Goal: Task Accomplishment & Management: Complete application form

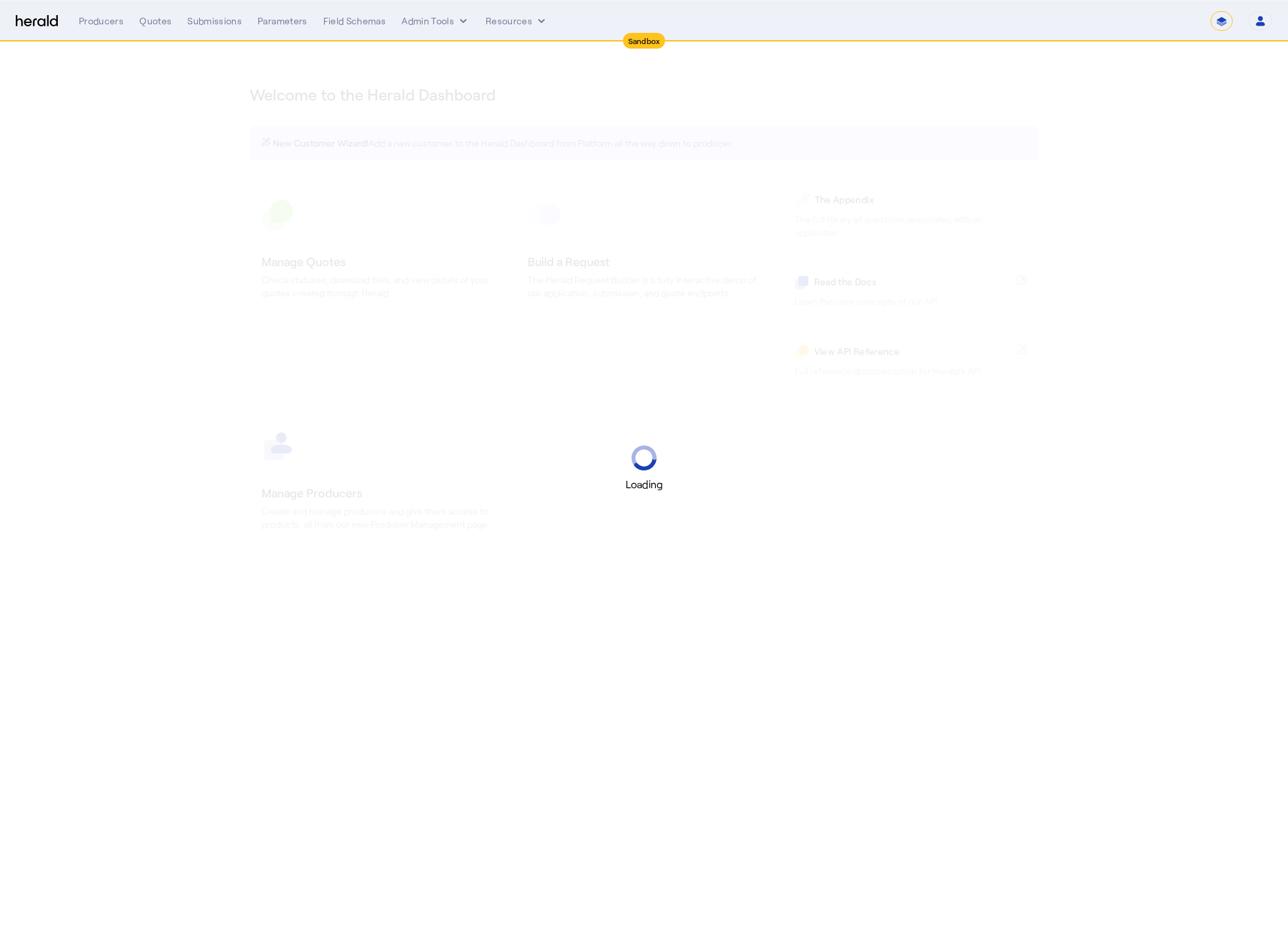
select select "*******"
select select "pfm_2v8p_herald_api"
click at [1230, 28] on form "**********" at bounding box center [1222, 21] width 22 height 20
click at [1221, 24] on select "**********" at bounding box center [1222, 21] width 22 height 20
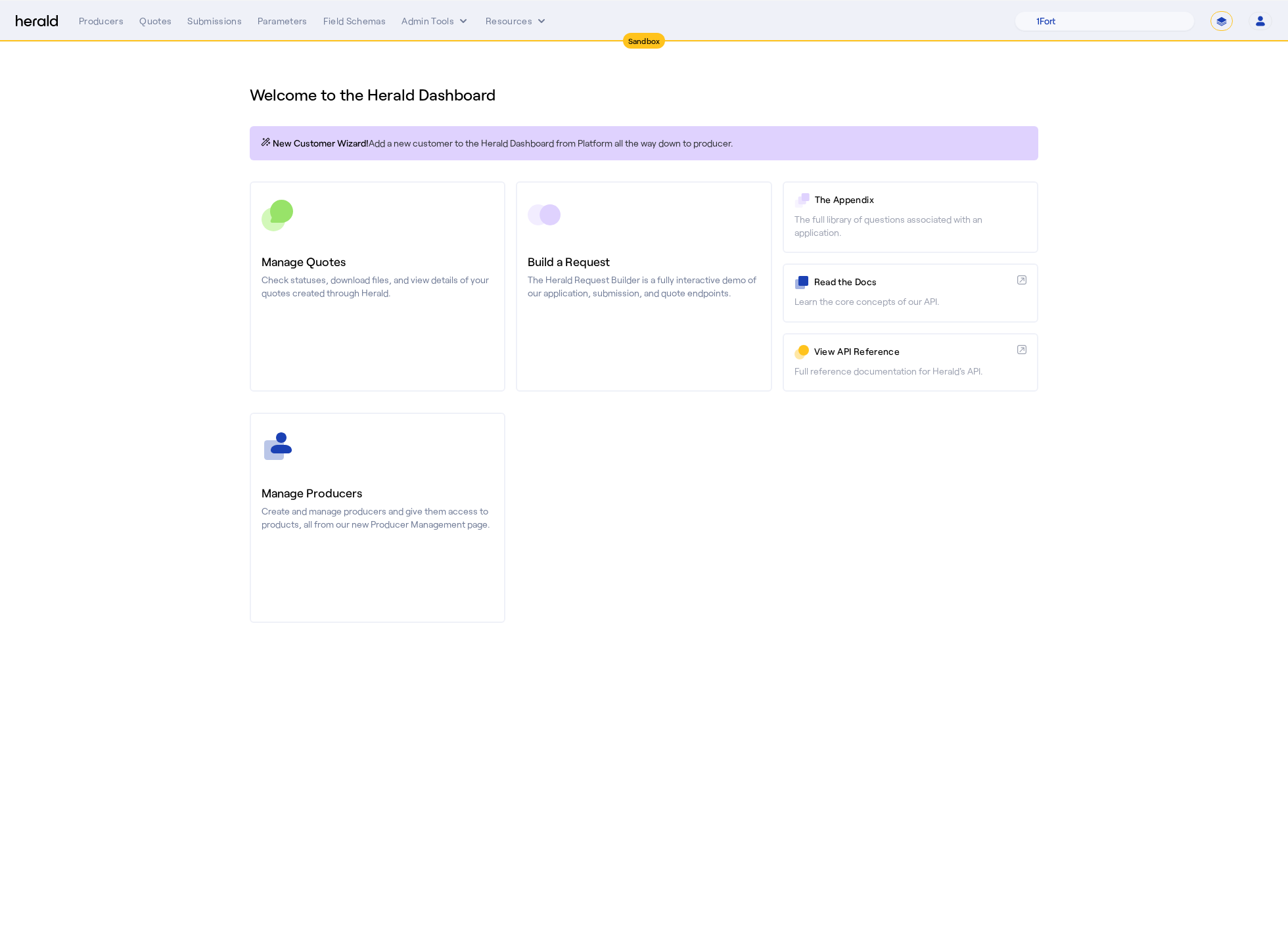
select select "**********"
click at [1211, 11] on select "**********" at bounding box center [1222, 21] width 22 height 20
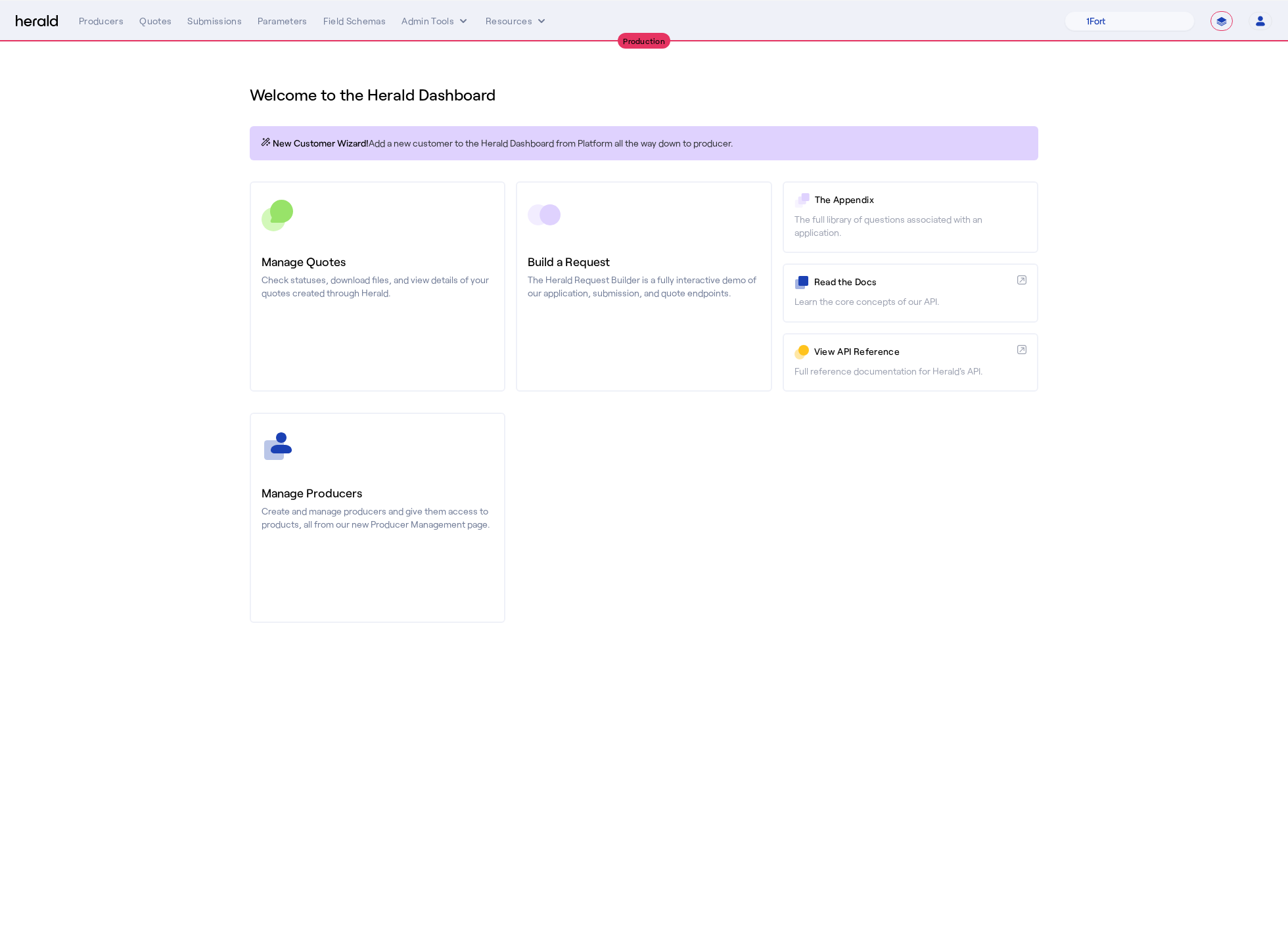
click at [197, 224] on section "Welcome to the Herald Dashboard New Customer Wizard! Add a new customer to the …" at bounding box center [644, 345] width 1288 height 608
click at [158, 25] on div "Quotes" at bounding box center [155, 21] width 32 height 13
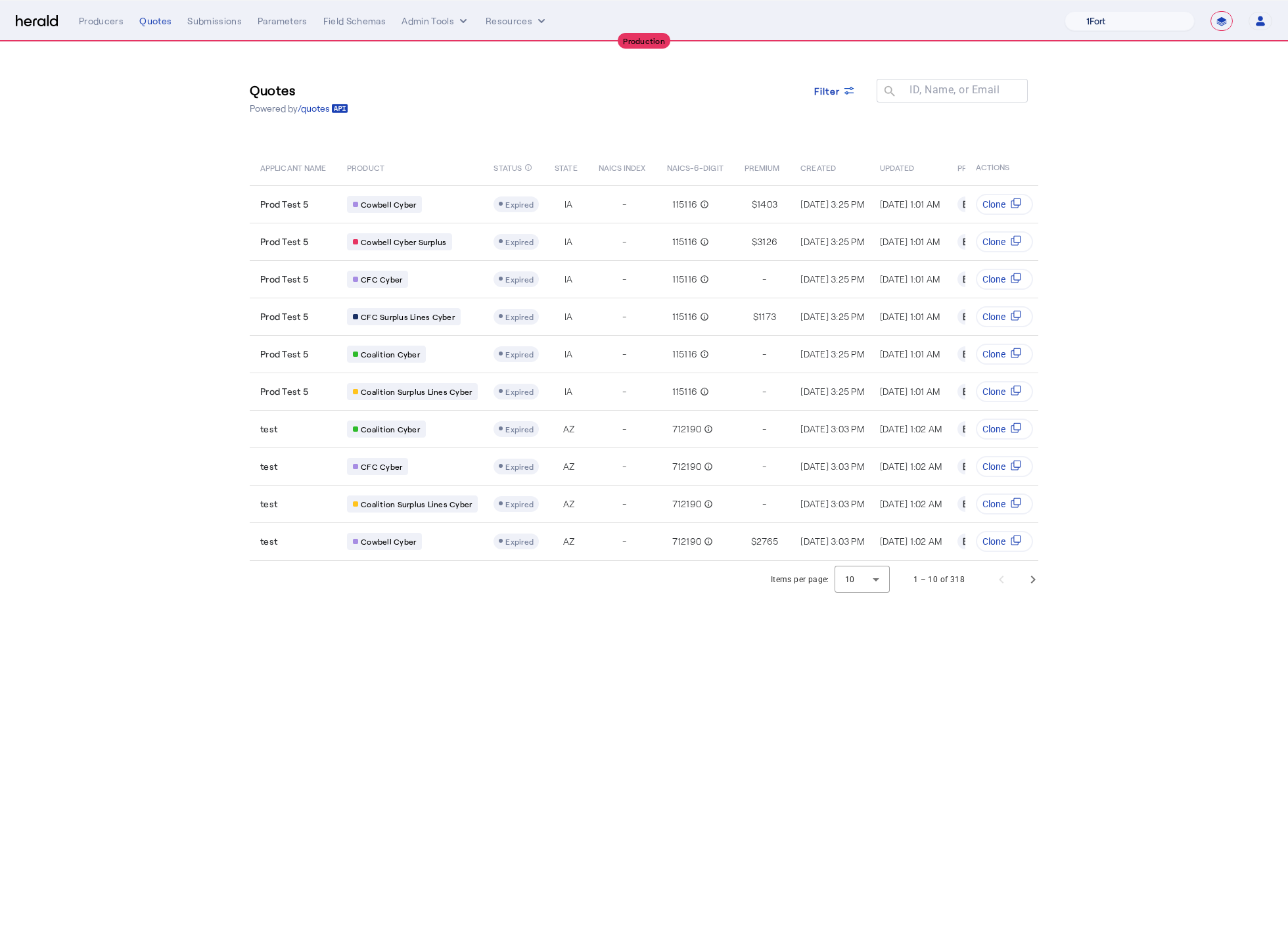
click at [1121, 17] on select "1Fort Affinity Risk Billy BindHQ Bunker CRC Campus Coverage Citadel Fifthwall F…" at bounding box center [1129, 21] width 130 height 20
select select "pfm_lx2v_founder_shield"
click at [1065, 11] on select "1Fort Affinity Risk Billy BindHQ Bunker CRC Campus Coverage Citadel Fifthwall F…" at bounding box center [1129, 21] width 130 height 20
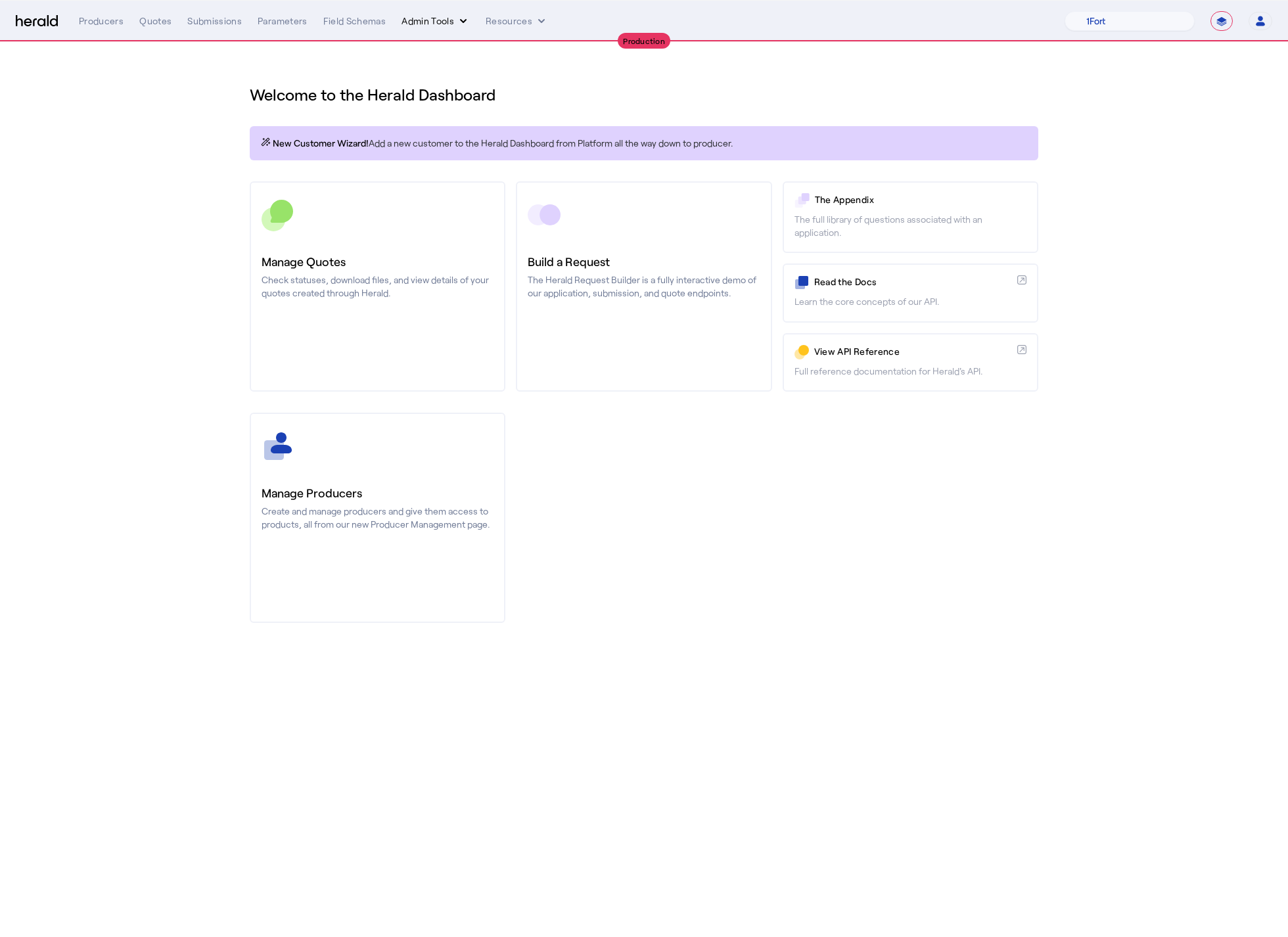
click at [436, 17] on button "Admin Tools" at bounding box center [435, 21] width 69 height 13
click at [468, 46] on span "Platforms Manager" at bounding box center [458, 49] width 96 height 16
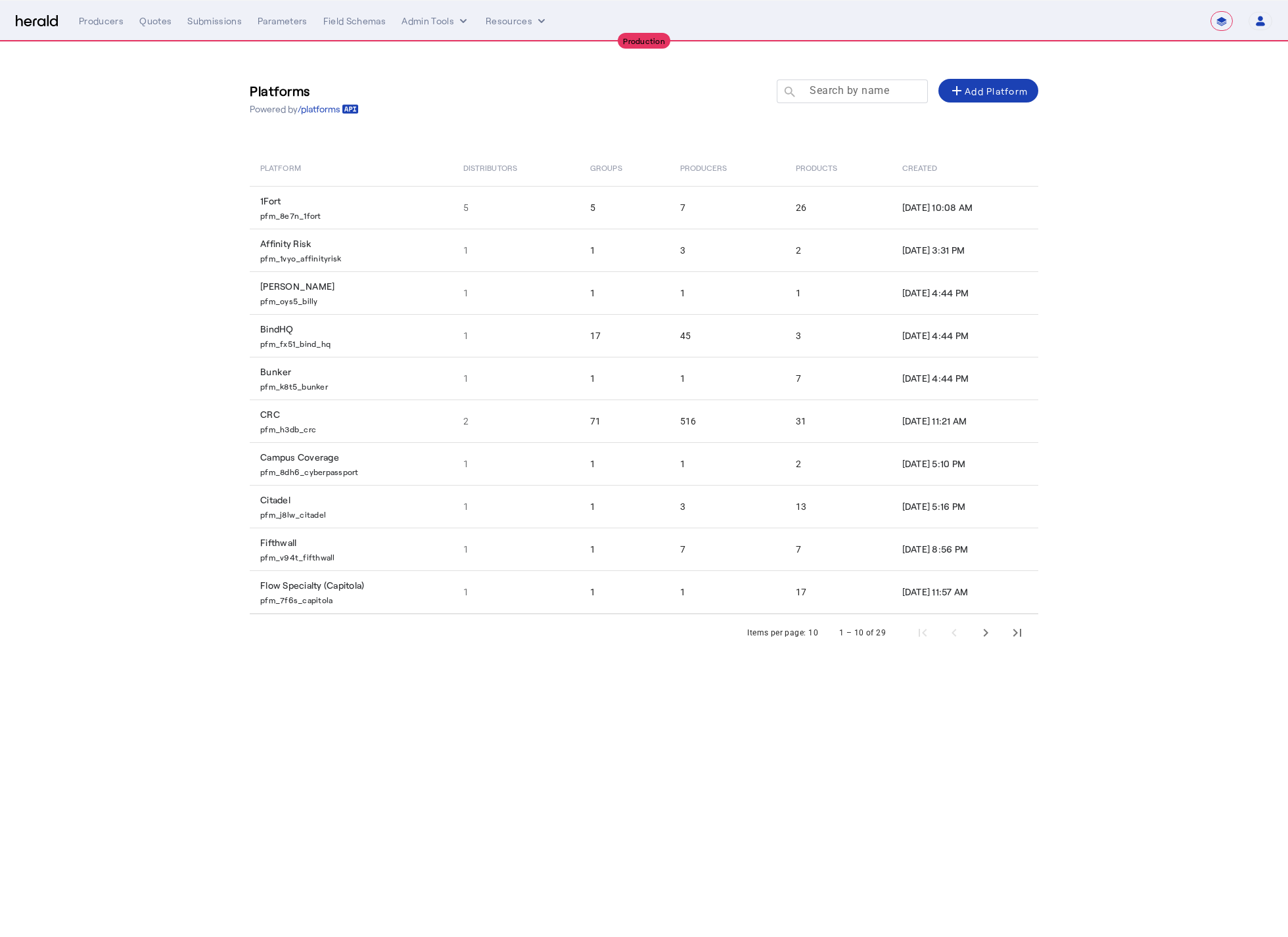
click at [896, 85] on input "Search by name" at bounding box center [858, 91] width 118 height 16
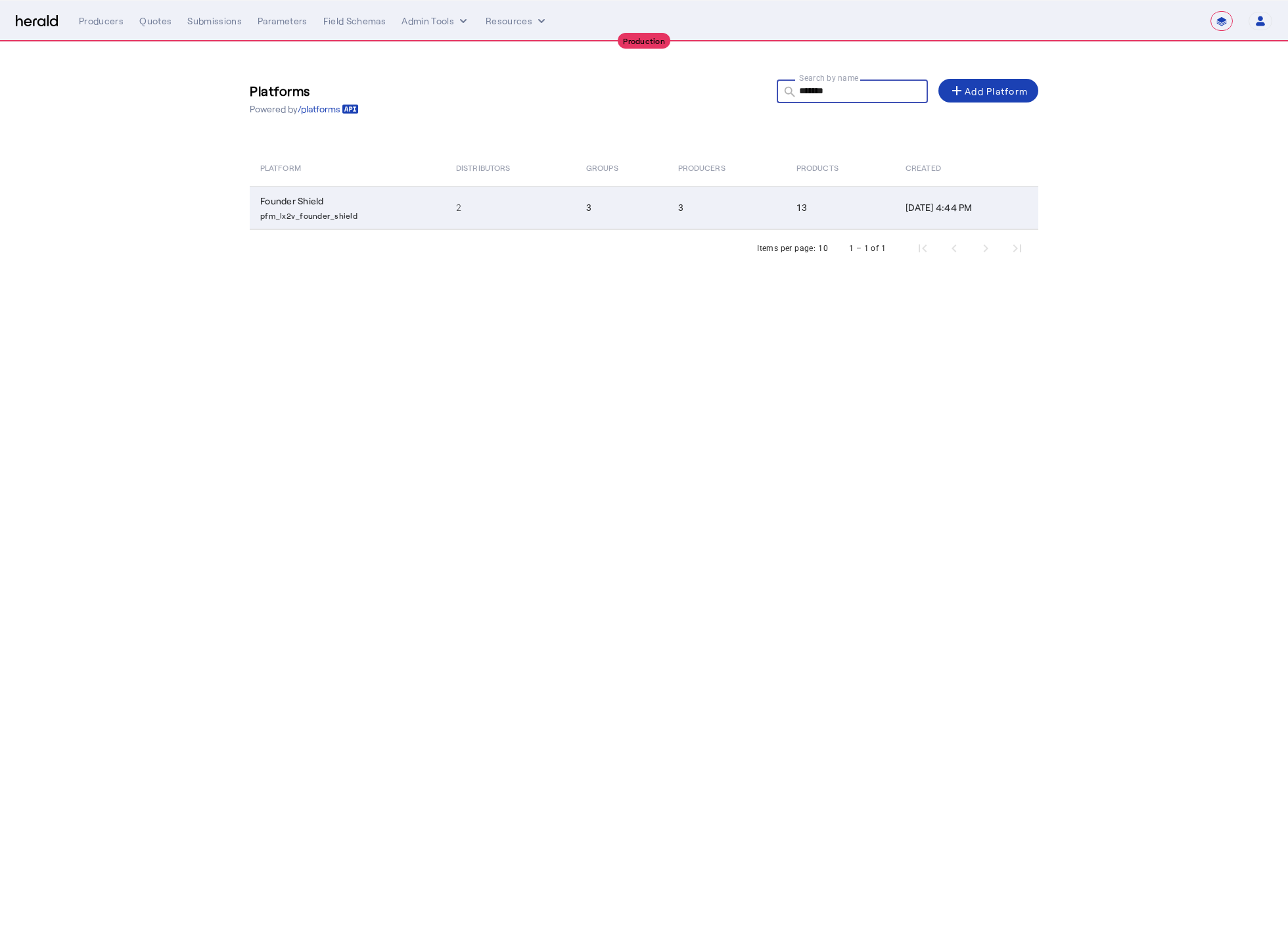
type input "*******"
click at [576, 215] on td "3" at bounding box center [621, 207] width 92 height 43
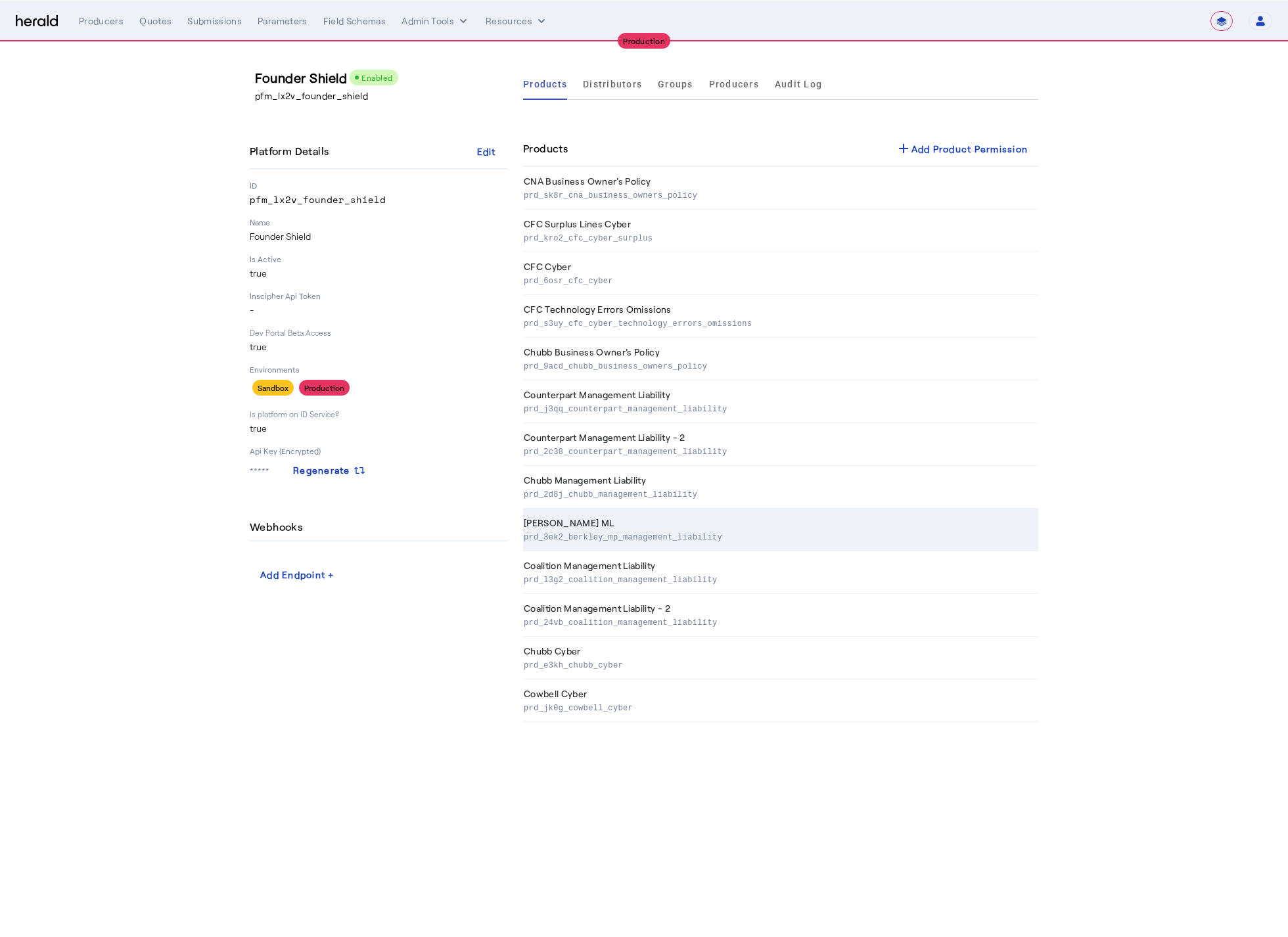
click at [648, 531] on p "prd_3ek2_berkley_mp_management_liability" at bounding box center [778, 536] width 509 height 13
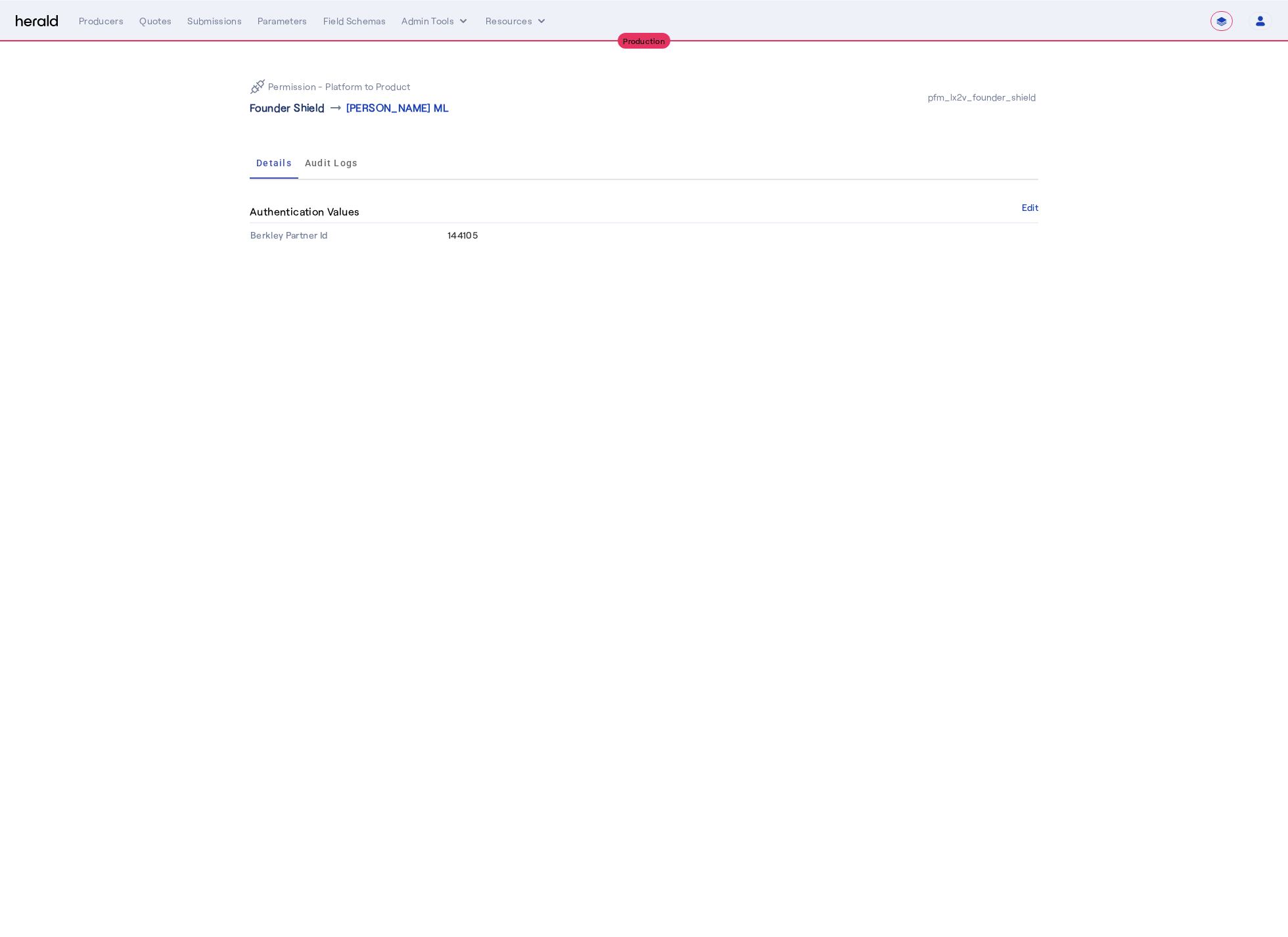
click at [267, 111] on p "Founder Shield" at bounding box center [287, 107] width 76 height 16
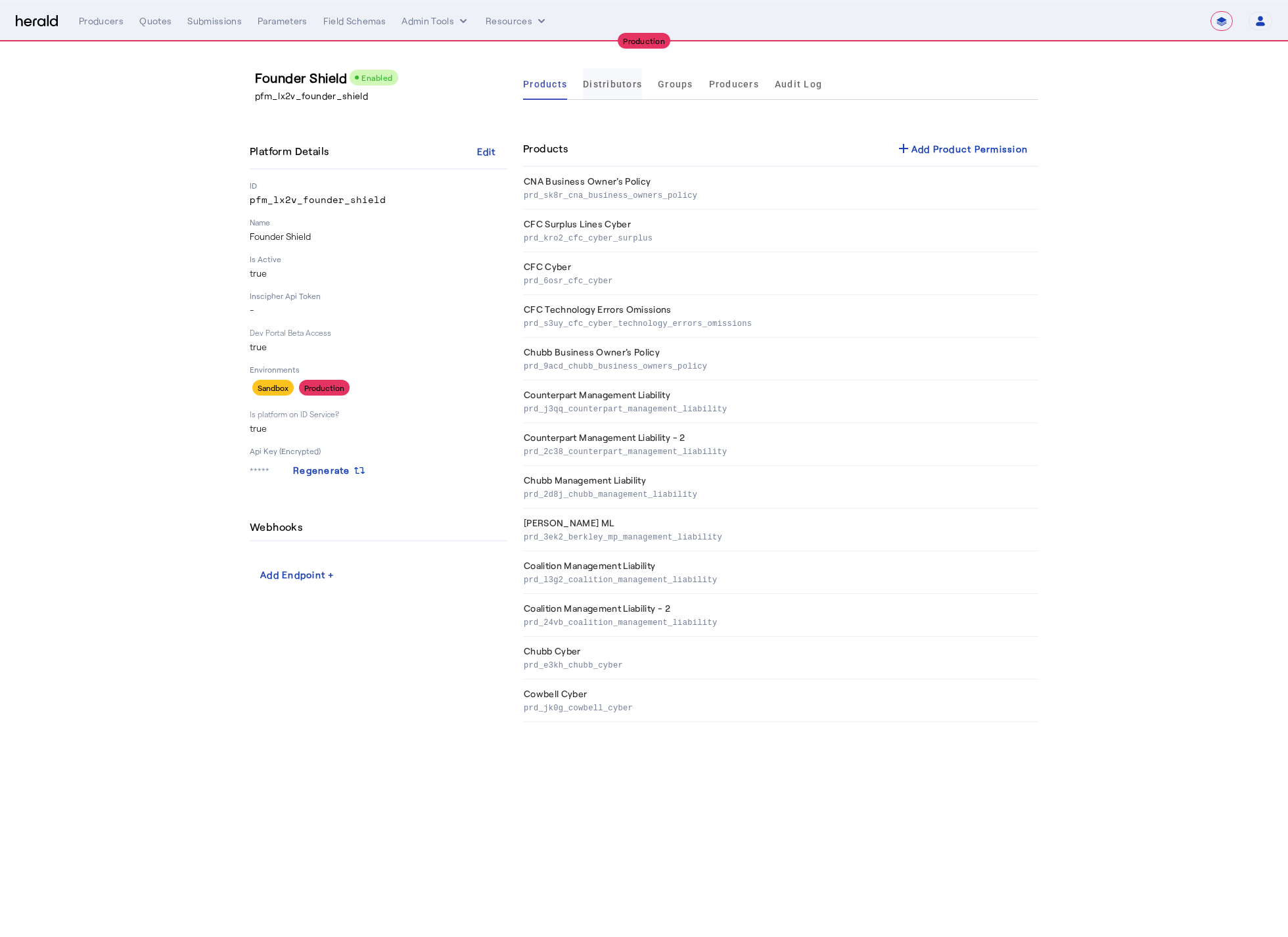
click at [608, 93] on span "Distributors" at bounding box center [612, 85] width 59 height 32
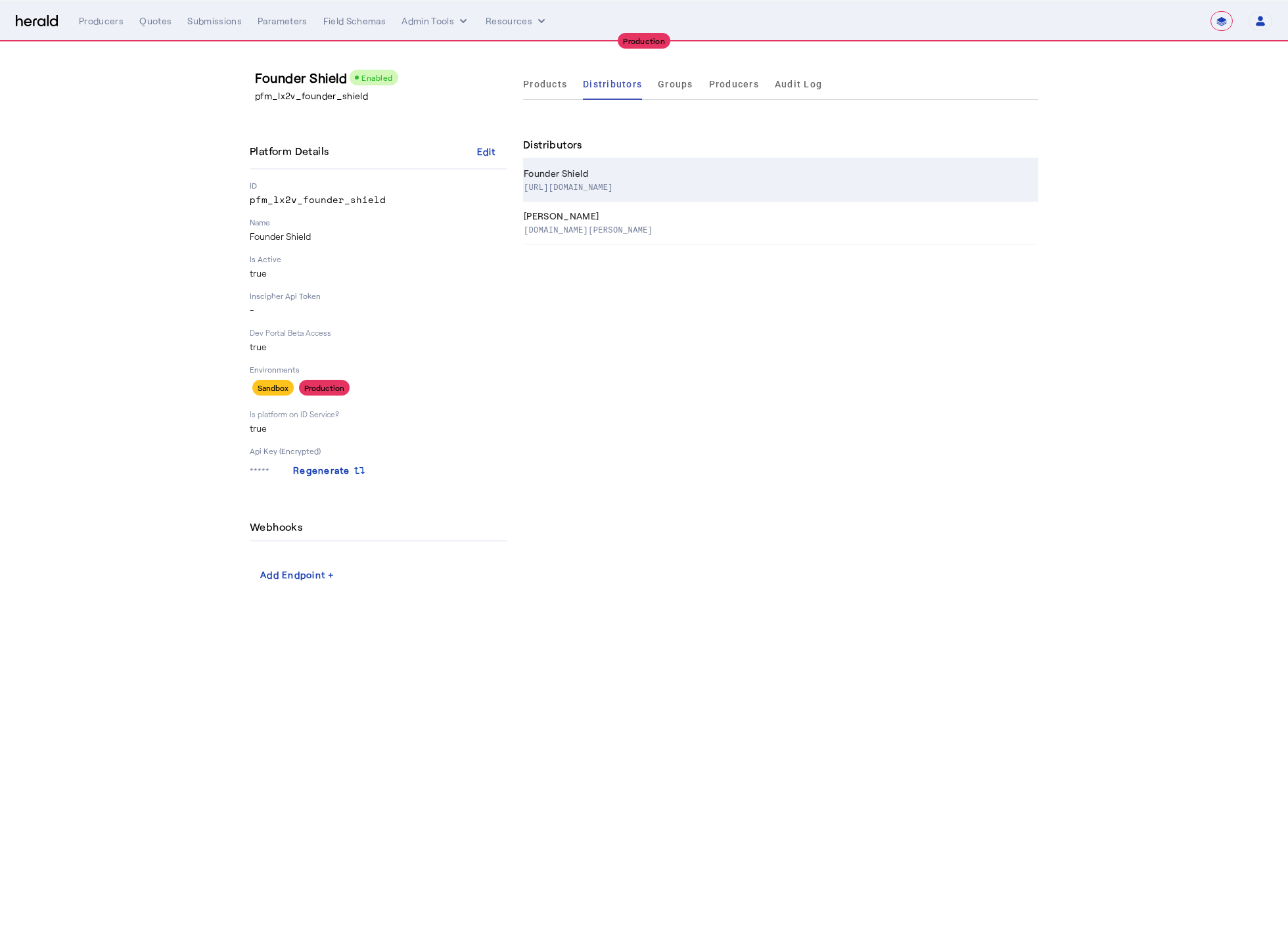
click at [625, 175] on th "Founder Shield https://foundershield.com/" at bounding box center [780, 180] width 515 height 43
select select "pfm_lx2v_founder_shield"
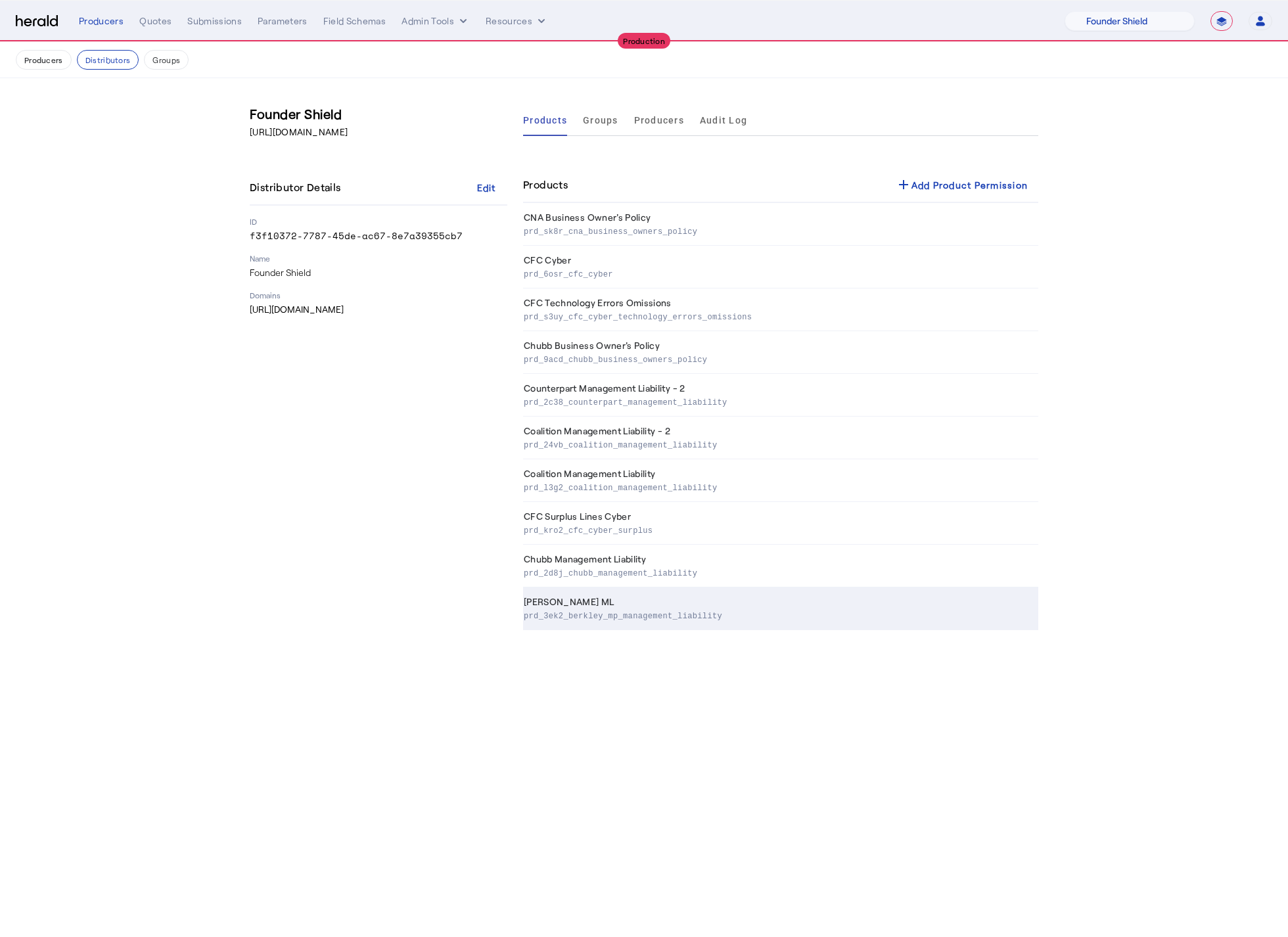
click at [620, 615] on p "prd_3ek2_berkley_mp_management_liability" at bounding box center [778, 615] width 509 height 13
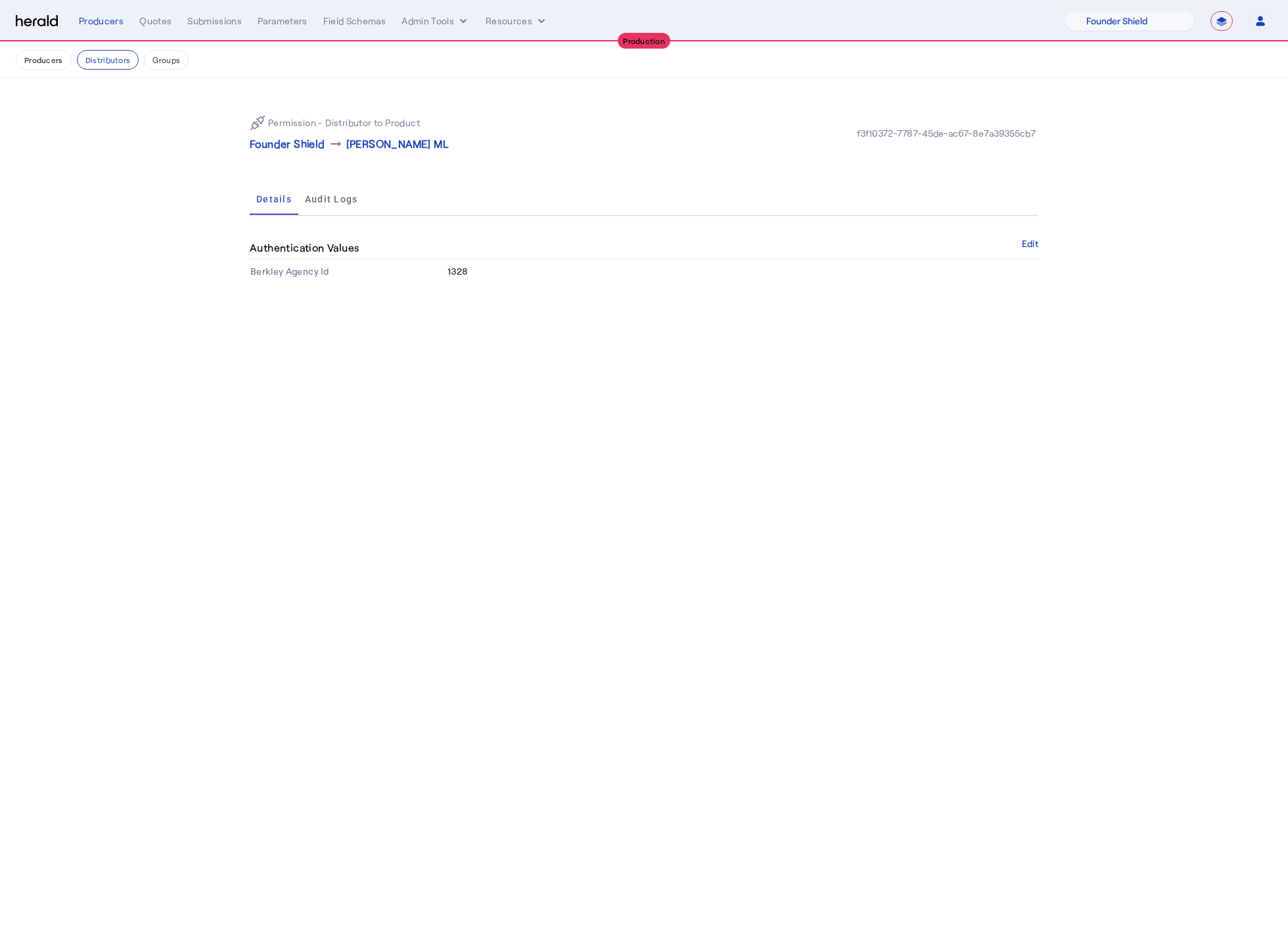
click at [174, 25] on div "Producers Quotes Submissions Parameters Field Schemas Admin Tools Resources" at bounding box center [572, 21] width 986 height 13
click at [152, 24] on div "Quotes" at bounding box center [155, 21] width 32 height 13
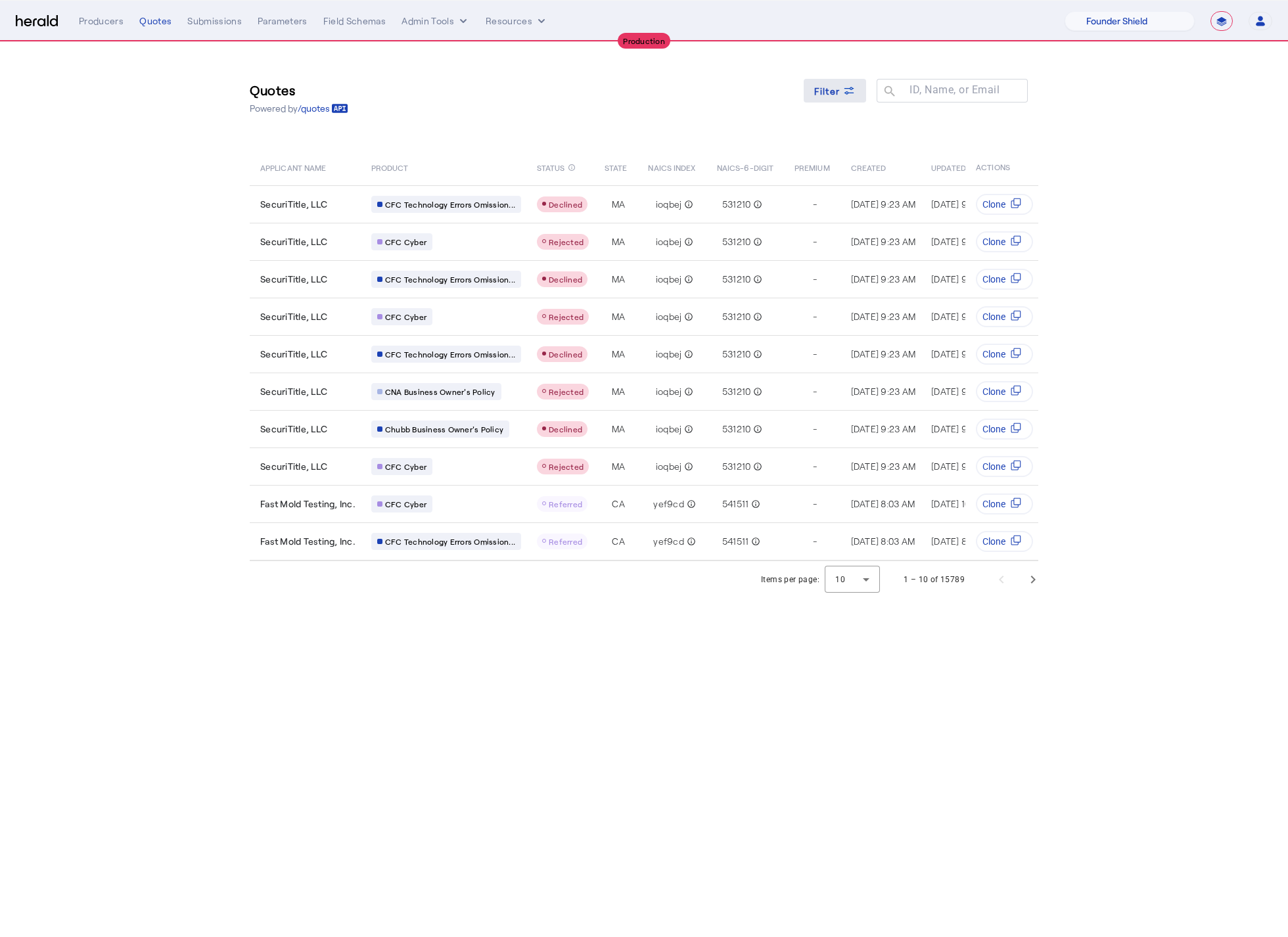
click at [858, 86] on span at bounding box center [836, 91] width 63 height 32
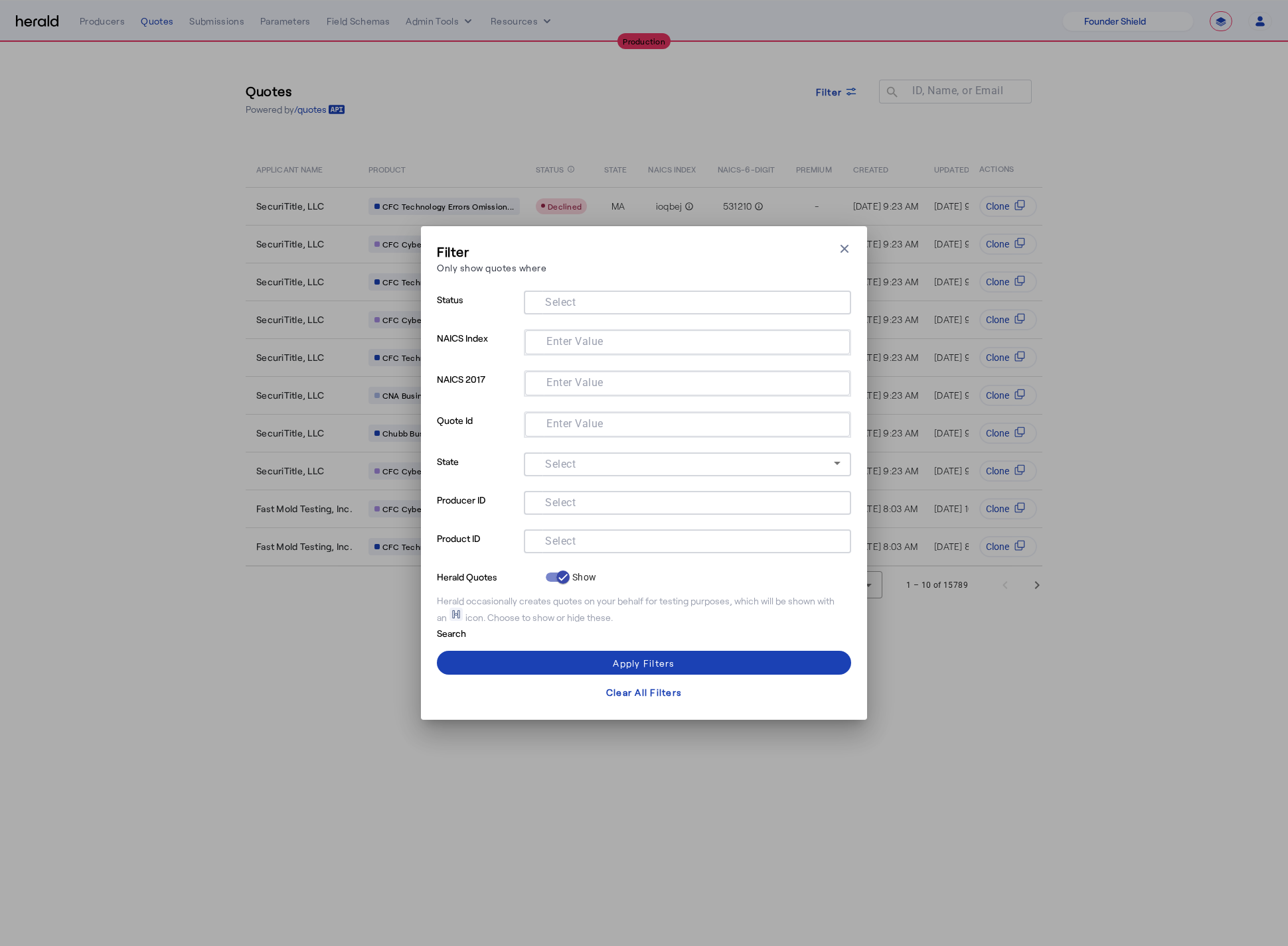
click at [611, 534] on input "Select" at bounding box center [685, 540] width 301 height 16
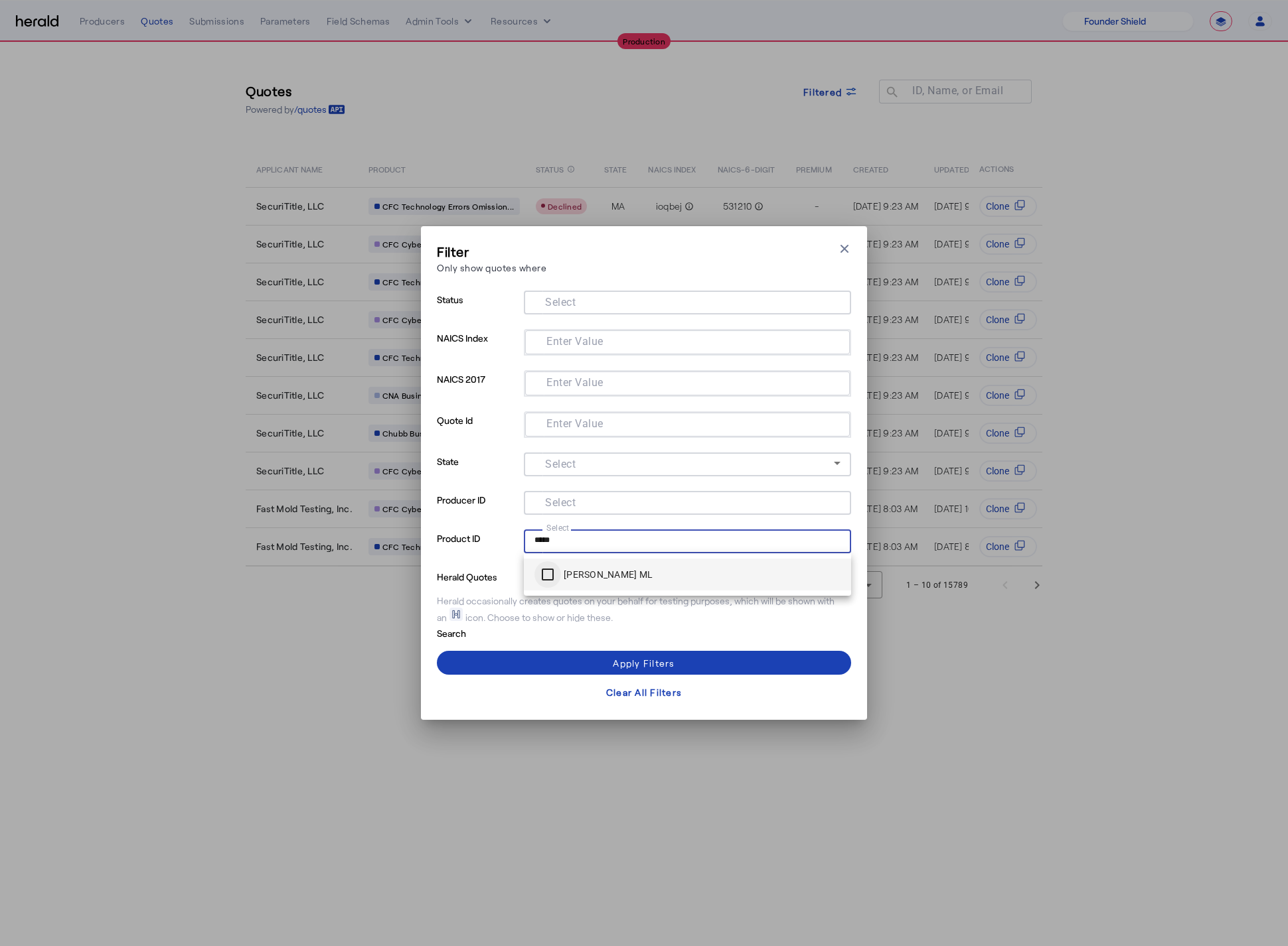
type input "*****"
click at [532, 571] on div at bounding box center [547, 575] width 32 height 32
click at [558, 658] on span at bounding box center [643, 663] width 414 height 32
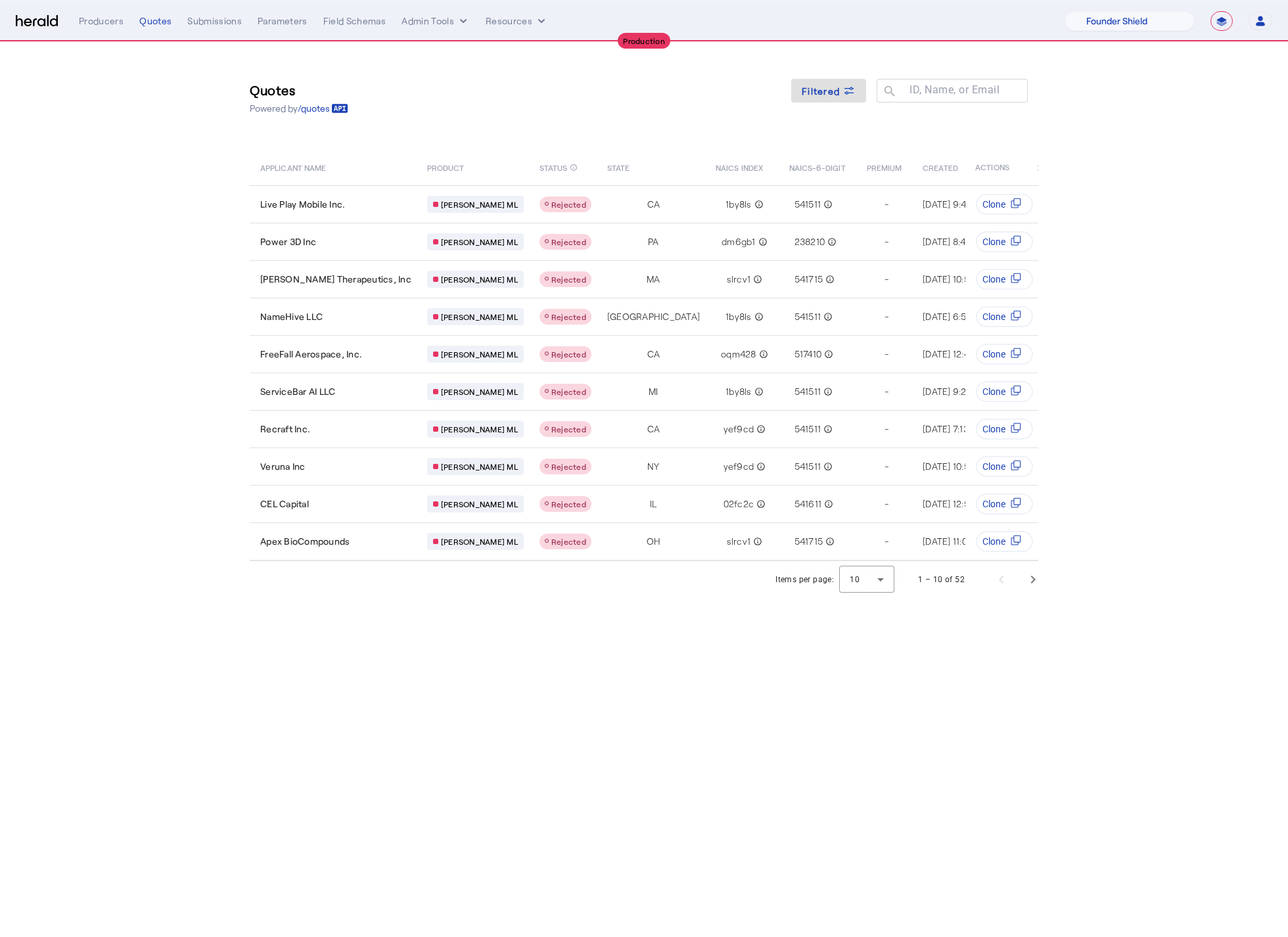
click at [532, 651] on body "**********" at bounding box center [644, 468] width 1288 height 937
click at [1039, 589] on span "Next page" at bounding box center [1033, 580] width 32 height 32
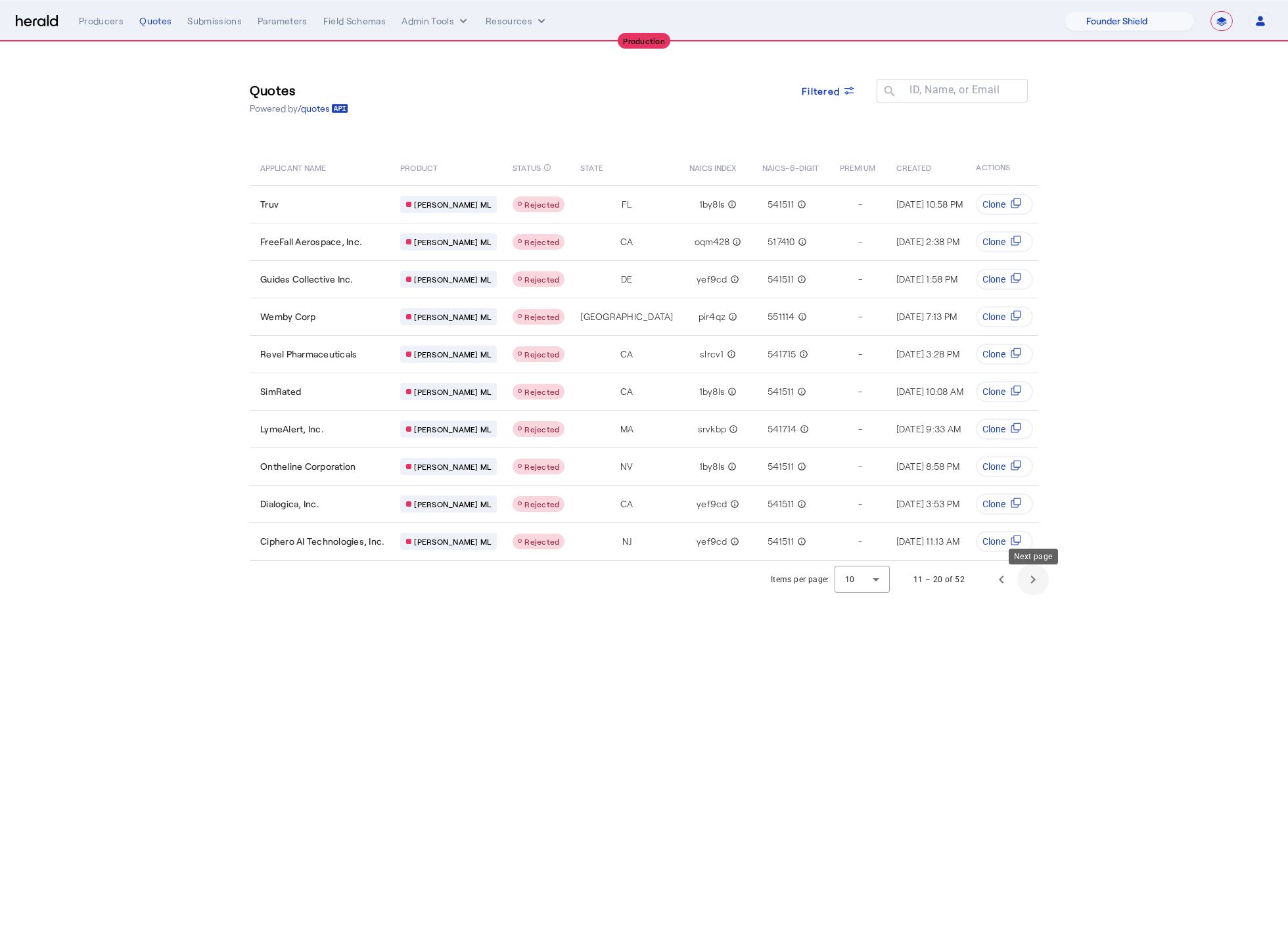
click at [1019, 591] on span "Next page" at bounding box center [1033, 580] width 32 height 32
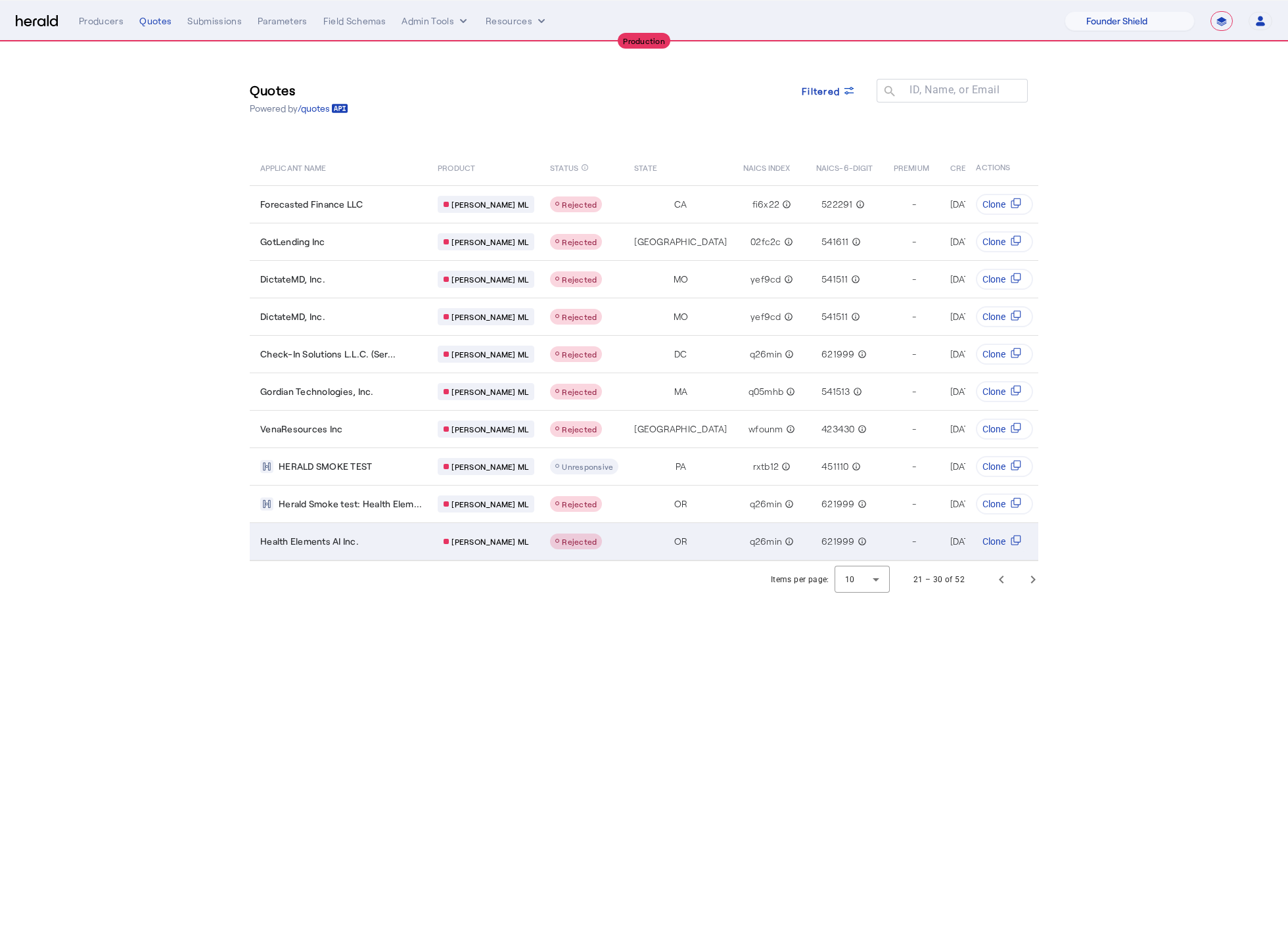
click at [344, 535] on span "Health Elements AI Inc." at bounding box center [309, 541] width 99 height 13
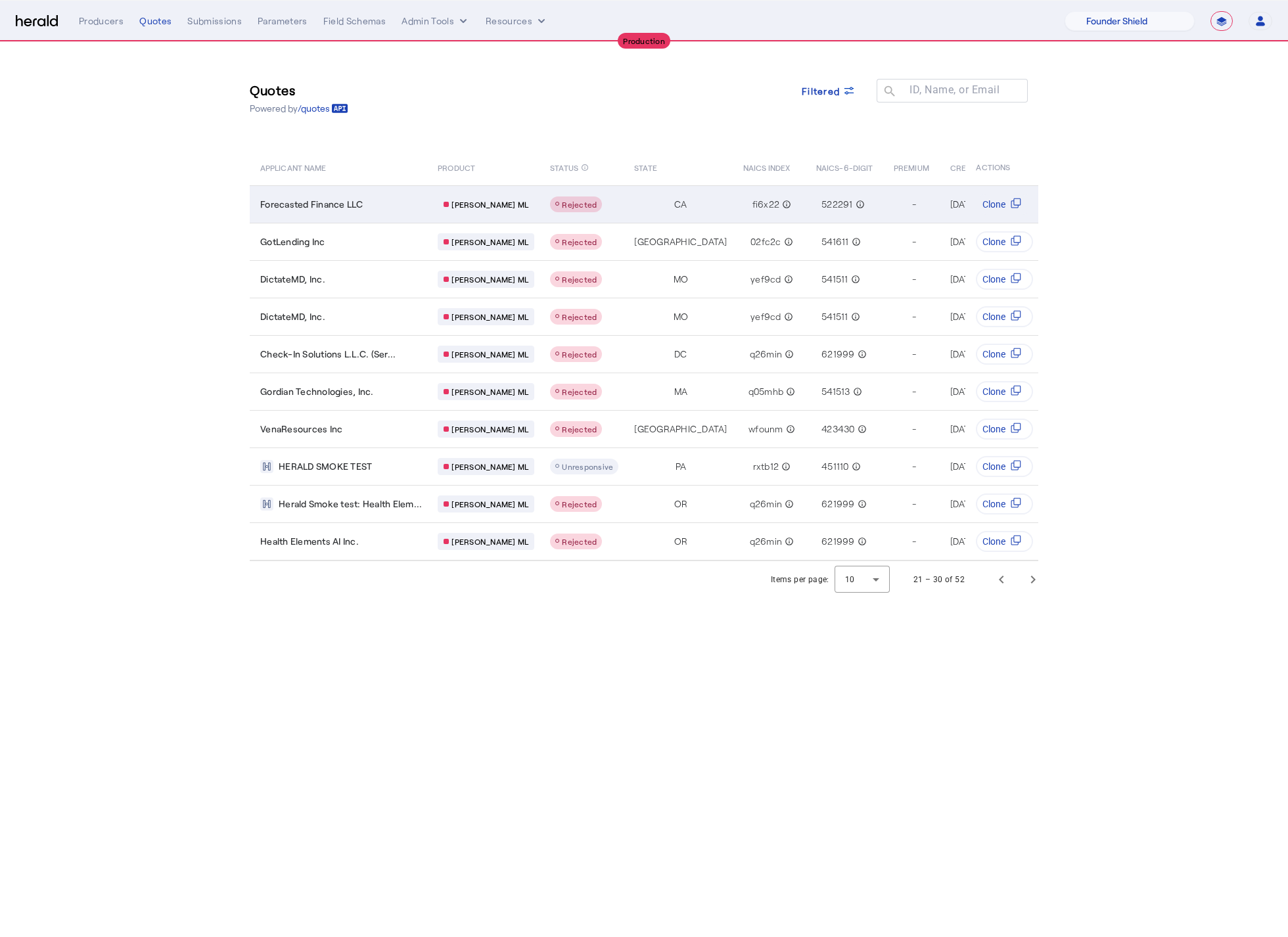
click at [322, 190] on td "Forecasted Finance LLC" at bounding box center [338, 204] width 178 height 37
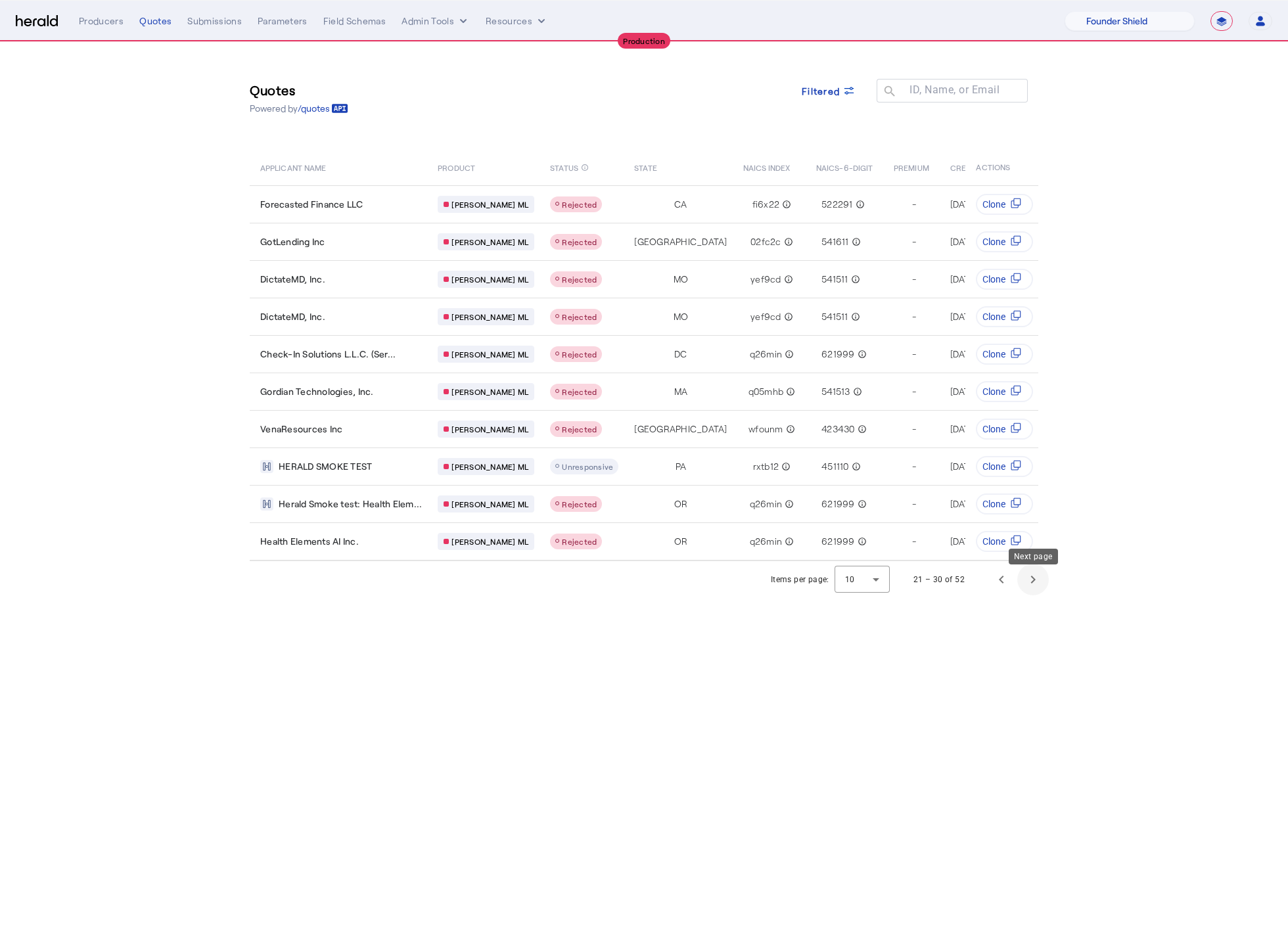
click at [1019, 581] on span "Next page" at bounding box center [1033, 580] width 32 height 32
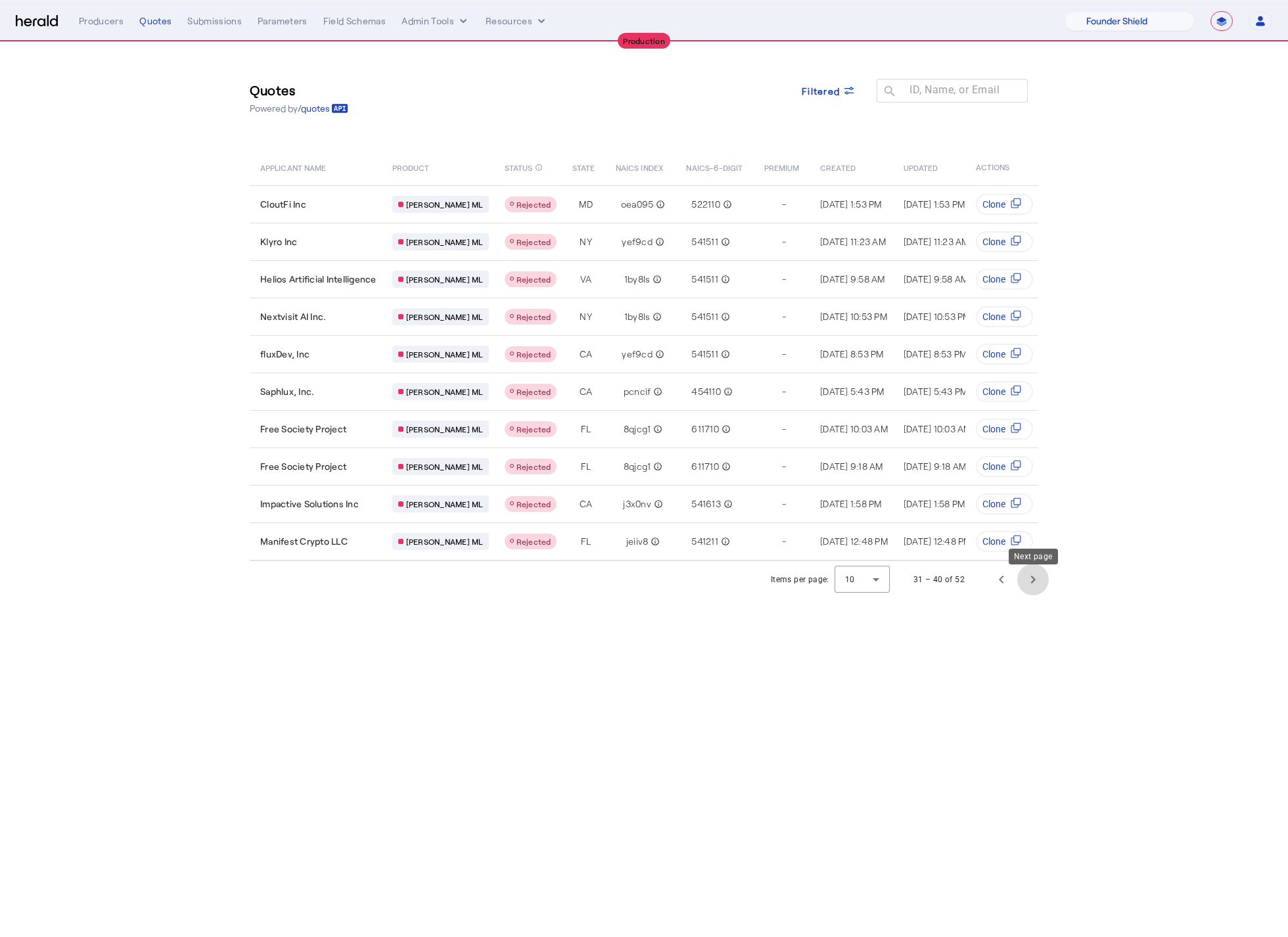
click at [1023, 589] on span "Next page" at bounding box center [1033, 580] width 32 height 32
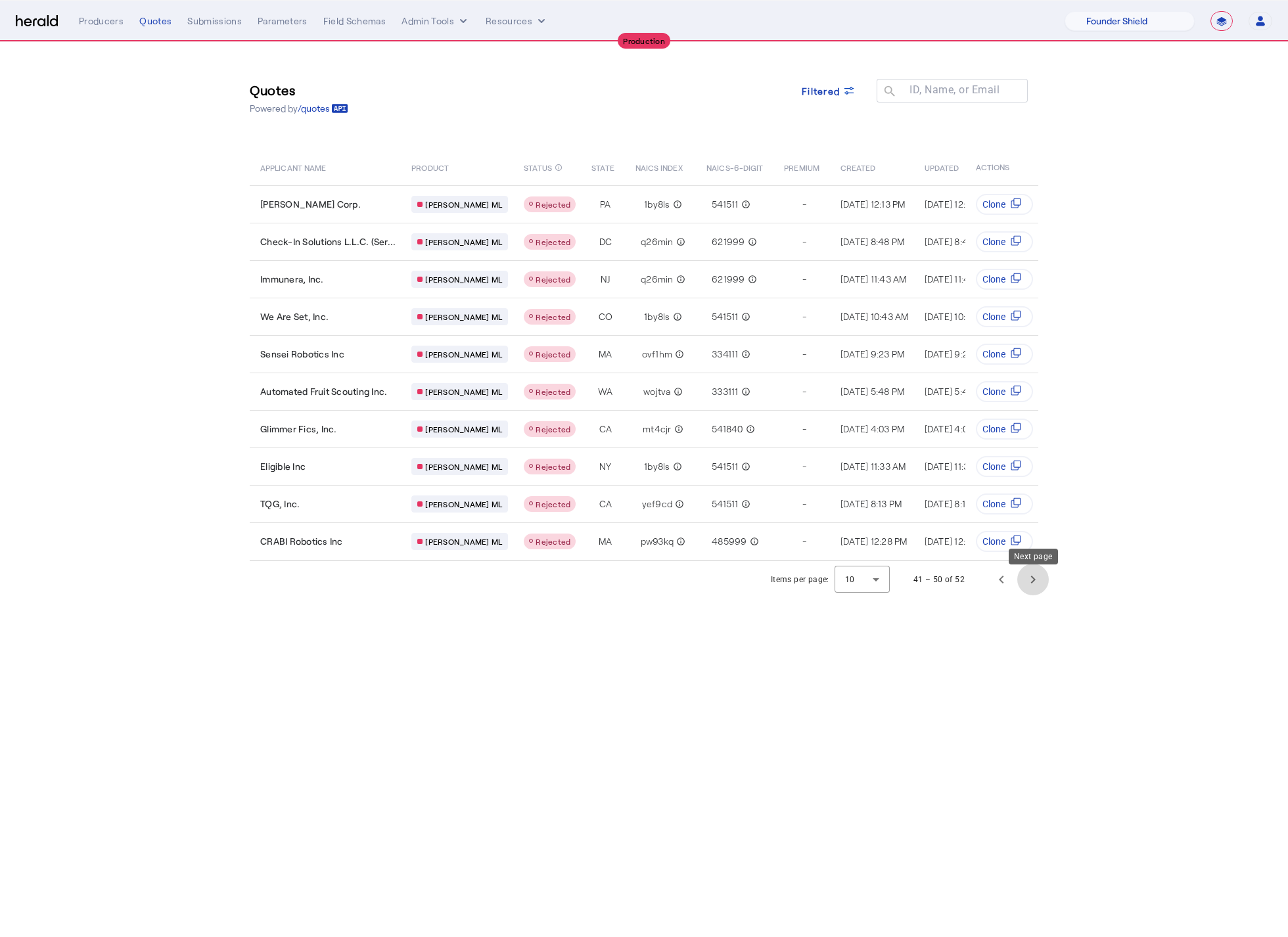
click at [1028, 575] on span "Next page" at bounding box center [1033, 580] width 32 height 32
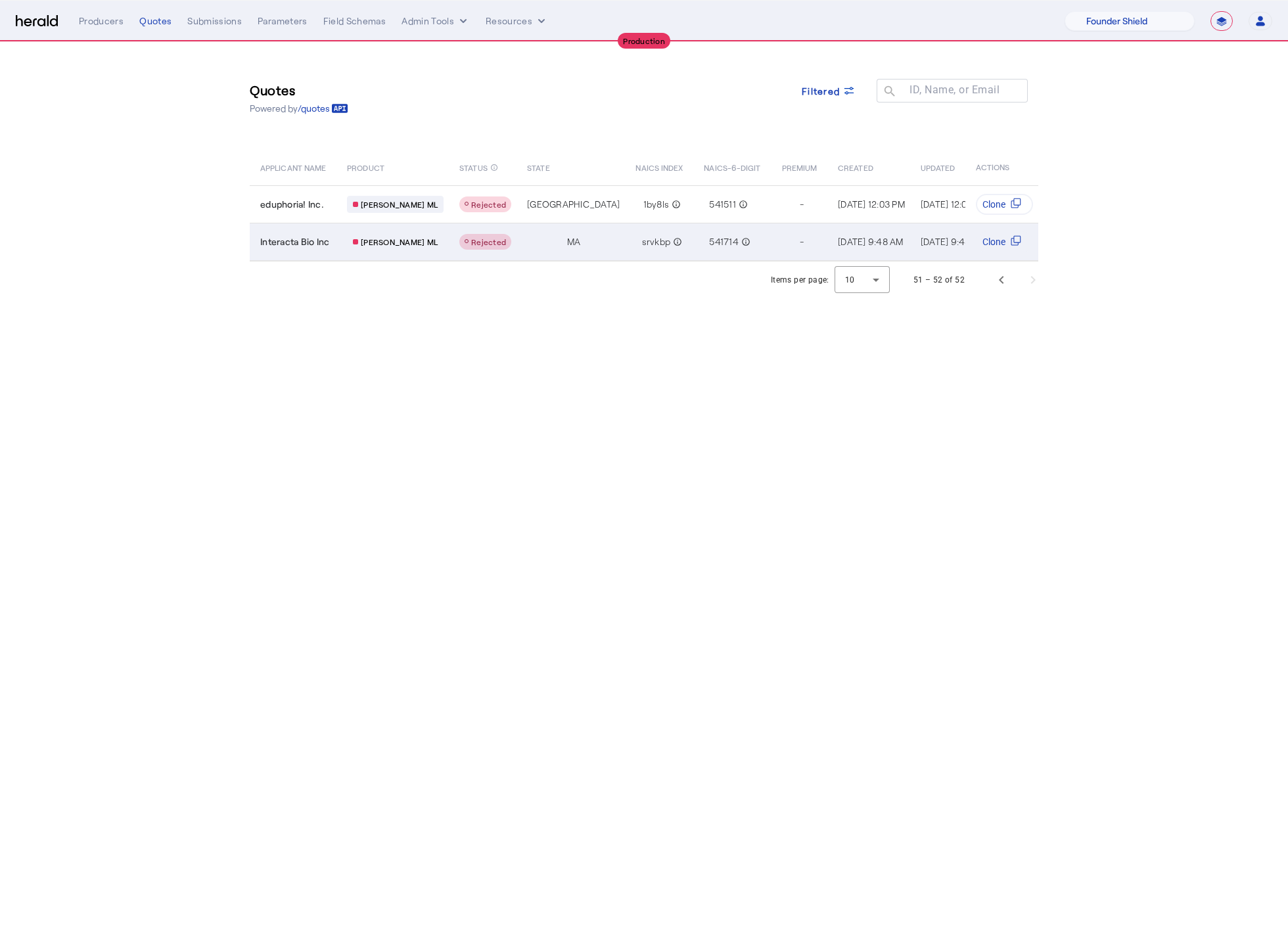
click at [279, 244] on span "Interacta Bio Inc" at bounding box center [294, 242] width 69 height 13
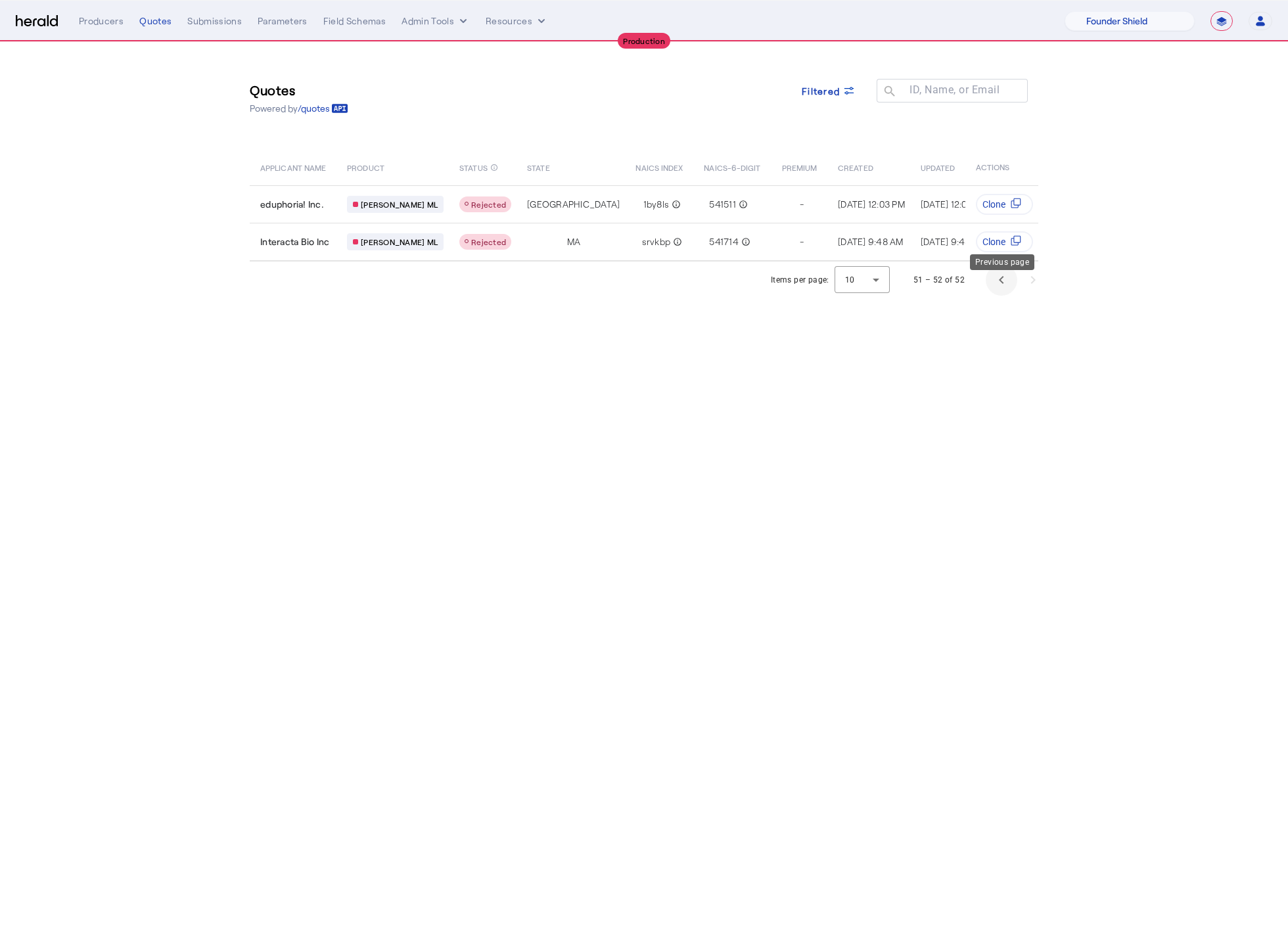
click at [998, 295] on span "Previous page" at bounding box center [1001, 280] width 32 height 32
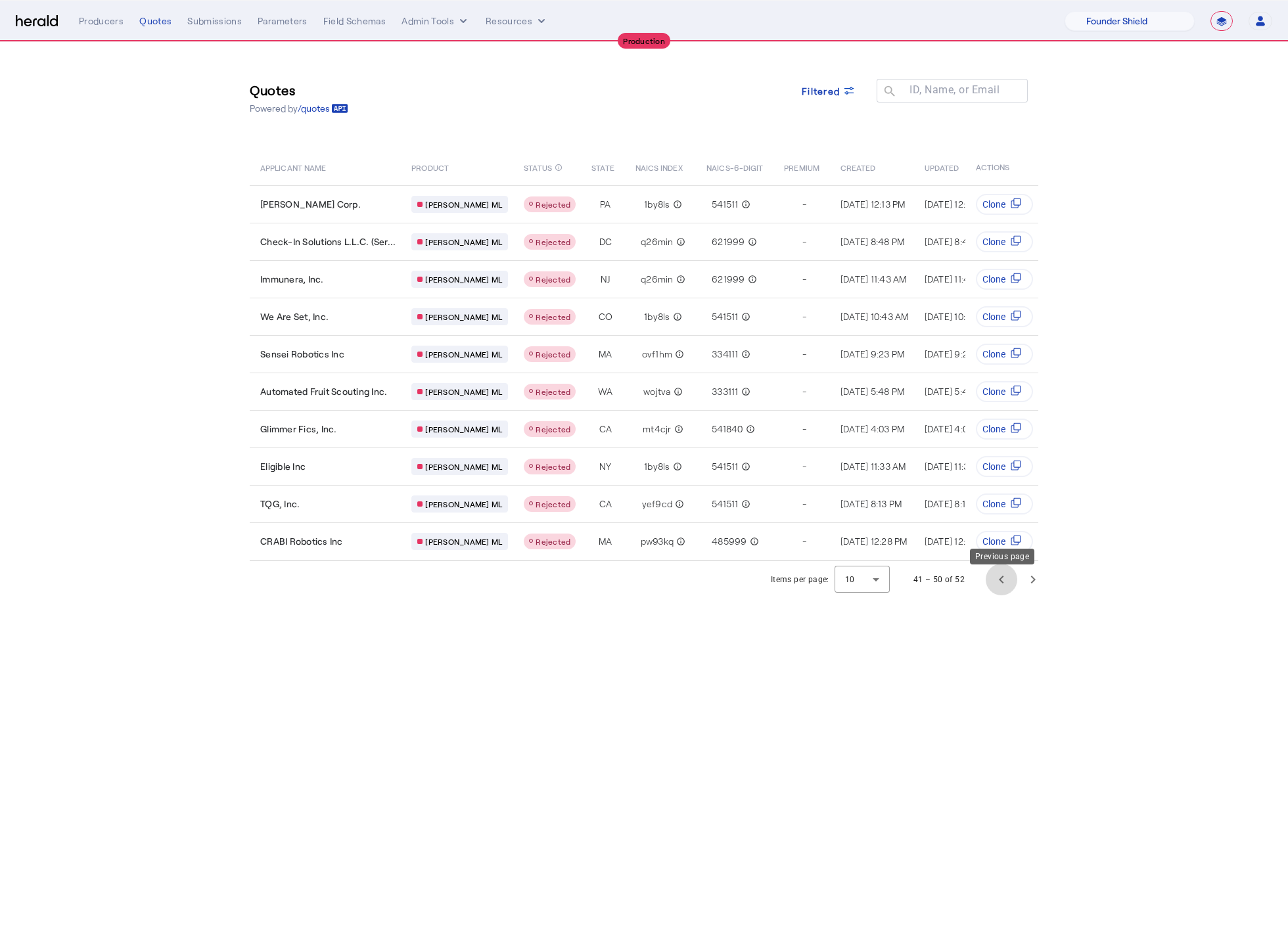
click at [993, 587] on span "Previous page" at bounding box center [1001, 580] width 32 height 32
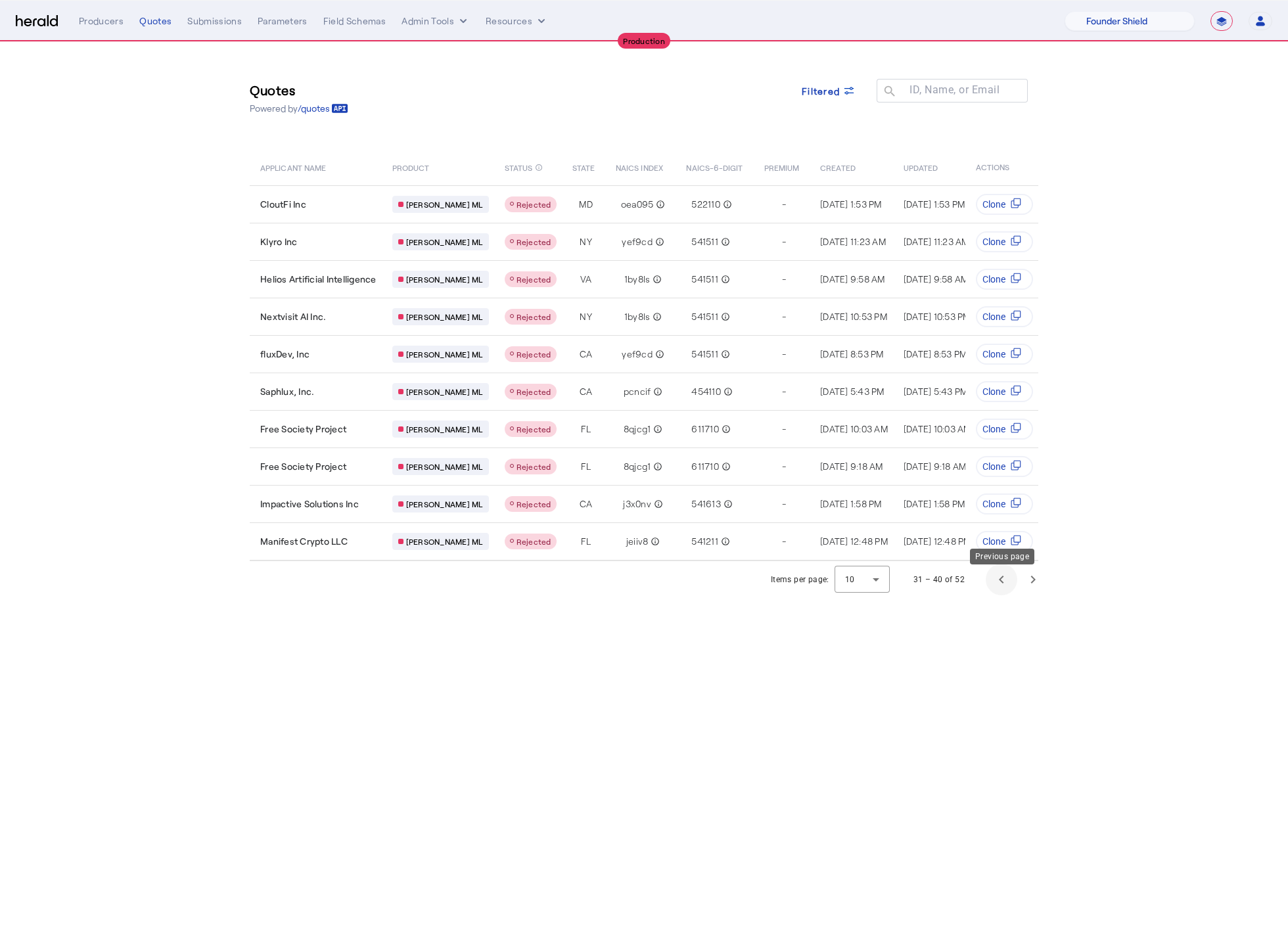
click at [996, 589] on span "Previous page" at bounding box center [1001, 580] width 32 height 32
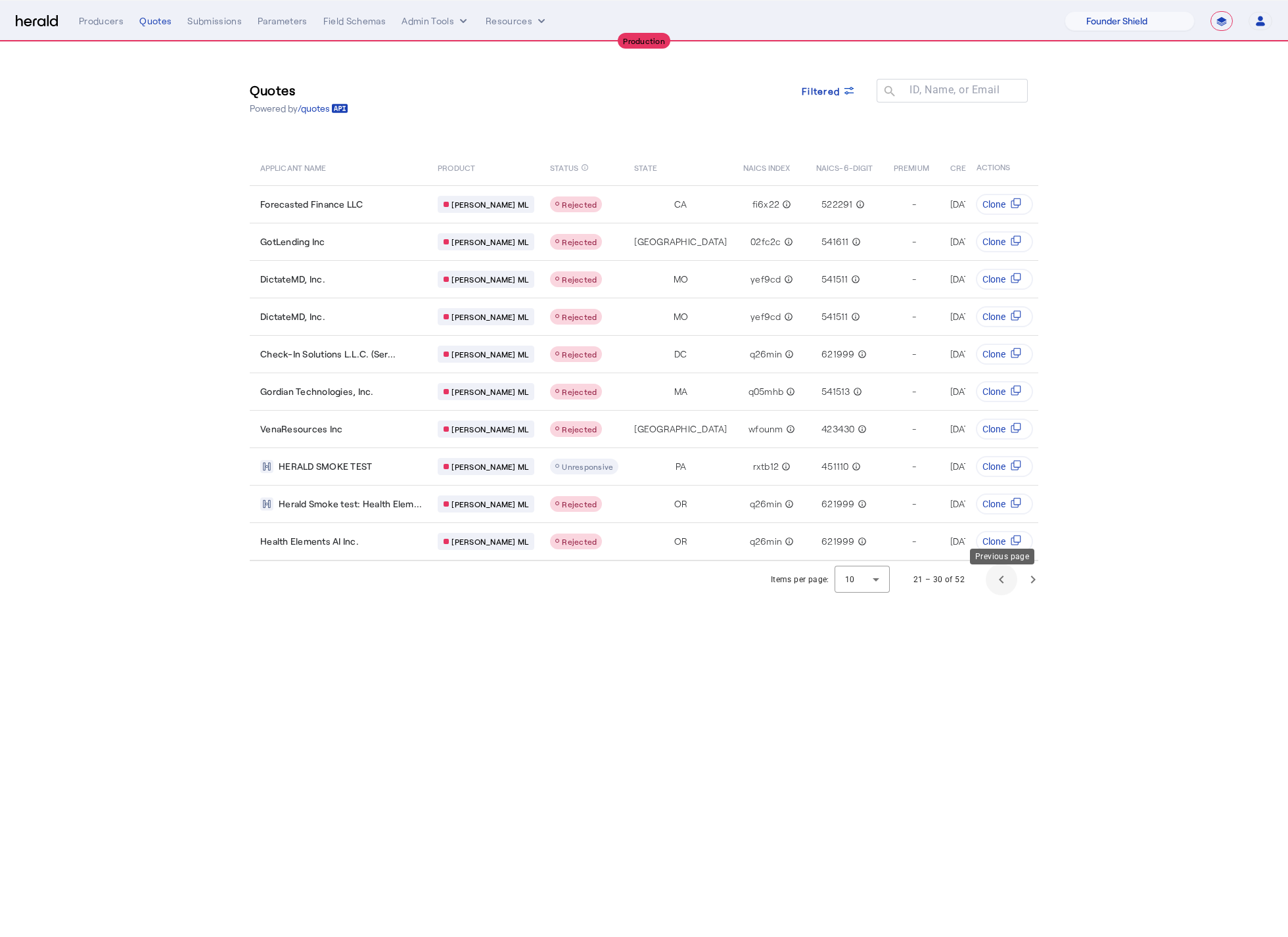
click at [997, 589] on span "Previous page" at bounding box center [1001, 580] width 32 height 32
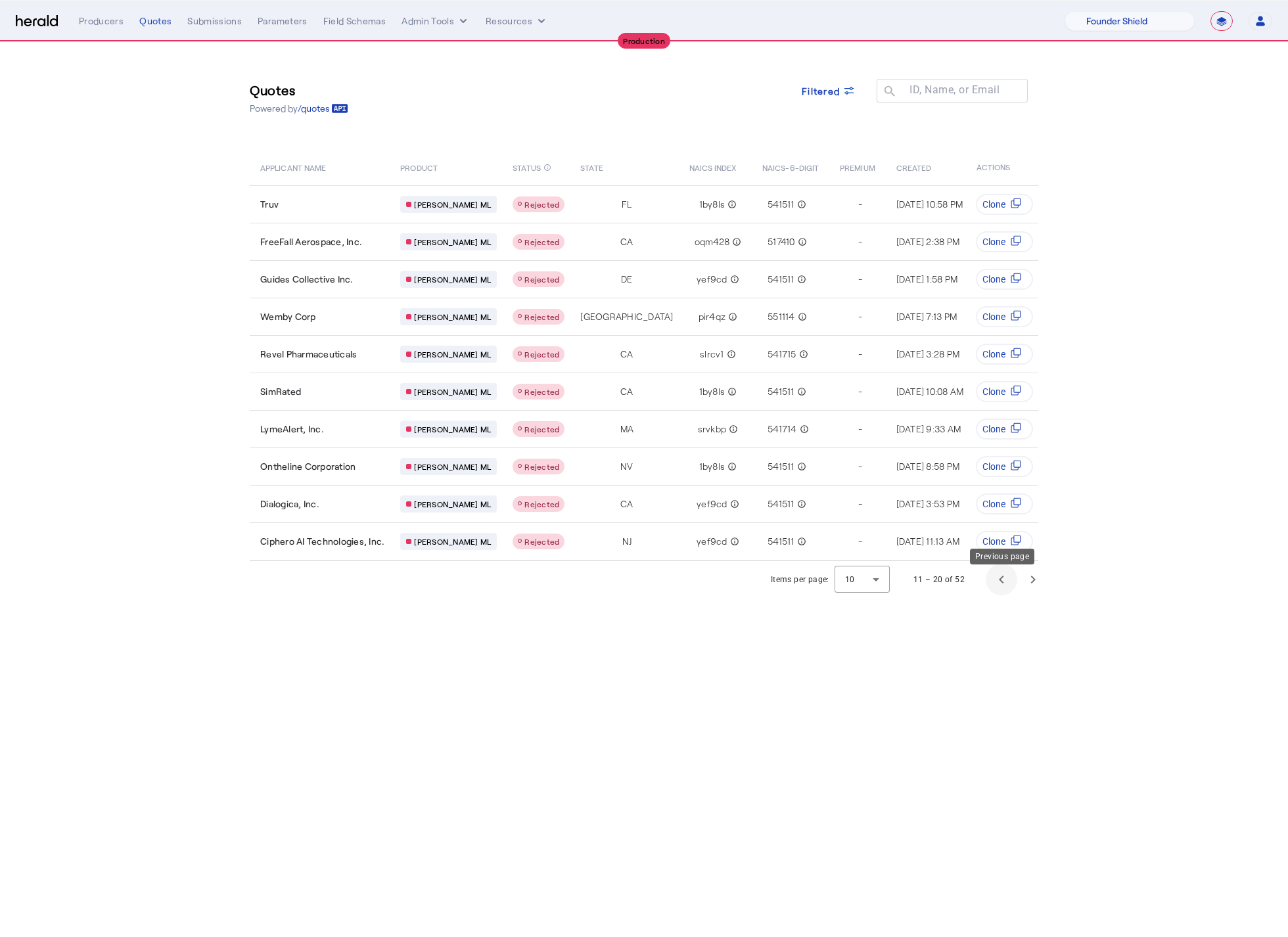
click at [997, 589] on span "Previous page" at bounding box center [1001, 580] width 32 height 32
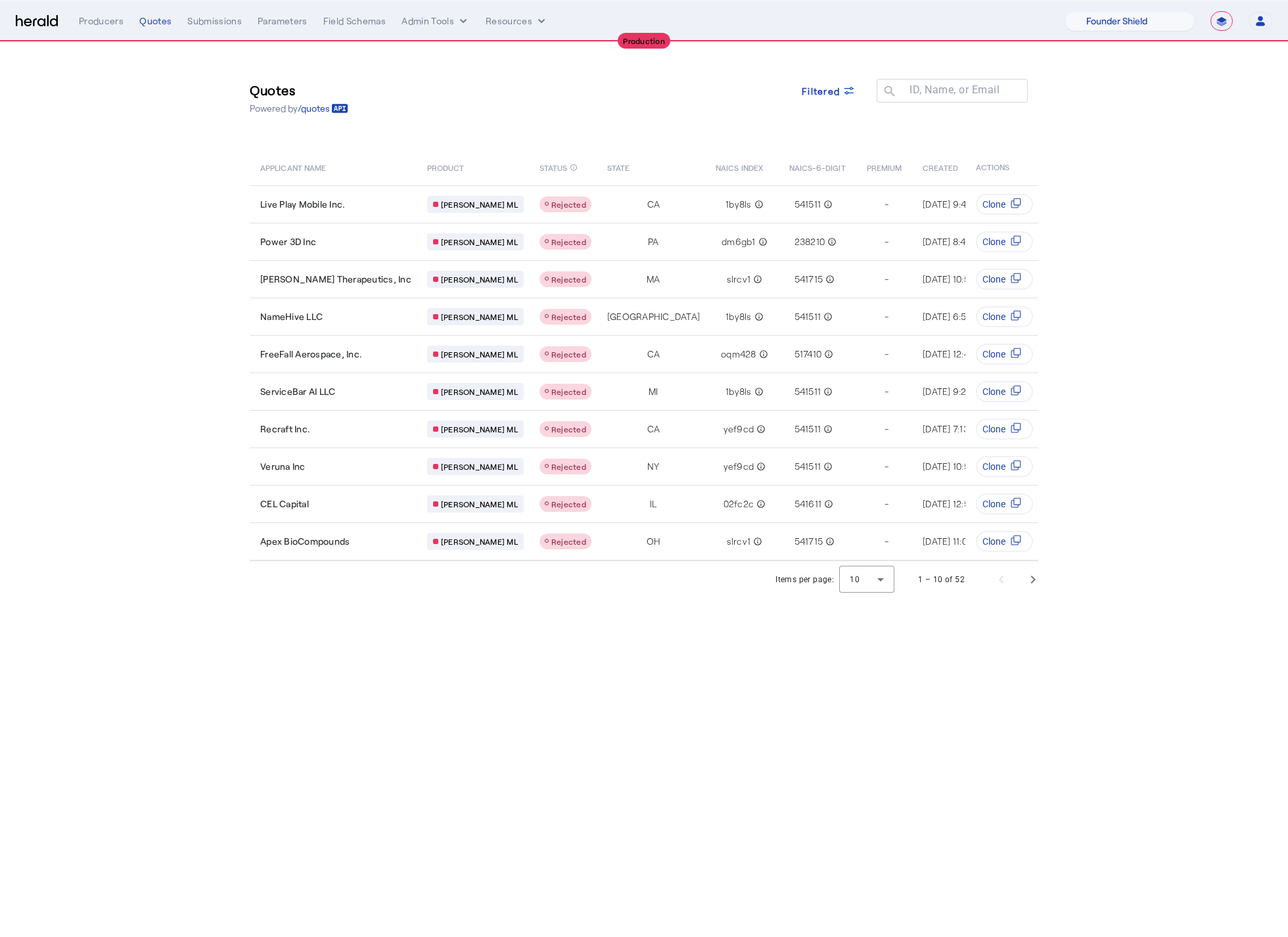
click at [824, 678] on body "**********" at bounding box center [644, 468] width 1288 height 937
click at [448, 3] on nav "**********" at bounding box center [644, 21] width 1288 height 41
click at [445, 12] on div "**********" at bounding box center [675, 21] width 1193 height 20
click at [452, 24] on button "Admin Tools" at bounding box center [435, 21] width 69 height 13
click at [464, 43] on span "Platforms Manager" at bounding box center [458, 49] width 96 height 16
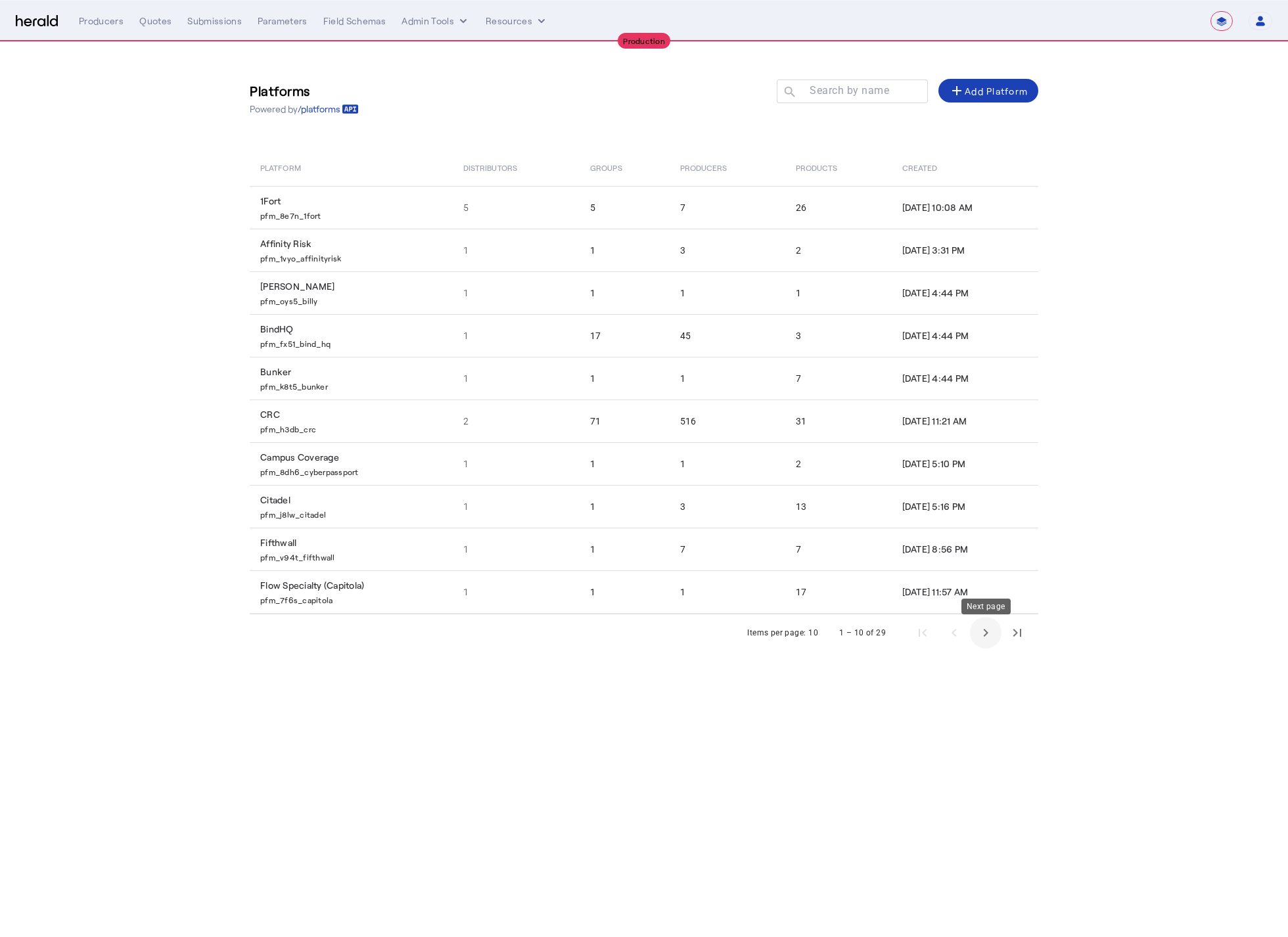
click at [974, 640] on span "Next page" at bounding box center [986, 633] width 32 height 32
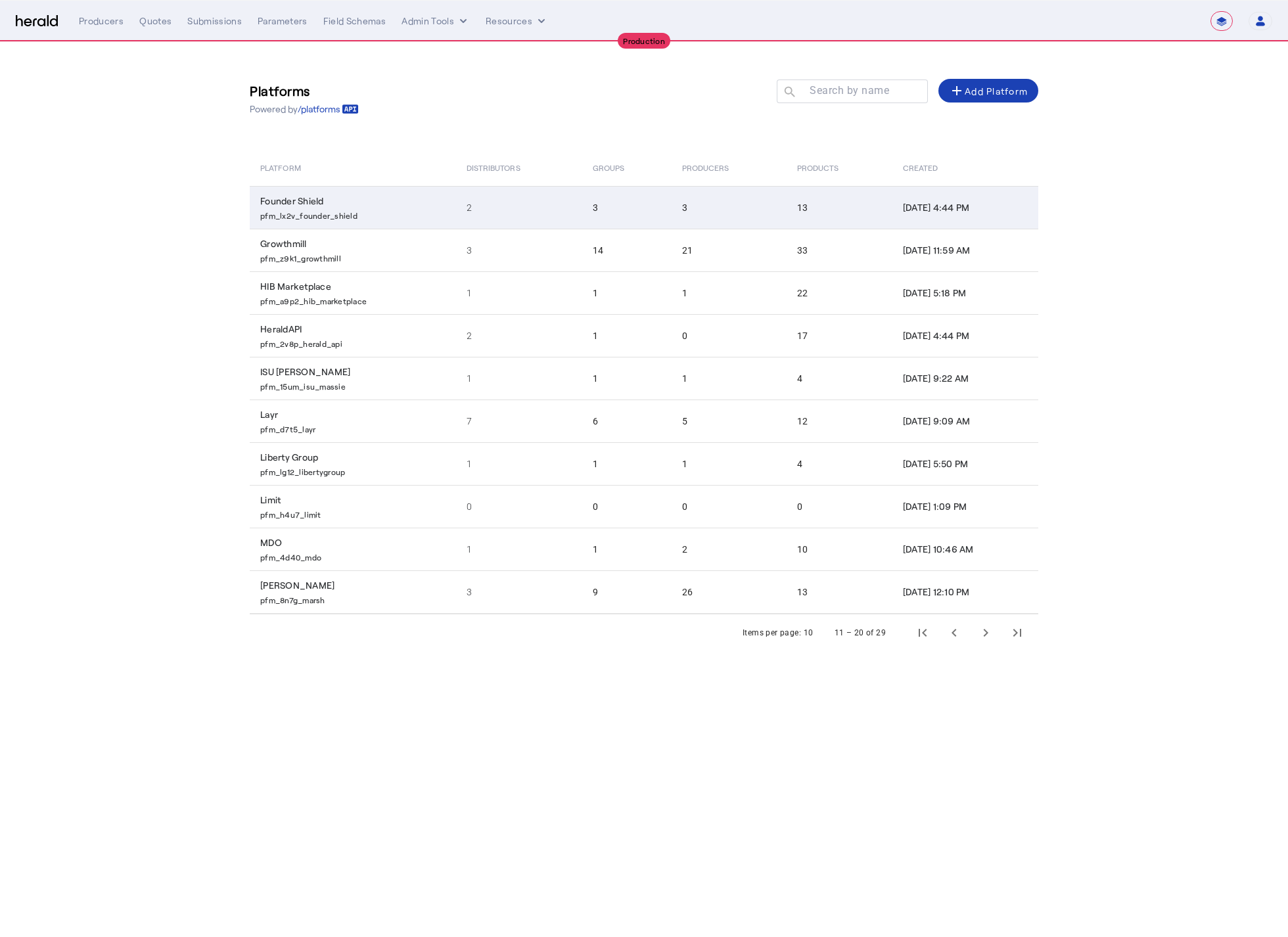
click at [338, 217] on p "pfm_lx2v_founder_shield" at bounding box center [355, 214] width 190 height 13
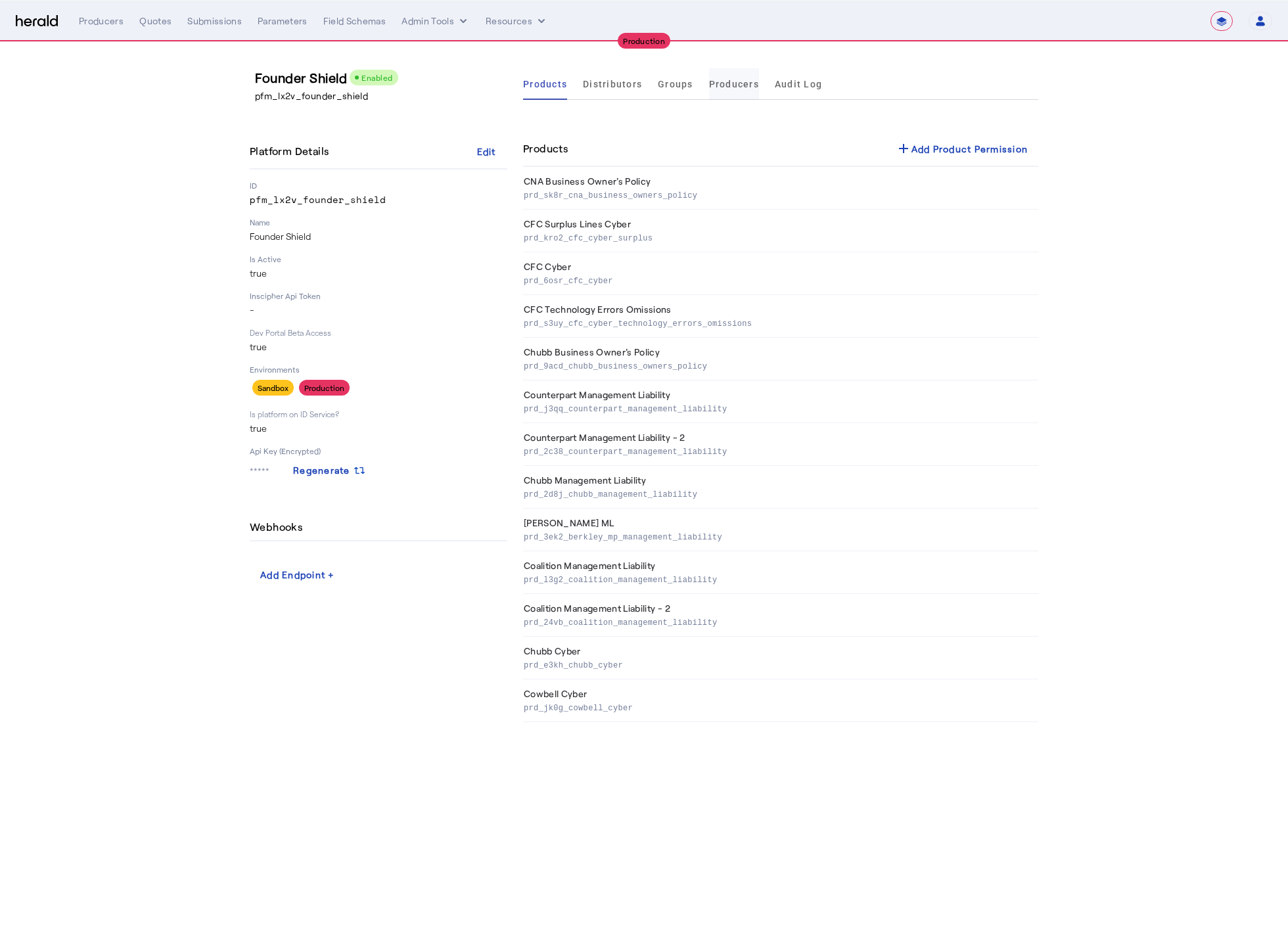
click at [709, 81] on span "Producers" at bounding box center [734, 85] width 50 height 9
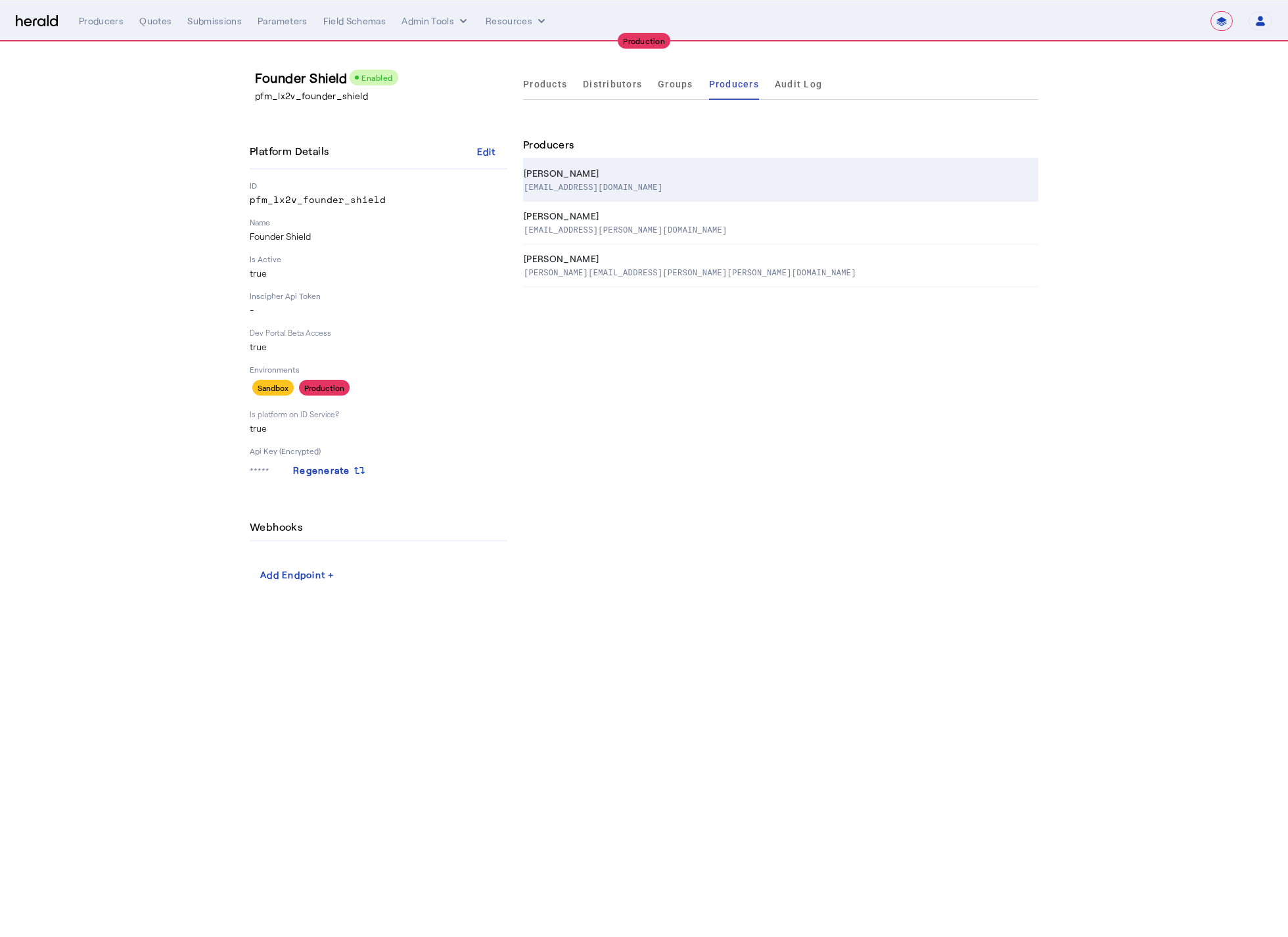
click at [608, 187] on p "noah@foundershield.com" at bounding box center [593, 186] width 139 height 13
select select "pfm_lx2v_founder_shield"
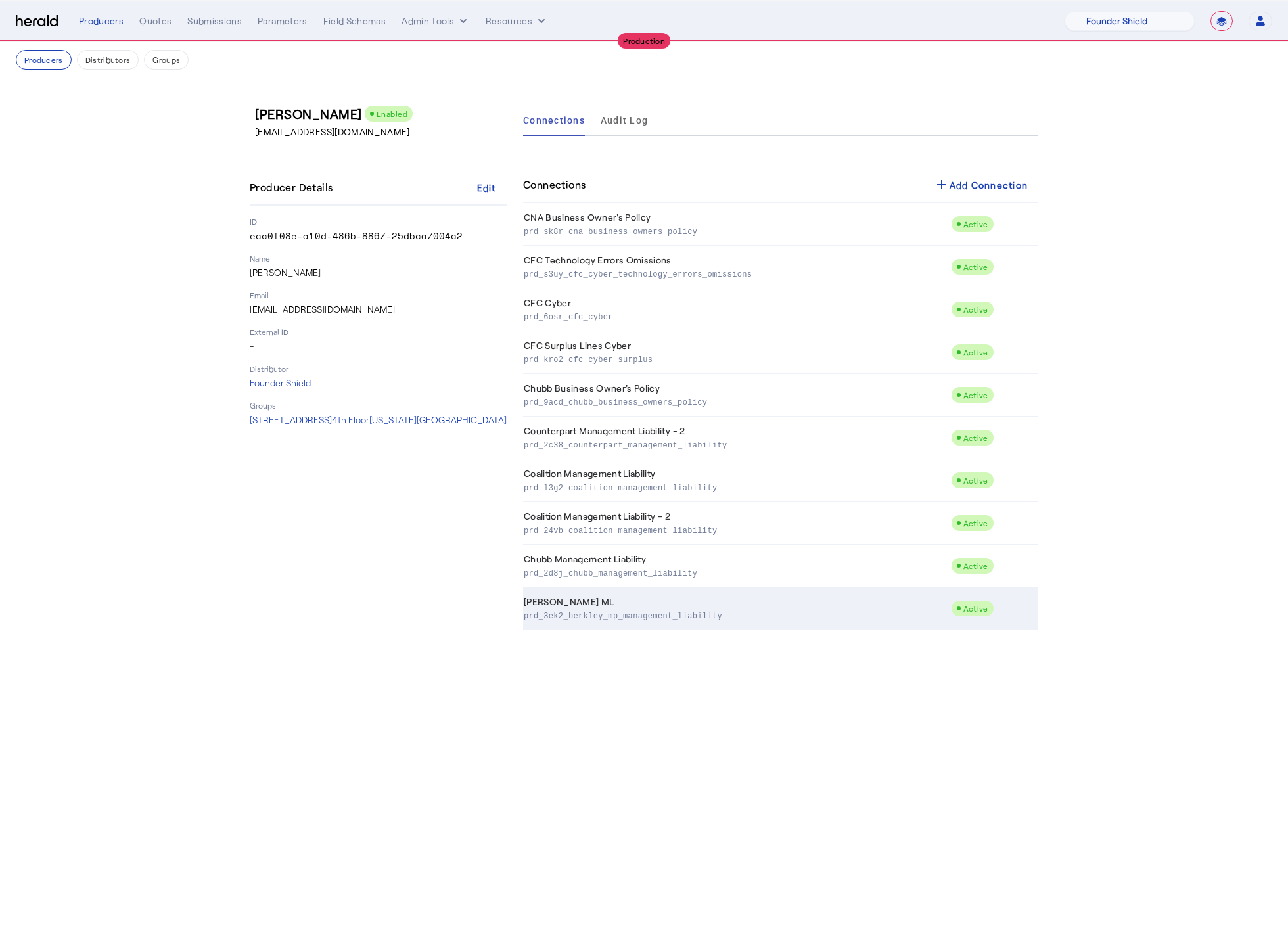
click at [686, 622] on p "prd_3ek2_berkley_mp_management_liability" at bounding box center [734, 615] width 422 height 13
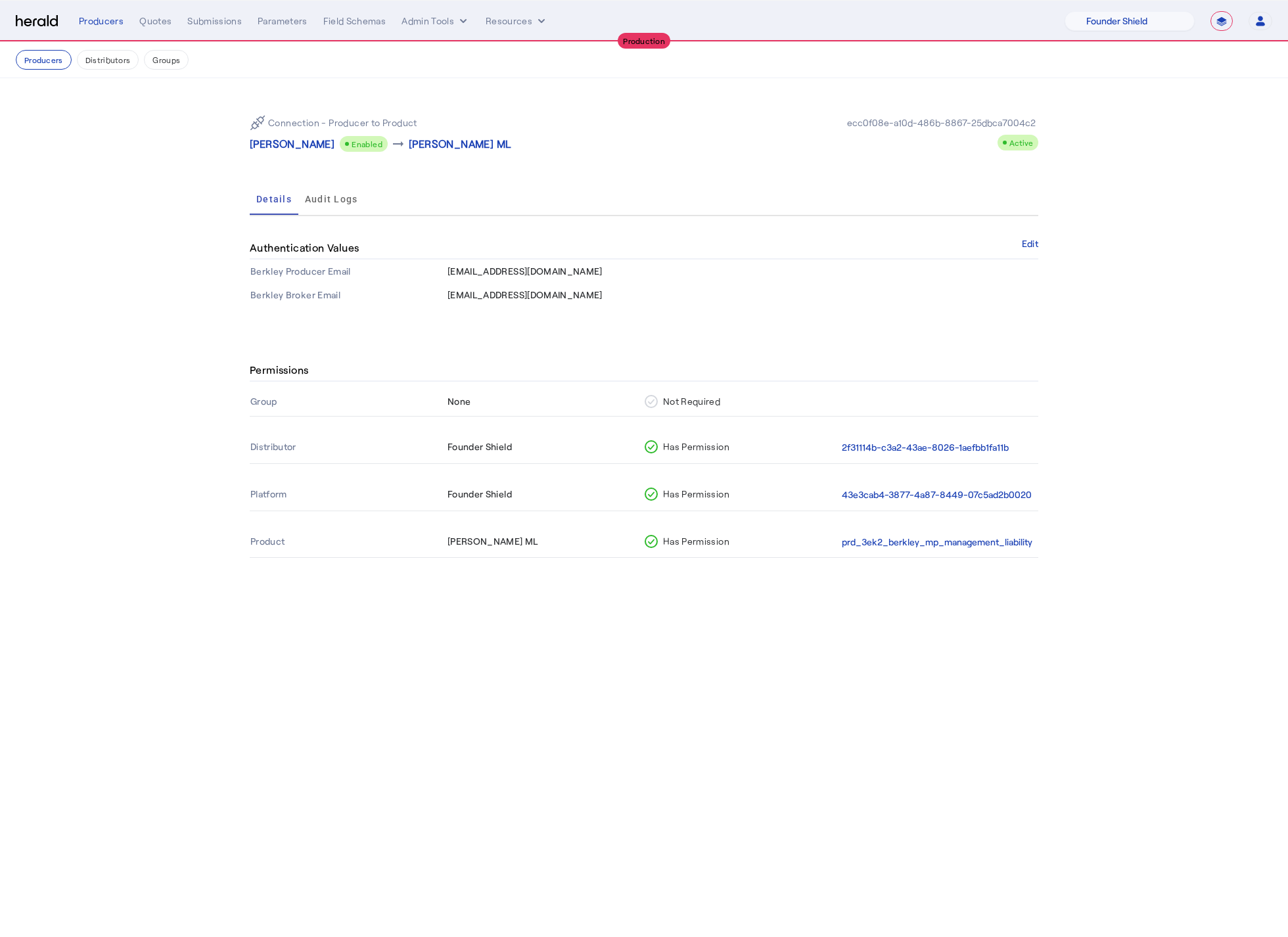
click at [188, 309] on section "Connection - Producer to Product Noah Knoblauch Enabled arrow_right_alt Berkley…" at bounding box center [644, 205] width 1288 height 255
click at [25, 13] on div "**********" at bounding box center [644, 21] width 1256 height 20
click at [29, 37] on nav "**********" at bounding box center [644, 21] width 1288 height 41
click at [29, 27] on div "**********" at bounding box center [644, 21] width 1256 height 20
click at [30, 21] on img at bounding box center [36, 21] width 42 height 13
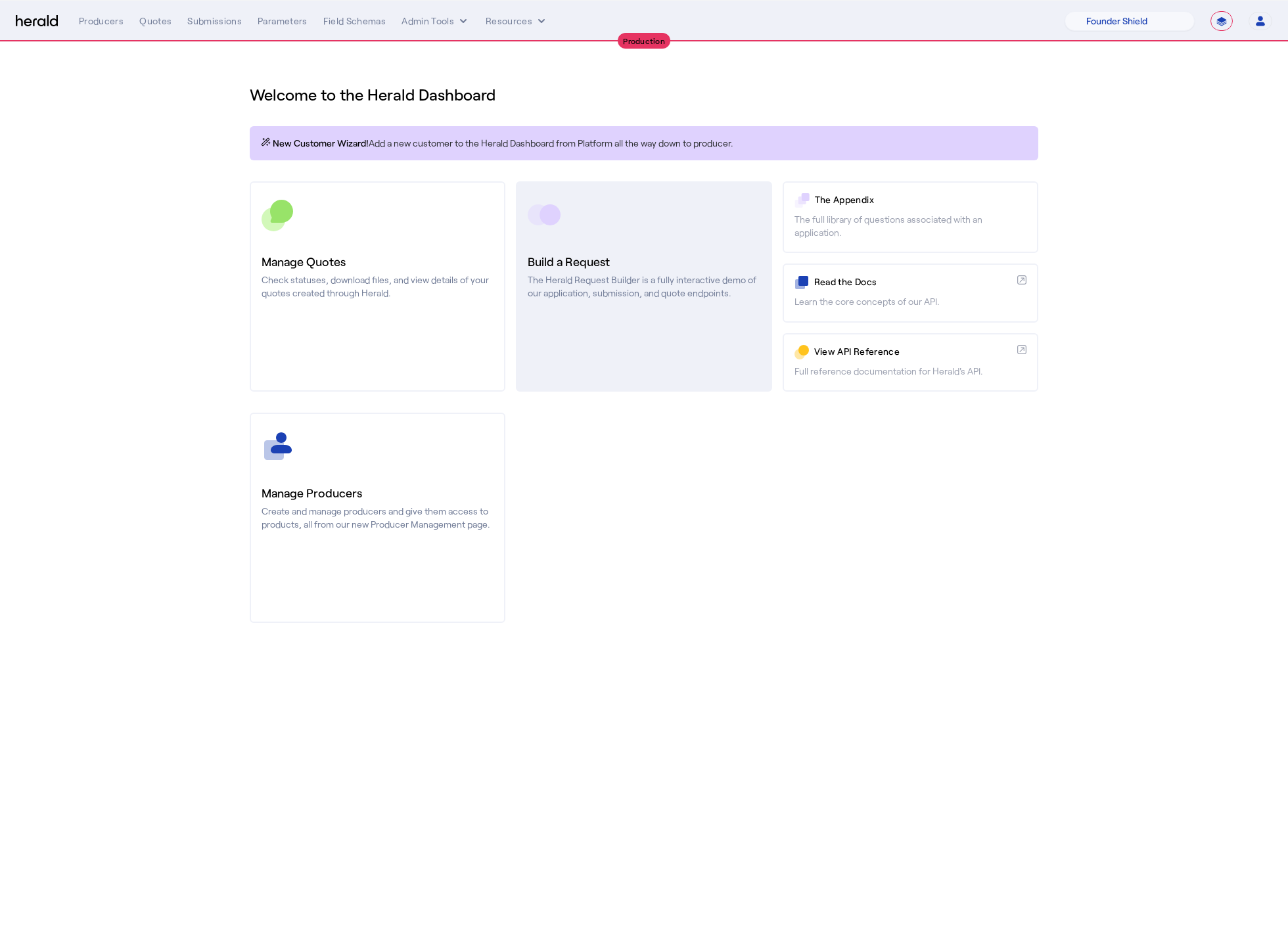
click at [674, 342] on link "Build a Request The Herald Request Builder is a fully interactive demo of our a…" at bounding box center [644, 287] width 256 height 210
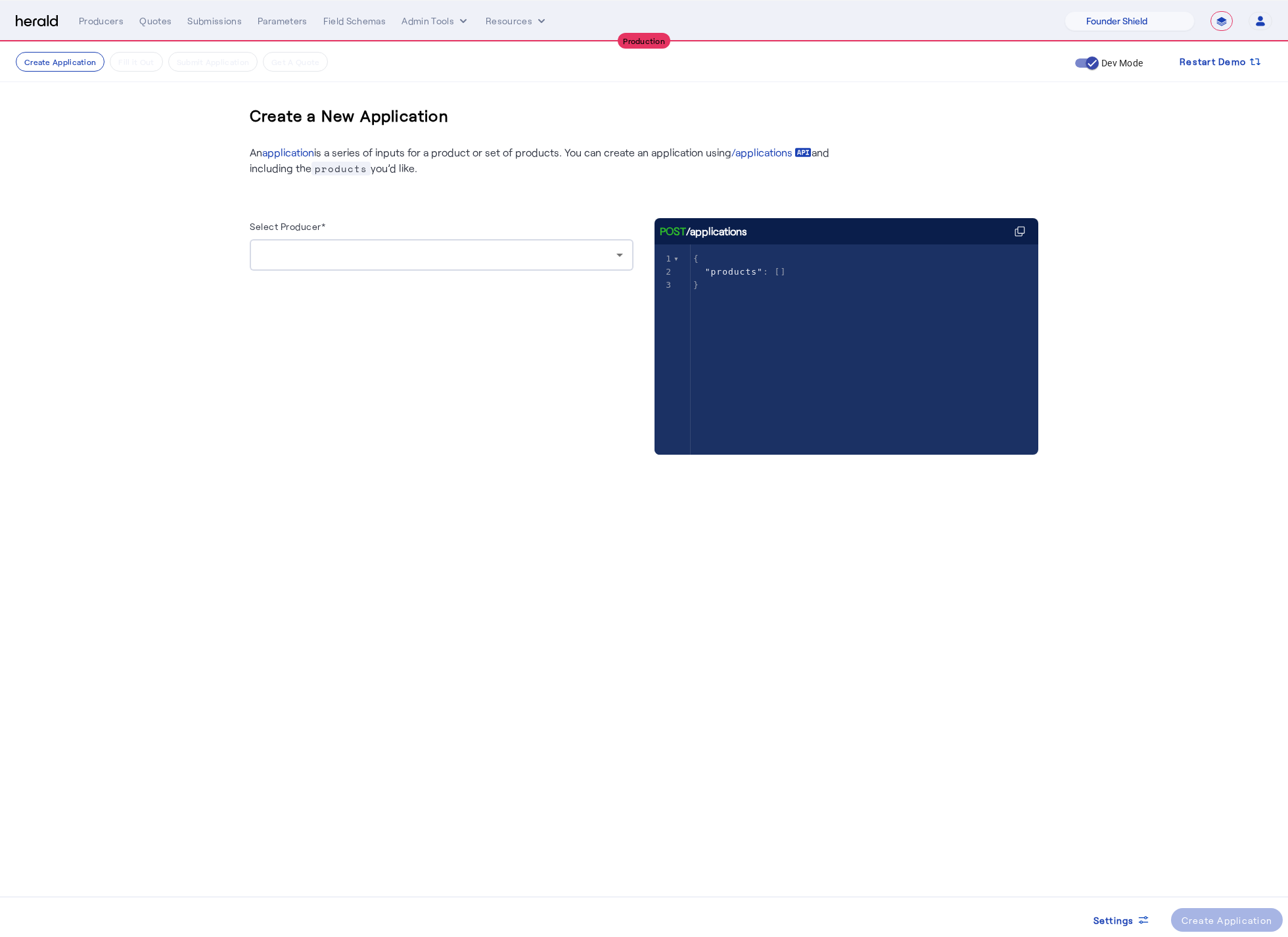
click at [640, 278] on div "Select Producer* POST /applications xxxxxxxxxx 3 1 { 2 "products" : [] 3 }" at bounding box center [644, 329] width 788 height 305
click at [531, 227] on div "Select Producer*" at bounding box center [441, 228] width 384 height 21
click at [531, 256] on div at bounding box center [437, 255] width 356 height 16
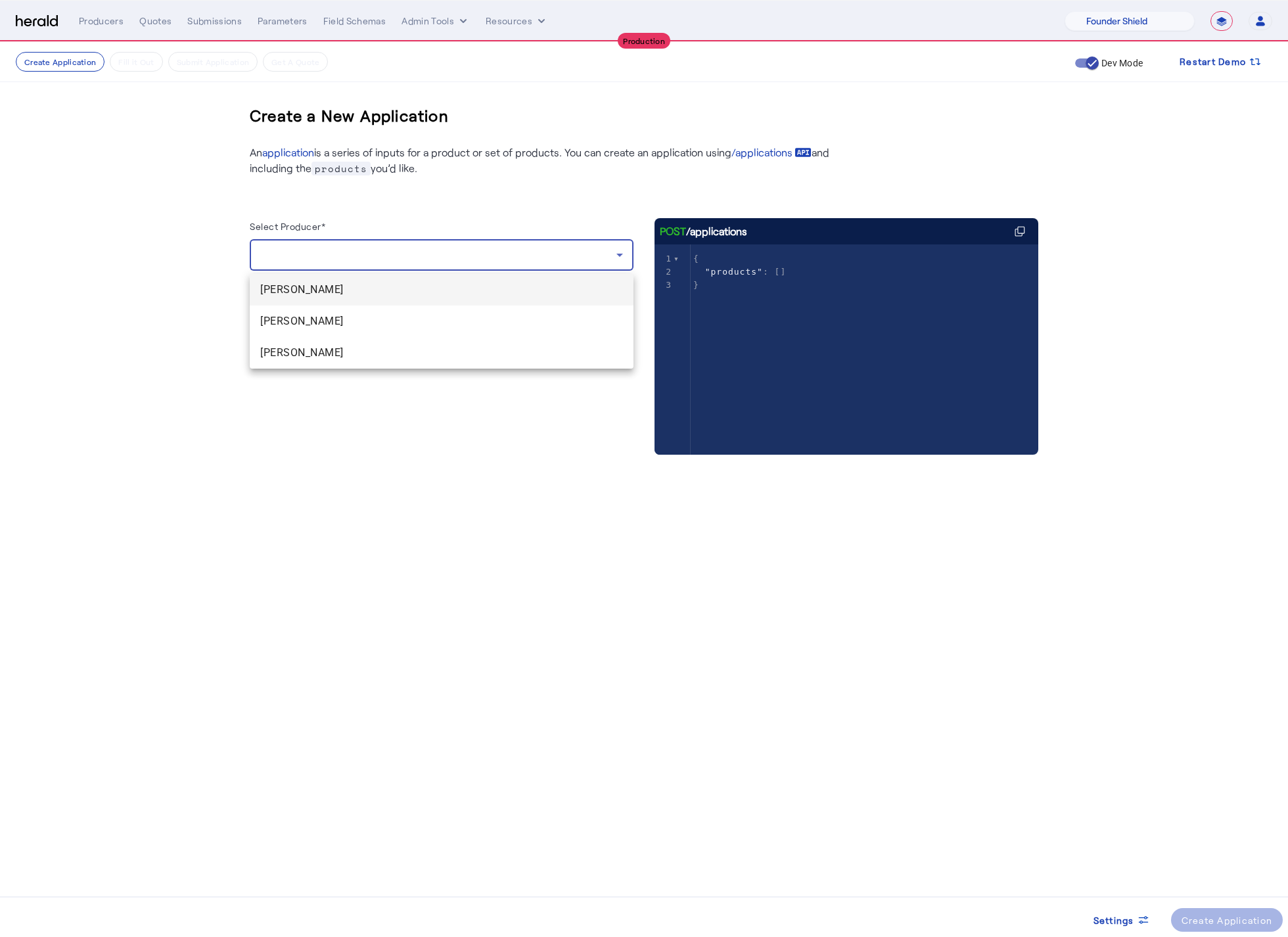
click at [384, 288] on span "[PERSON_NAME]" at bounding box center [441, 290] width 362 height 16
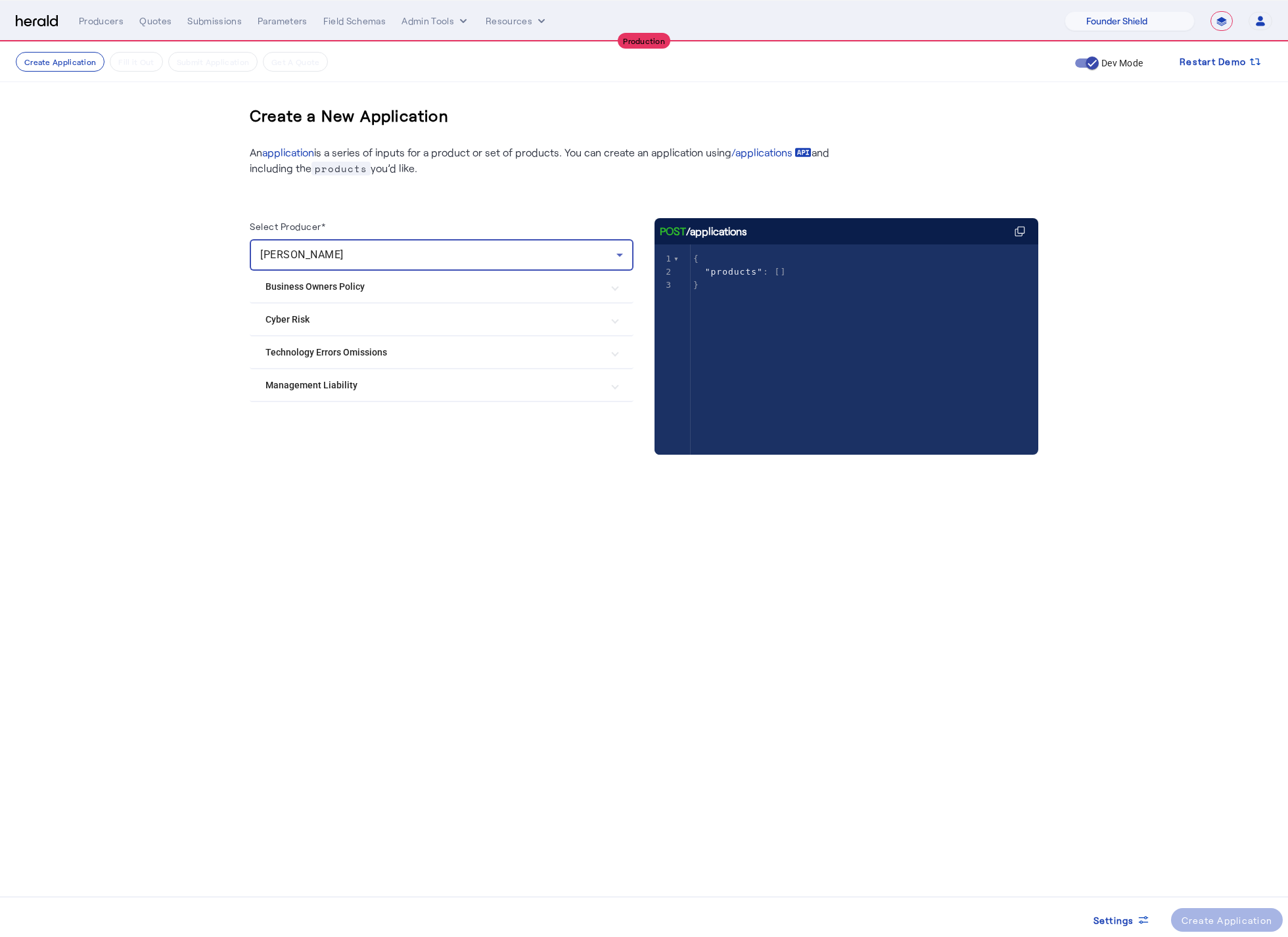
click at [336, 386] on Liability "Management Liability" at bounding box center [434, 385] width 336 height 13
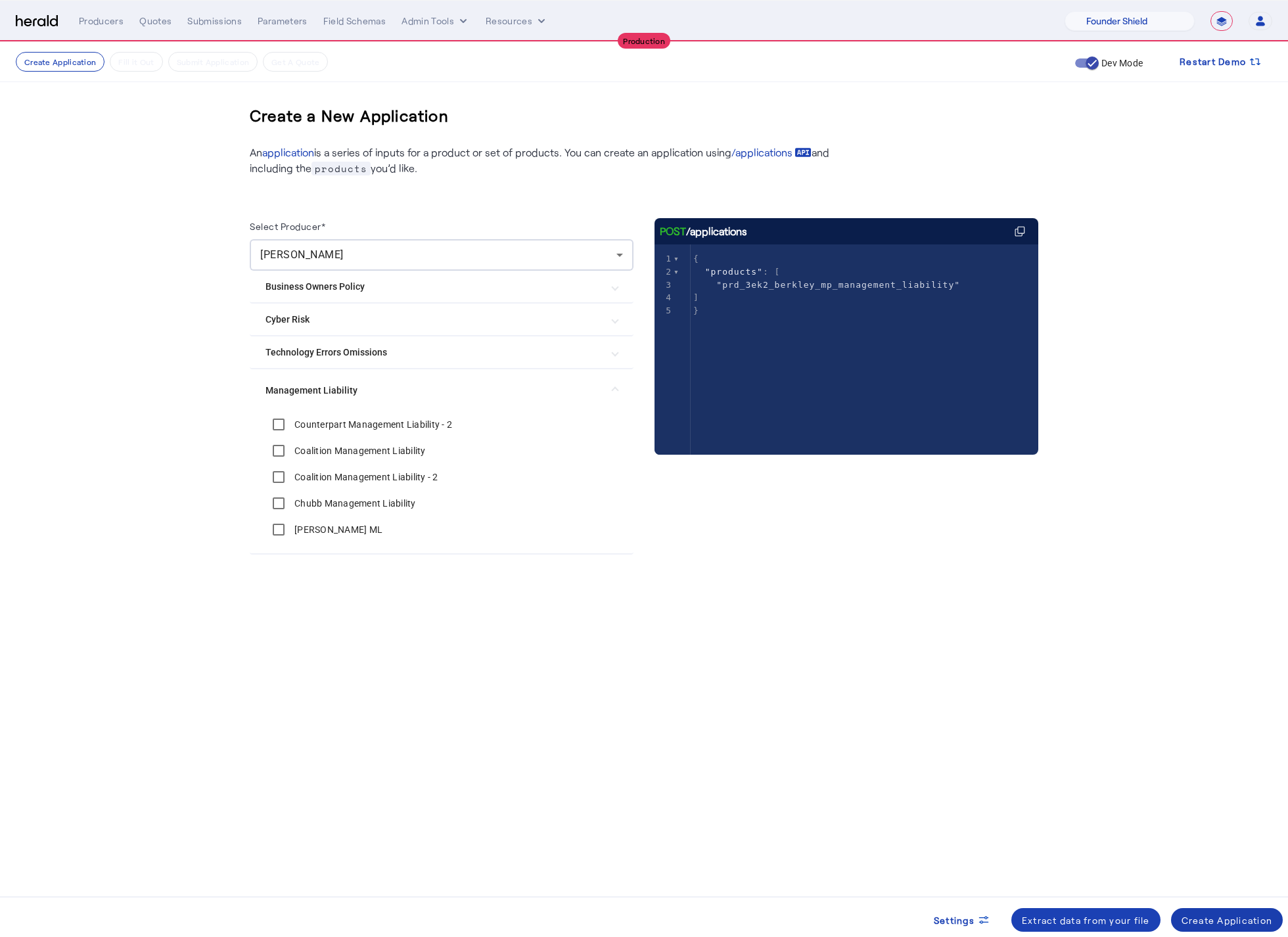
click at [1244, 925] on div "Create Application" at bounding box center [1227, 920] width 92 height 13
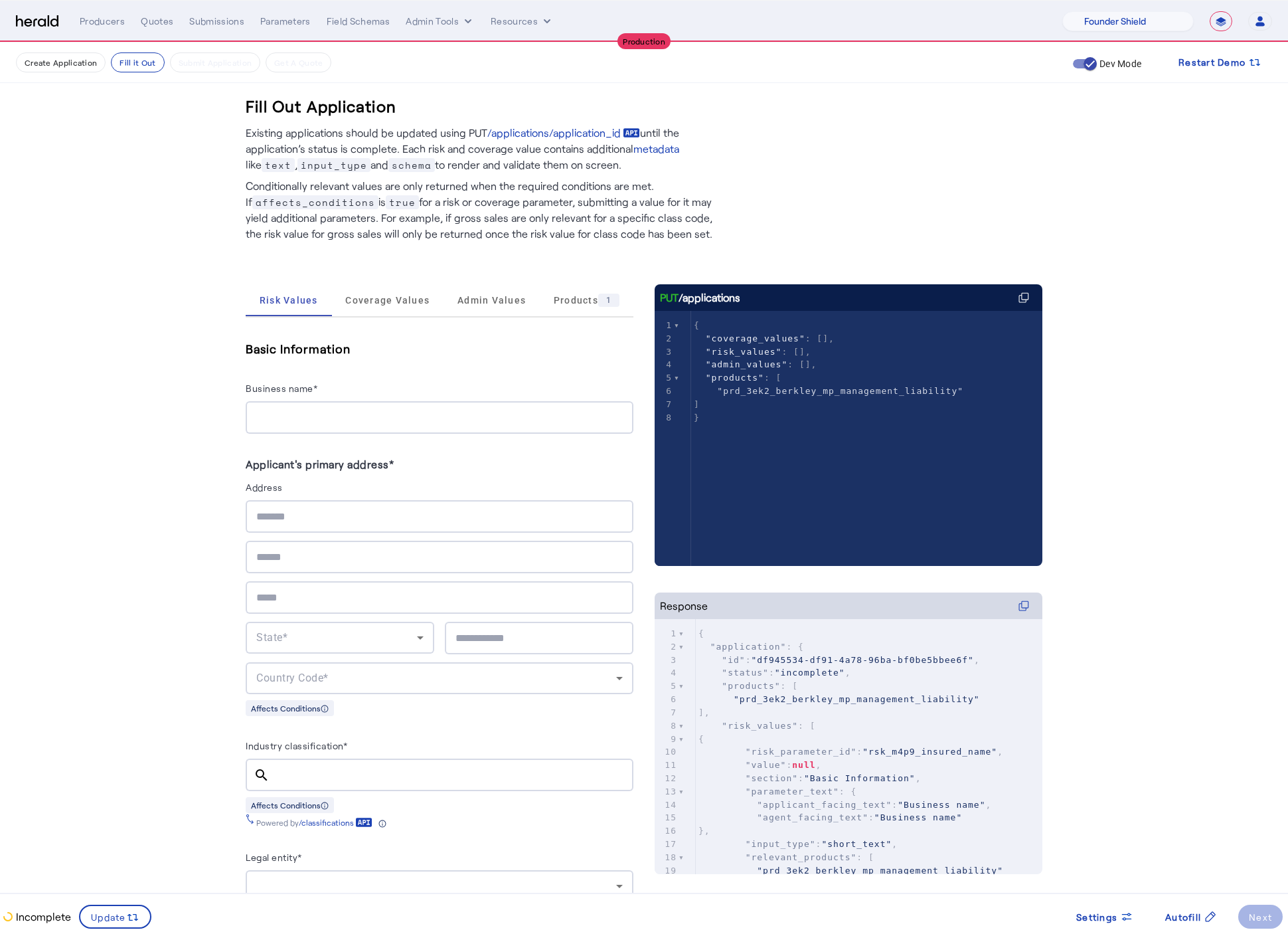
click at [309, 429] on div at bounding box center [439, 418] width 366 height 33
type input "**********"
click at [373, 287] on span "Coverage Values" at bounding box center [388, 300] width 85 height 32
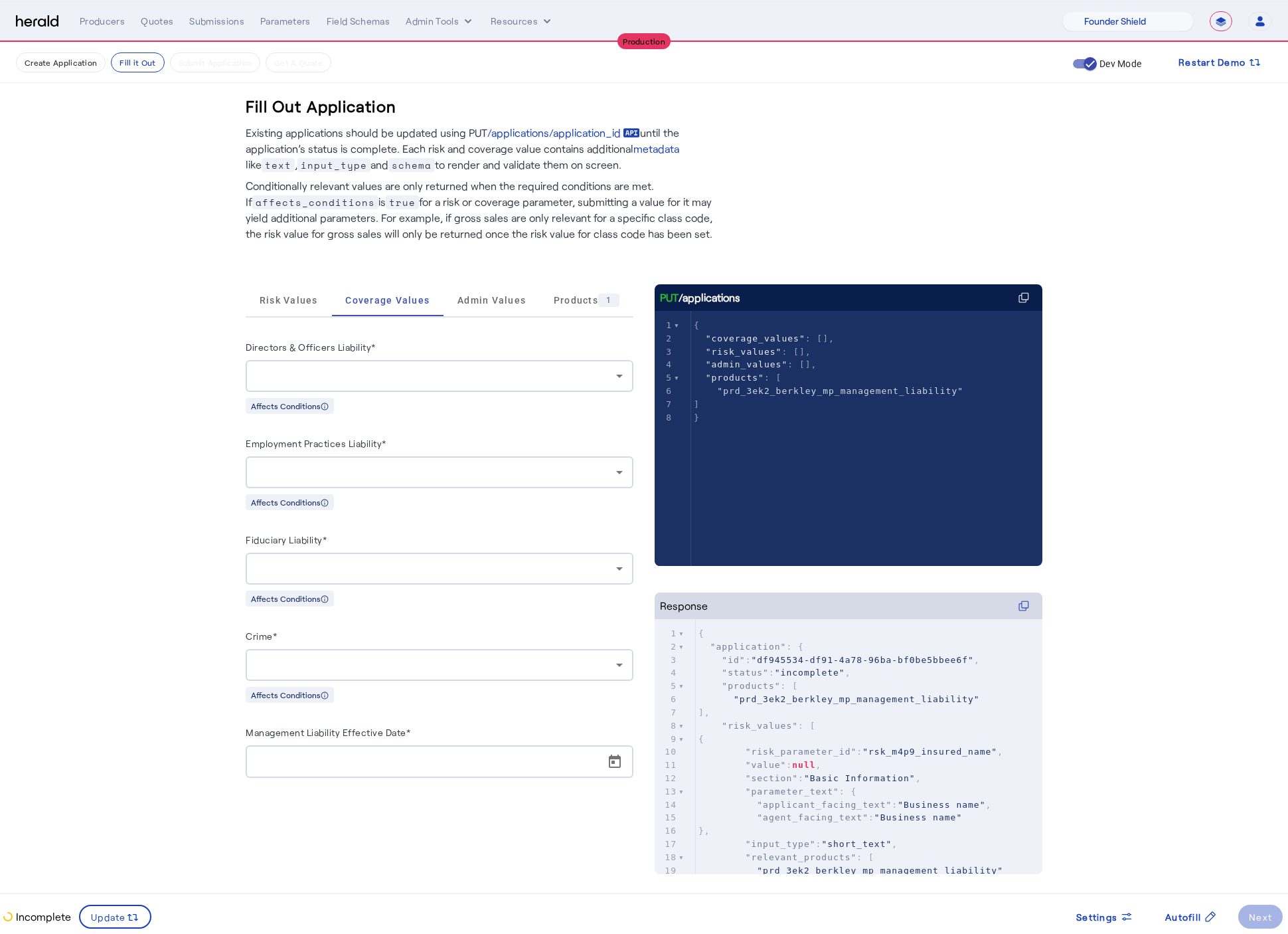
click at [398, 358] on div "Directors & Officers Liability*" at bounding box center [440, 349] width 388 height 22
click at [399, 368] on div at bounding box center [436, 376] width 360 height 16
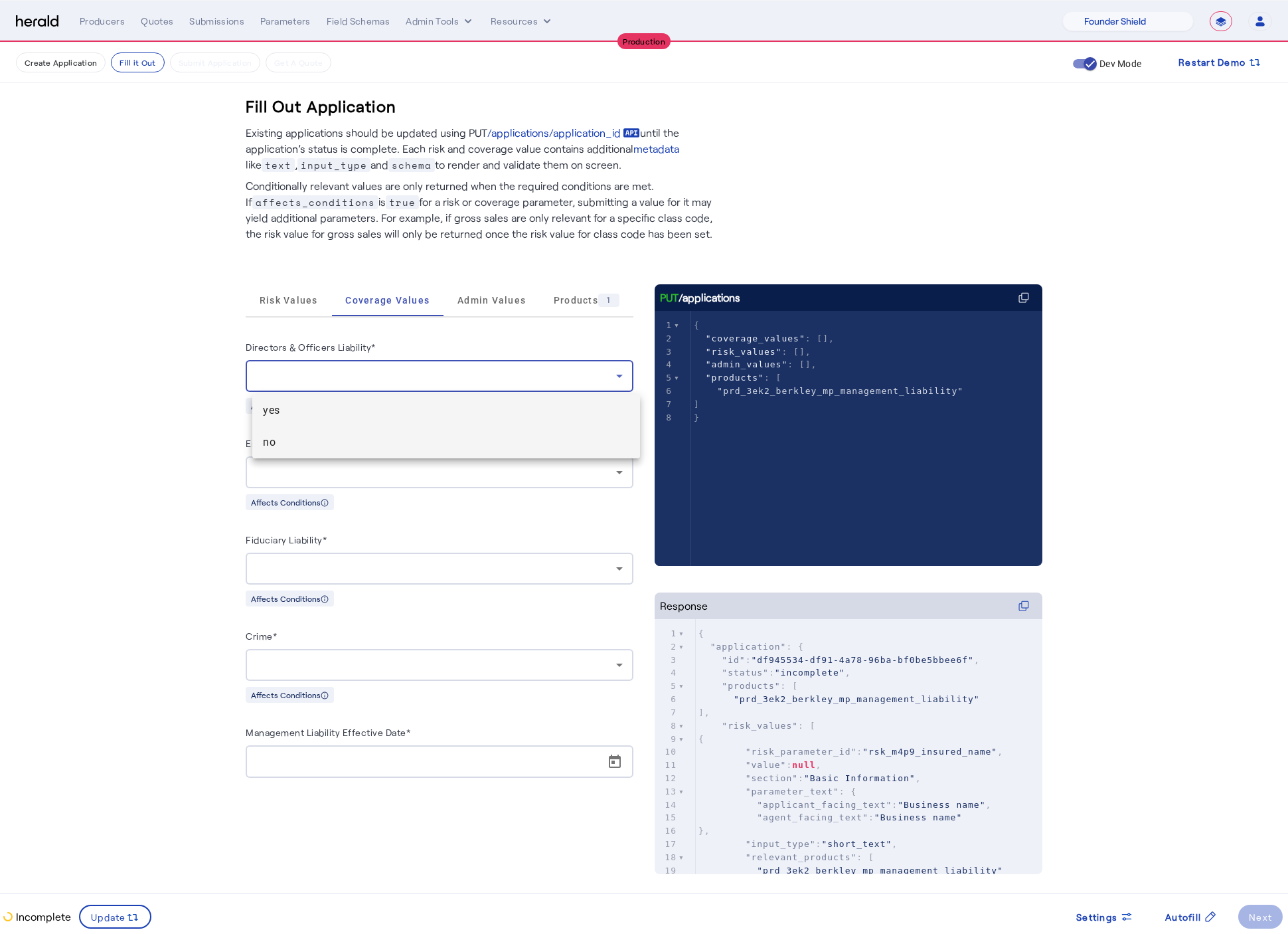
click at [373, 442] on span "no" at bounding box center [445, 442] width 366 height 16
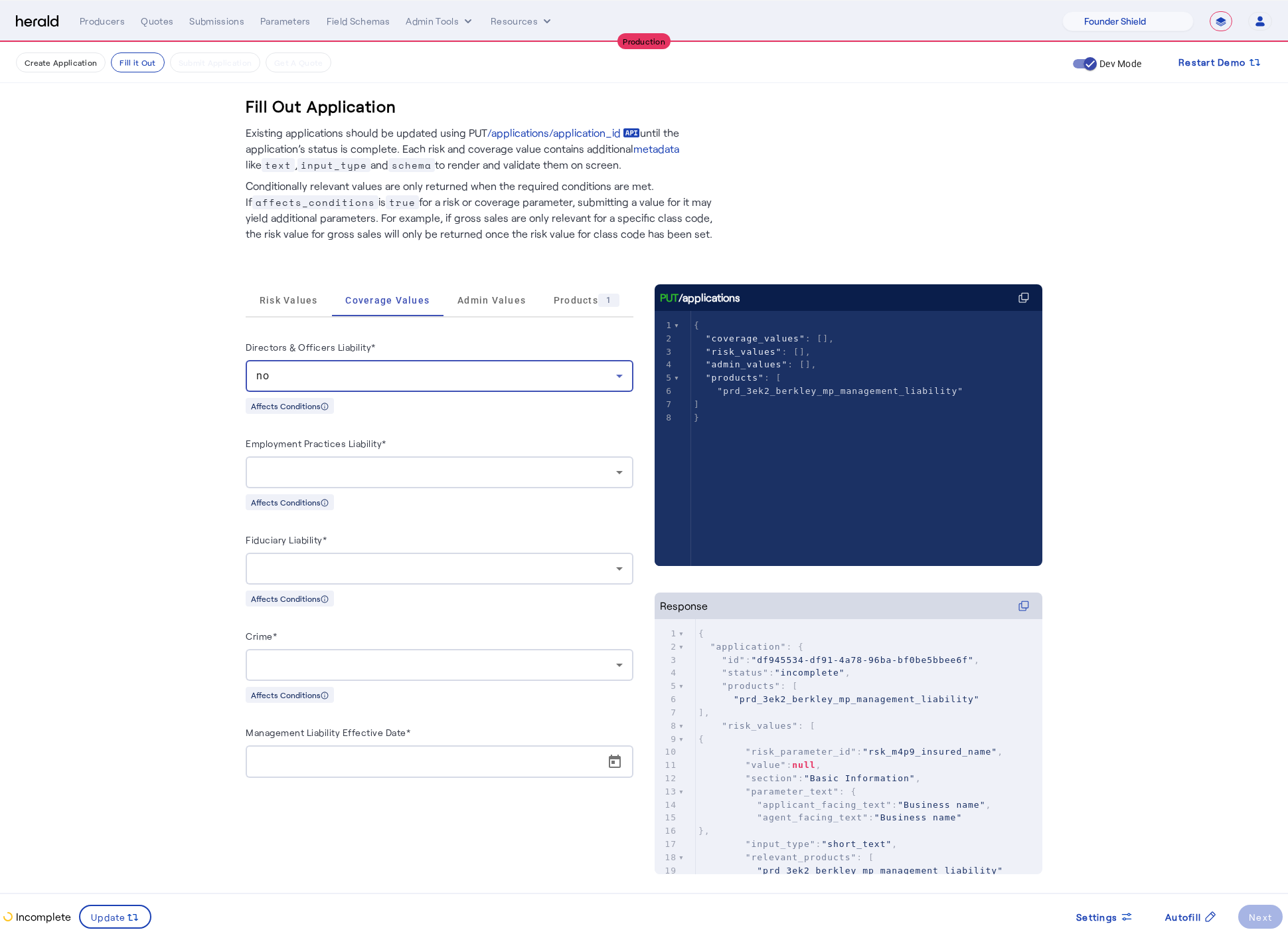
click at [384, 466] on div at bounding box center [436, 473] width 360 height 16
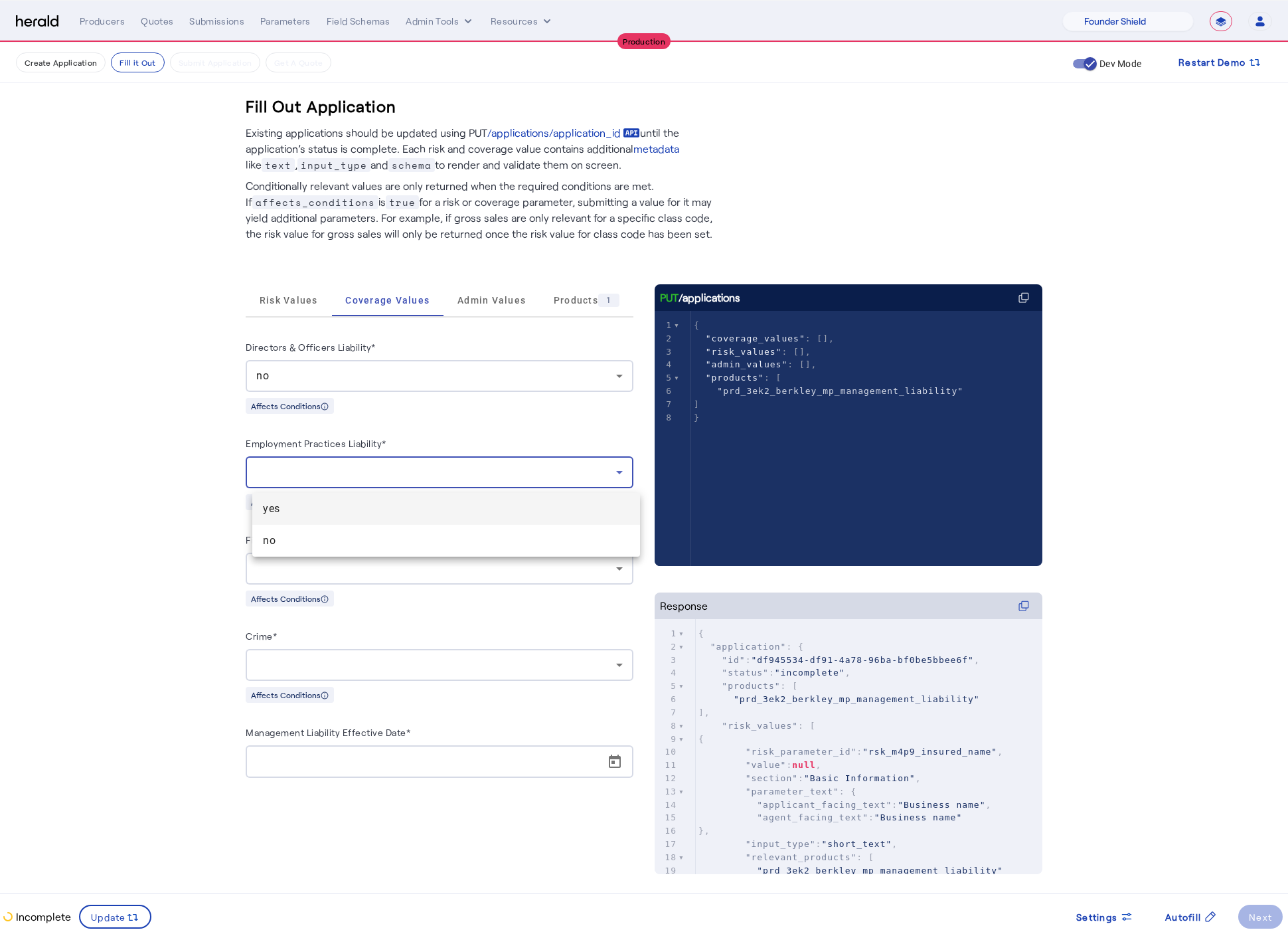
click at [381, 492] on div "yes no" at bounding box center [446, 523] width 388 height 66
click at [378, 510] on span "yes" at bounding box center [445, 509] width 366 height 16
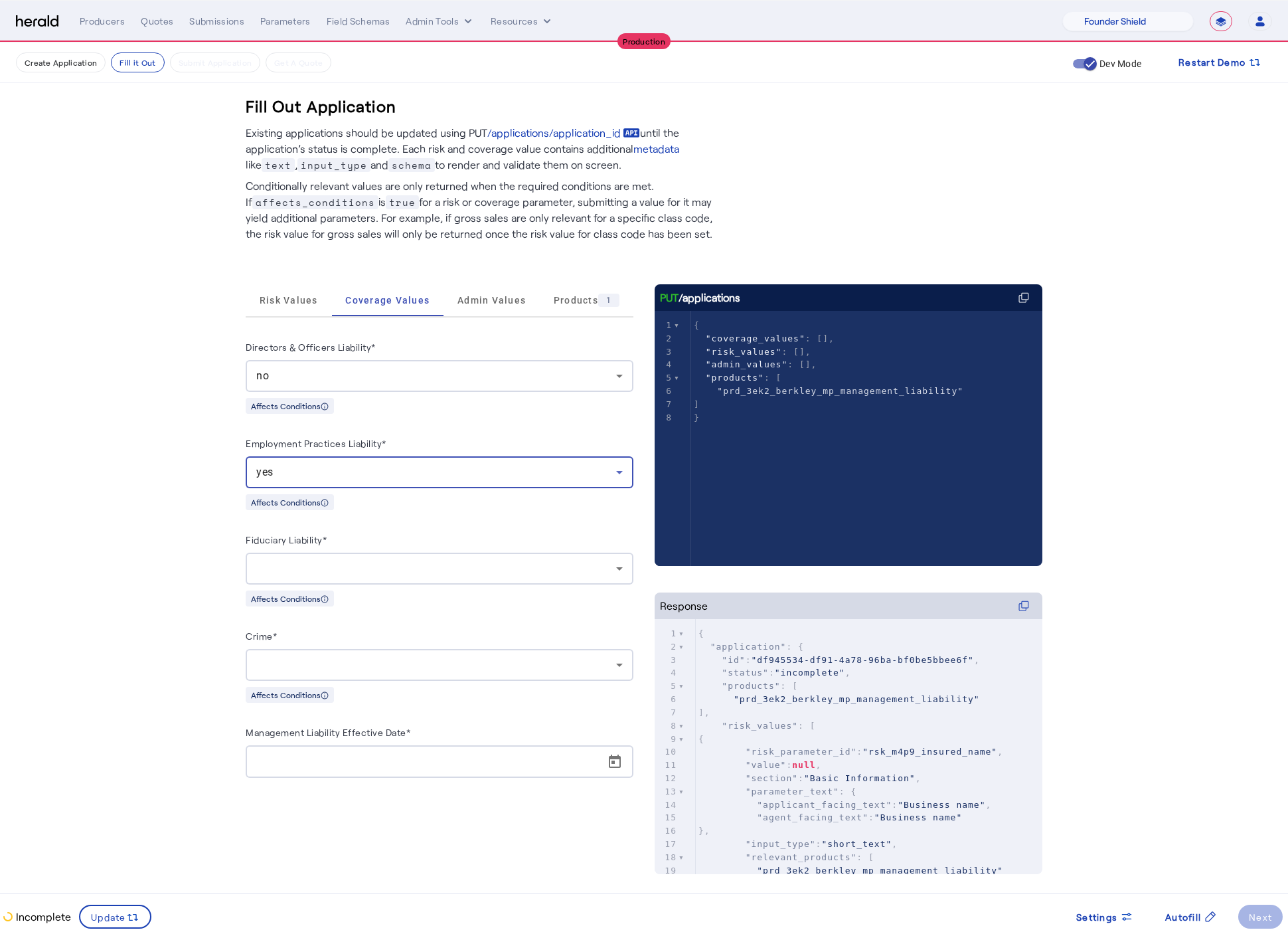
click at [385, 568] on div at bounding box center [436, 568] width 360 height 16
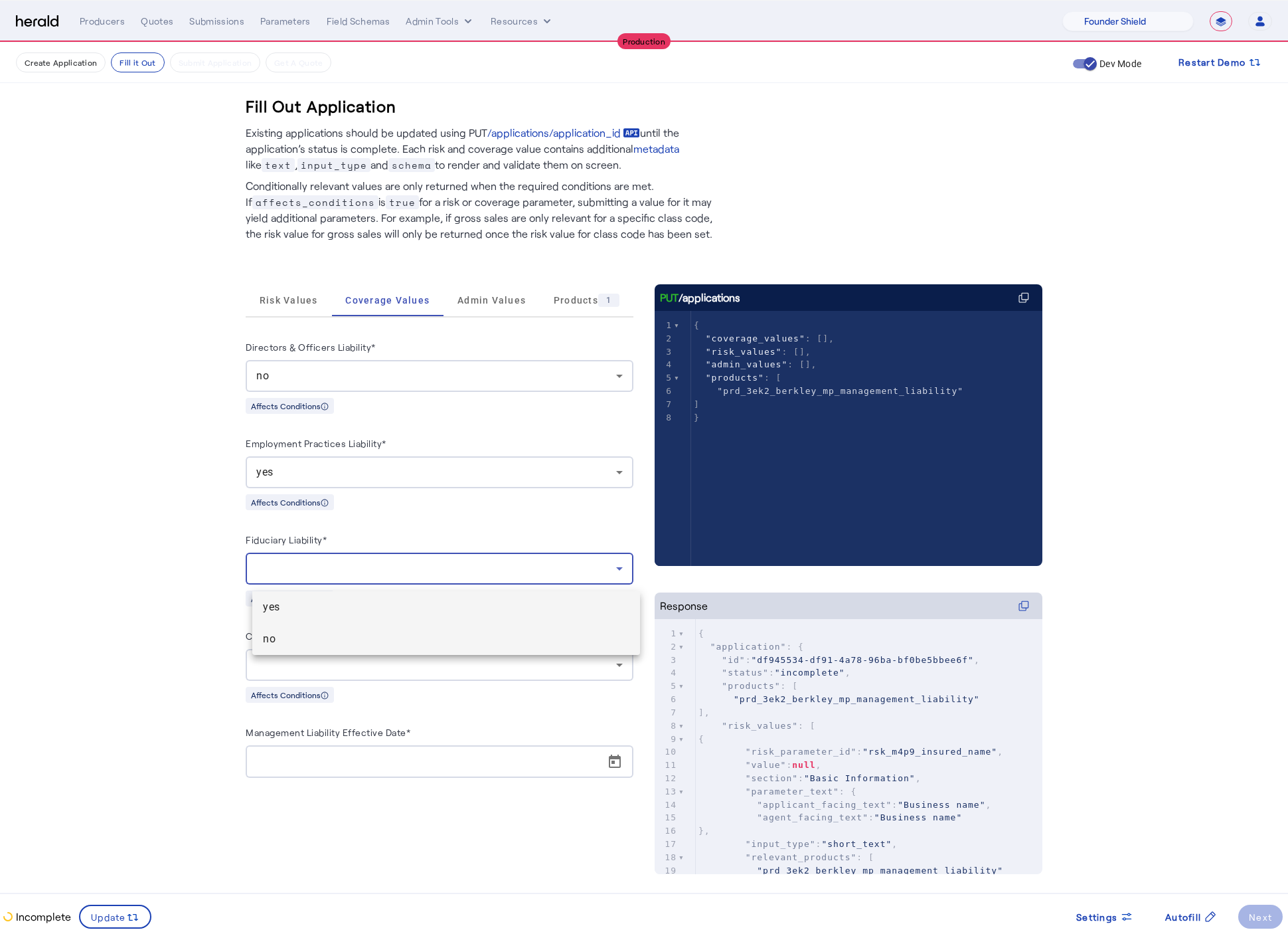
click at [381, 647] on span "no" at bounding box center [445, 639] width 366 height 16
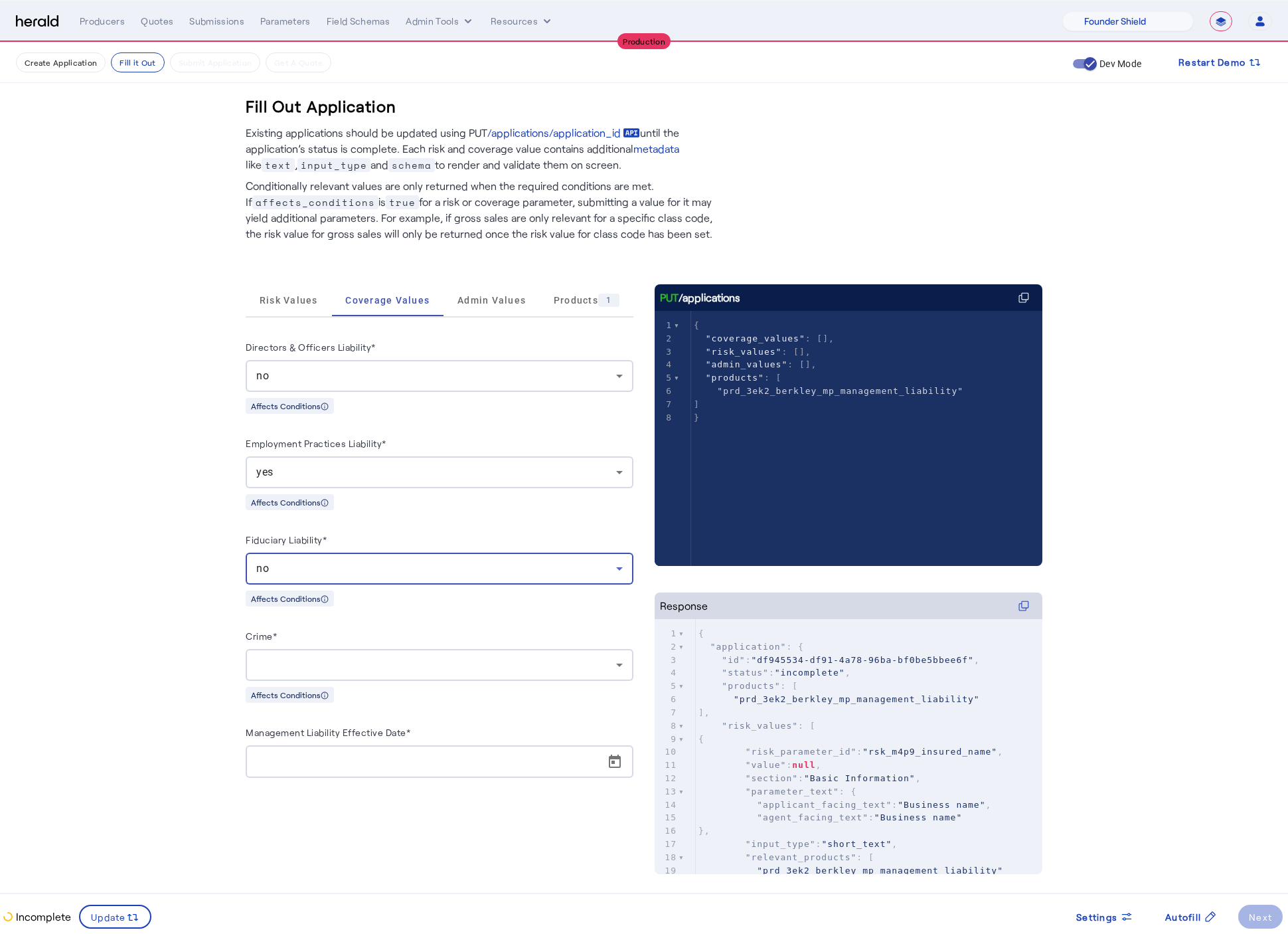
click at [392, 656] on div at bounding box center [439, 665] width 366 height 32
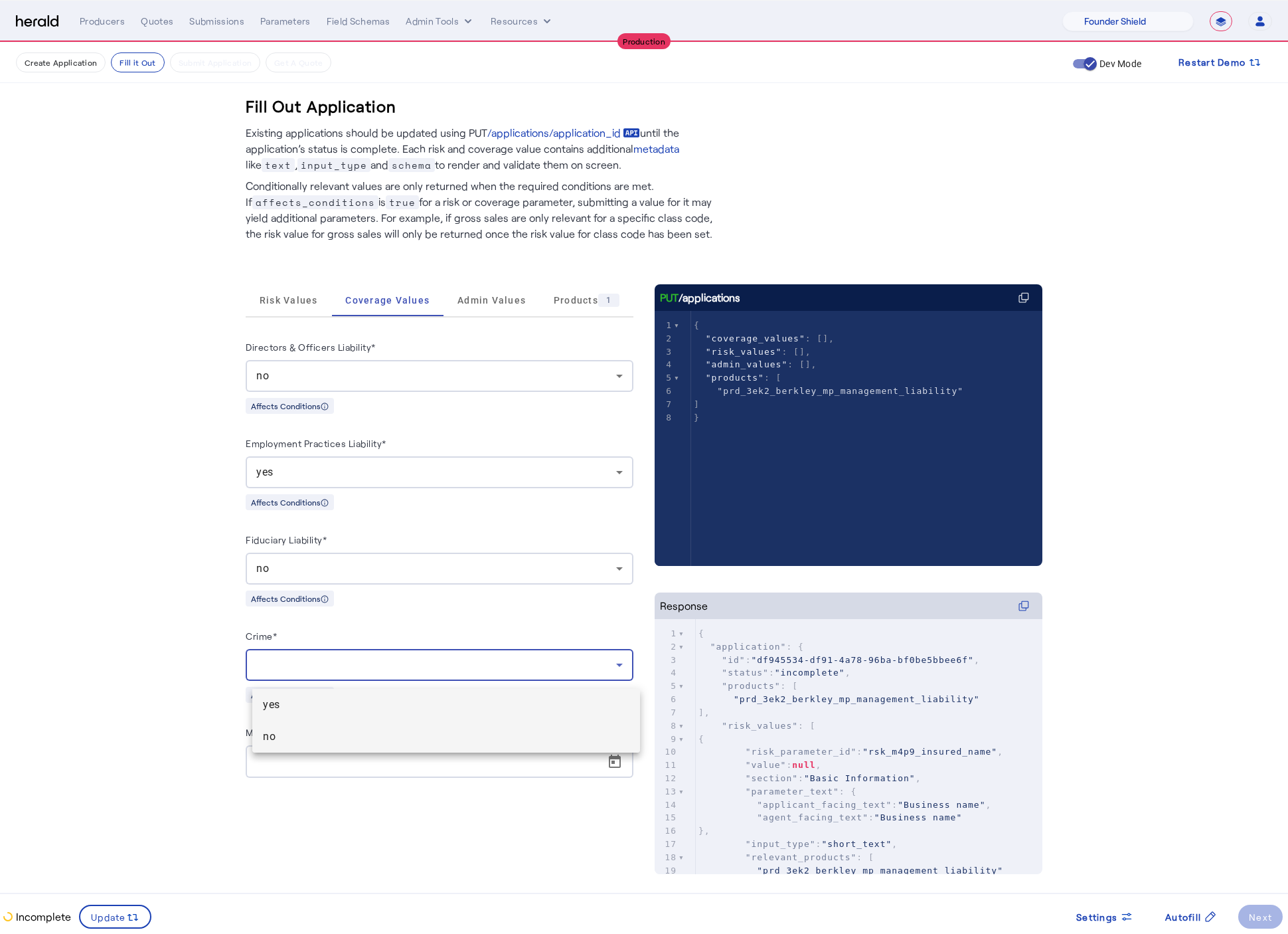
click at [377, 739] on span "no" at bounding box center [445, 737] width 366 height 16
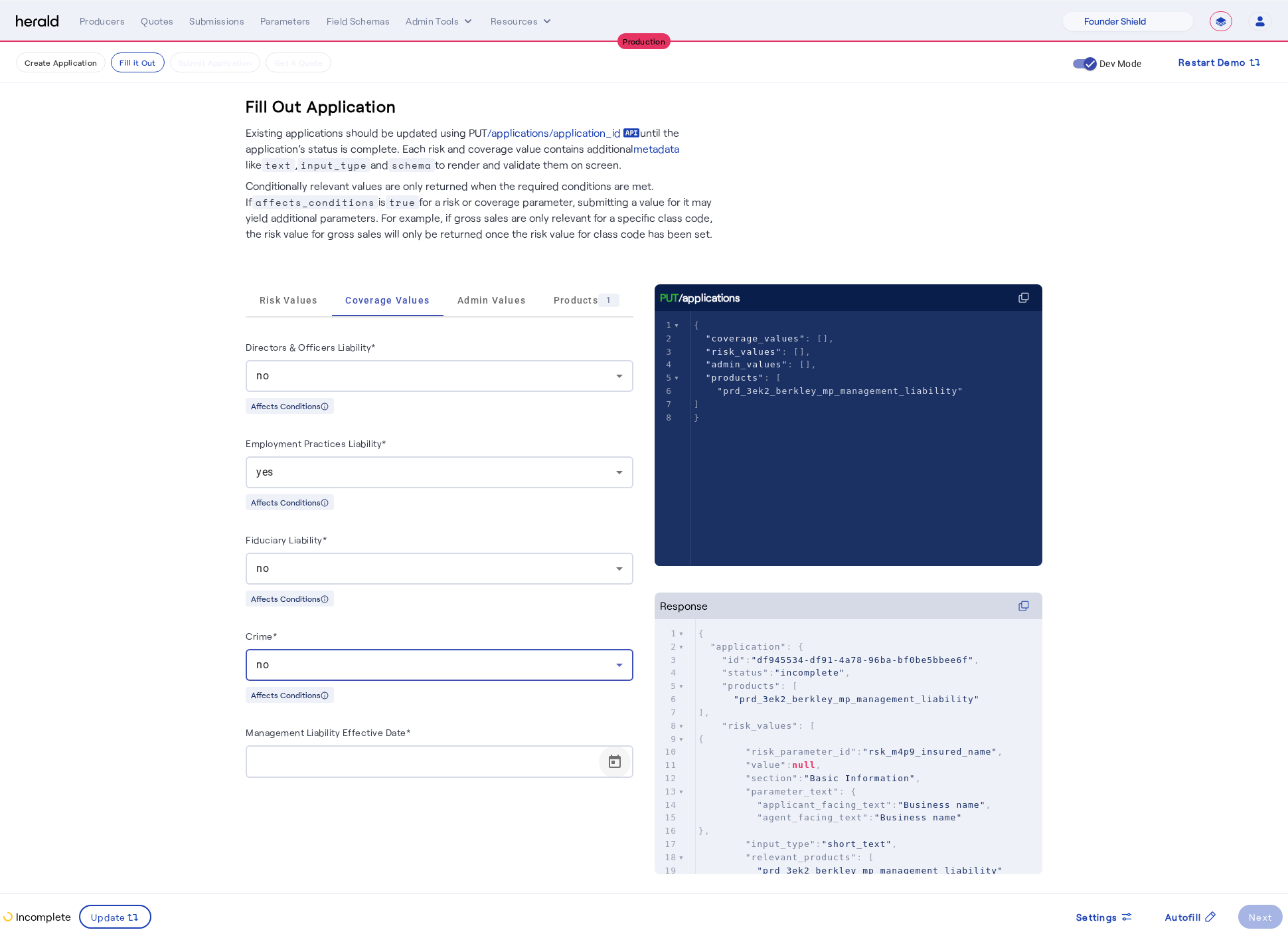
click at [618, 778] on span "Open calendar" at bounding box center [614, 762] width 32 height 32
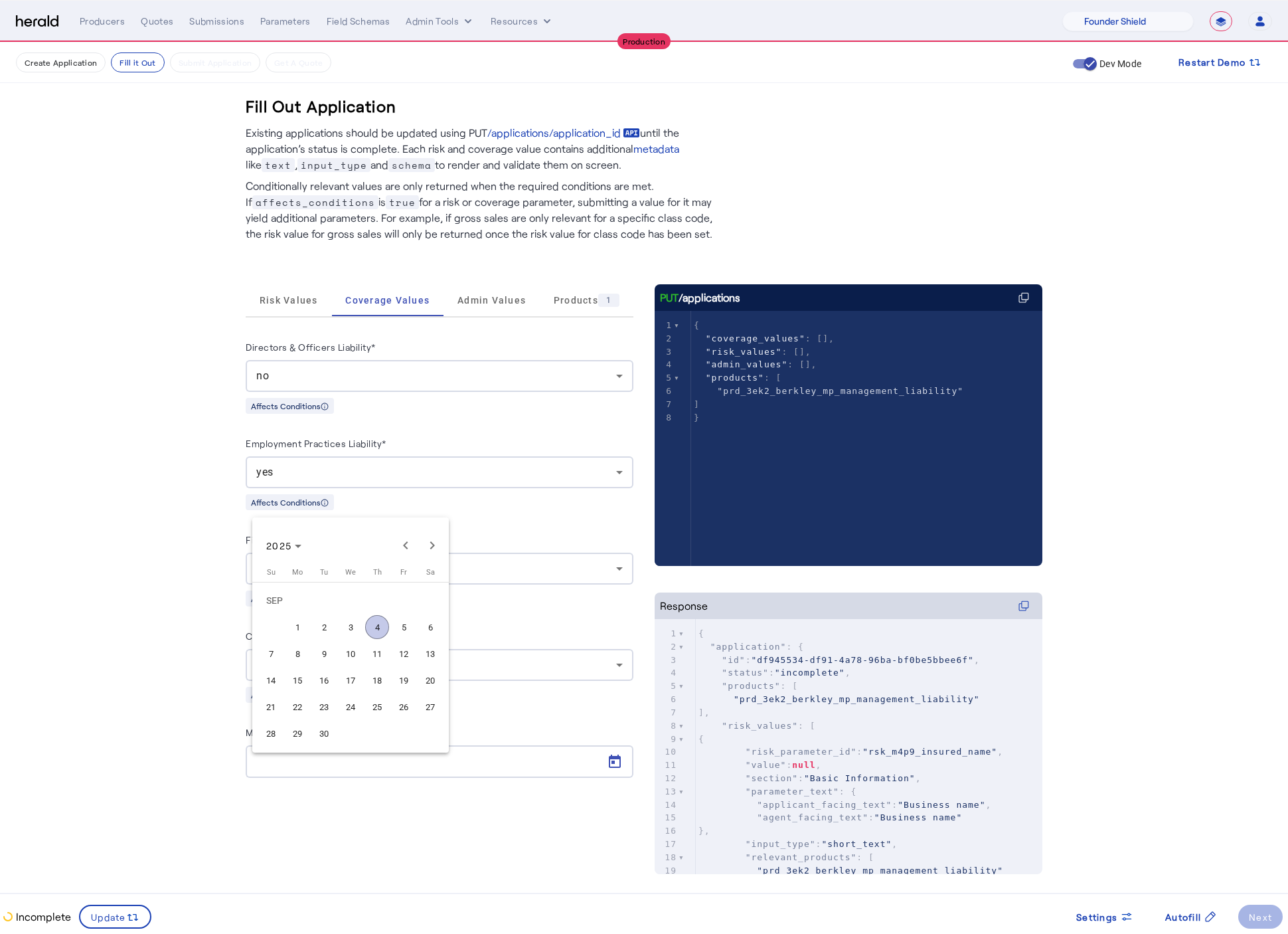
click at [296, 704] on span "22" at bounding box center [298, 706] width 24 height 24
type input "**********"
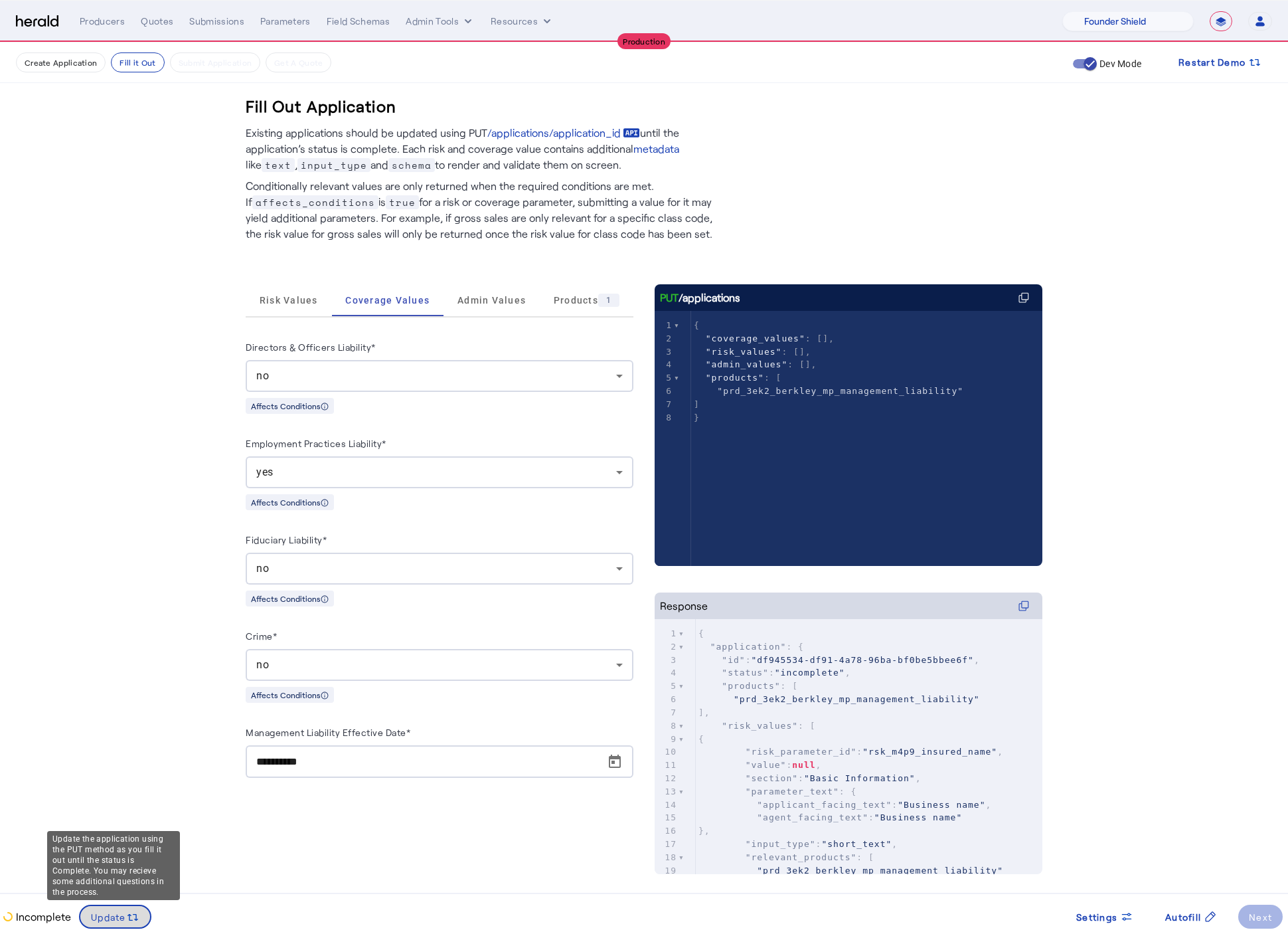
click at [136, 919] on icon at bounding box center [132, 917] width 14 height 14
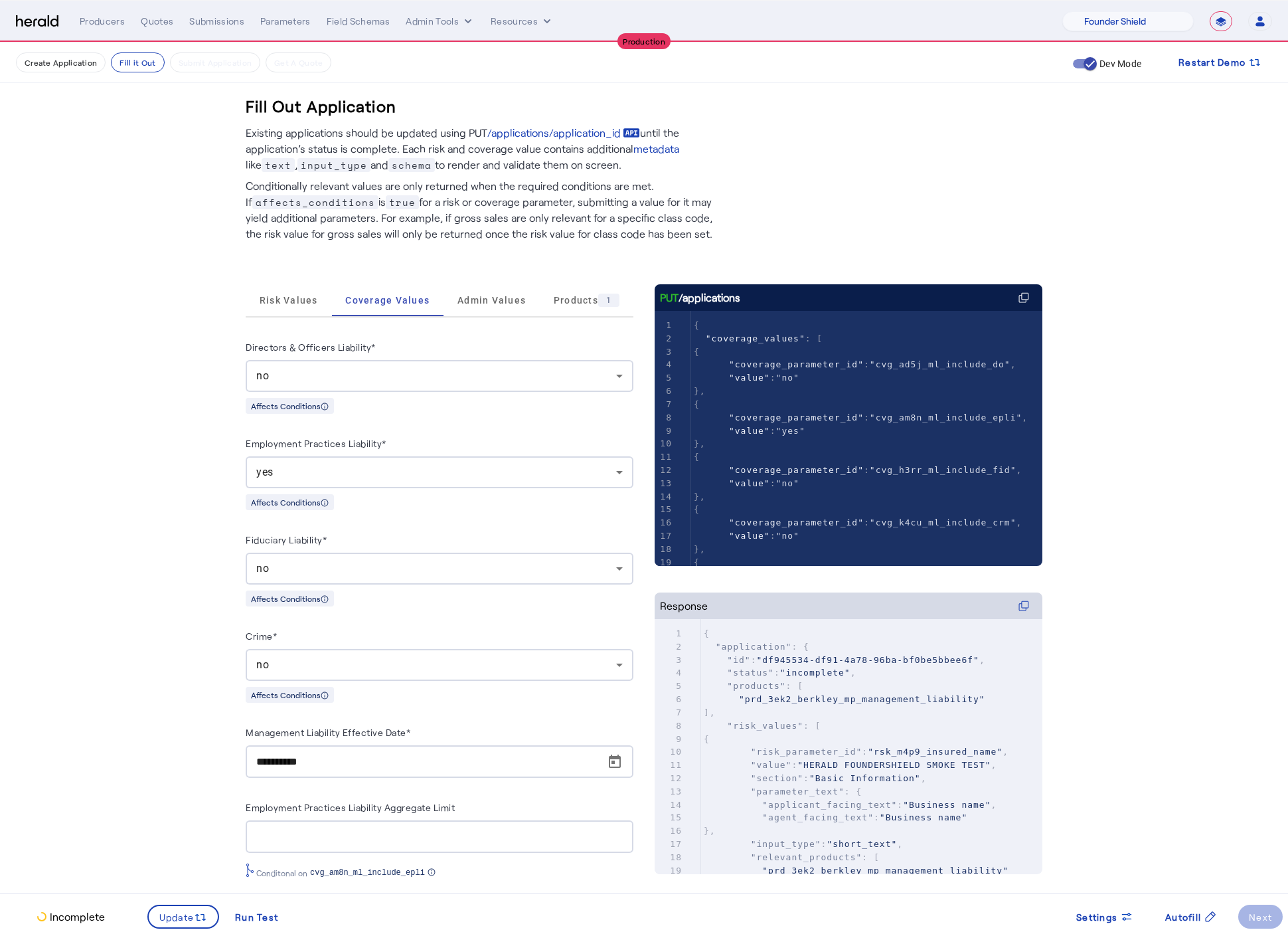
click at [153, 565] on fill-application-step "Create Application Fill it Out Submit Application Get A Quote Dev Mode Restart …" at bounding box center [644, 762] width 1288 height 1441
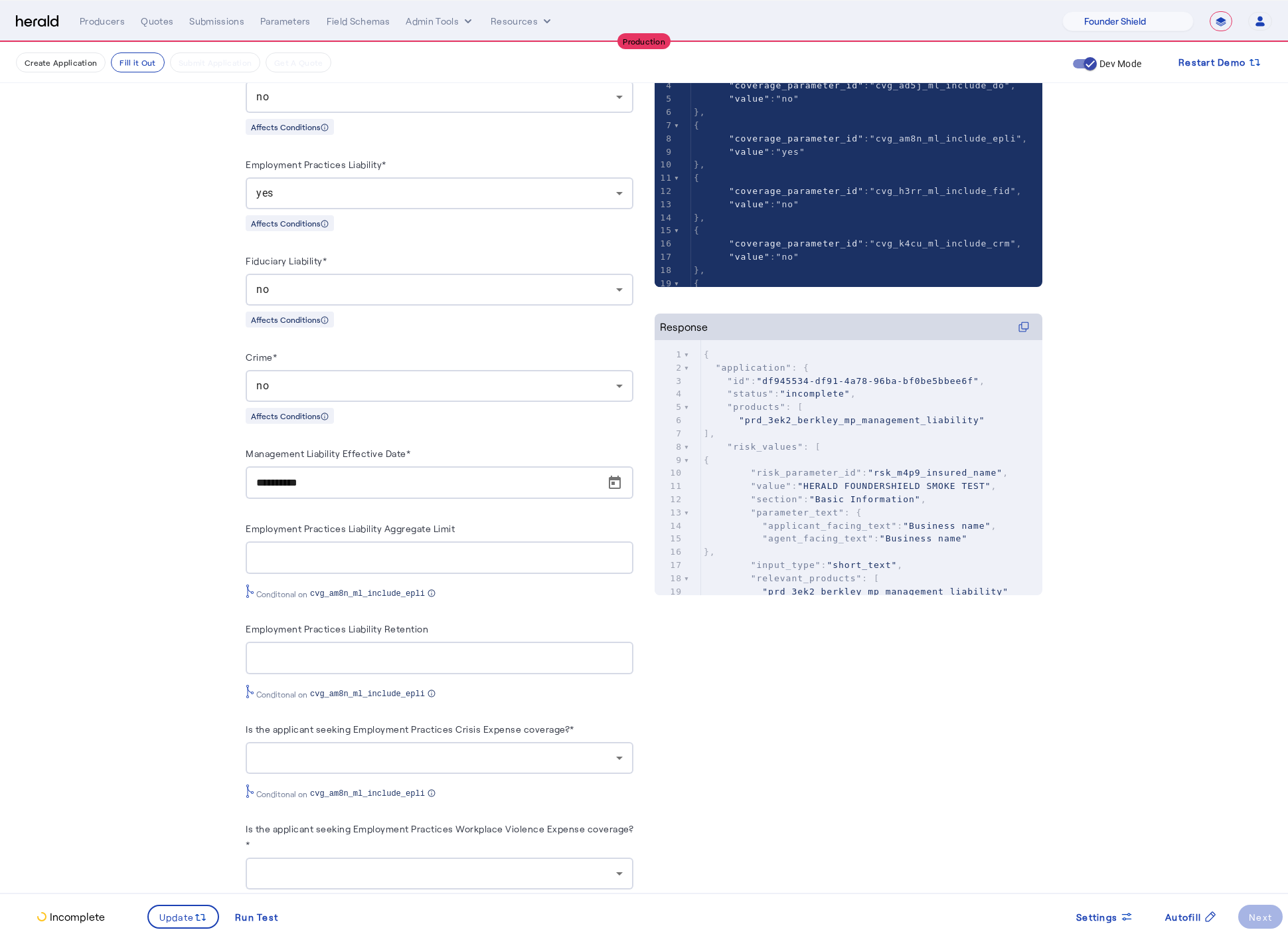
scroll to position [576, 0]
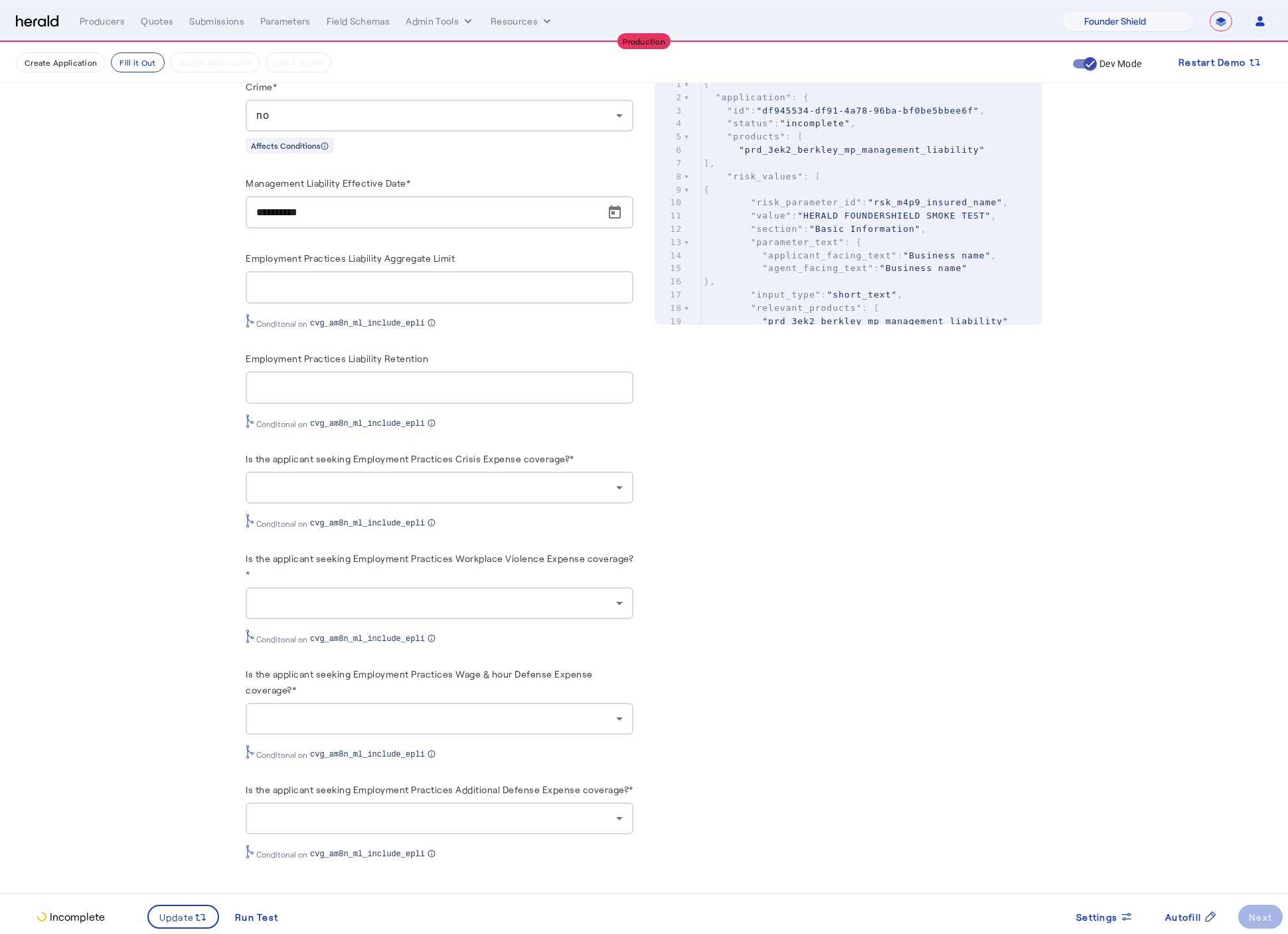
click at [518, 480] on div at bounding box center [436, 488] width 360 height 16
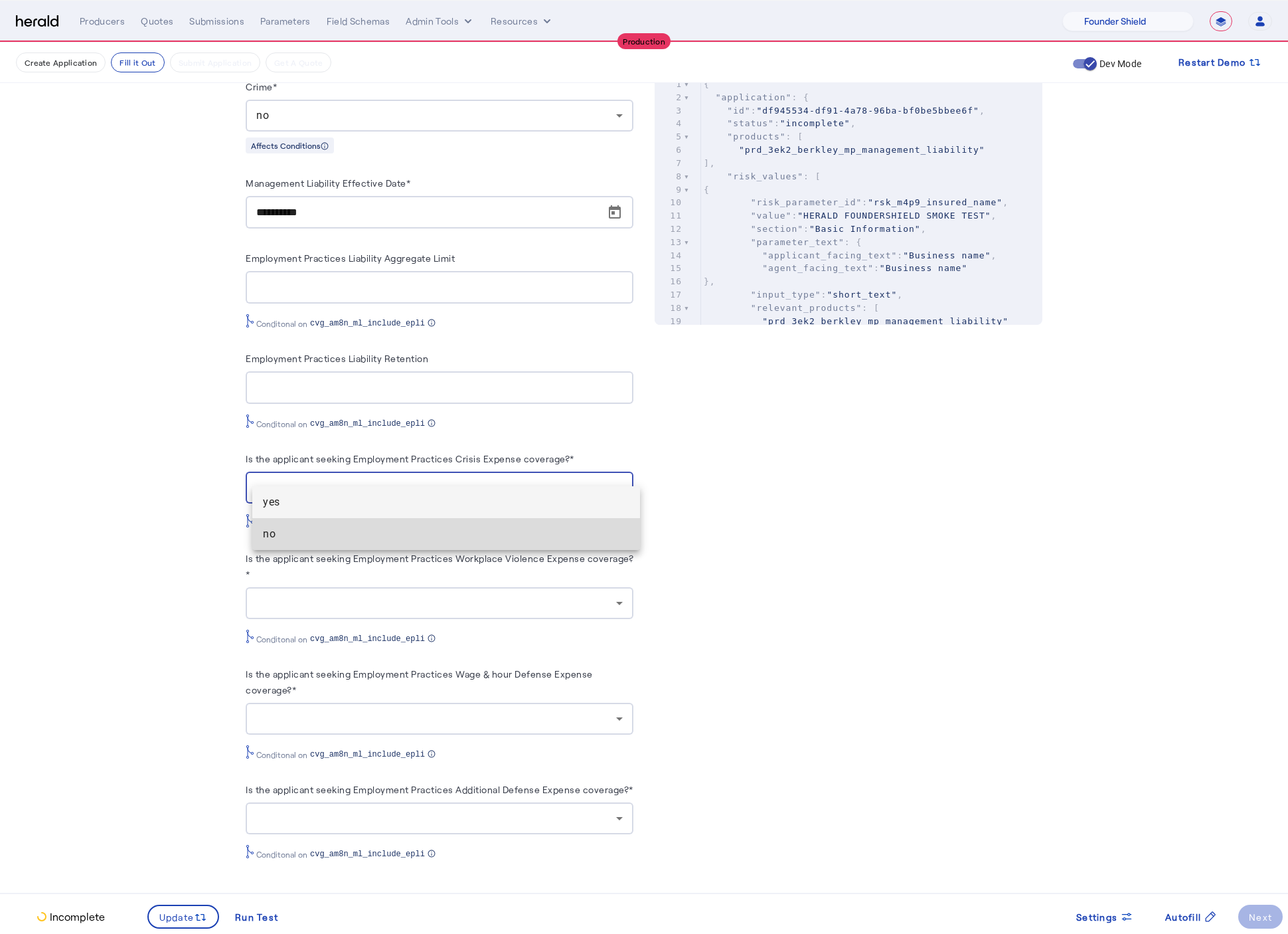
click at [390, 523] on mat-option "no" at bounding box center [446, 534] width 388 height 32
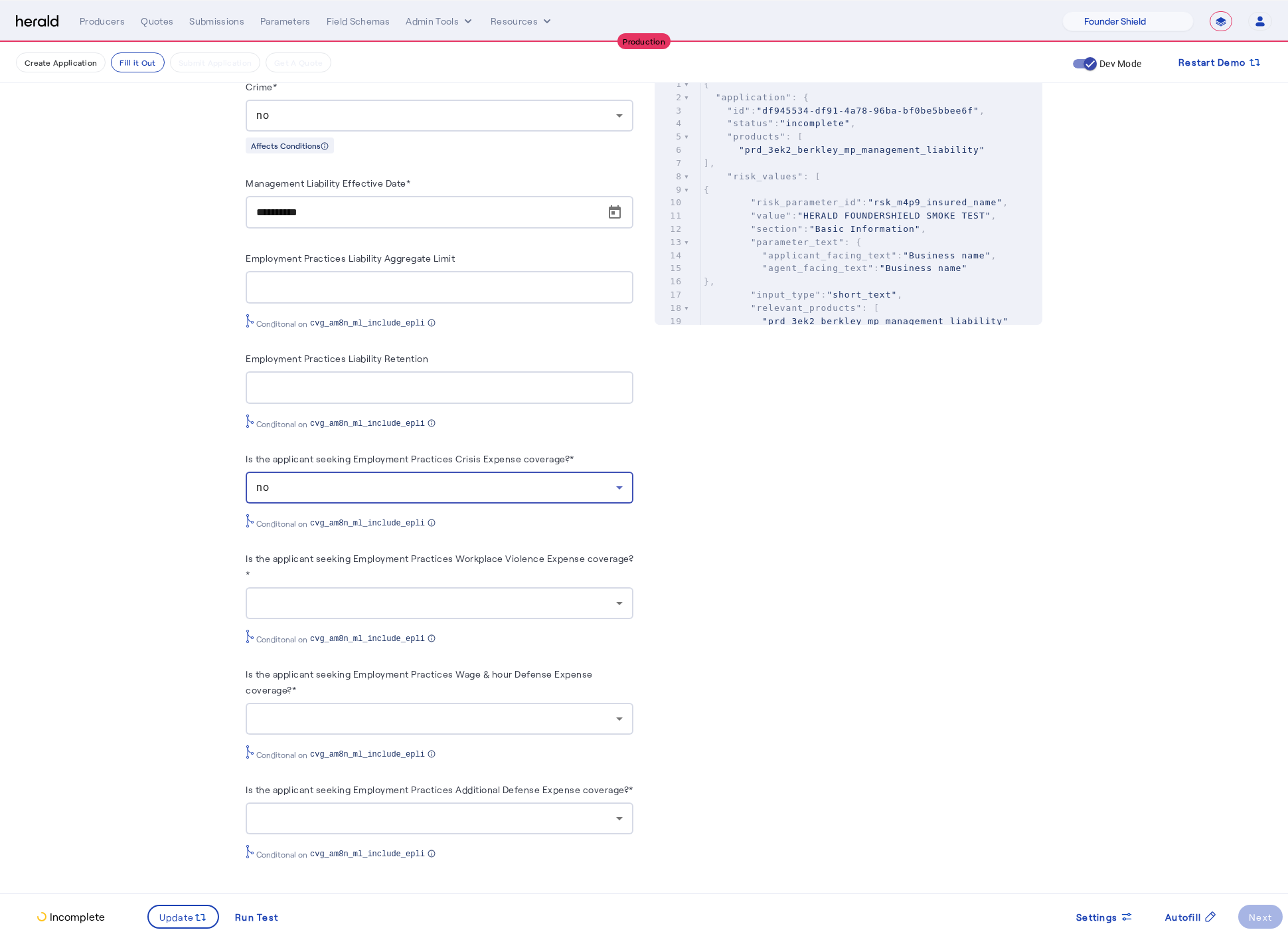
click at [498, 595] on div at bounding box center [436, 603] width 360 height 16
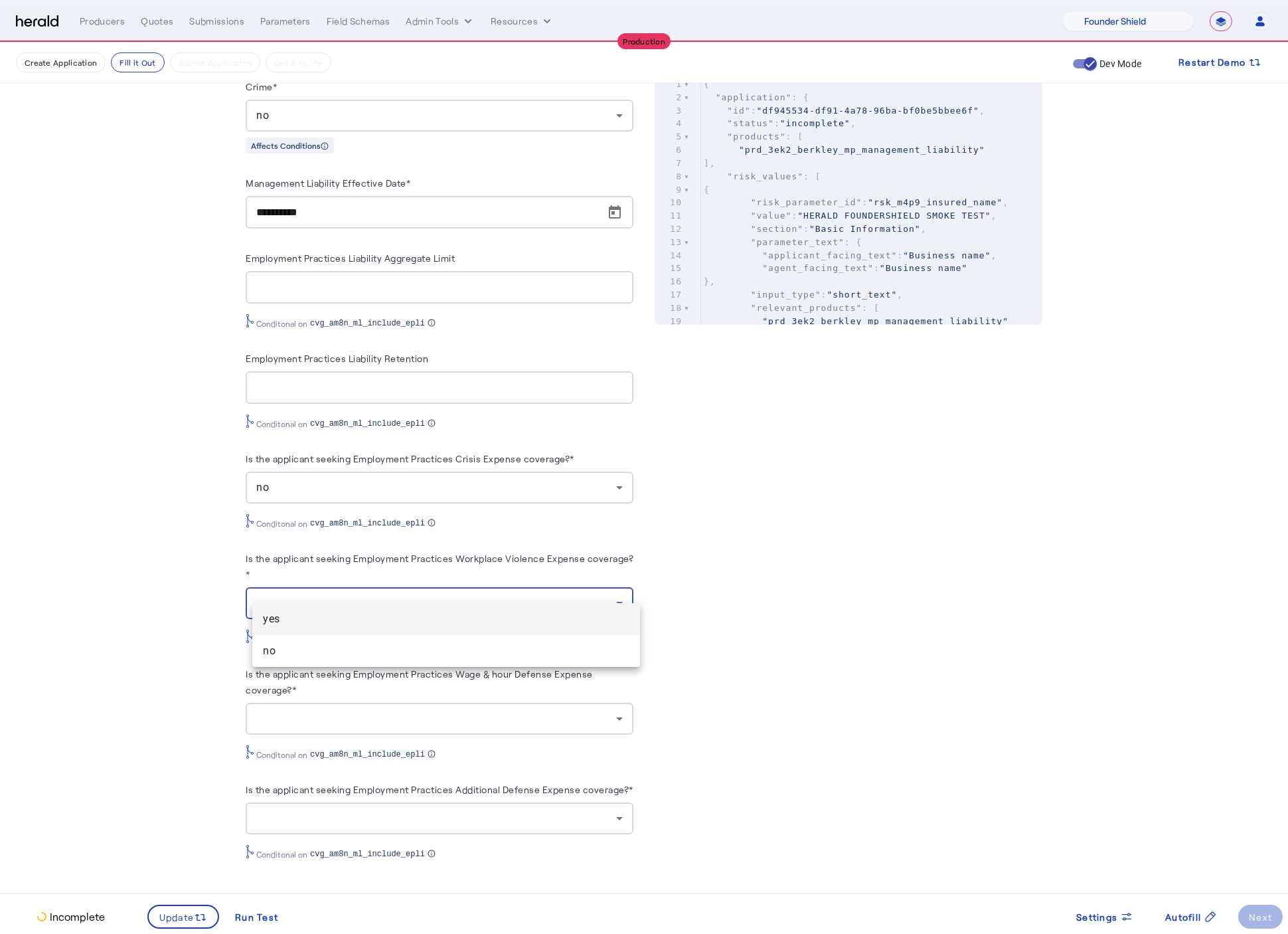
click at [450, 640] on mat-option "no" at bounding box center [446, 651] width 388 height 32
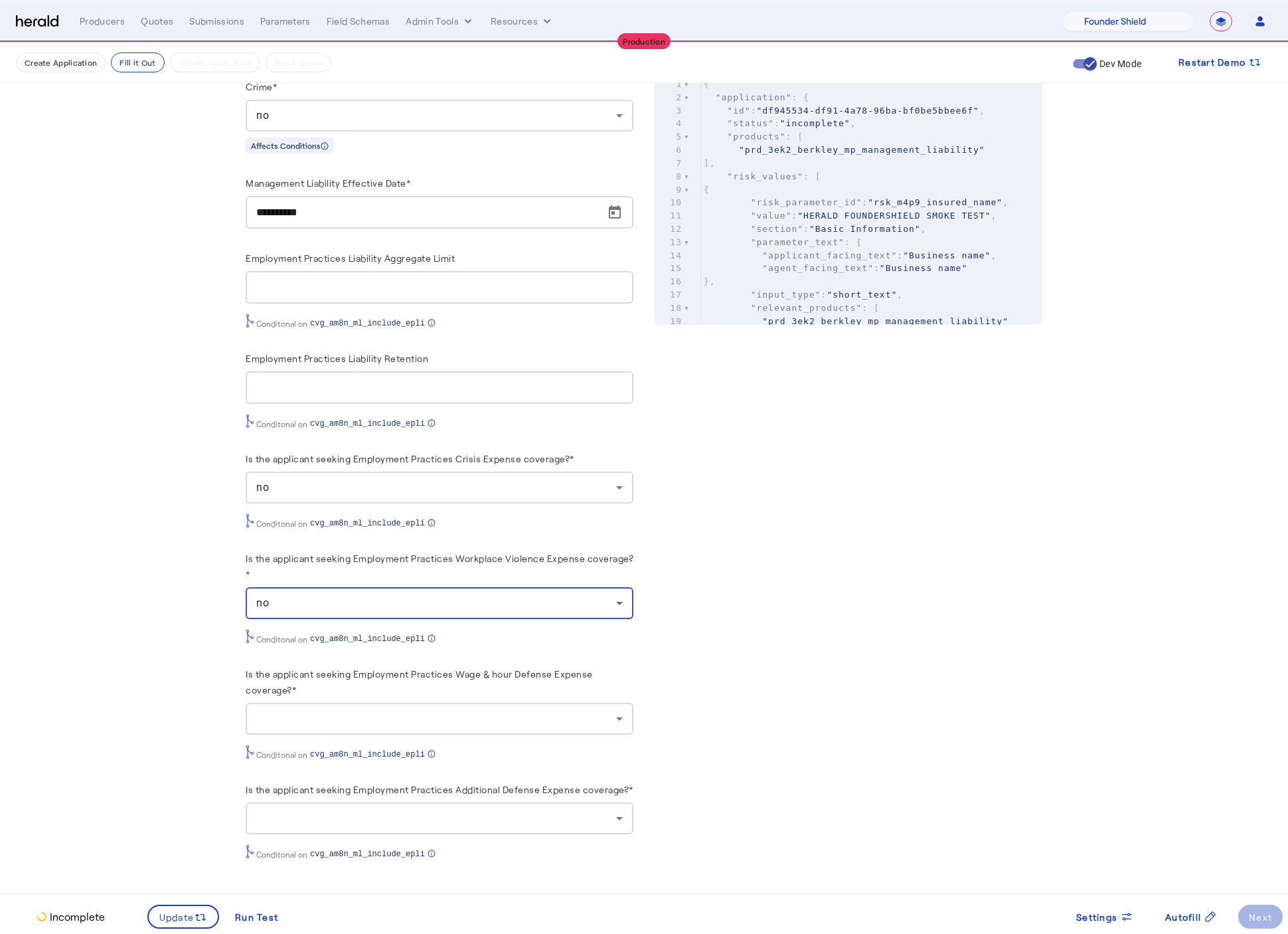
click at [523, 714] on div at bounding box center [439, 718] width 366 height 32
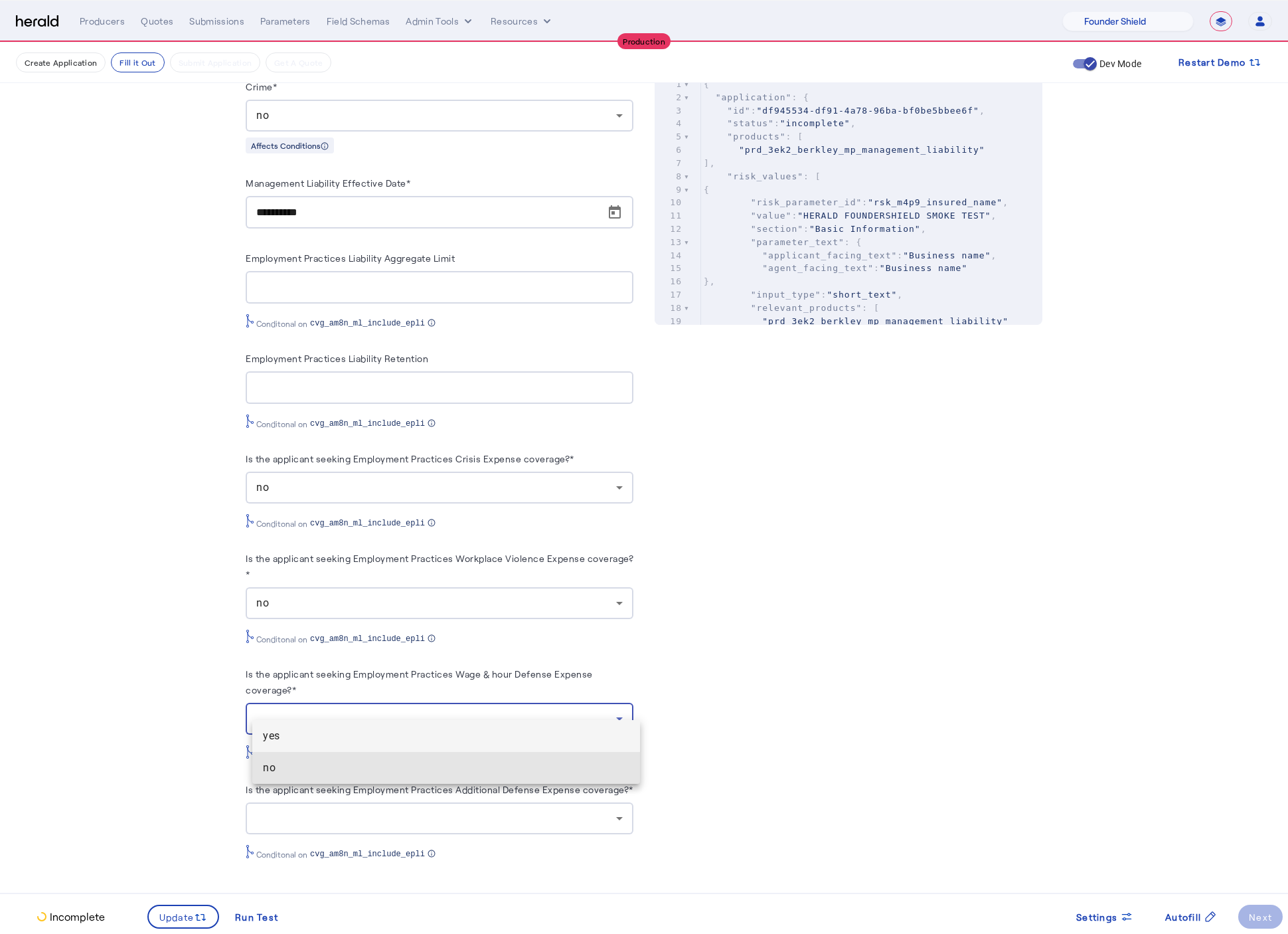
drag, startPoint x: 478, startPoint y: 780, endPoint x: 490, endPoint y: 762, distance: 21.6
click at [478, 780] on mat-option "no" at bounding box center [446, 768] width 388 height 32
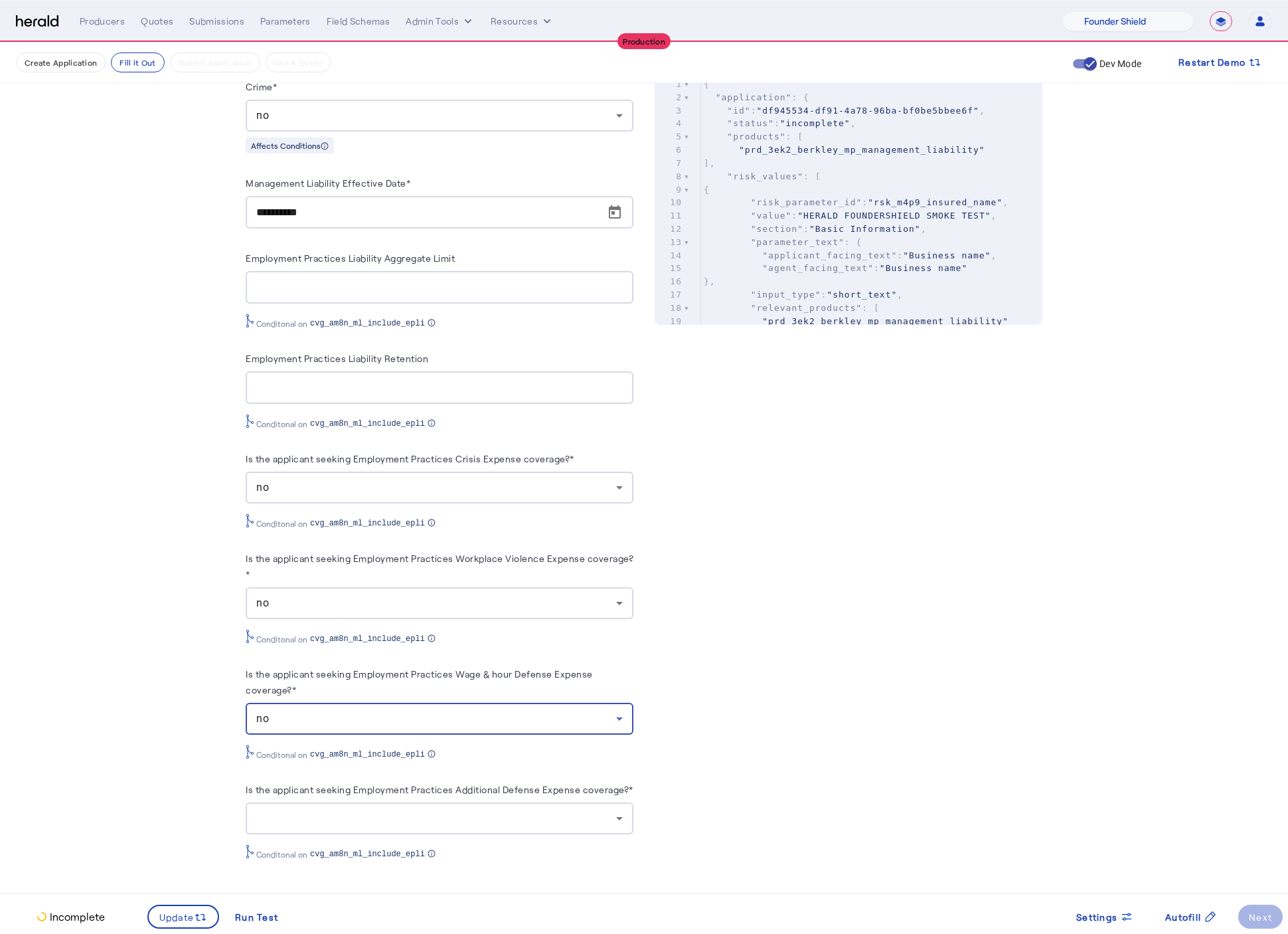
click at [584, 829] on div at bounding box center [439, 818] width 366 height 32
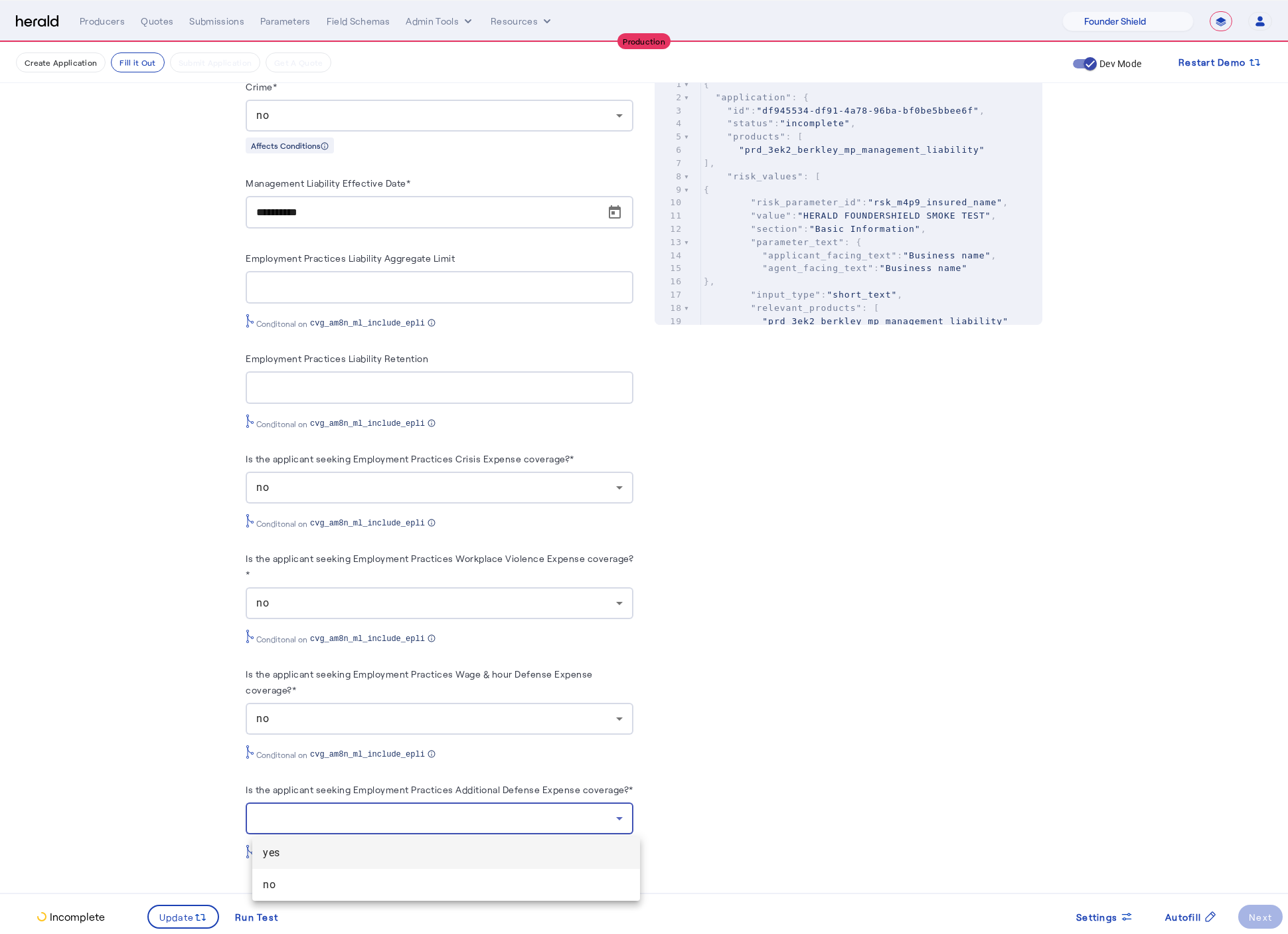
drag, startPoint x: 399, startPoint y: 875, endPoint x: 279, endPoint y: 896, distance: 121.8
click at [399, 875] on mat-option "no" at bounding box center [446, 885] width 388 height 32
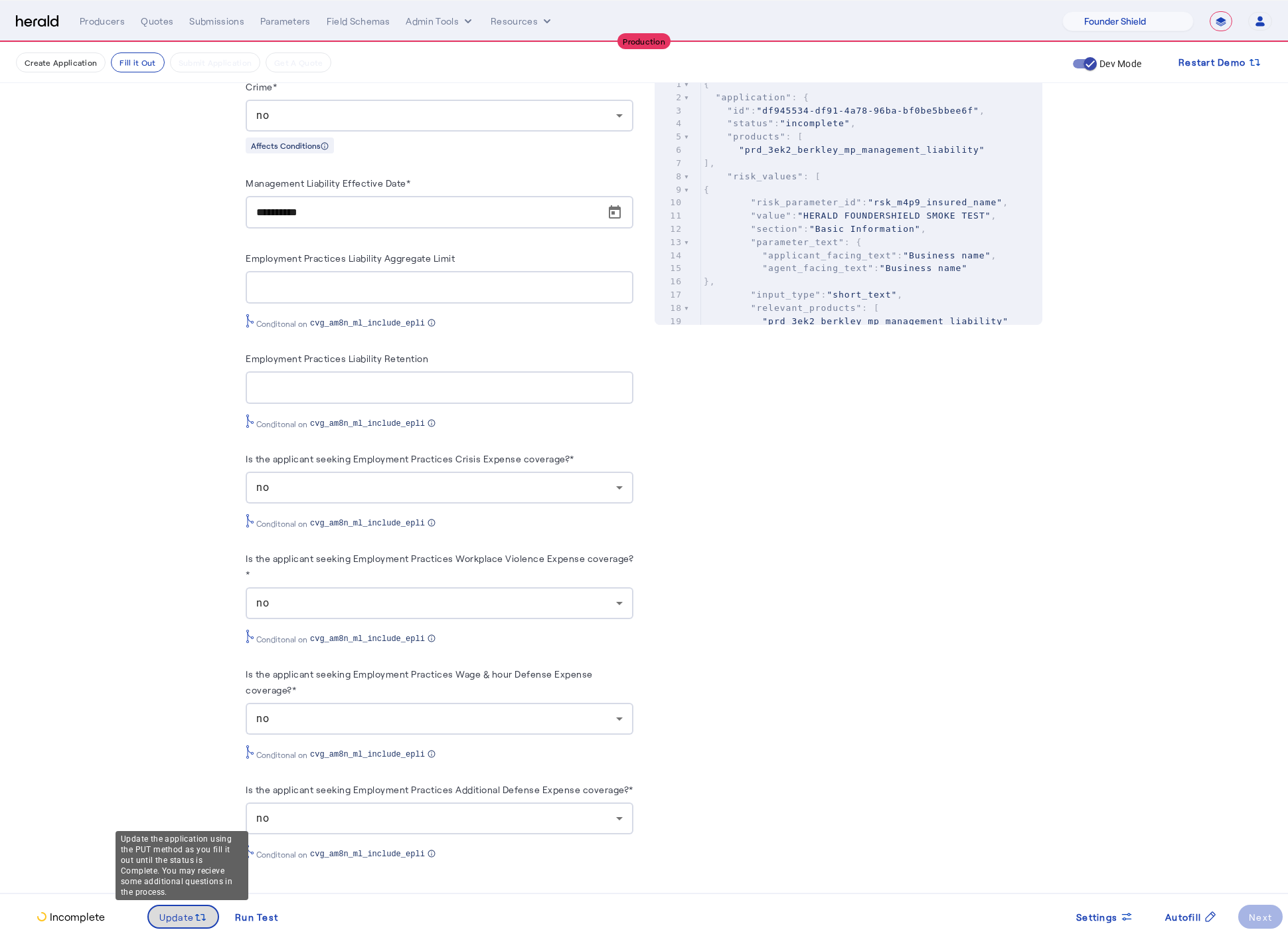
click at [170, 920] on span "Update" at bounding box center [177, 916] width 35 height 14
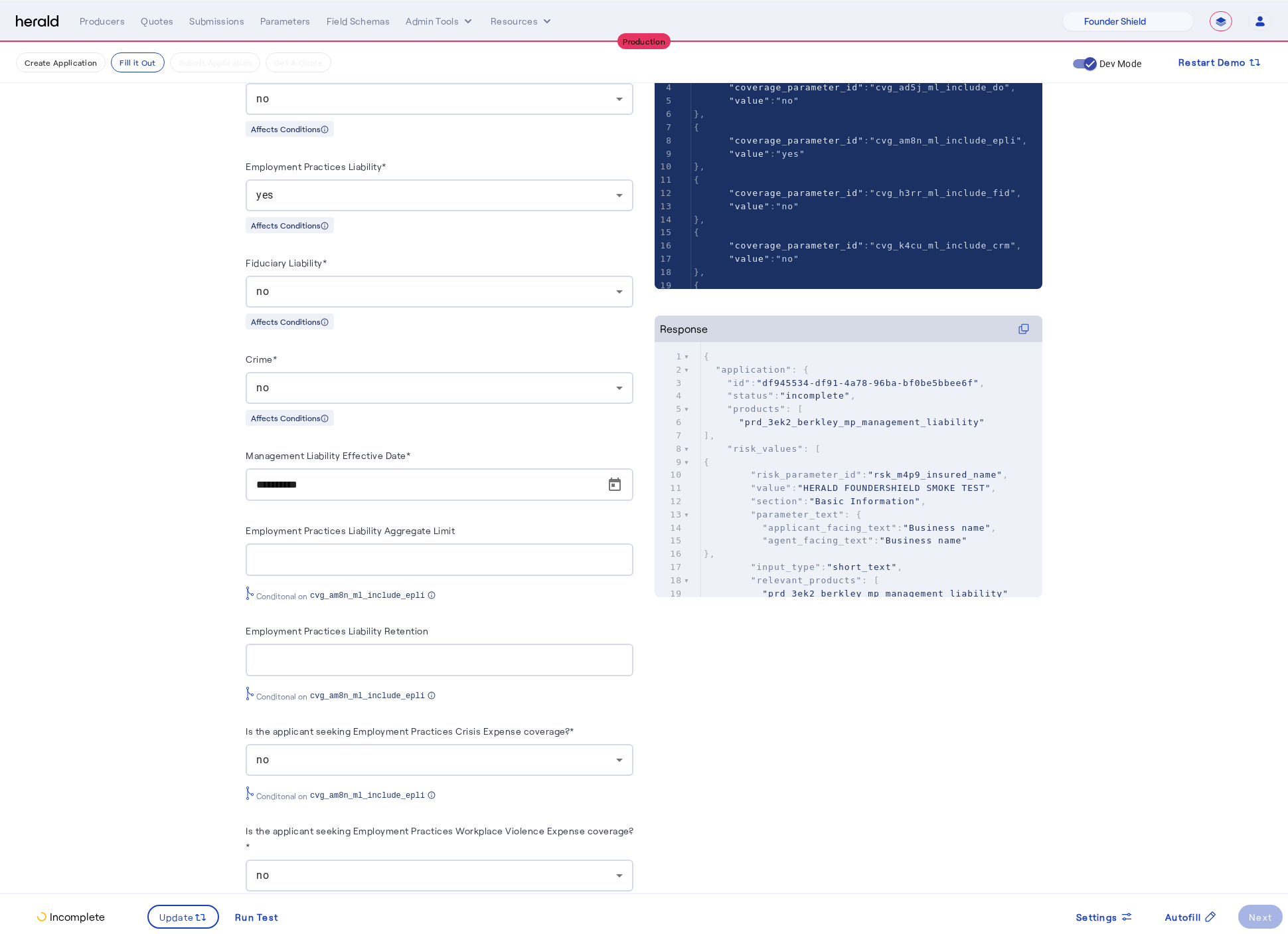
scroll to position [186, 0]
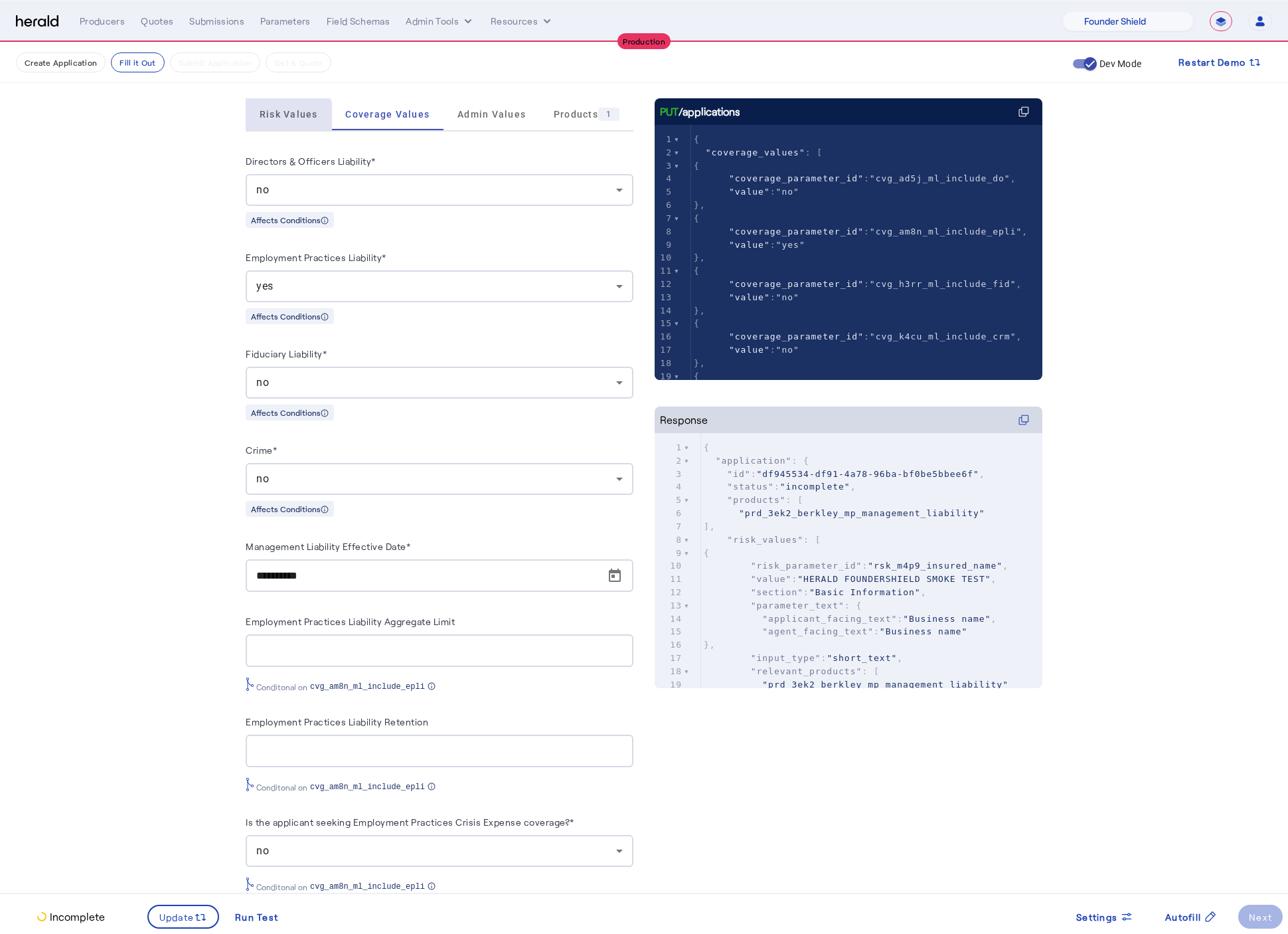
click at [294, 124] on span "Risk Values" at bounding box center [288, 114] width 58 height 32
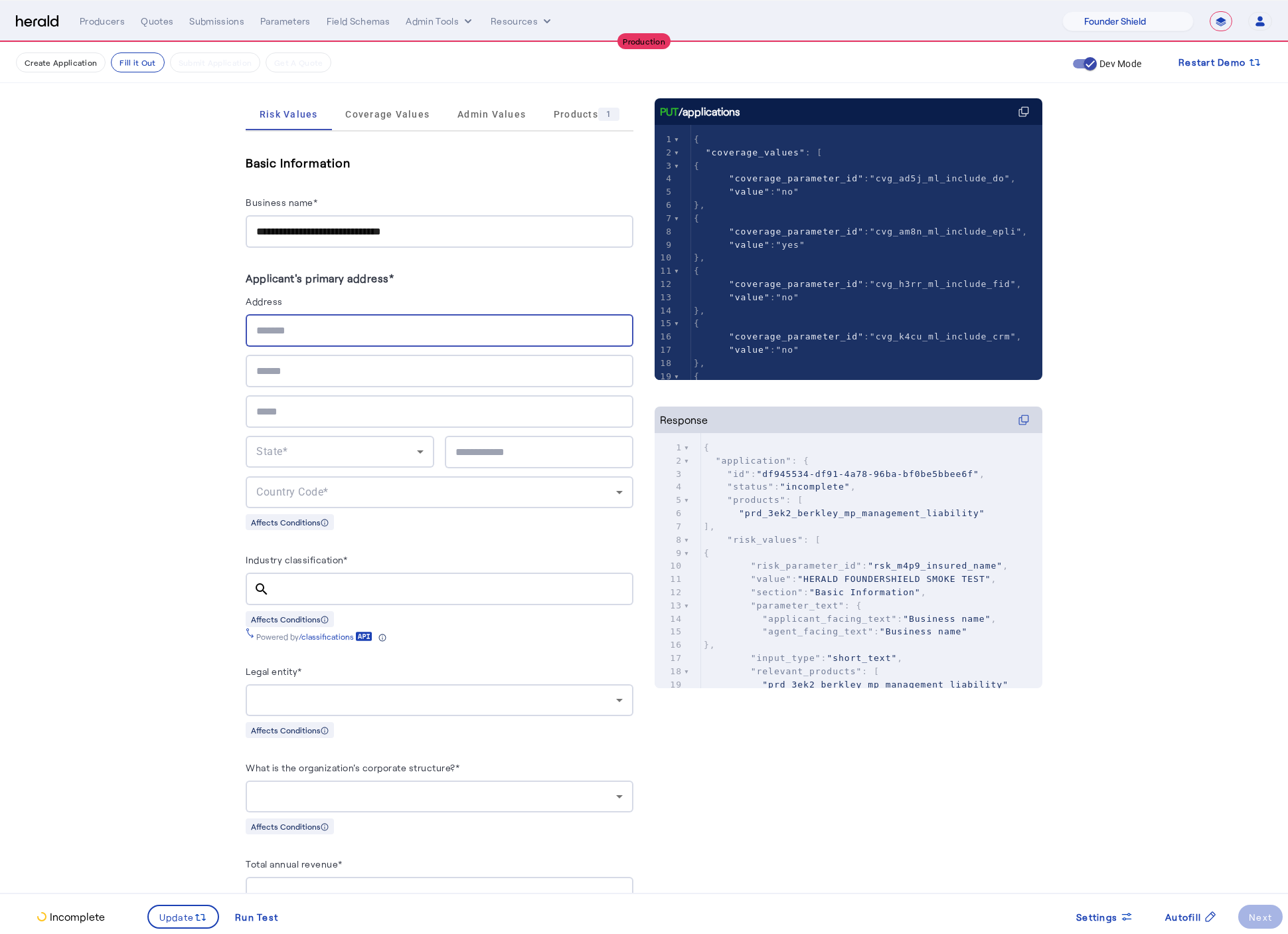
click at [302, 335] on input "text" at bounding box center [439, 330] width 366 height 16
type input "**********"
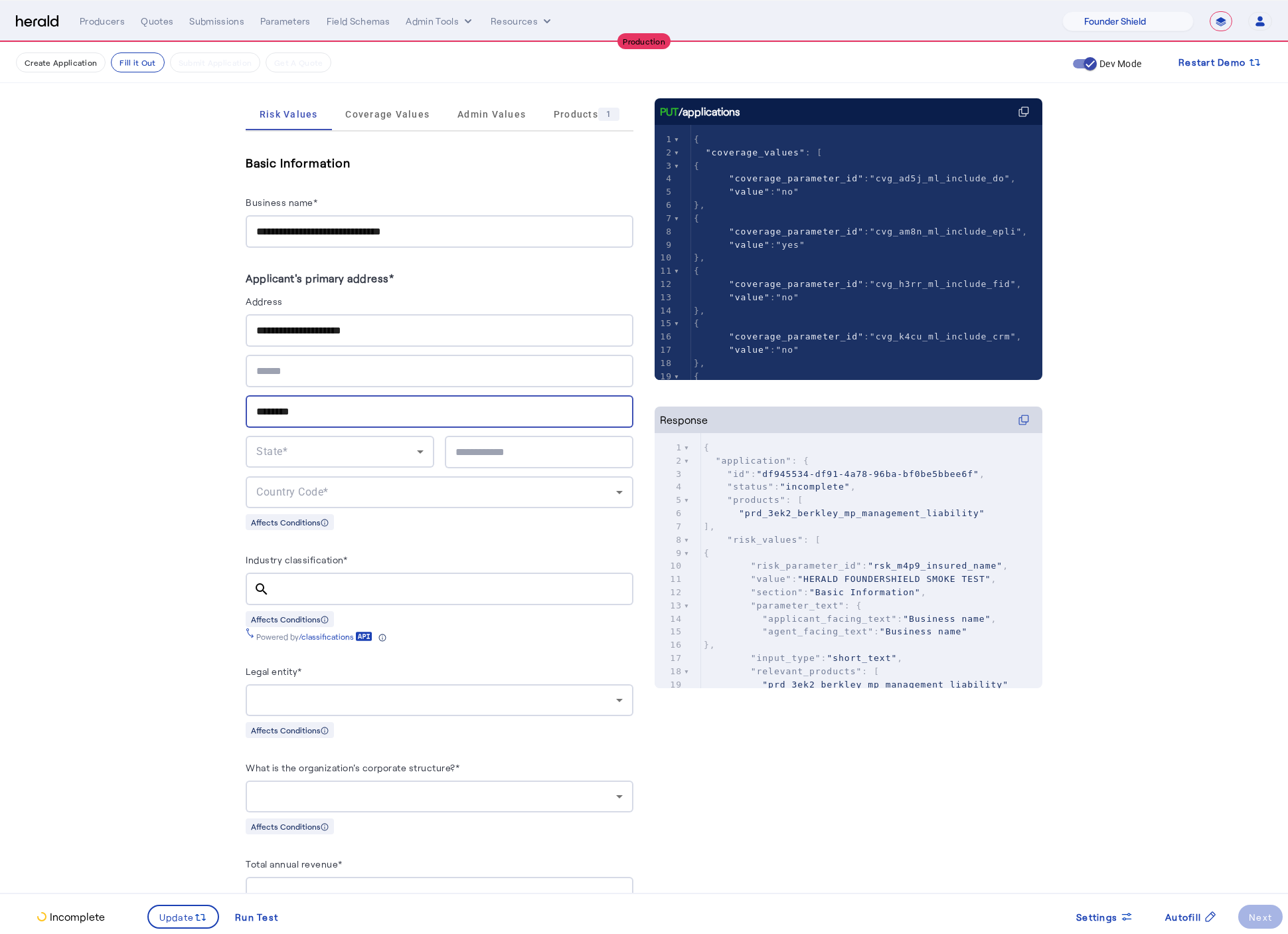
type input "********"
type input "*"
click at [408, 437] on div "AL" at bounding box center [340, 452] width 168 height 32
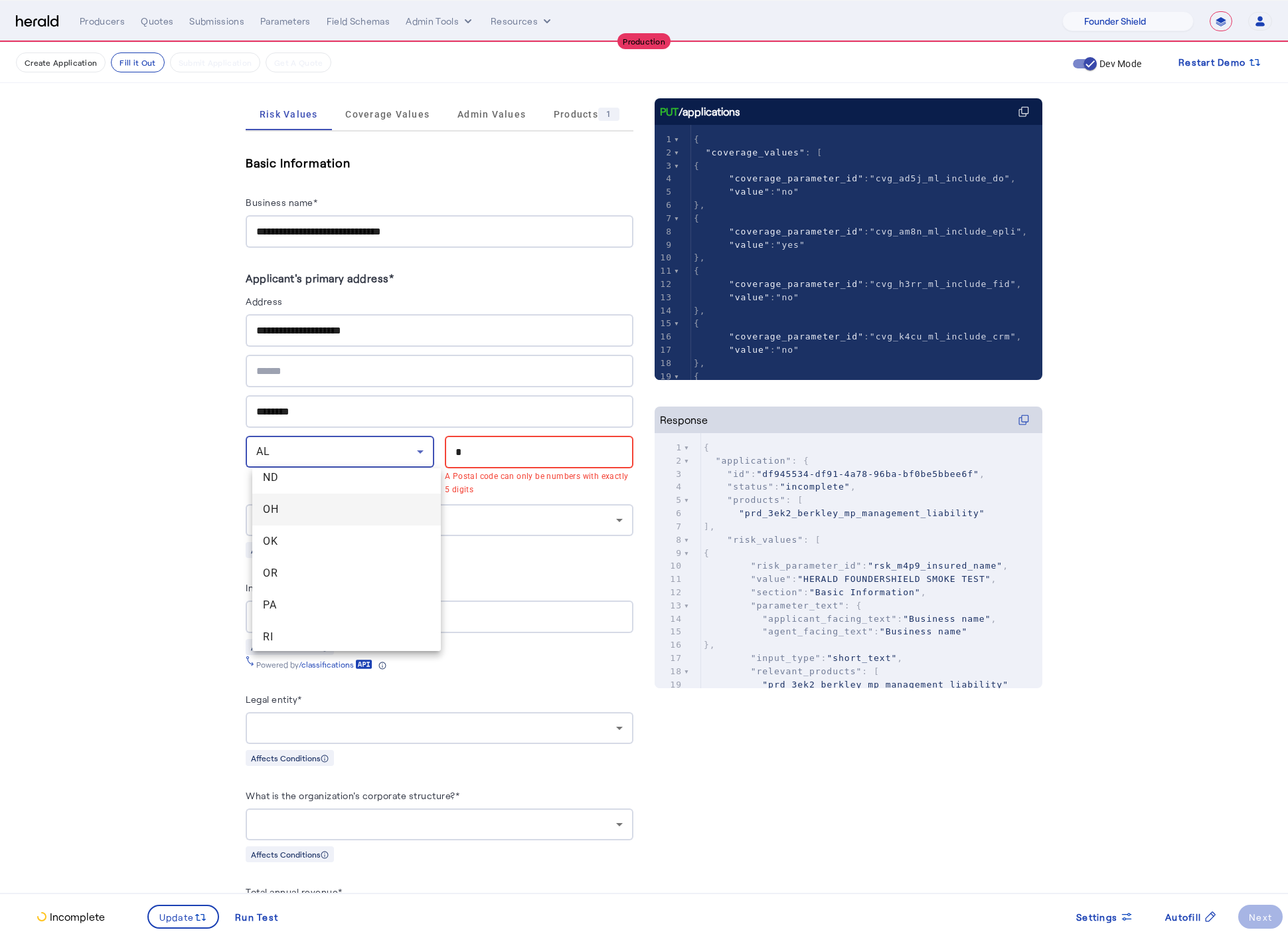
scroll to position [1192, 0]
click at [302, 506] on span "PA" at bounding box center [346, 504] width 168 height 16
click at [480, 455] on input "*" at bounding box center [539, 453] width 168 height 16
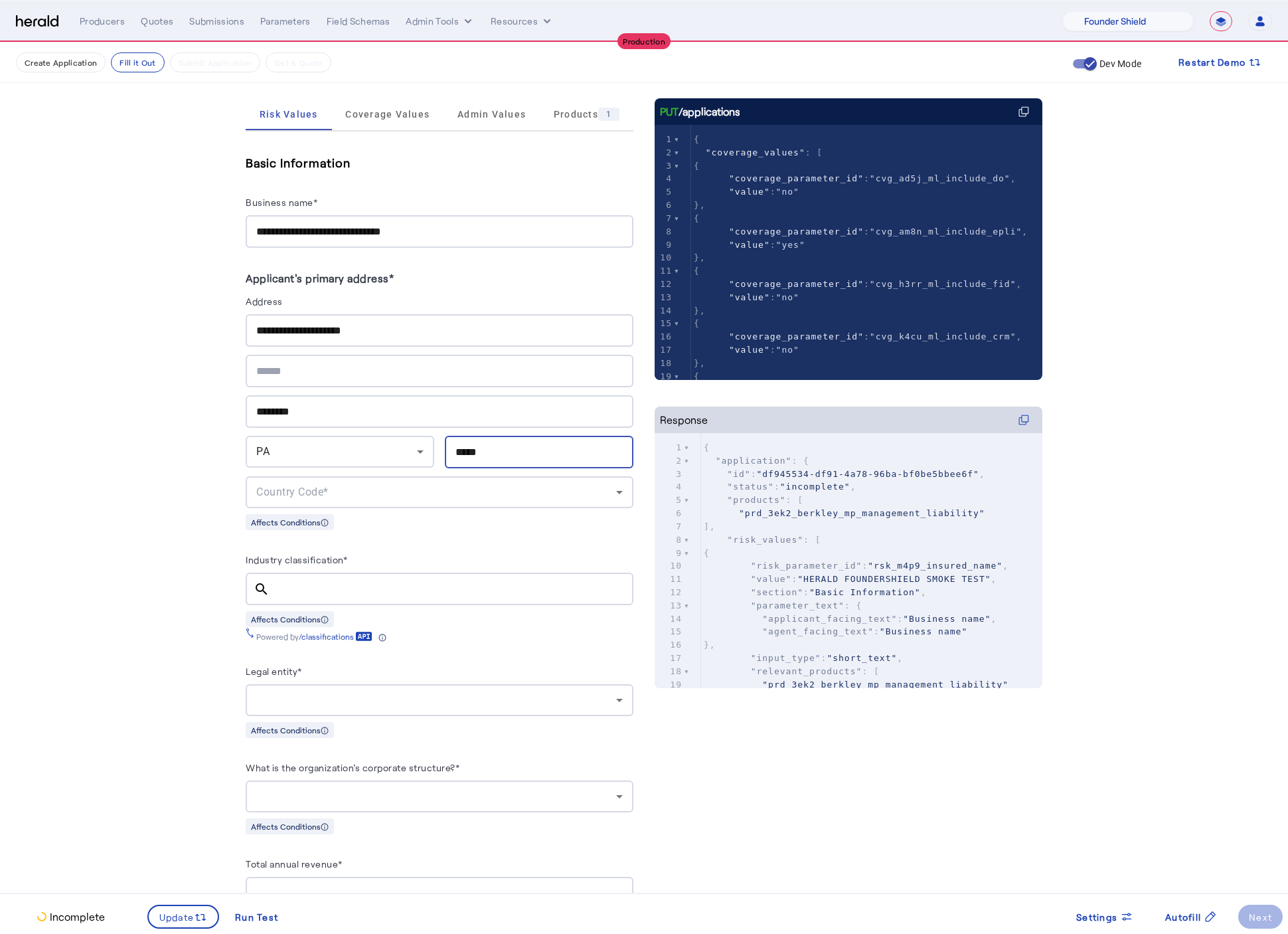
type input "*****"
click at [527, 477] on div "Country Code*" at bounding box center [439, 493] width 366 height 32
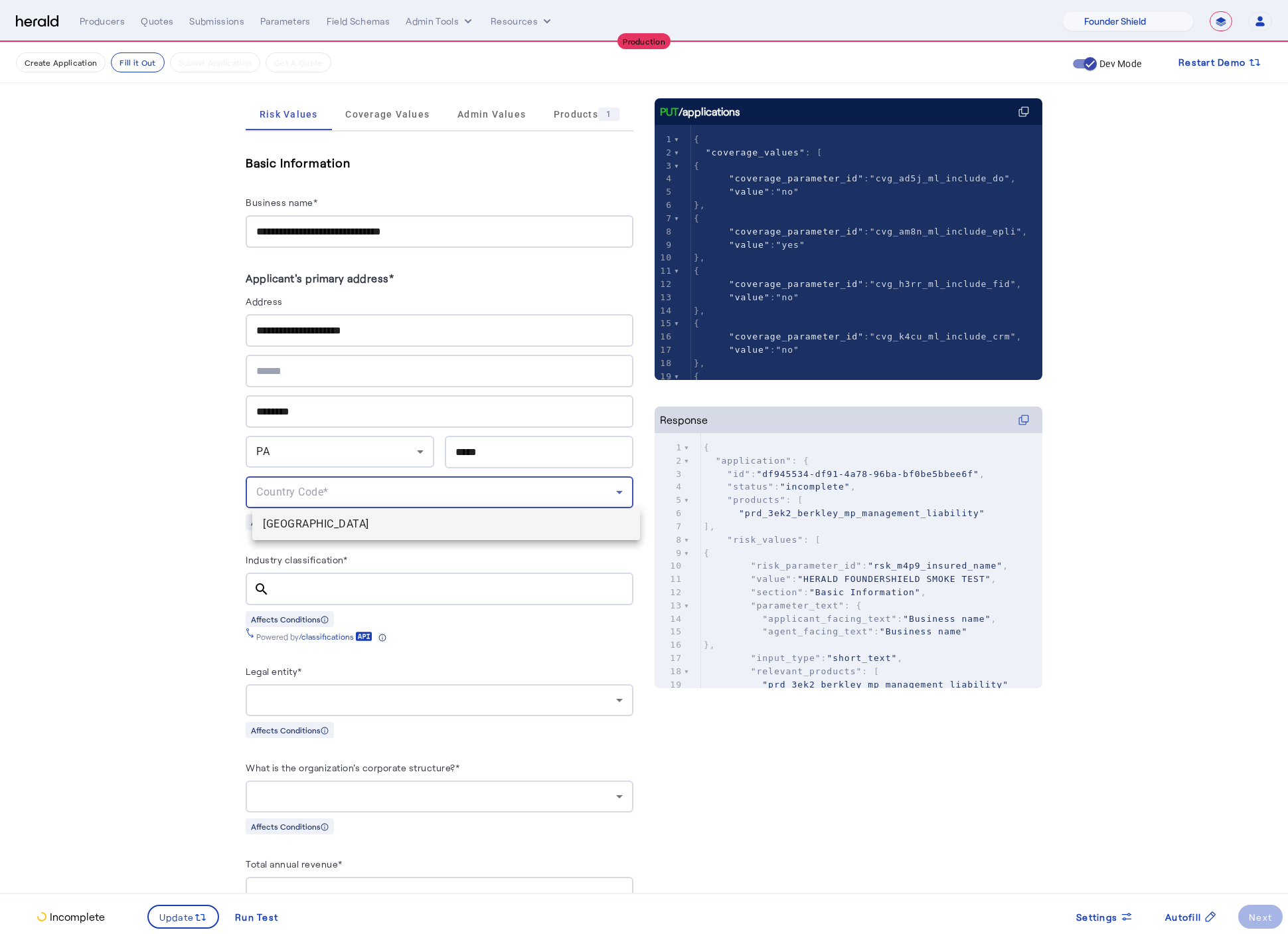
click at [377, 510] on mat-option "[GEOGRAPHIC_DATA]" at bounding box center [446, 524] width 388 height 32
click at [342, 586] on input "Industry classification*" at bounding box center [451, 589] width 342 height 16
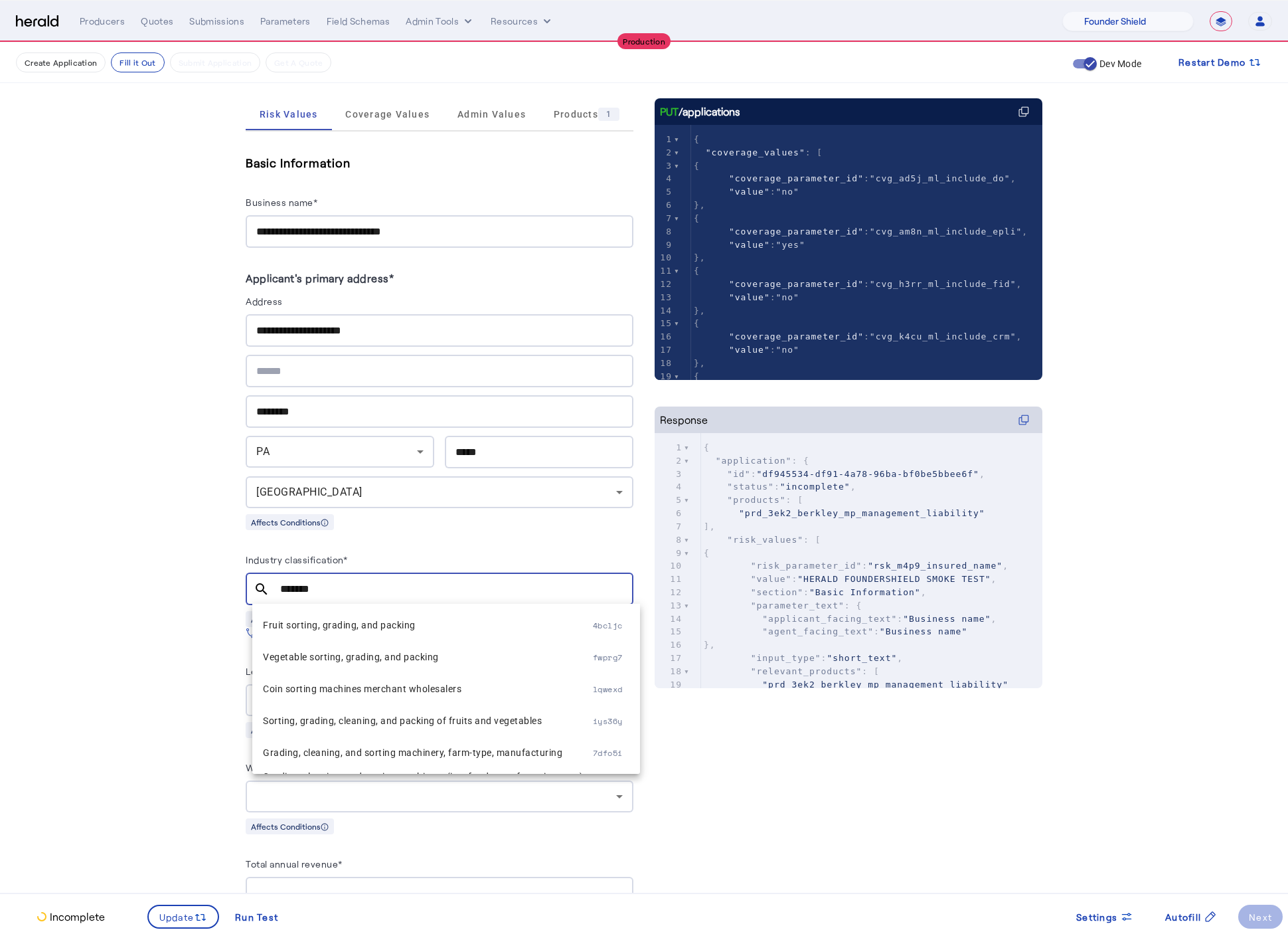
click at [342, 583] on input "*******" at bounding box center [451, 589] width 342 height 16
type input "********"
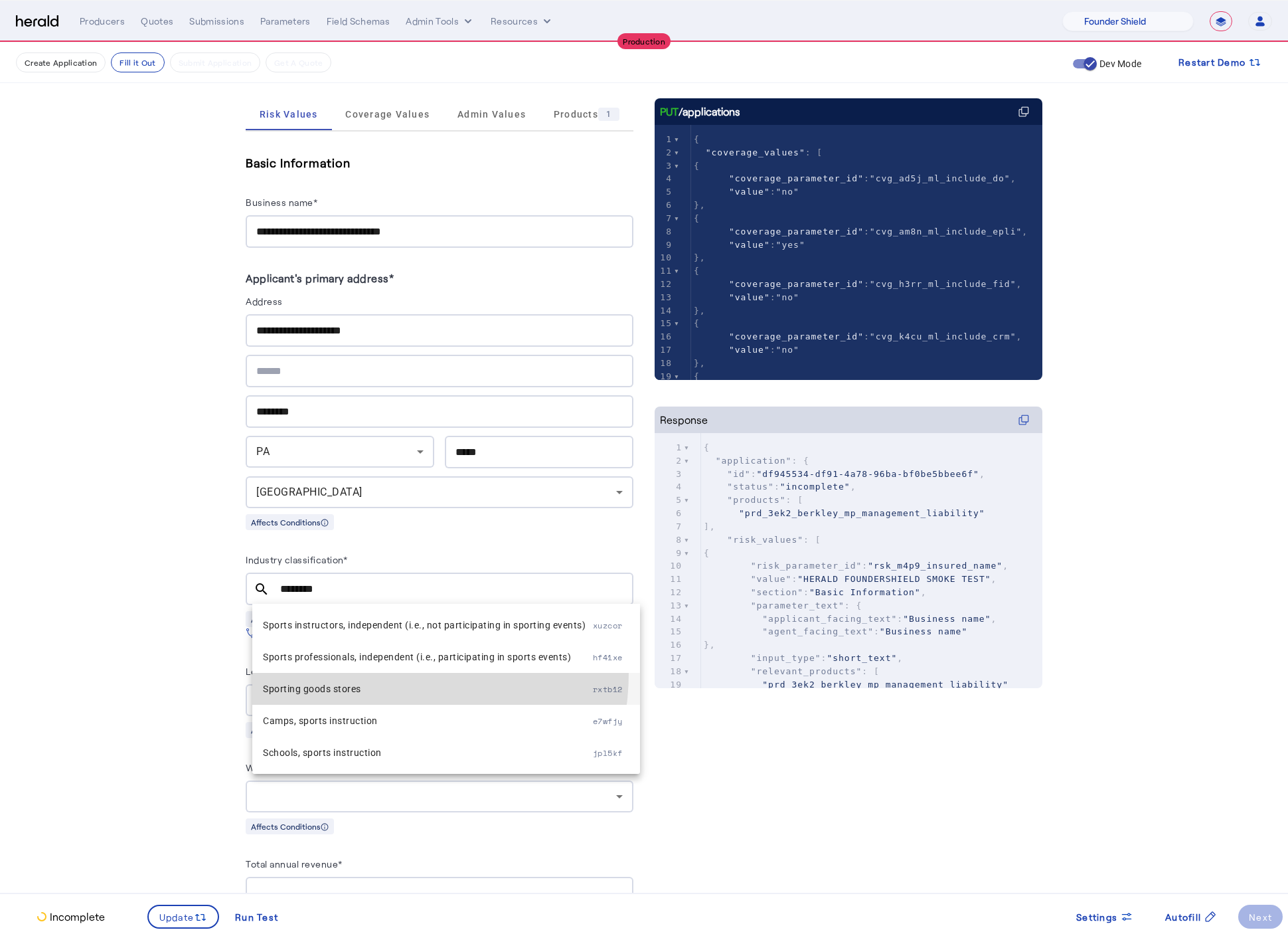
click at [367, 673] on mat-option "Sporting goods stores rxtb12" at bounding box center [446, 689] width 388 height 32
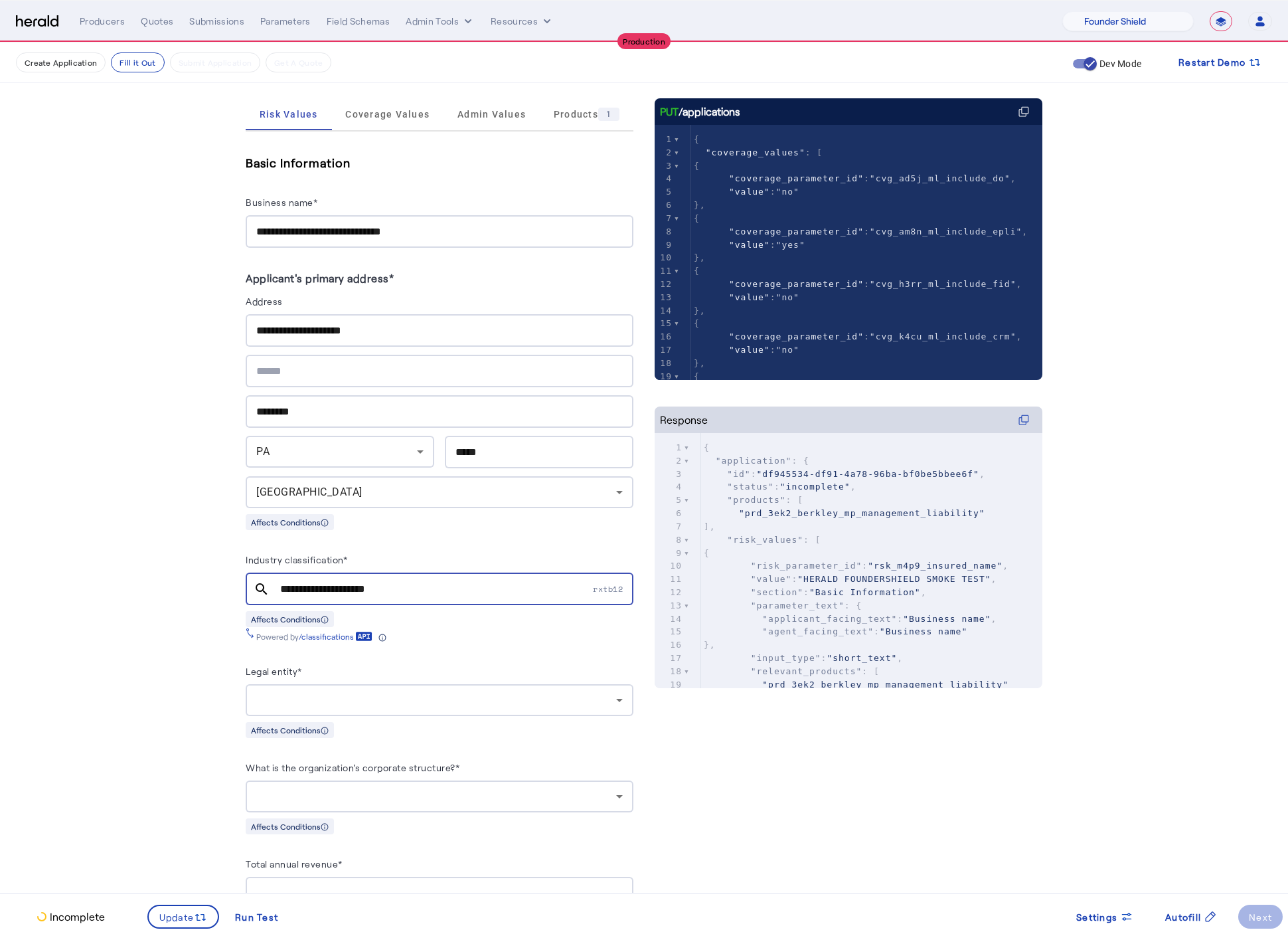
click at [293, 692] on div at bounding box center [436, 700] width 360 height 16
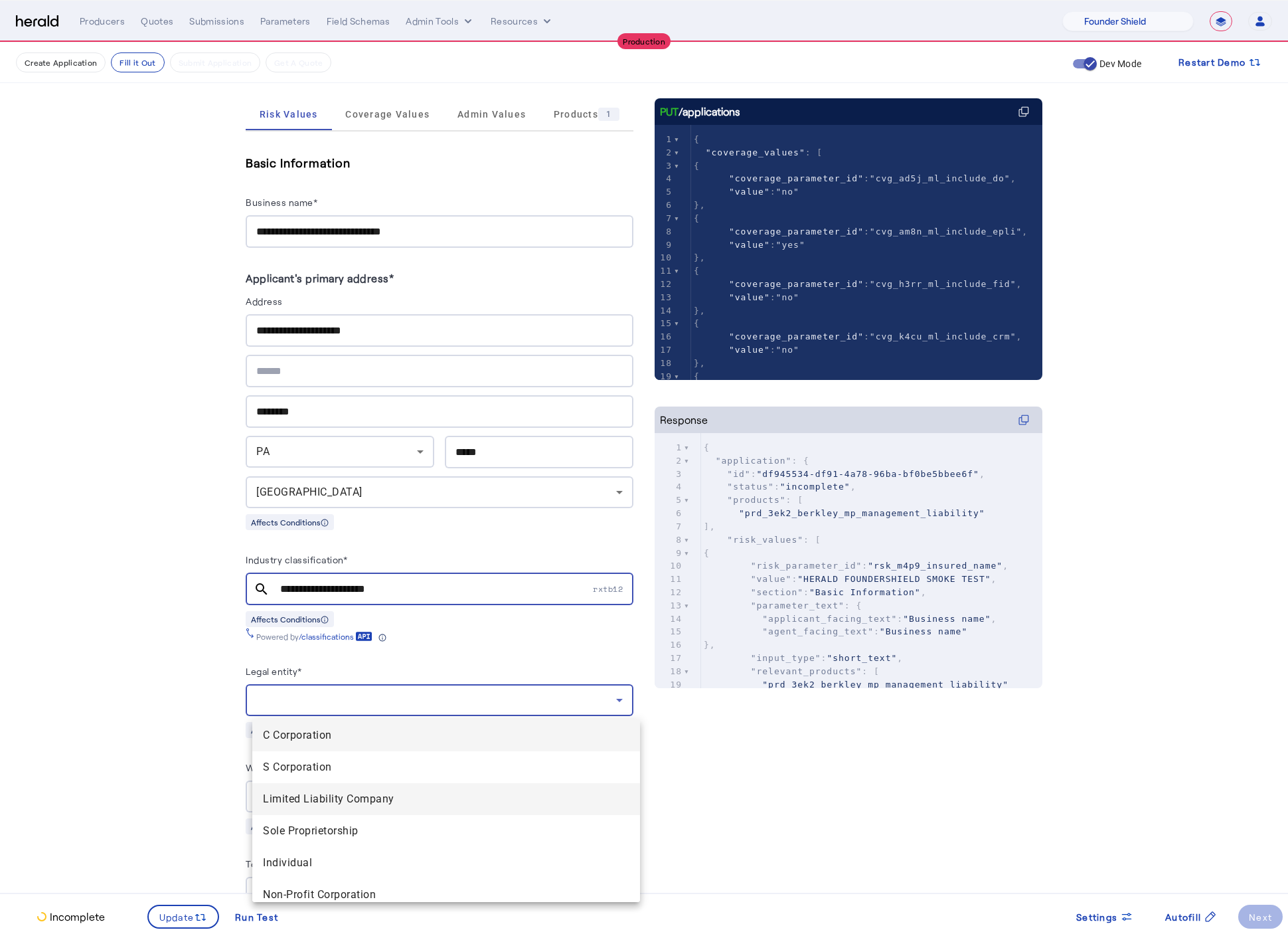
click at [318, 810] on Company "Limited Liability Company" at bounding box center [446, 799] width 388 height 32
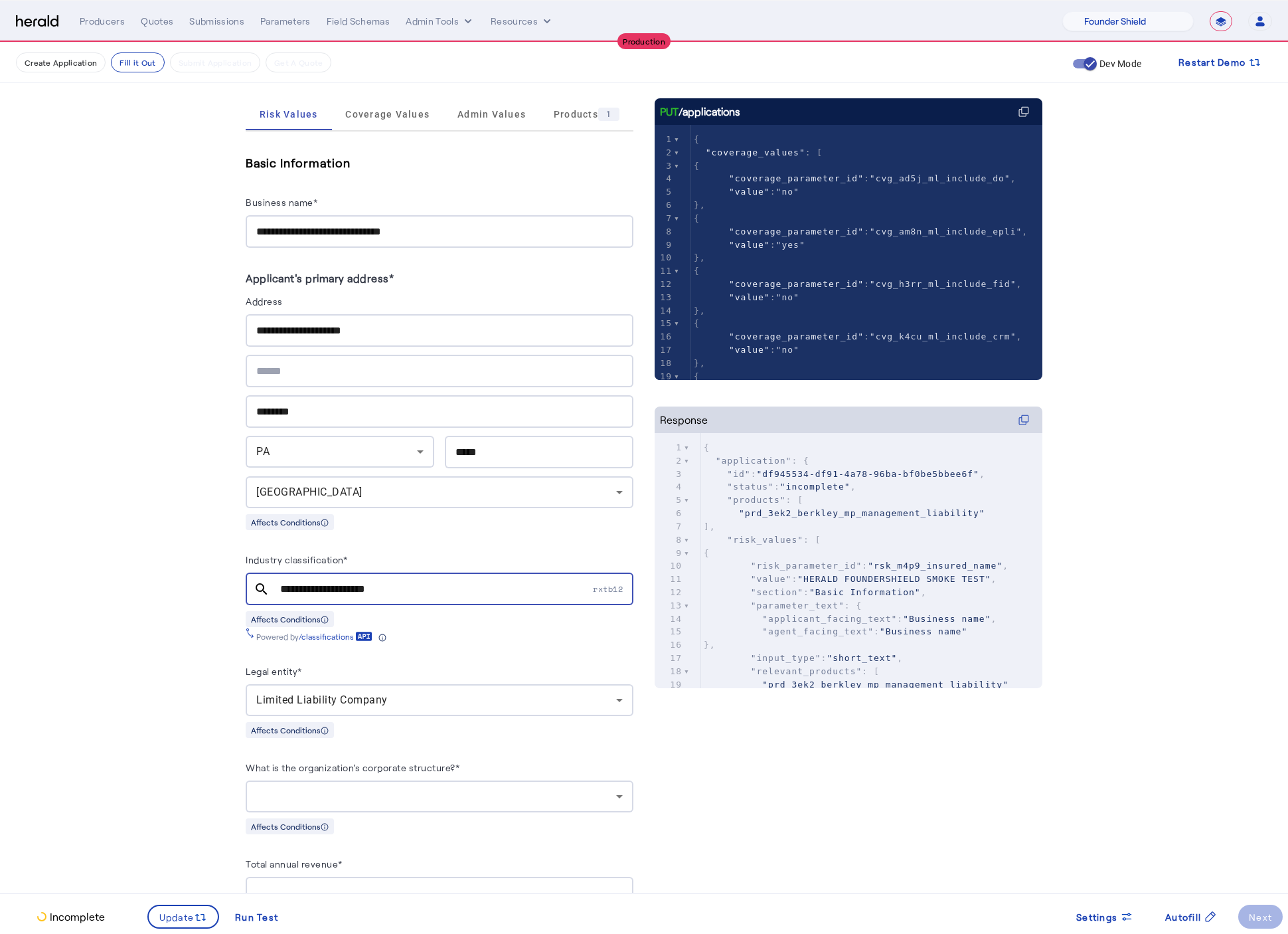
click at [383, 788] on div at bounding box center [439, 797] width 366 height 32
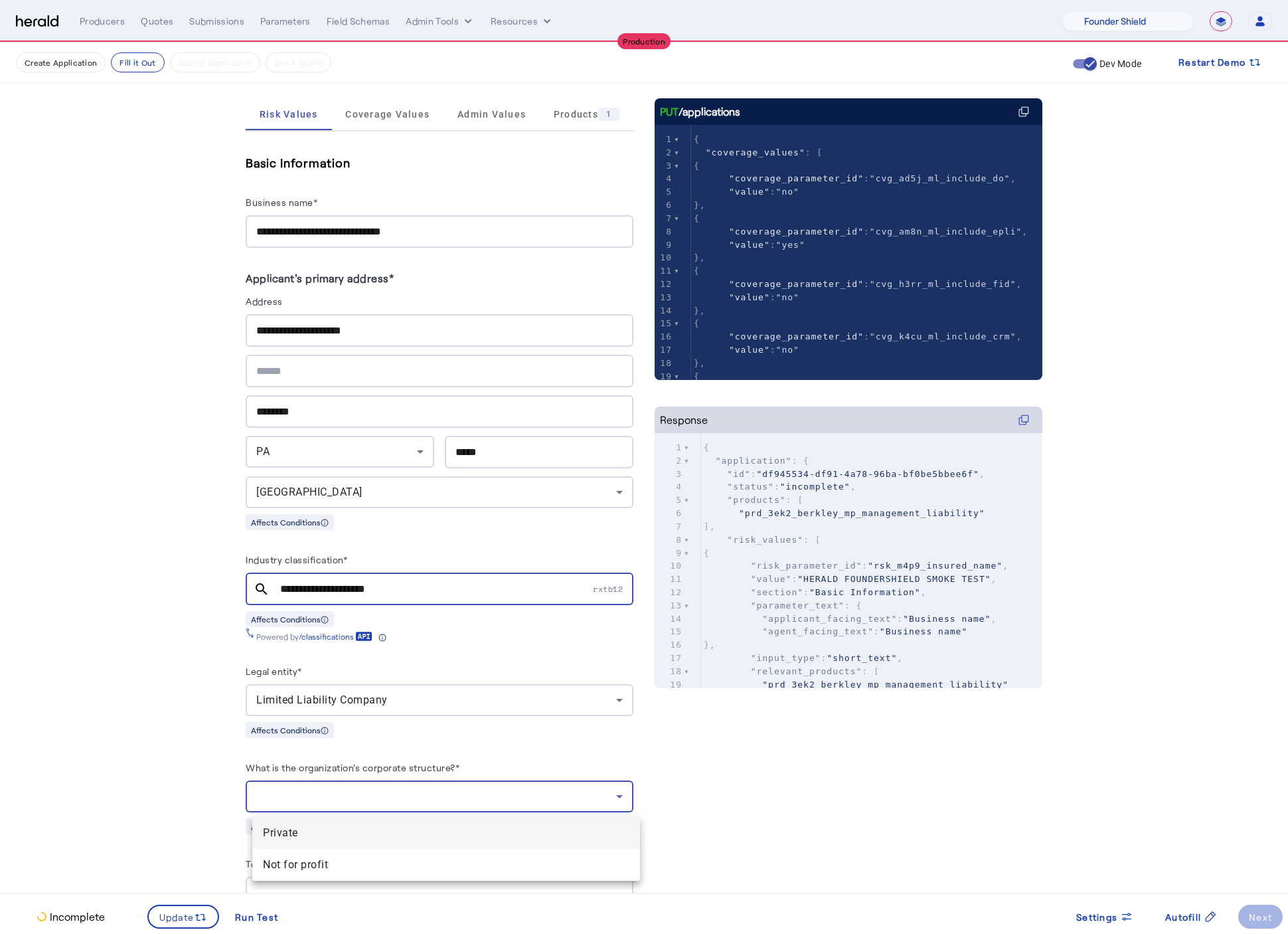
click at [349, 831] on span "Private" at bounding box center [445, 833] width 366 height 16
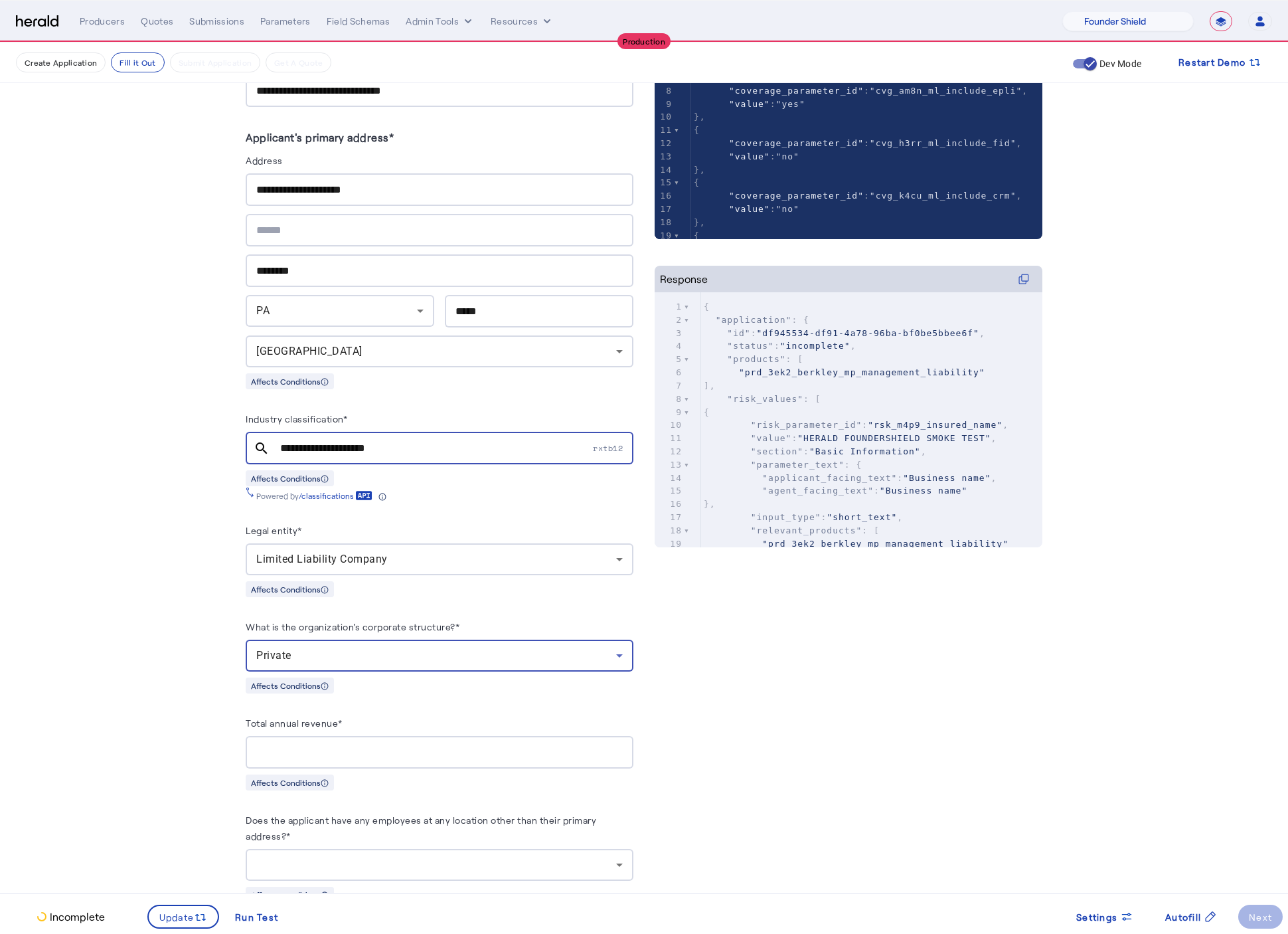
scroll to position [332, 0]
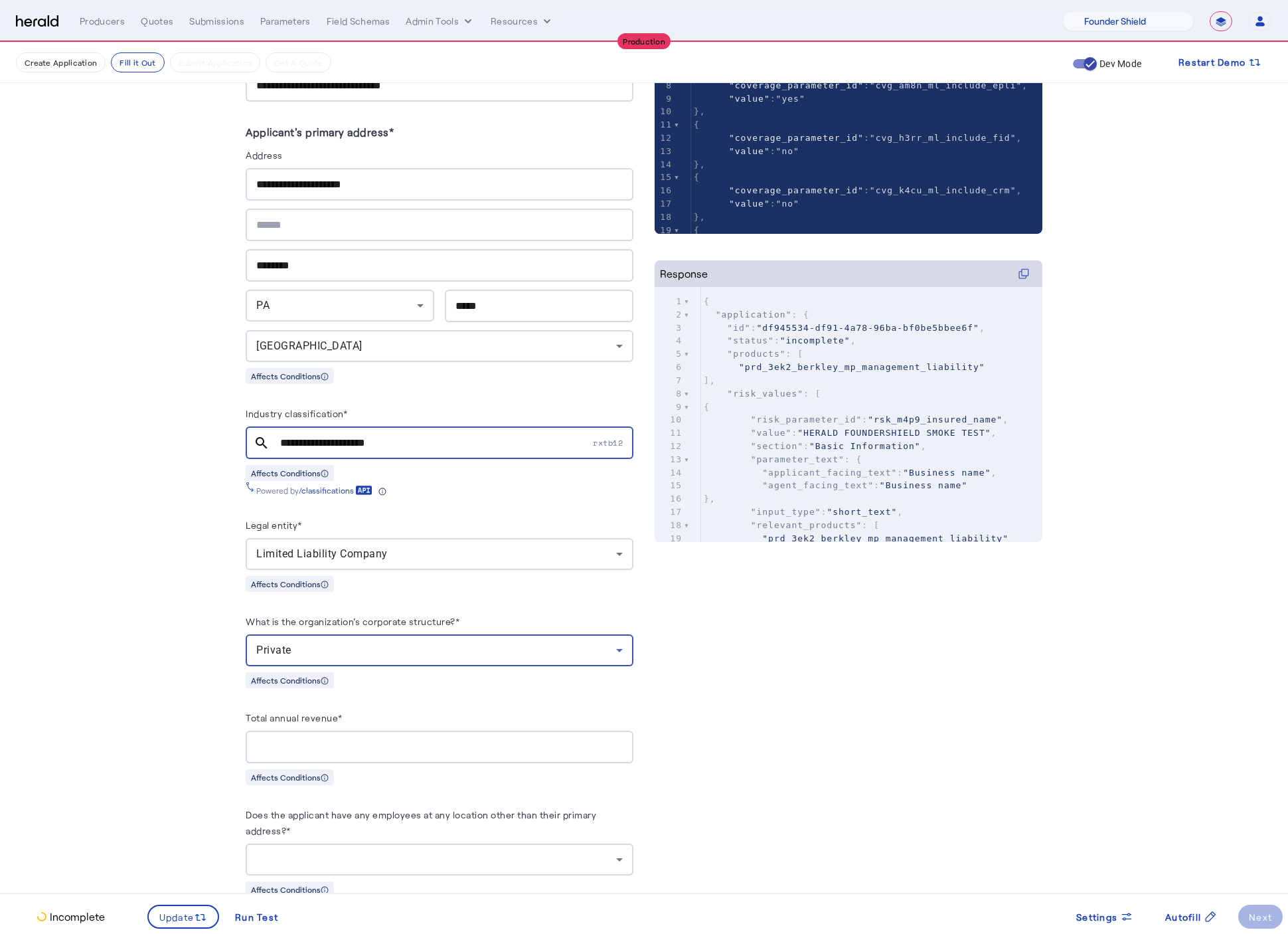
click at [326, 750] on input "Total annual revenue*" at bounding box center [439, 747] width 366 height 16
type input "********"
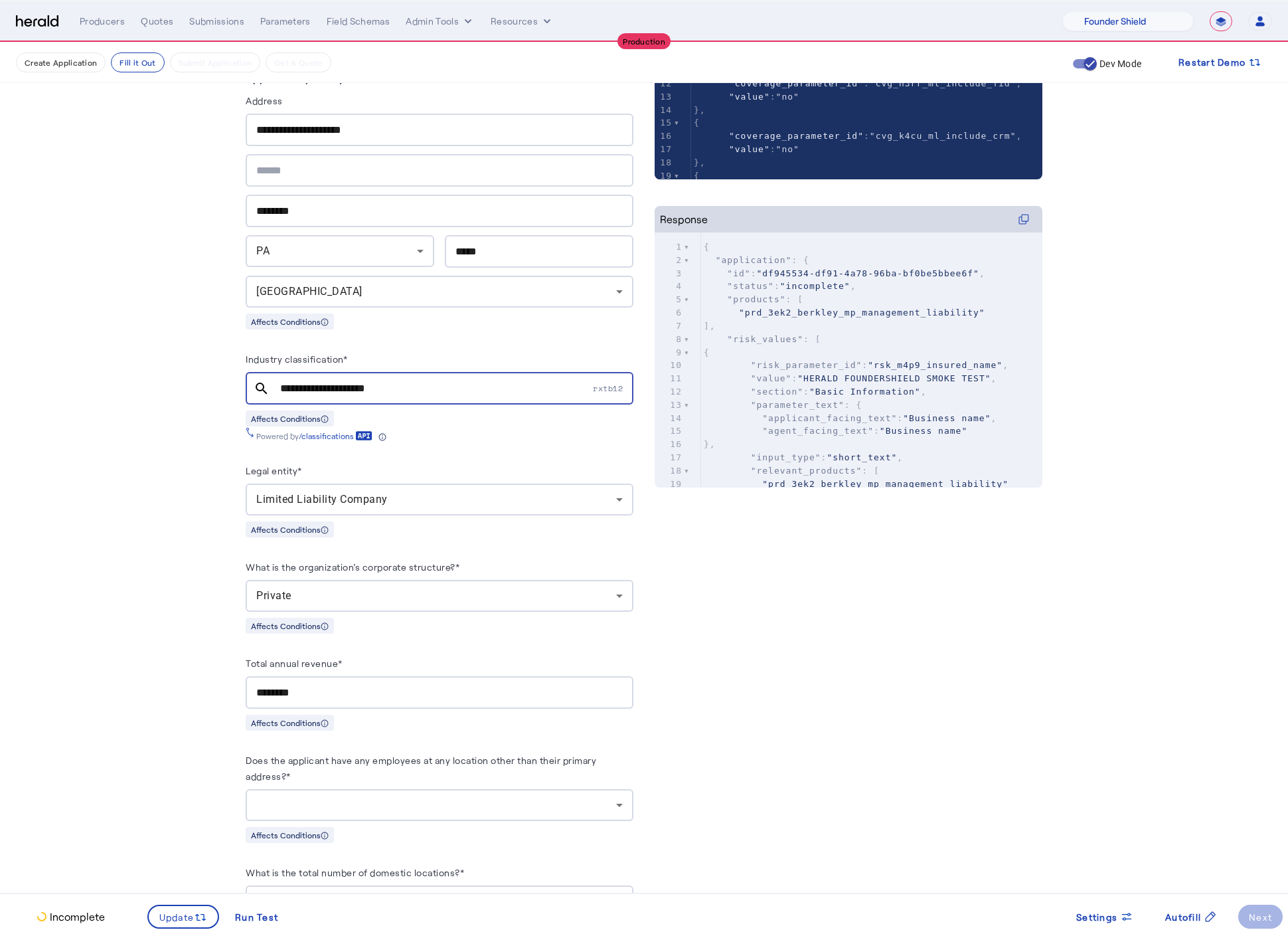
scroll to position [630, 0]
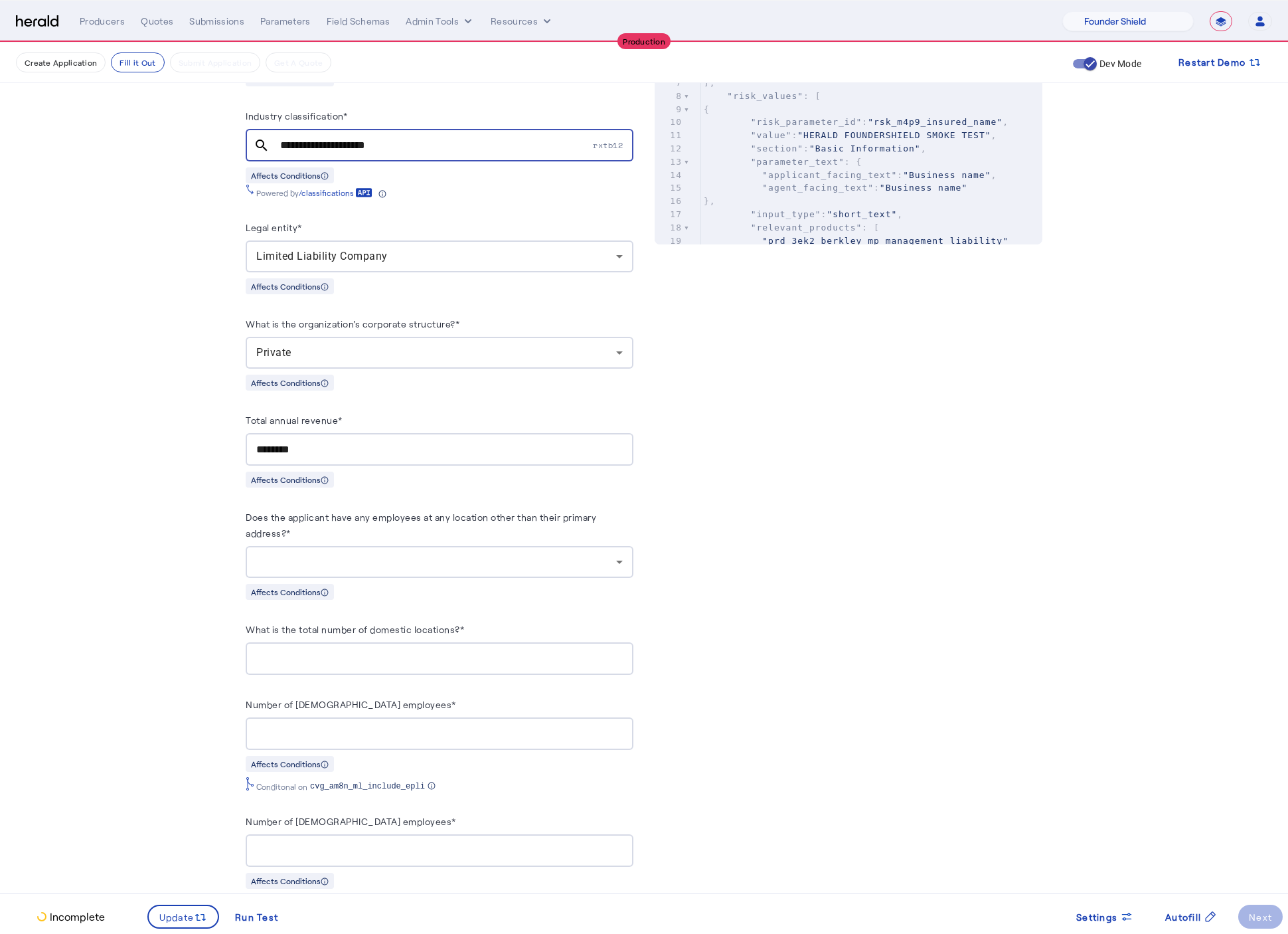
click at [553, 546] on herald-label "Does the applicant have any employees at any location other than their primary …" at bounding box center [440, 527] width 388 height 38
click at [551, 556] on div at bounding box center [439, 562] width 366 height 32
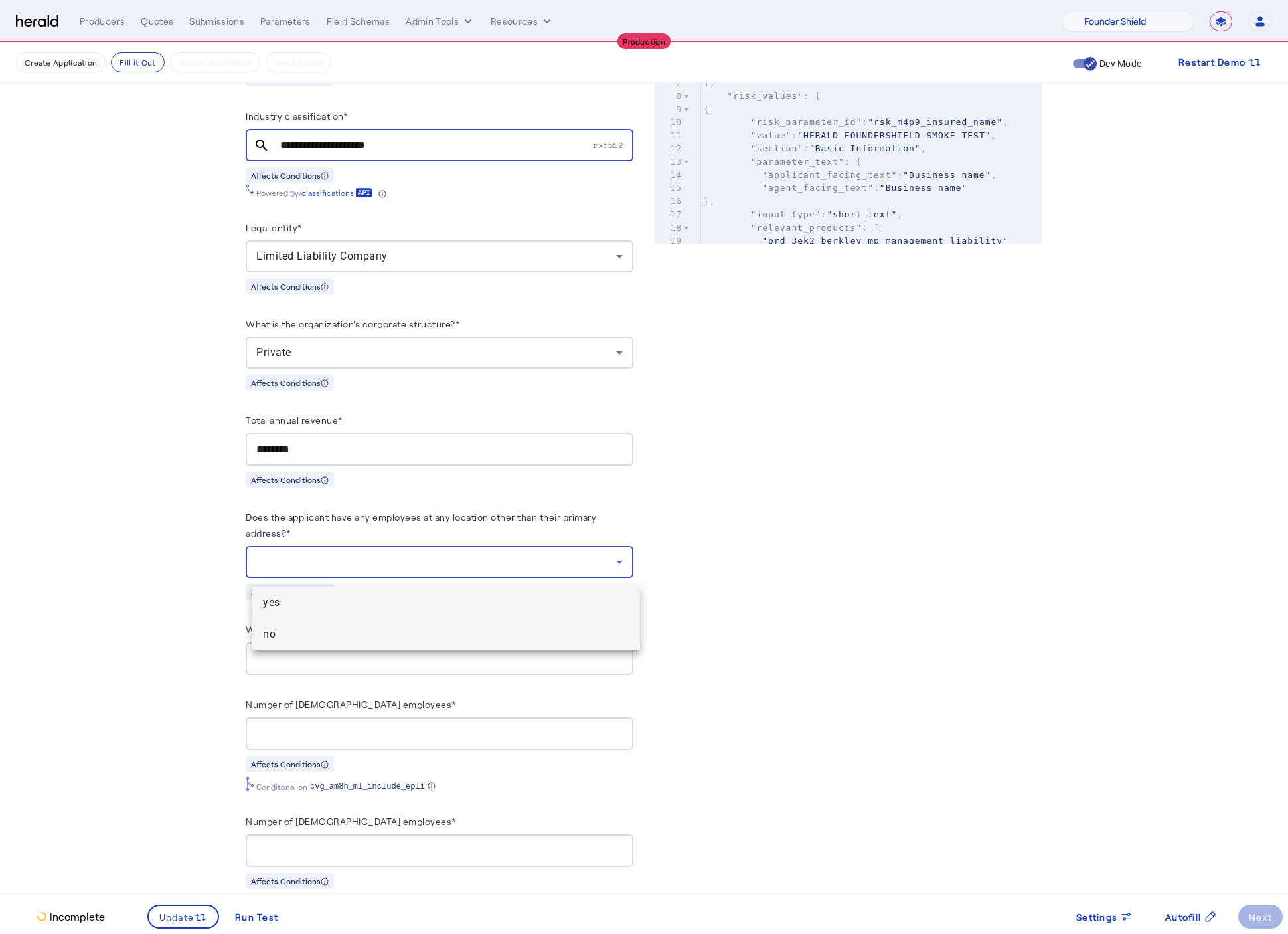
click at [409, 627] on span "no" at bounding box center [445, 635] width 366 height 16
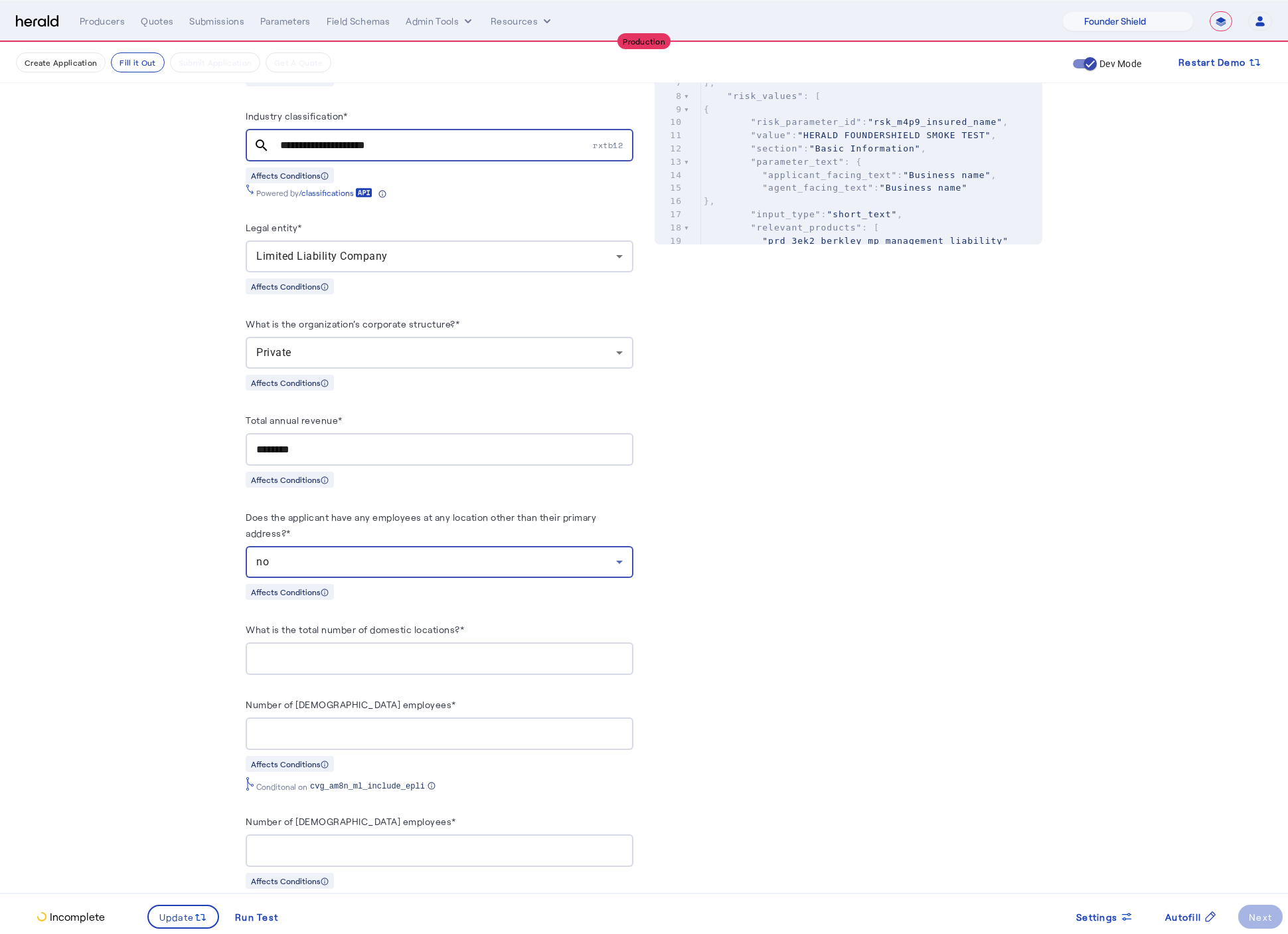
click at [442, 662] on input "What is the total number of domestic locations?*" at bounding box center [439, 659] width 366 height 16
type input "*"
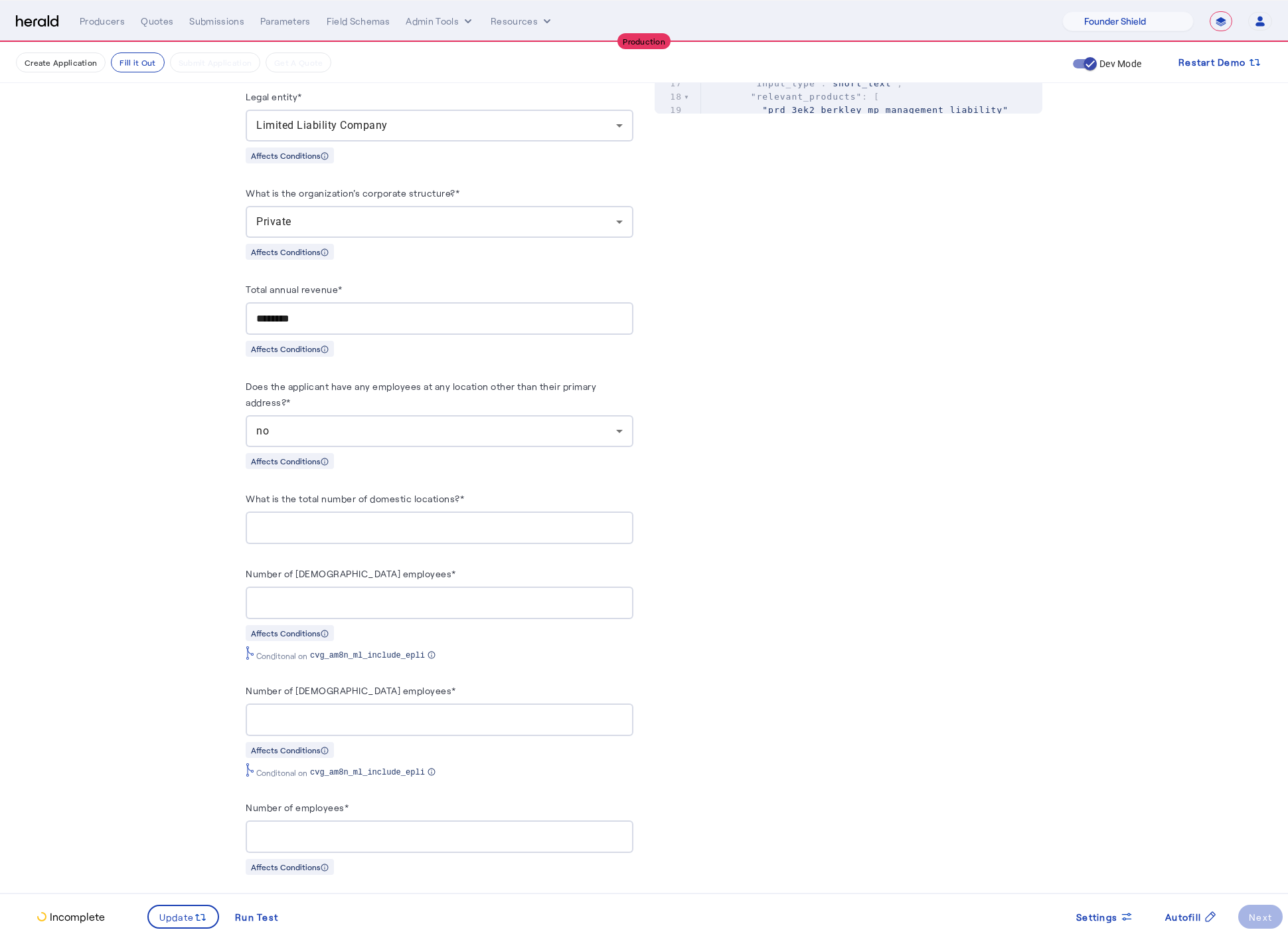
scroll to position [777, 0]
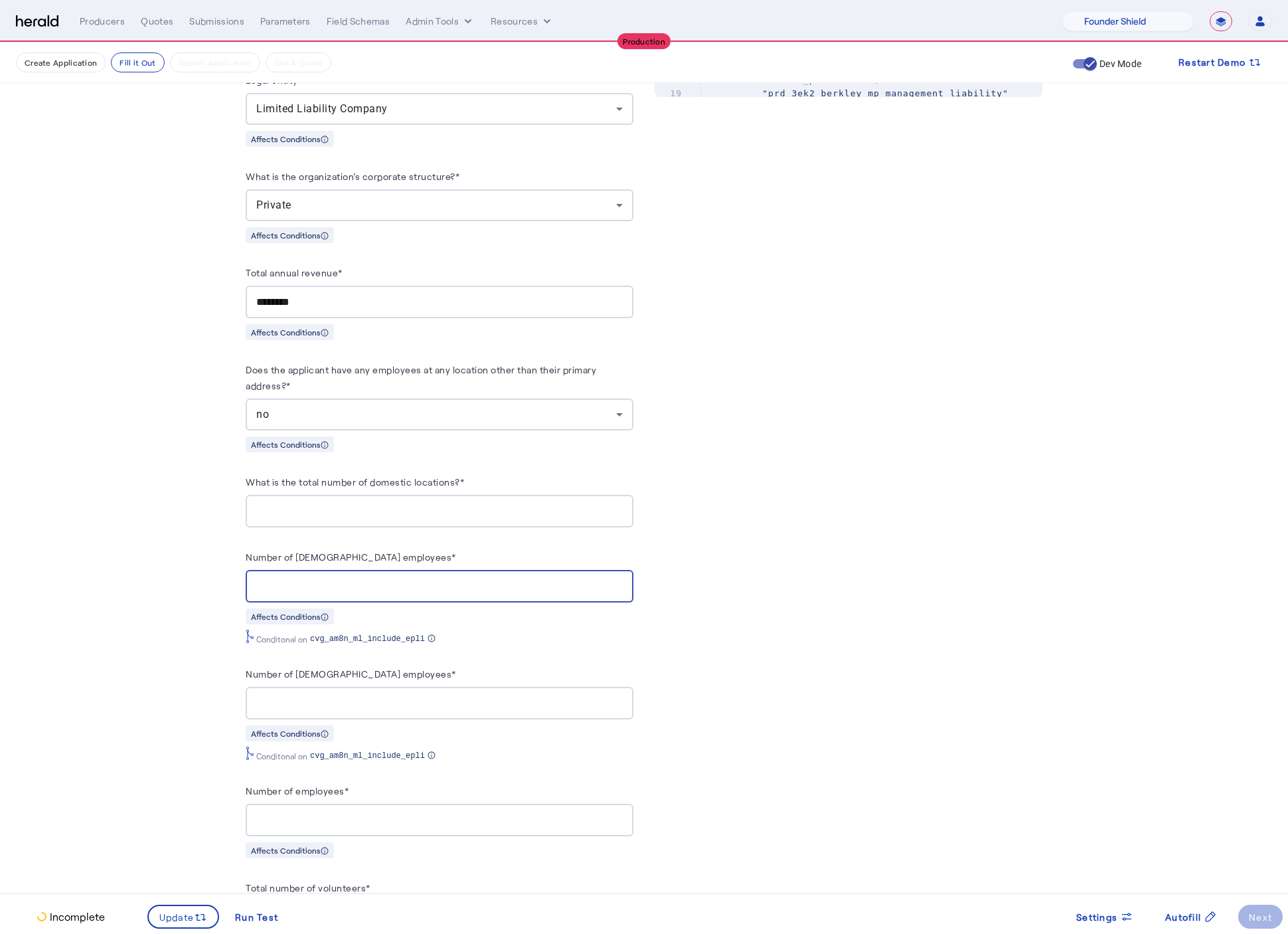
click at [373, 595] on input "Number of full-time employees*" at bounding box center [439, 587] width 366 height 16
type input "**"
type input "*"
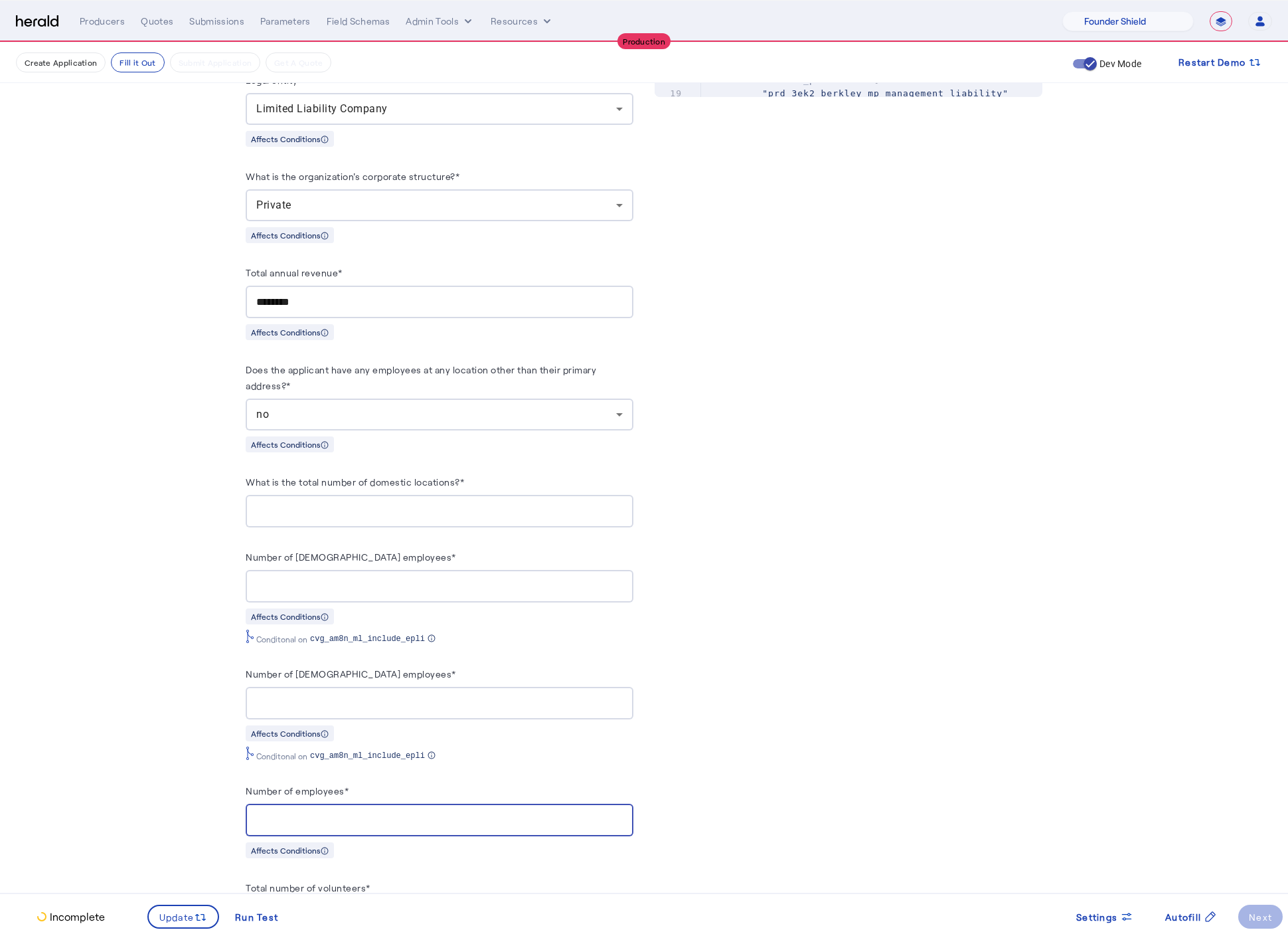
type input "*"
type input "**"
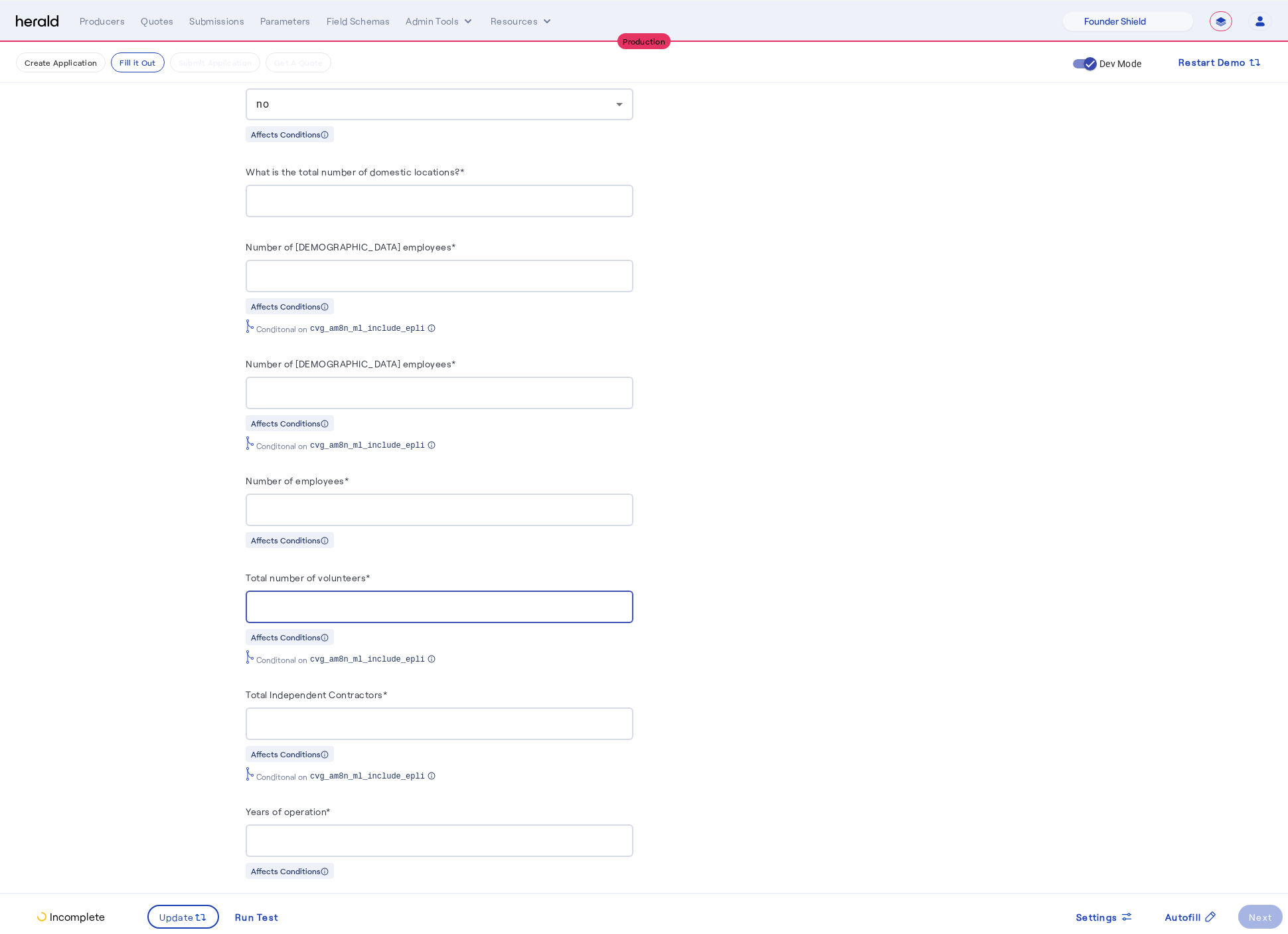
scroll to position [1097, 0]
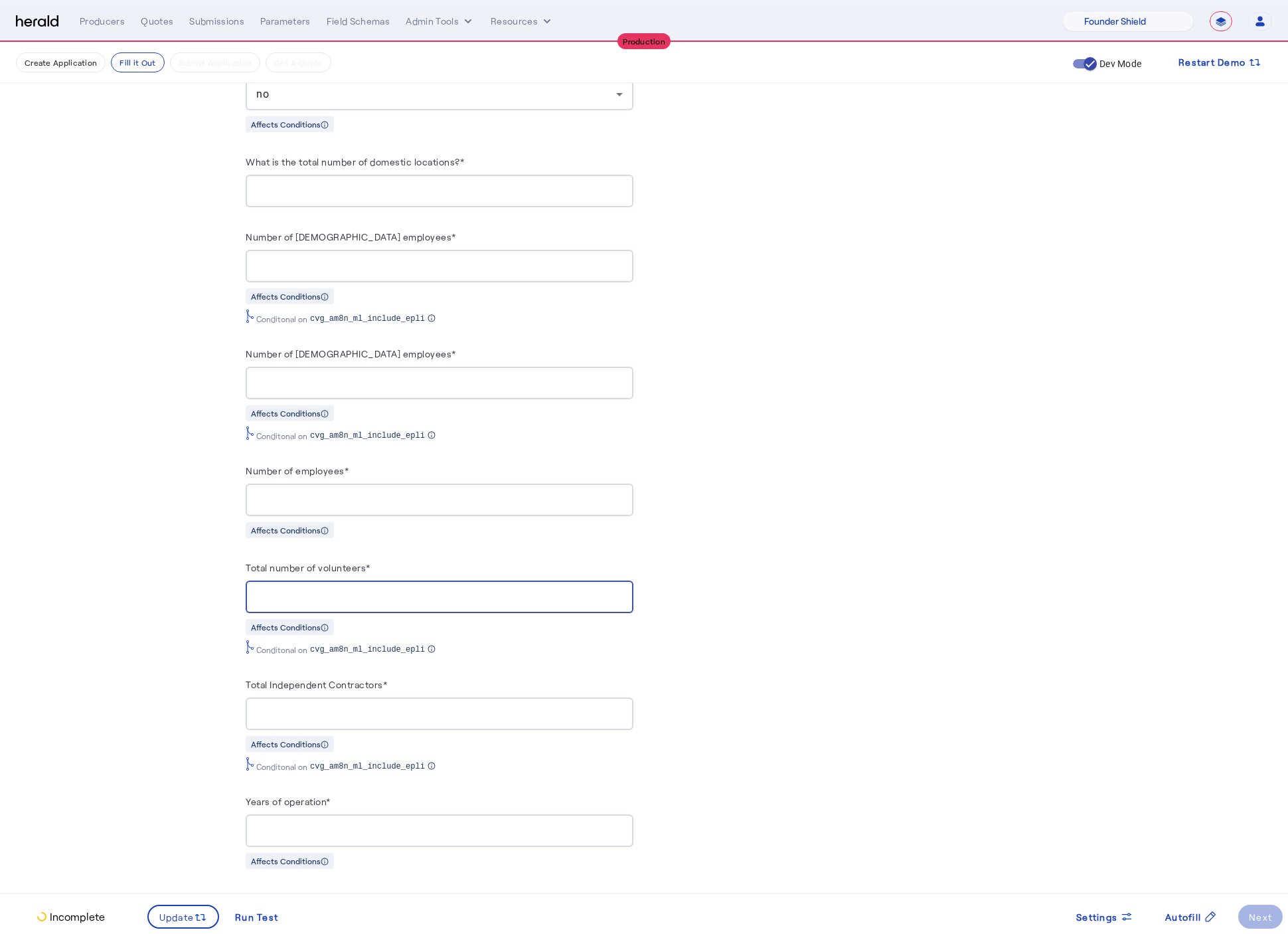
type input "*"
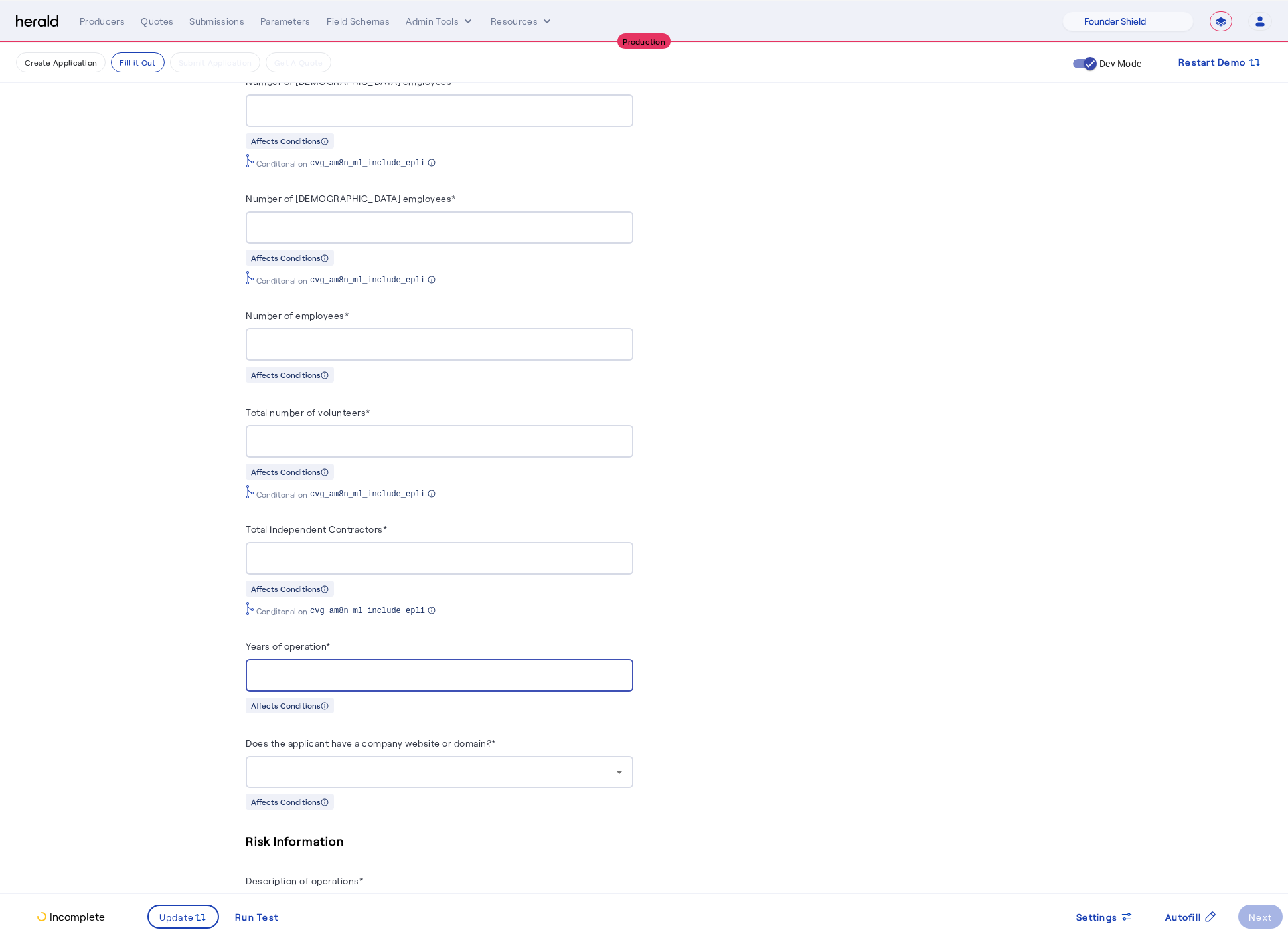
scroll to position [1260, 0]
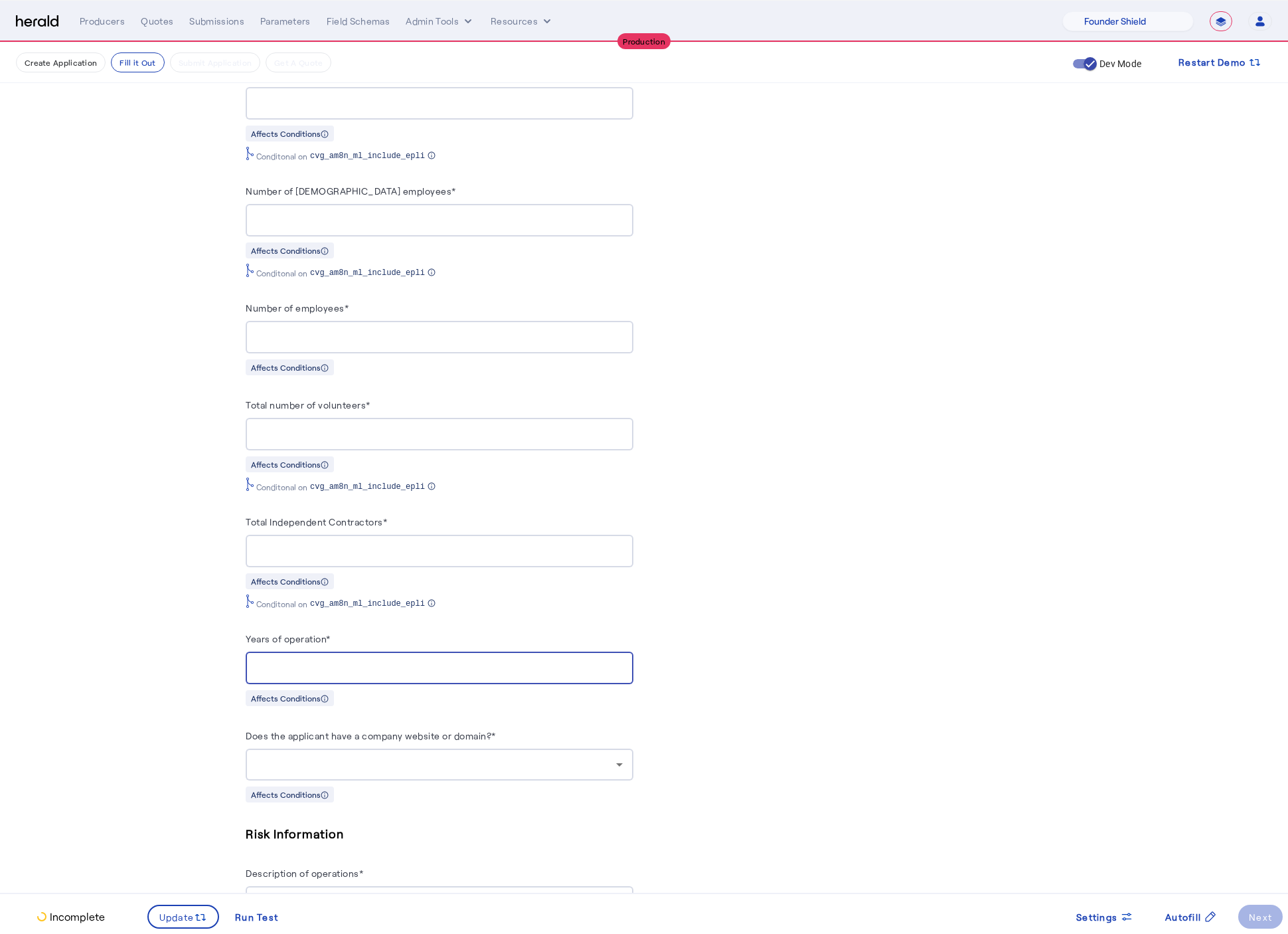
type input "*"
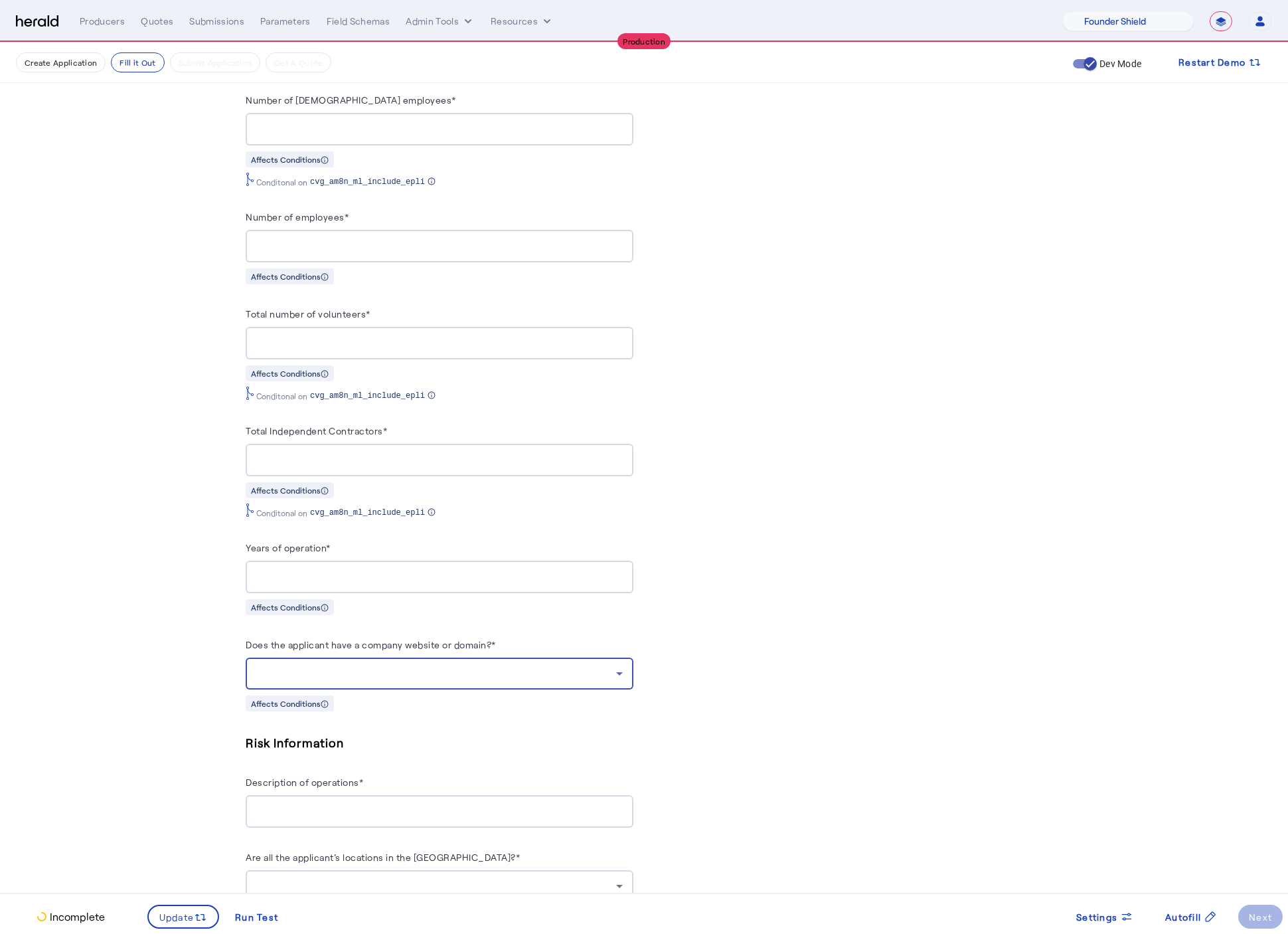
scroll to position [1385, 0]
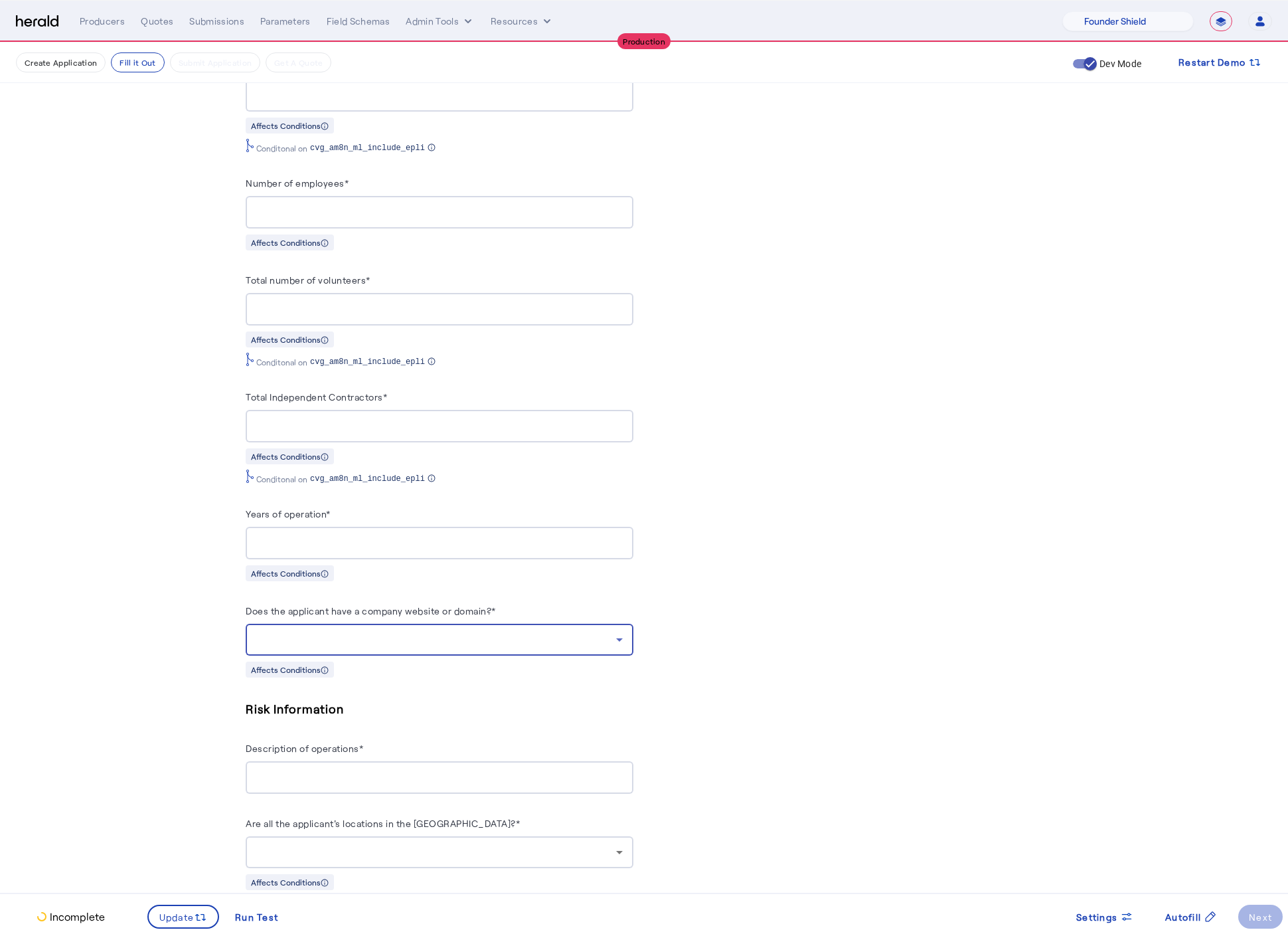
click at [543, 647] on div at bounding box center [436, 639] width 360 height 16
click at [393, 721] on span "no" at bounding box center [445, 720] width 366 height 16
click at [886, 680] on div "PUT /applications xxxxxxxxxx 8 38 1 { 2 "coverage_values" : [ 3 { 4 "coverage_p…" at bounding box center [848, 744] width 388 height 3690
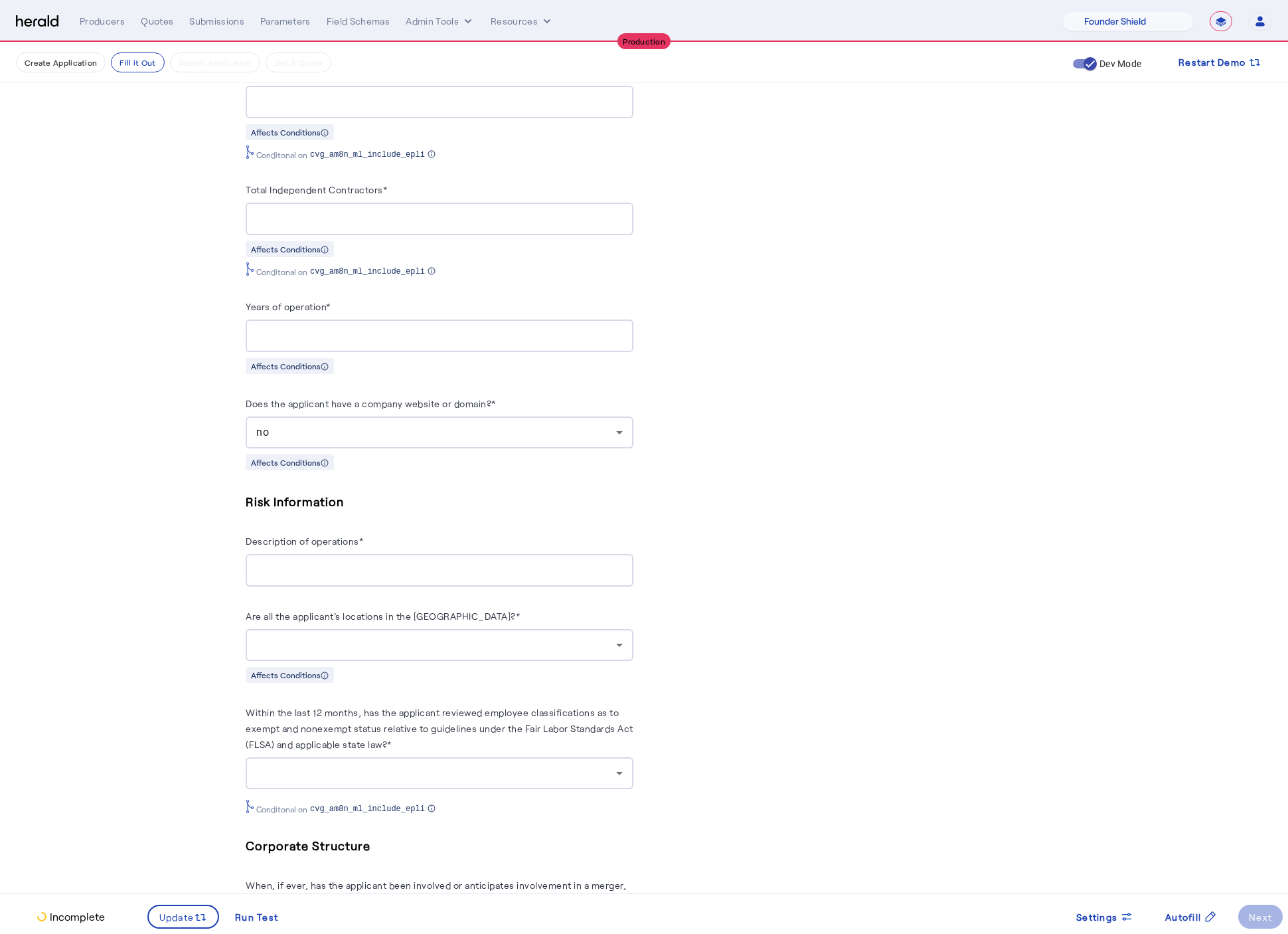
scroll to position [1746, 0]
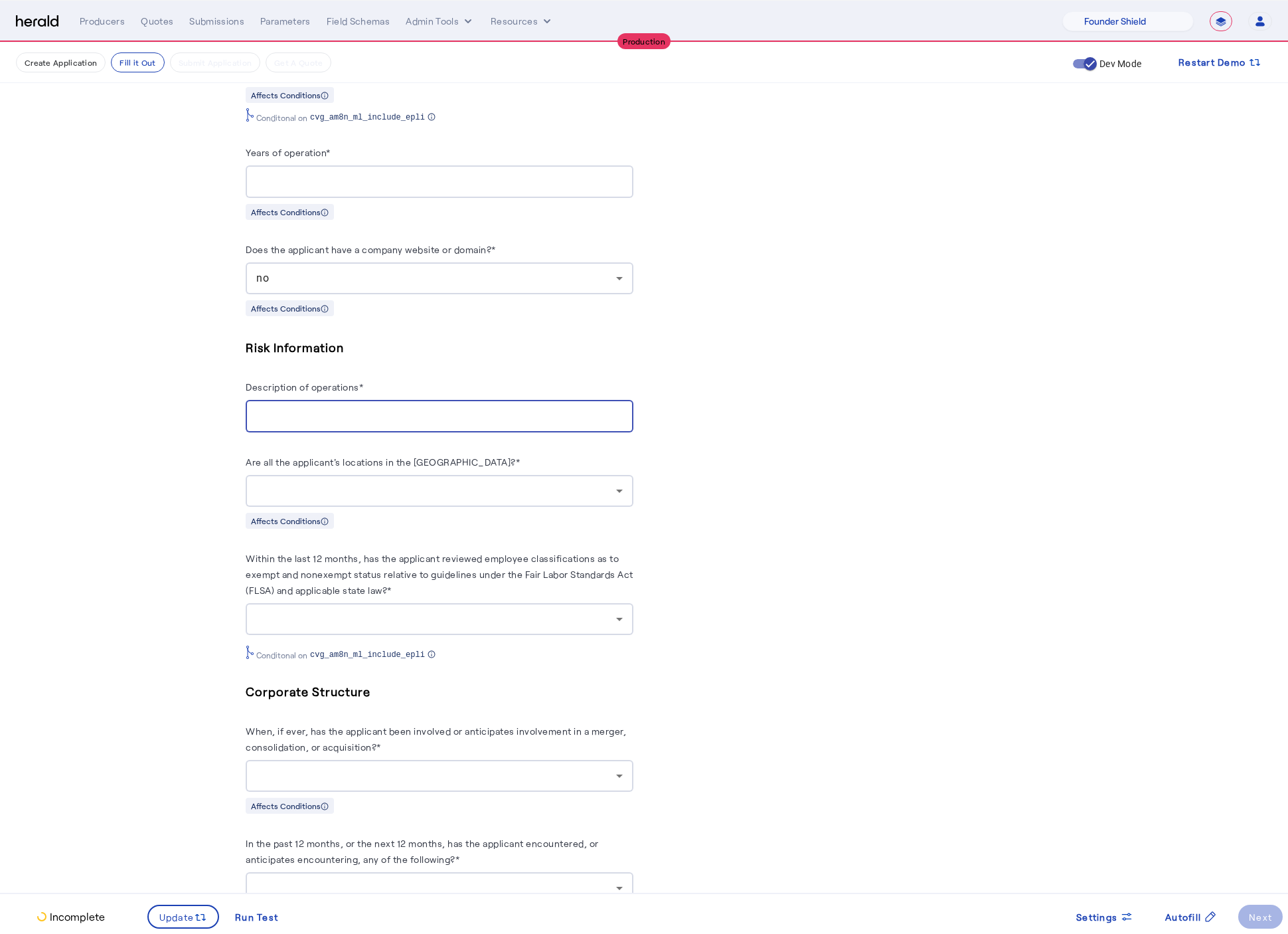
click at [359, 425] on input "Description of operations*" at bounding box center [439, 417] width 366 height 16
type input "**********"
click at [420, 507] on div at bounding box center [439, 491] width 366 height 32
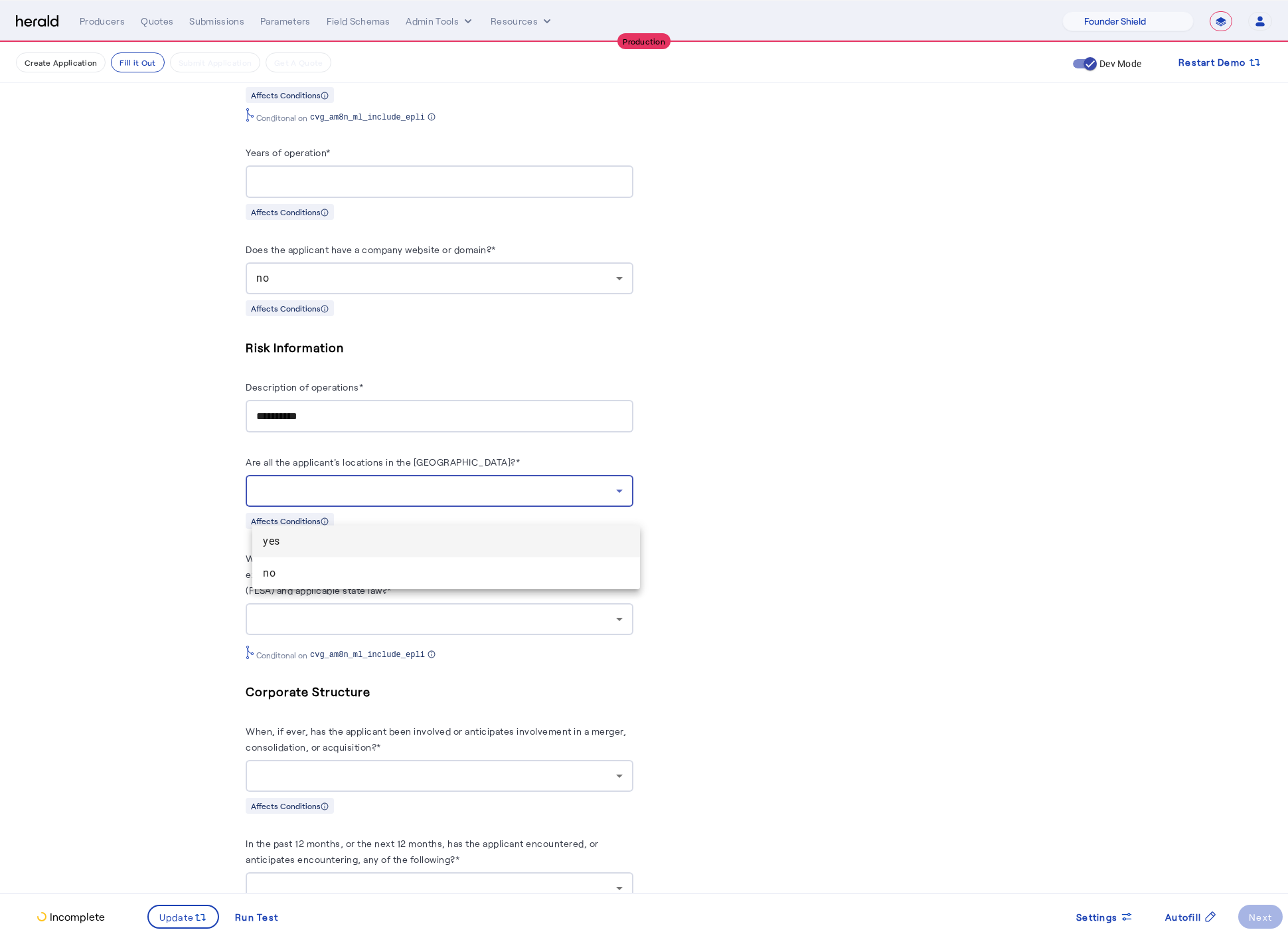
click at [330, 542] on span "yes" at bounding box center [445, 541] width 366 height 16
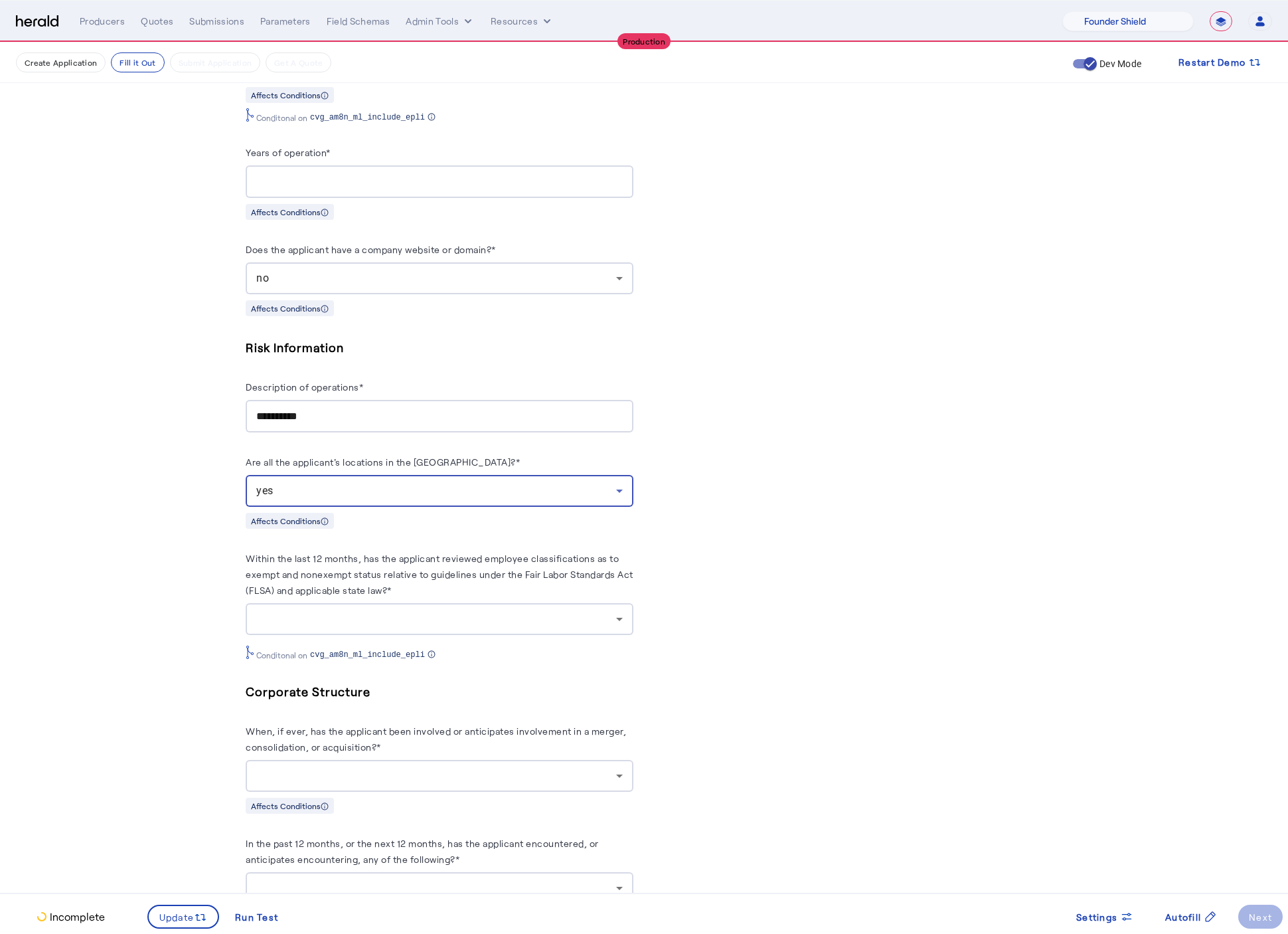
click at [952, 505] on div "PUT /applications xxxxxxxxxx 8 38 1 { 2 "coverage_values" : [ 3 { 4 "coverage_p…" at bounding box center [848, 383] width 388 height 3690
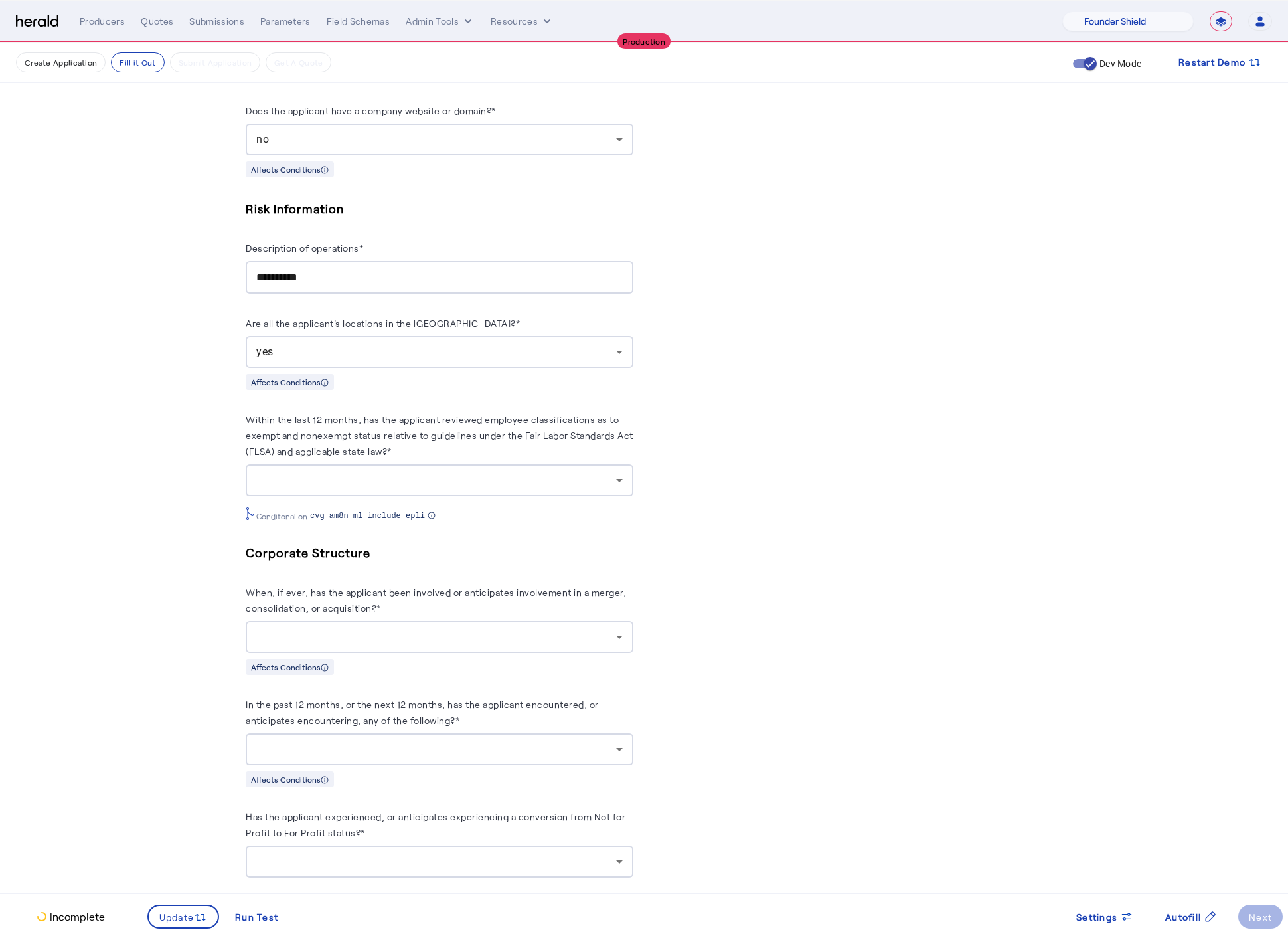
scroll to position [1902, 0]
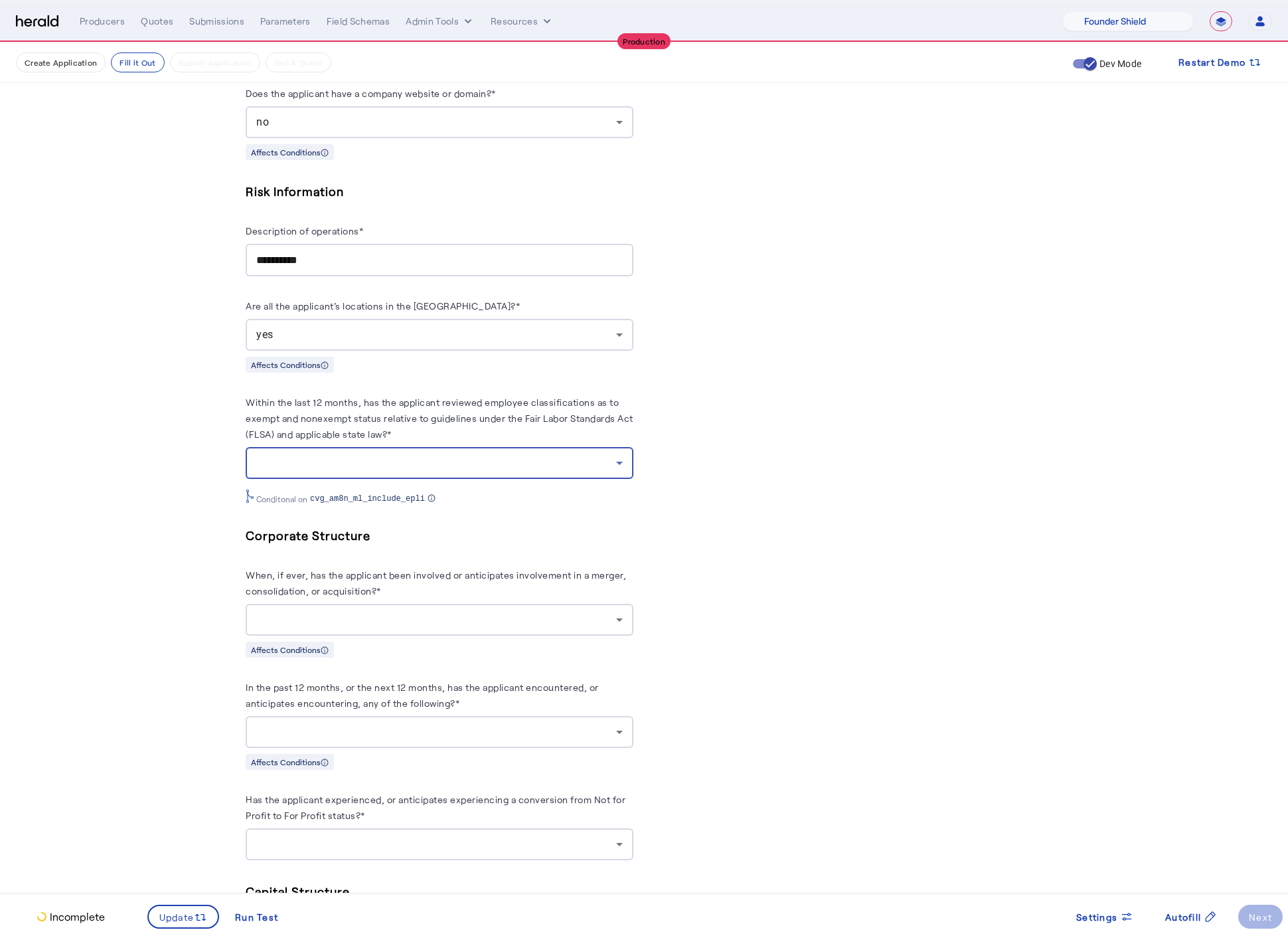
click at [459, 471] on div at bounding box center [436, 463] width 360 height 16
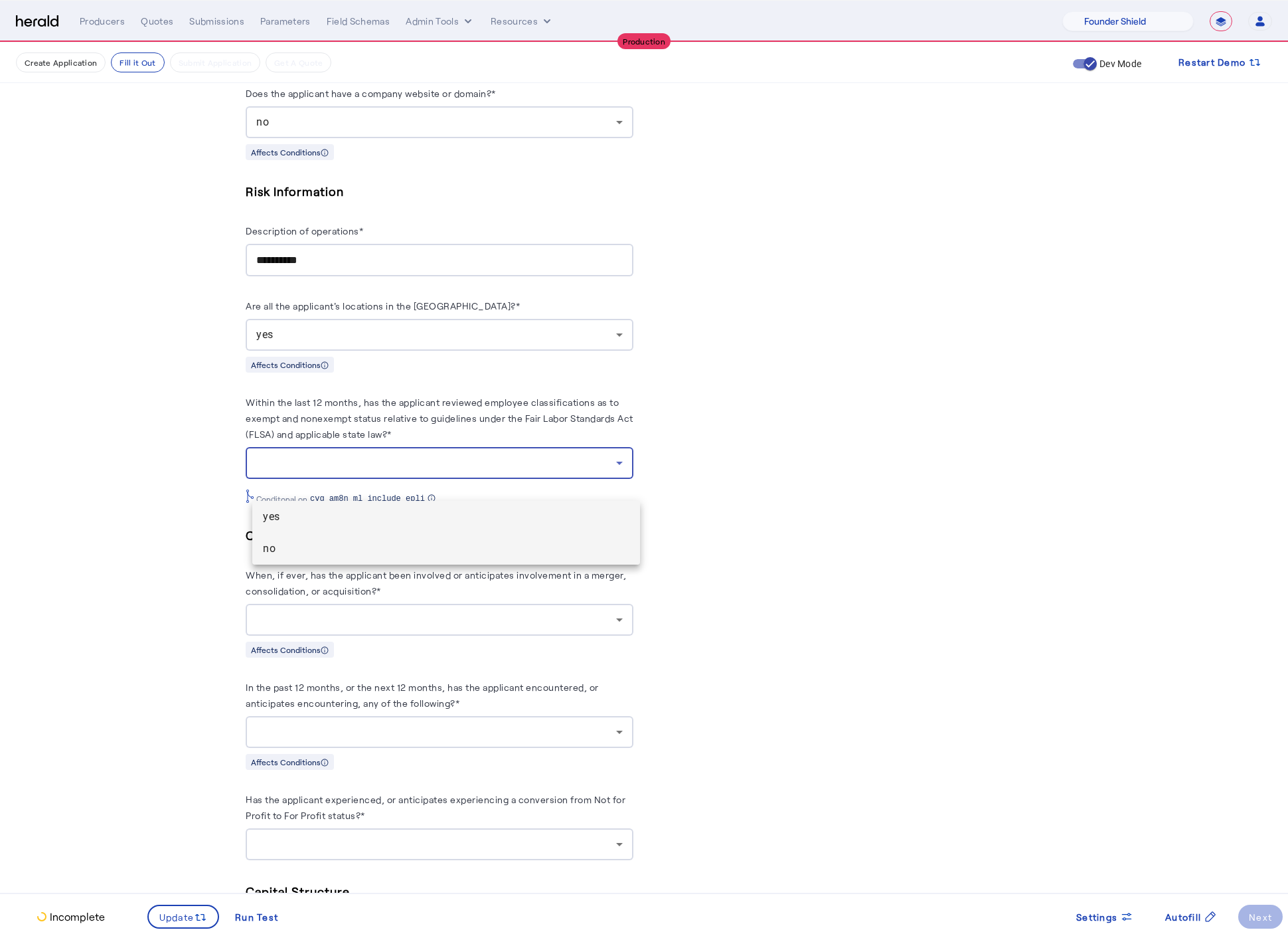
click at [373, 545] on span "no" at bounding box center [445, 548] width 366 height 16
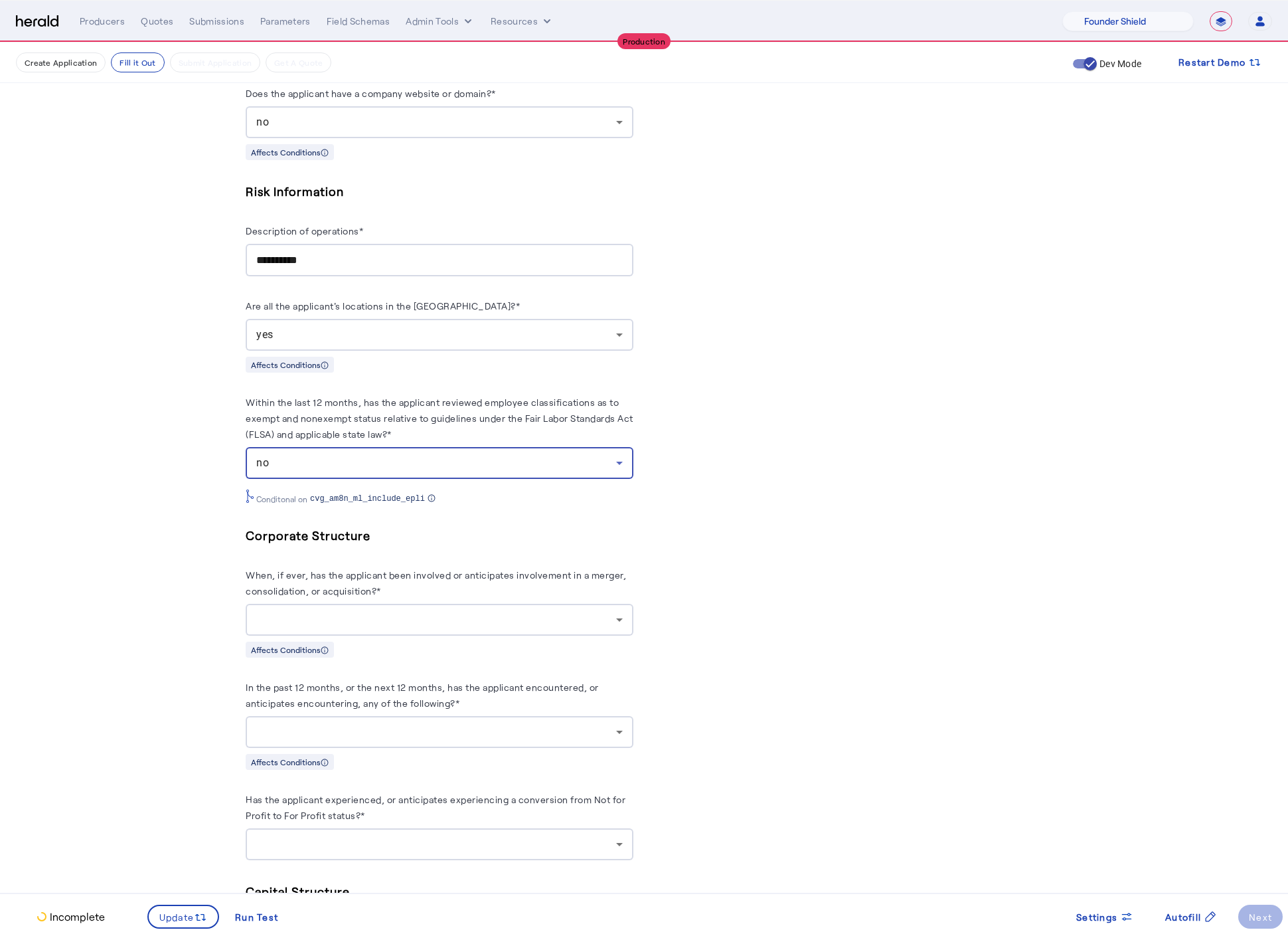
click at [787, 615] on div "PUT /applications xxxxxxxxxx 8 38 1 { 2 "coverage_values" : [ 3 { 4 "coverage_p…" at bounding box center [848, 227] width 388 height 3690
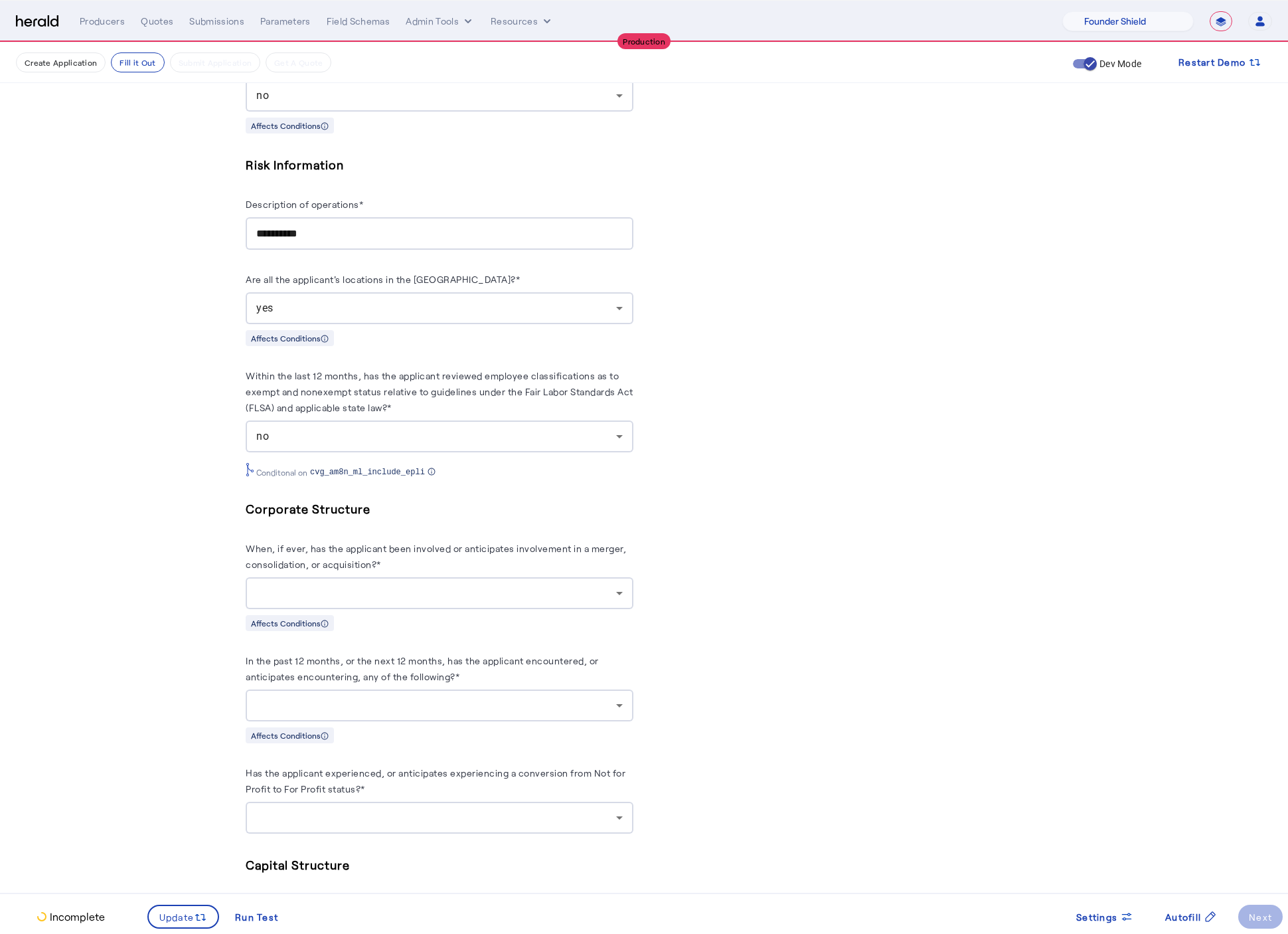
scroll to position [2032, 0]
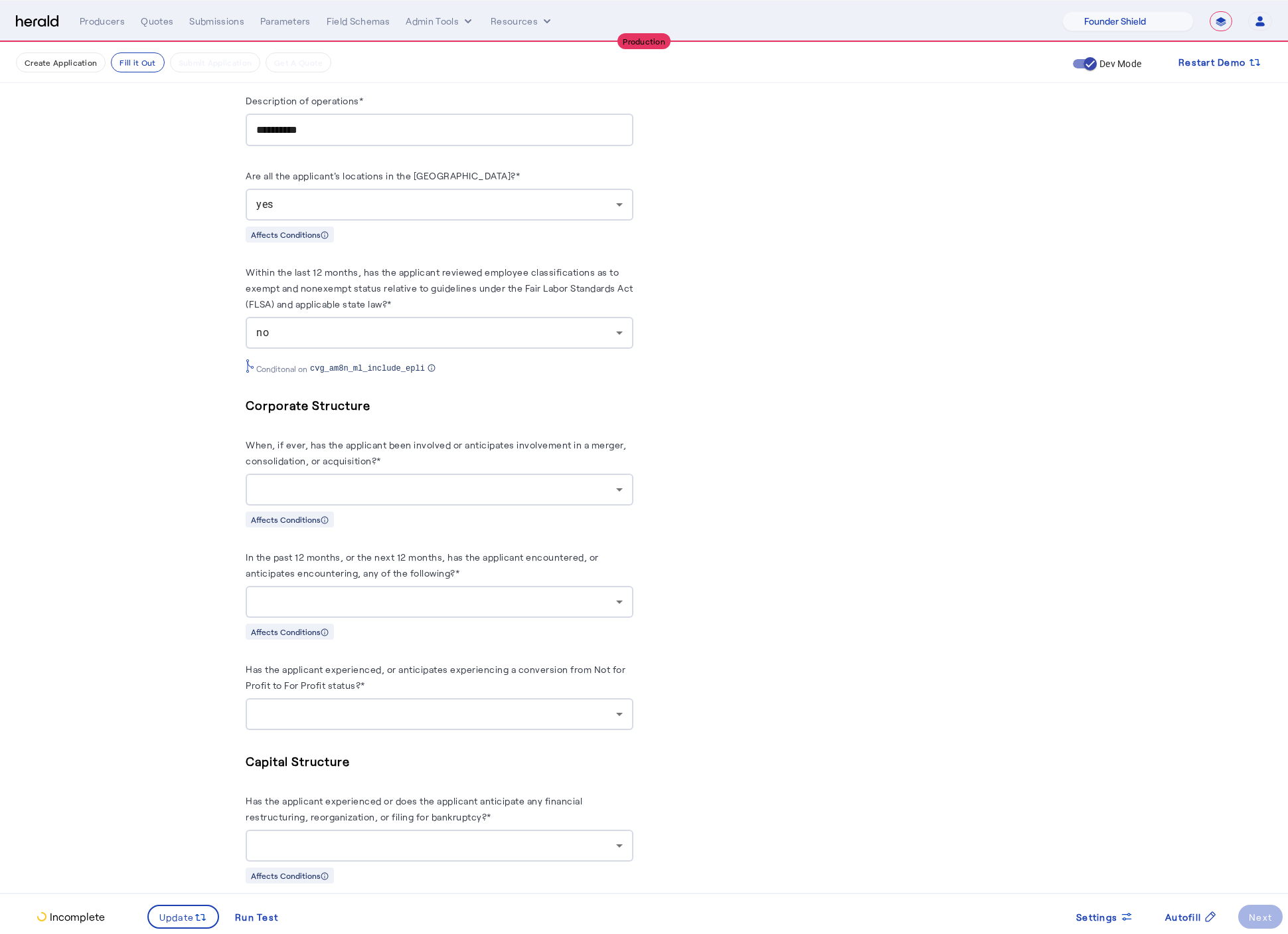
click at [543, 497] on div at bounding box center [436, 489] width 360 height 16
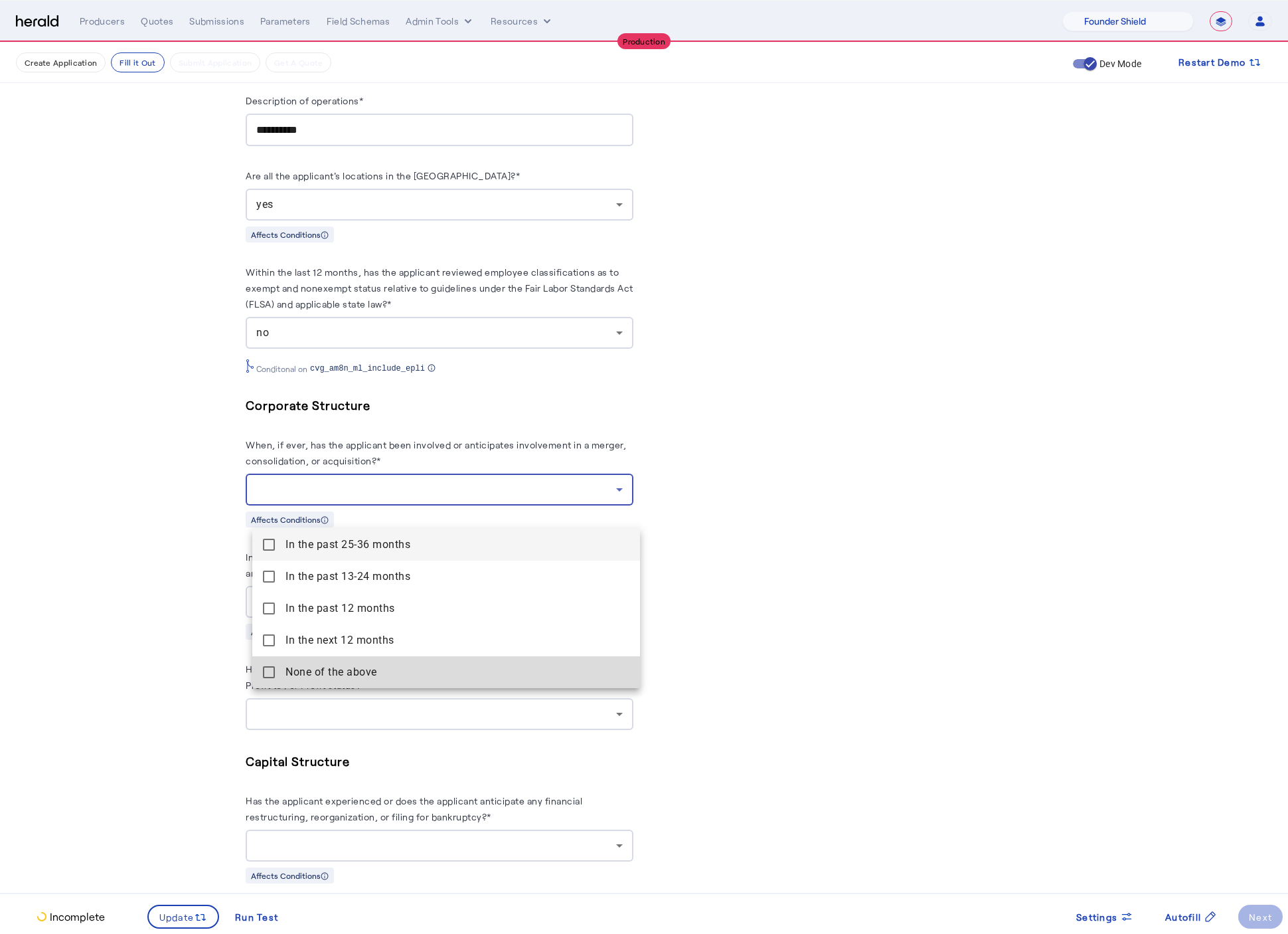
click at [277, 678] on above "None of the above" at bounding box center [446, 672] width 388 height 32
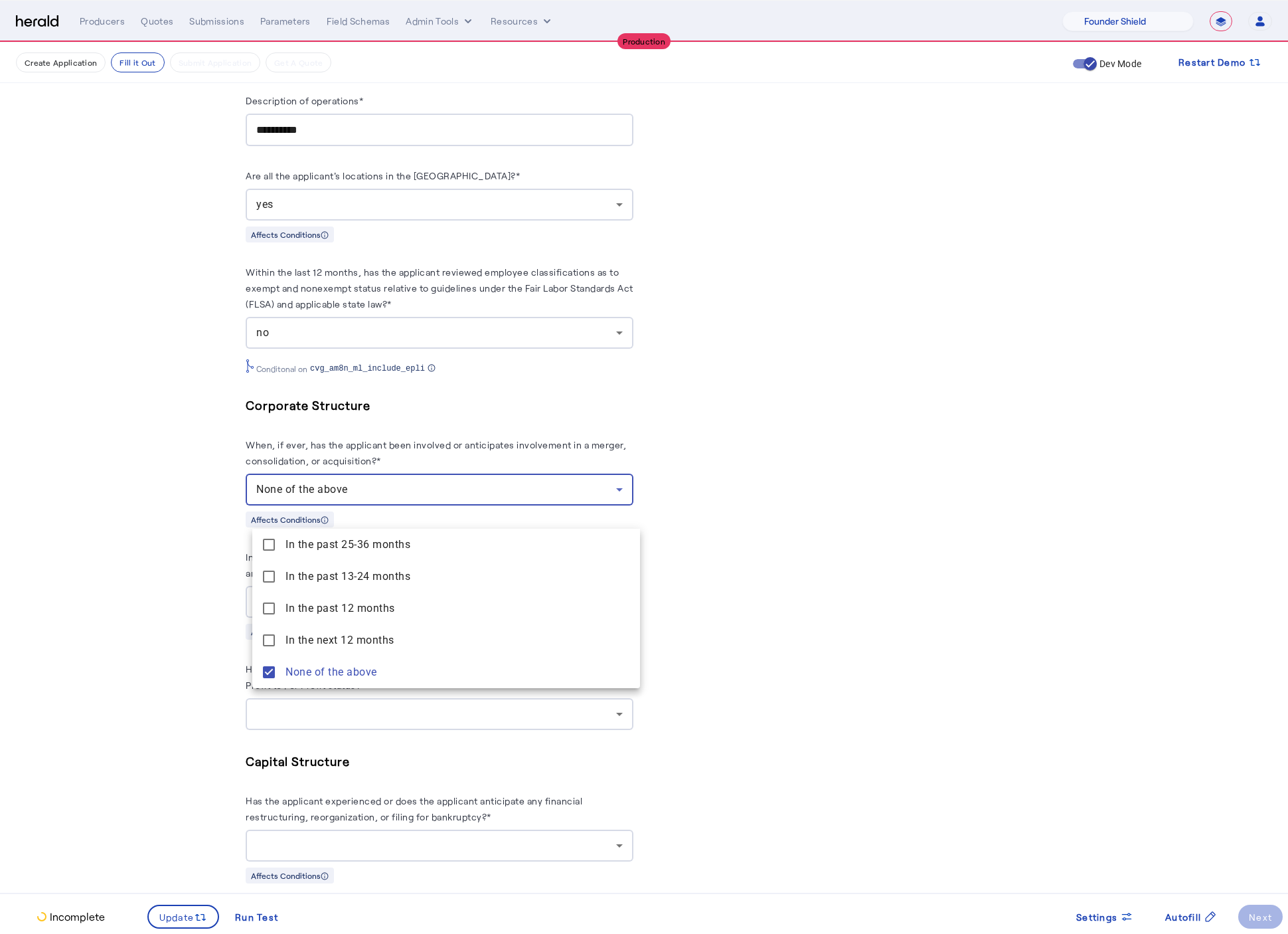
click at [176, 654] on div at bounding box center [644, 467] width 1288 height 934
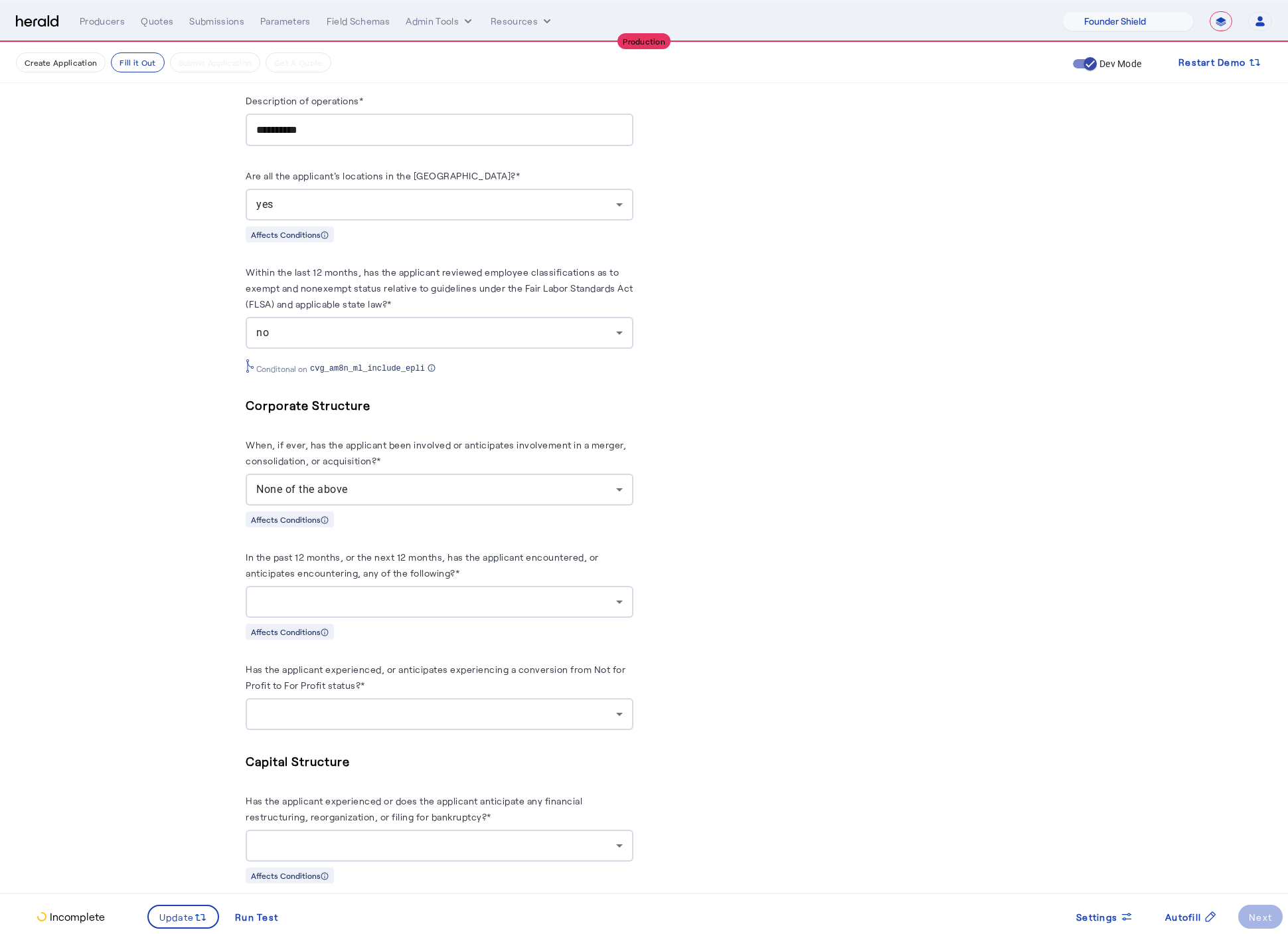
click at [446, 618] on div at bounding box center [439, 602] width 366 height 32
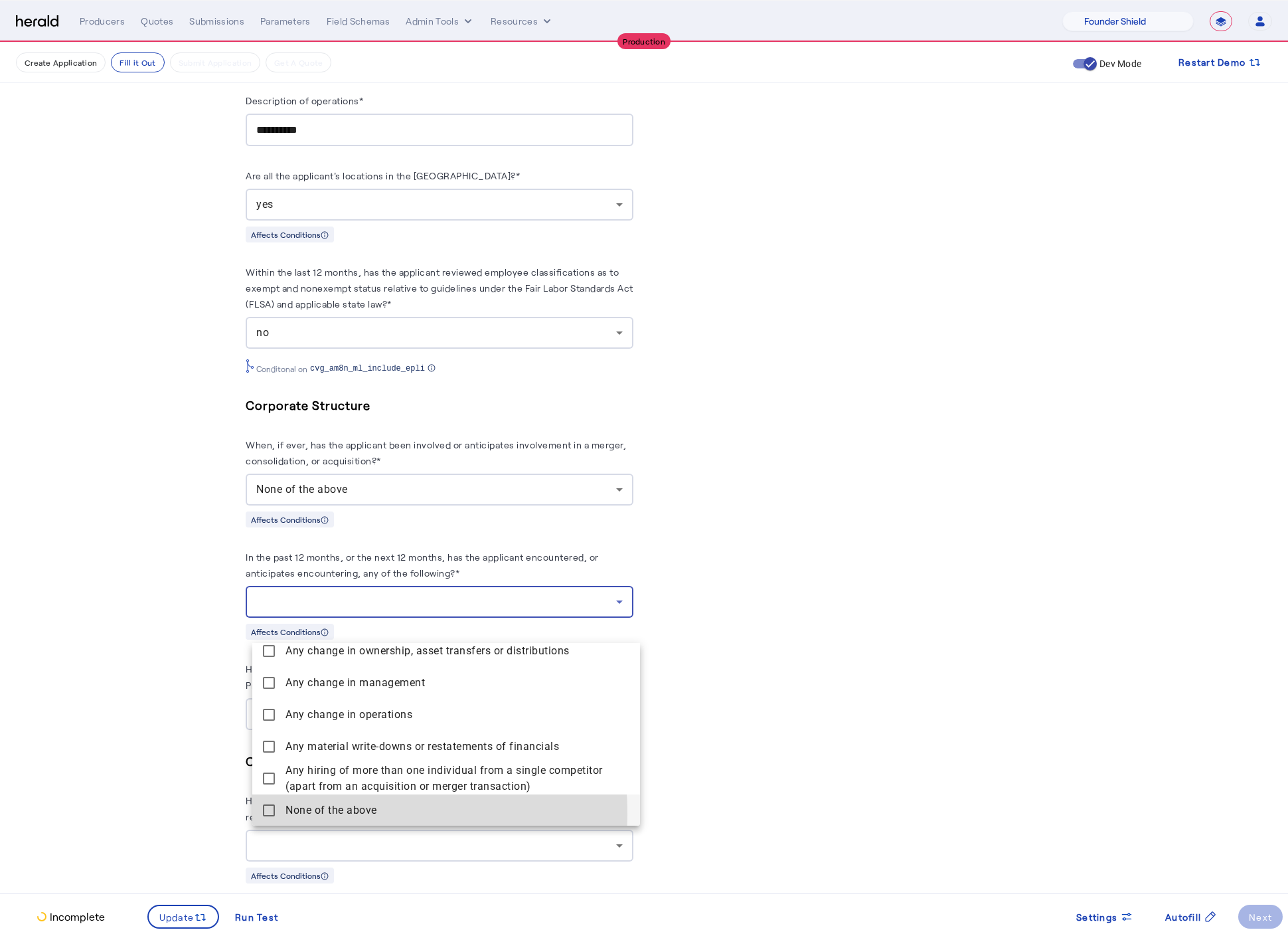
click at [263, 814] on mat-pseudo-checkbox at bounding box center [268, 810] width 12 height 12
click at [175, 769] on div at bounding box center [644, 467] width 1288 height 934
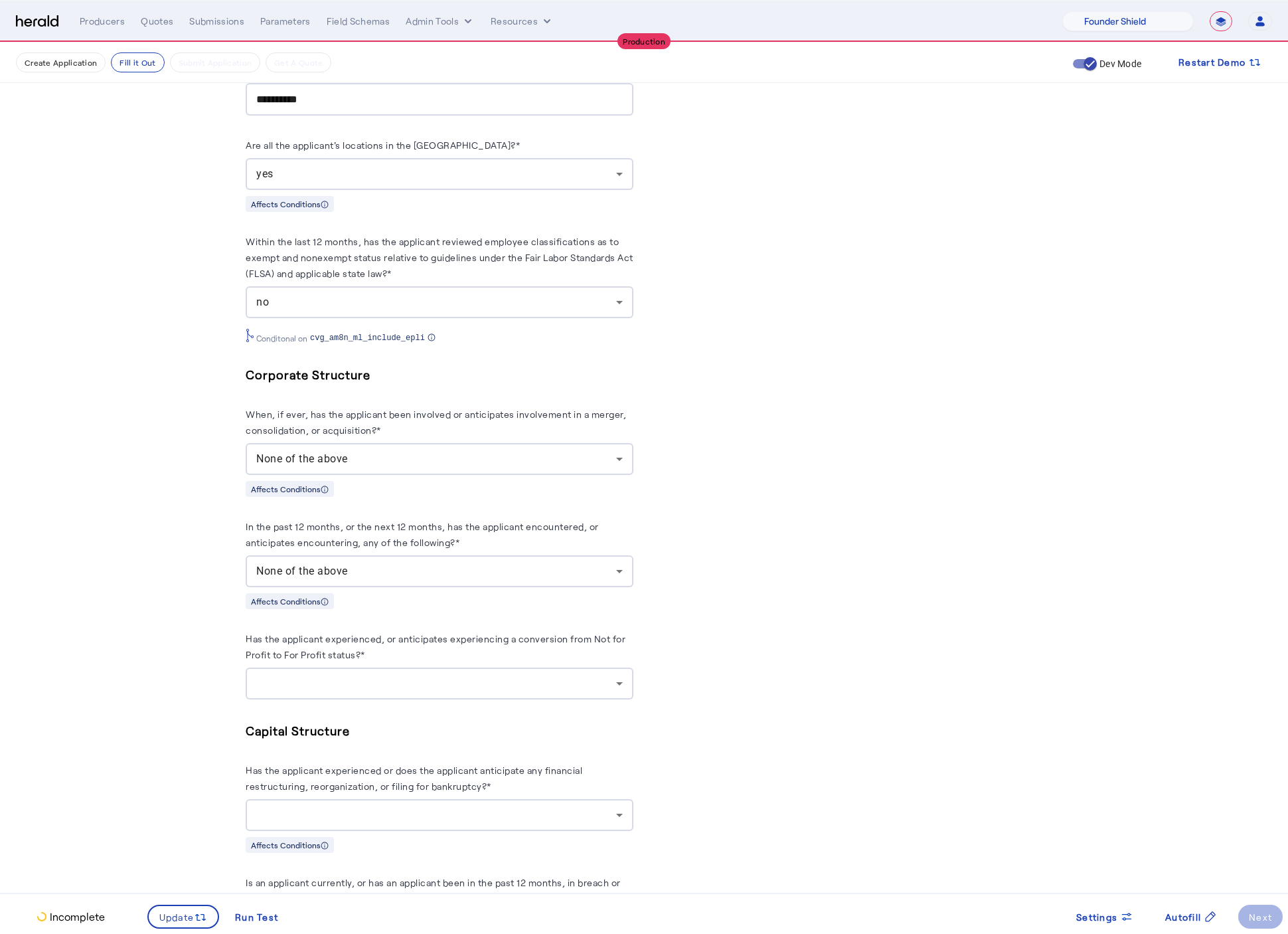
scroll to position [2169, 0]
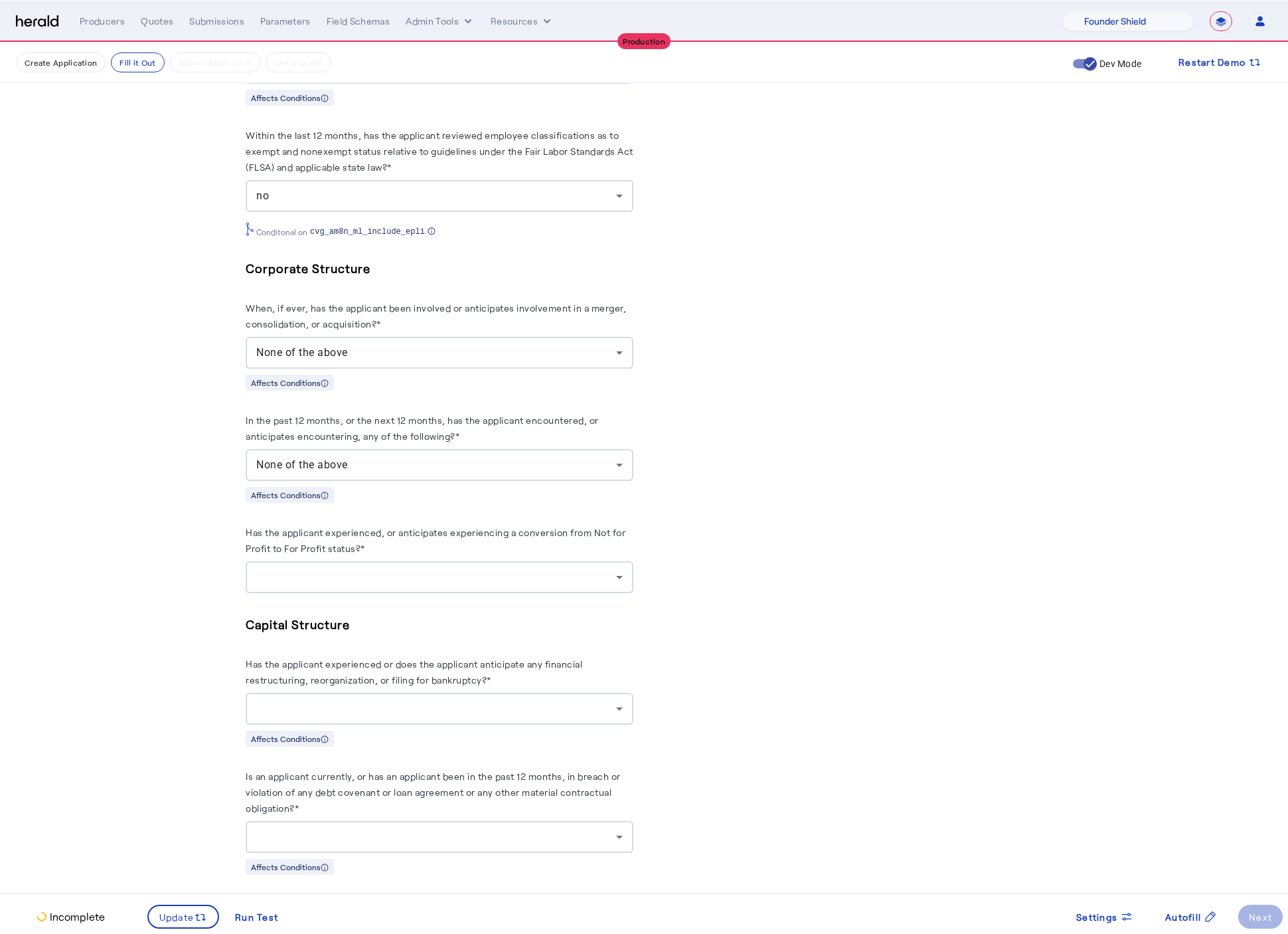
click at [414, 585] on div at bounding box center [436, 577] width 360 height 16
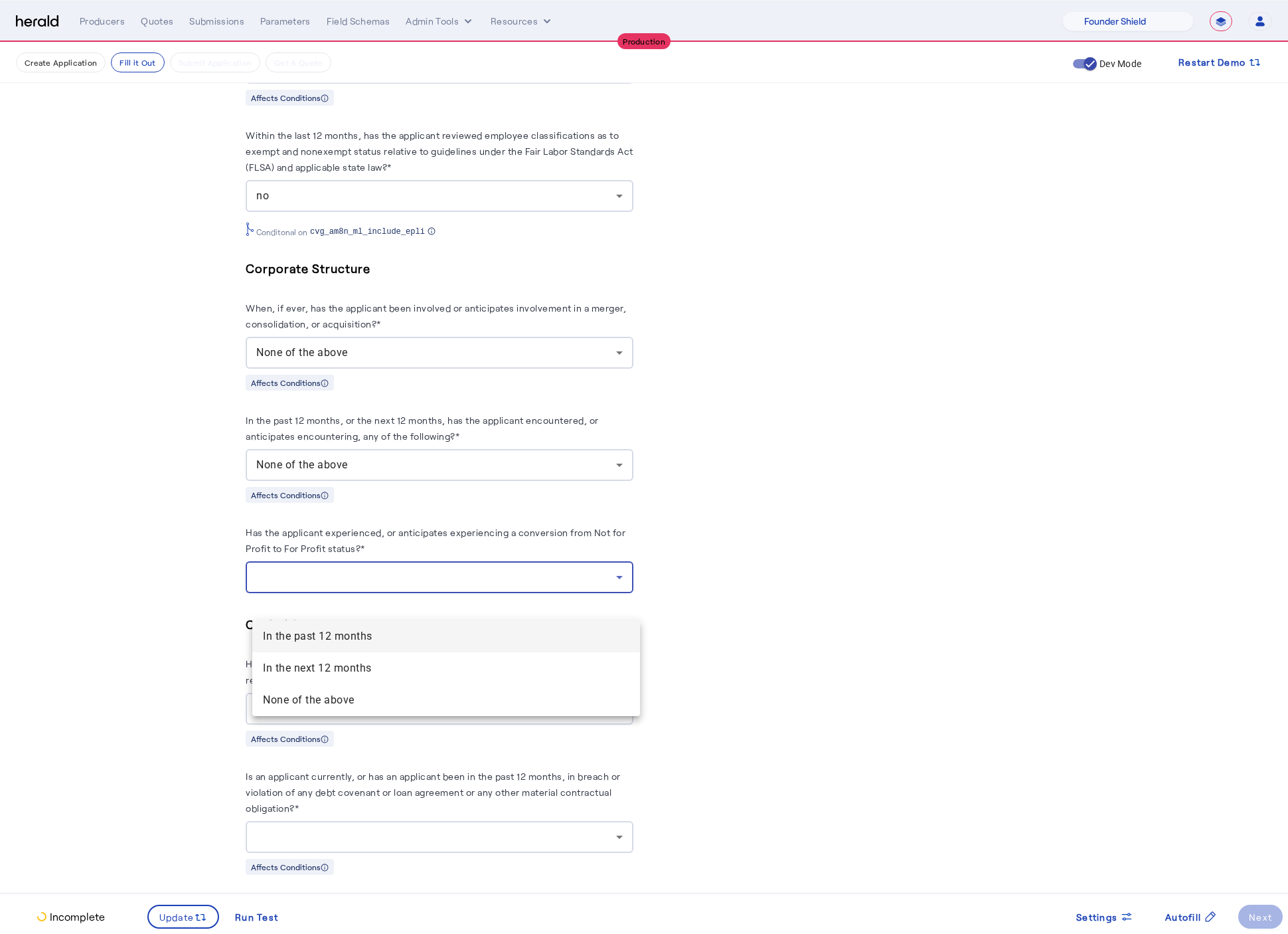
drag, startPoint x: 293, startPoint y: 695, endPoint x: 207, endPoint y: 682, distance: 87.0
click at [293, 696] on span "None of the above" at bounding box center [445, 700] width 366 height 16
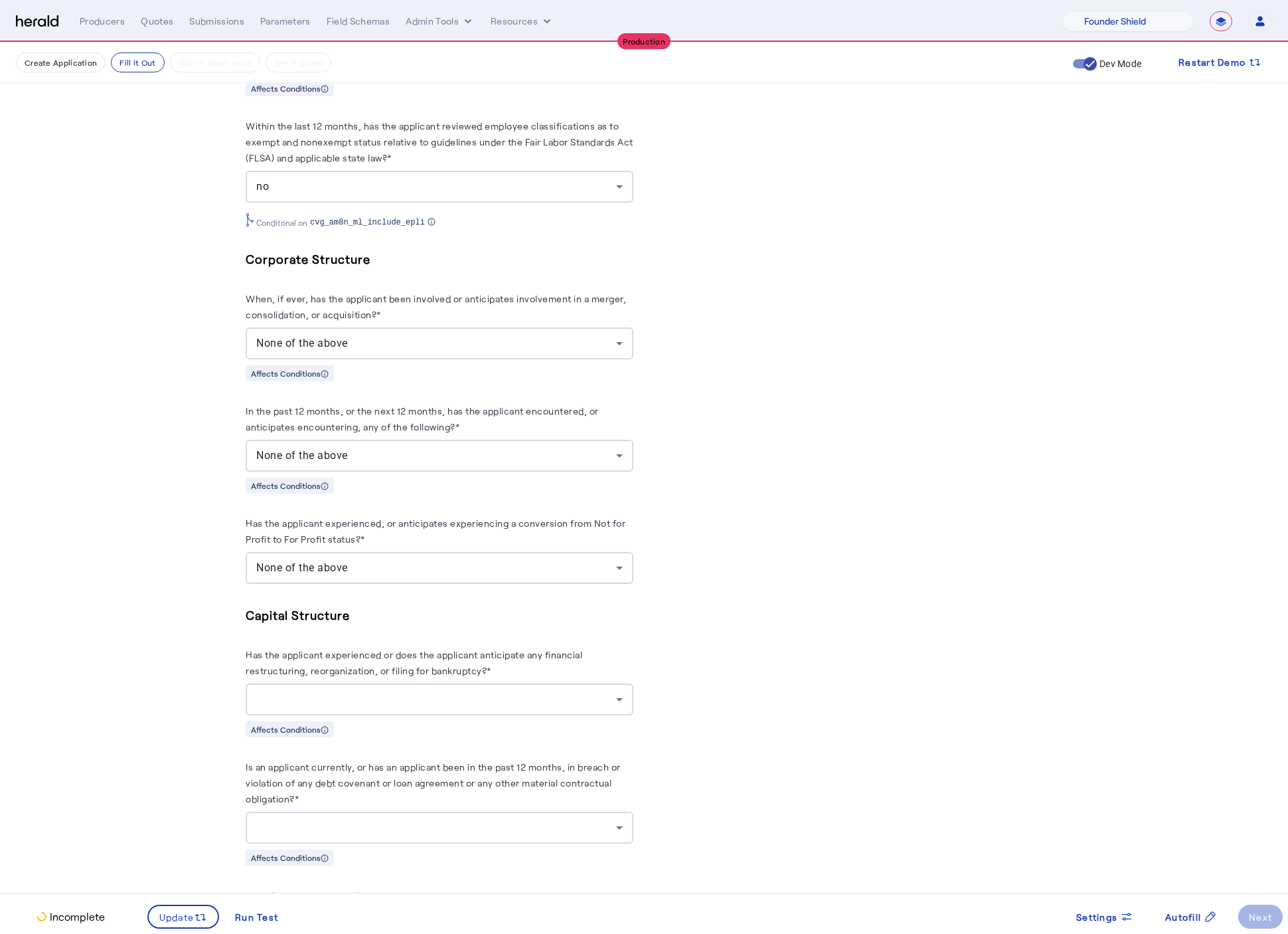
scroll to position [2197, 0]
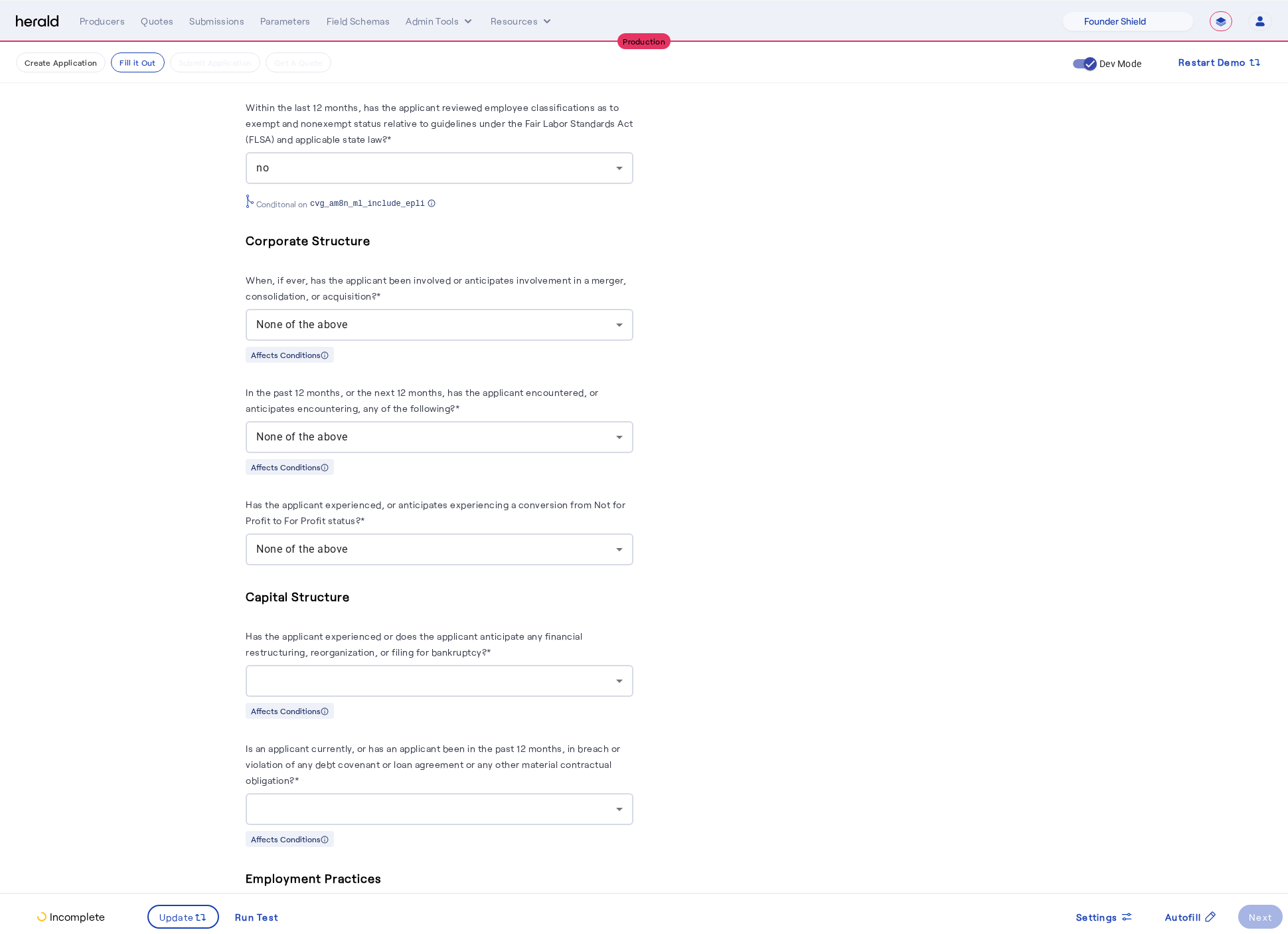
click at [430, 689] on div at bounding box center [436, 681] width 360 height 16
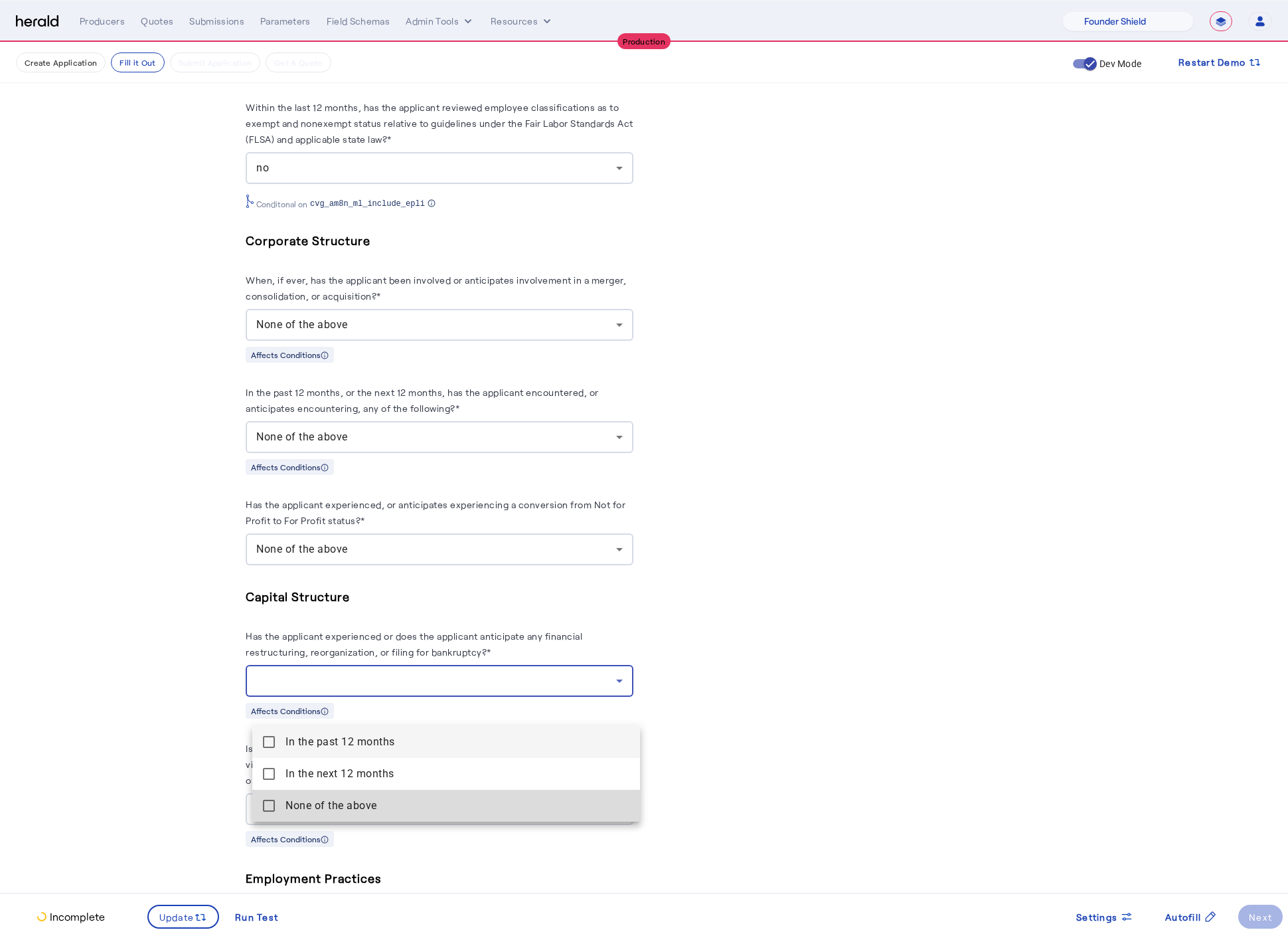
click at [282, 802] on above "None of the above" at bounding box center [446, 805] width 388 height 32
click at [144, 770] on div at bounding box center [644, 467] width 1288 height 934
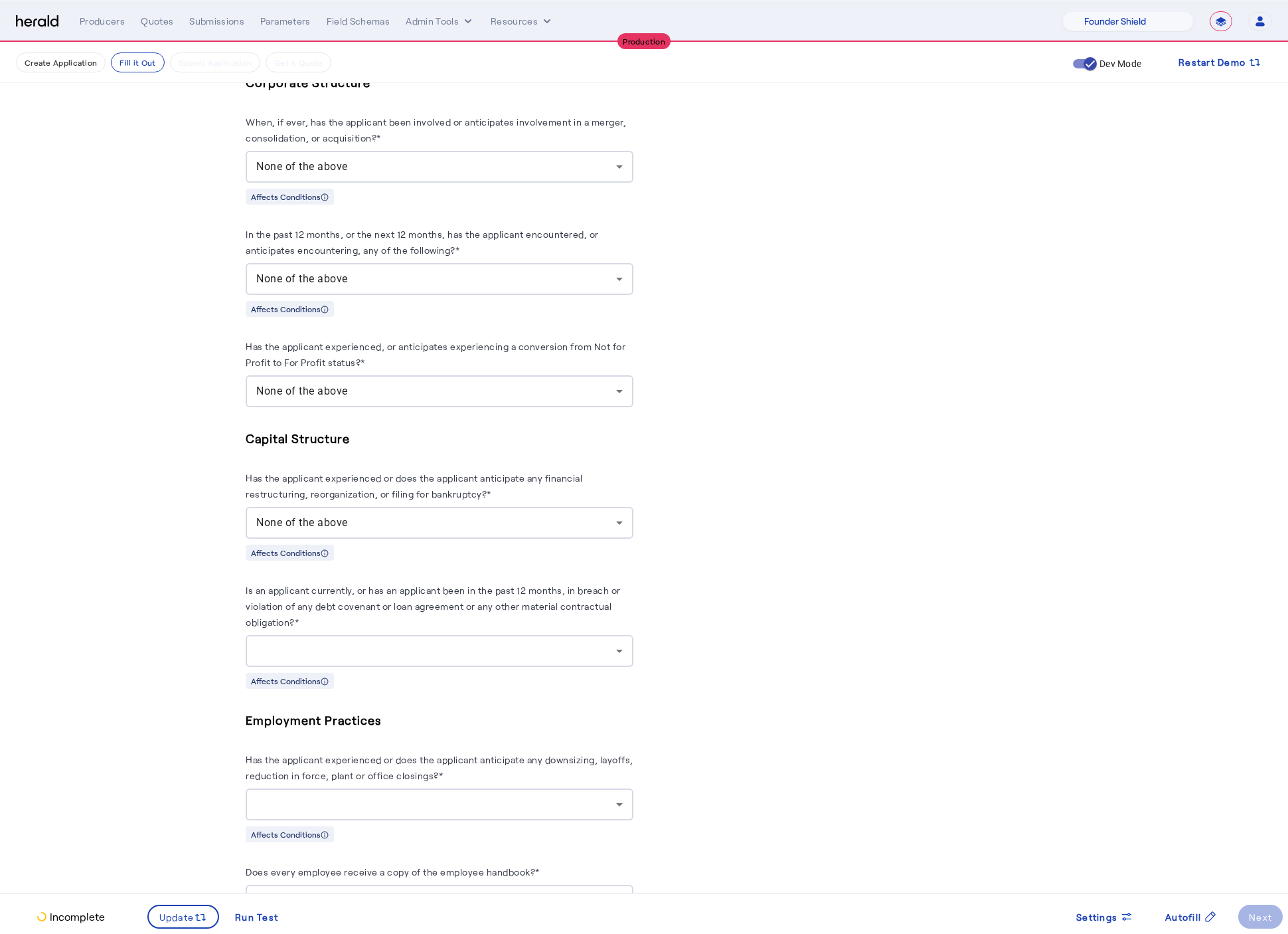
scroll to position [2365, 0]
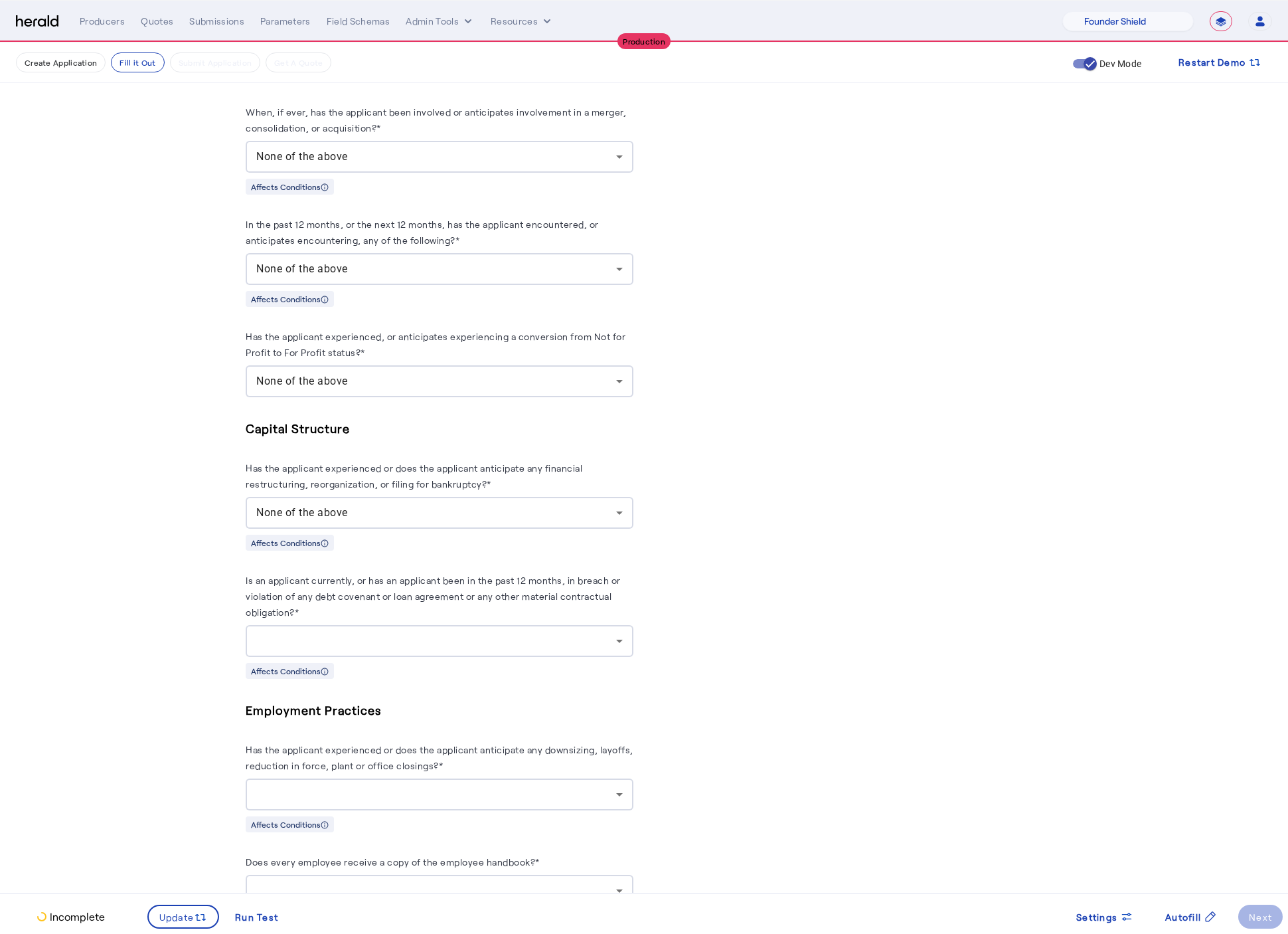
click at [401, 657] on div at bounding box center [439, 641] width 366 height 32
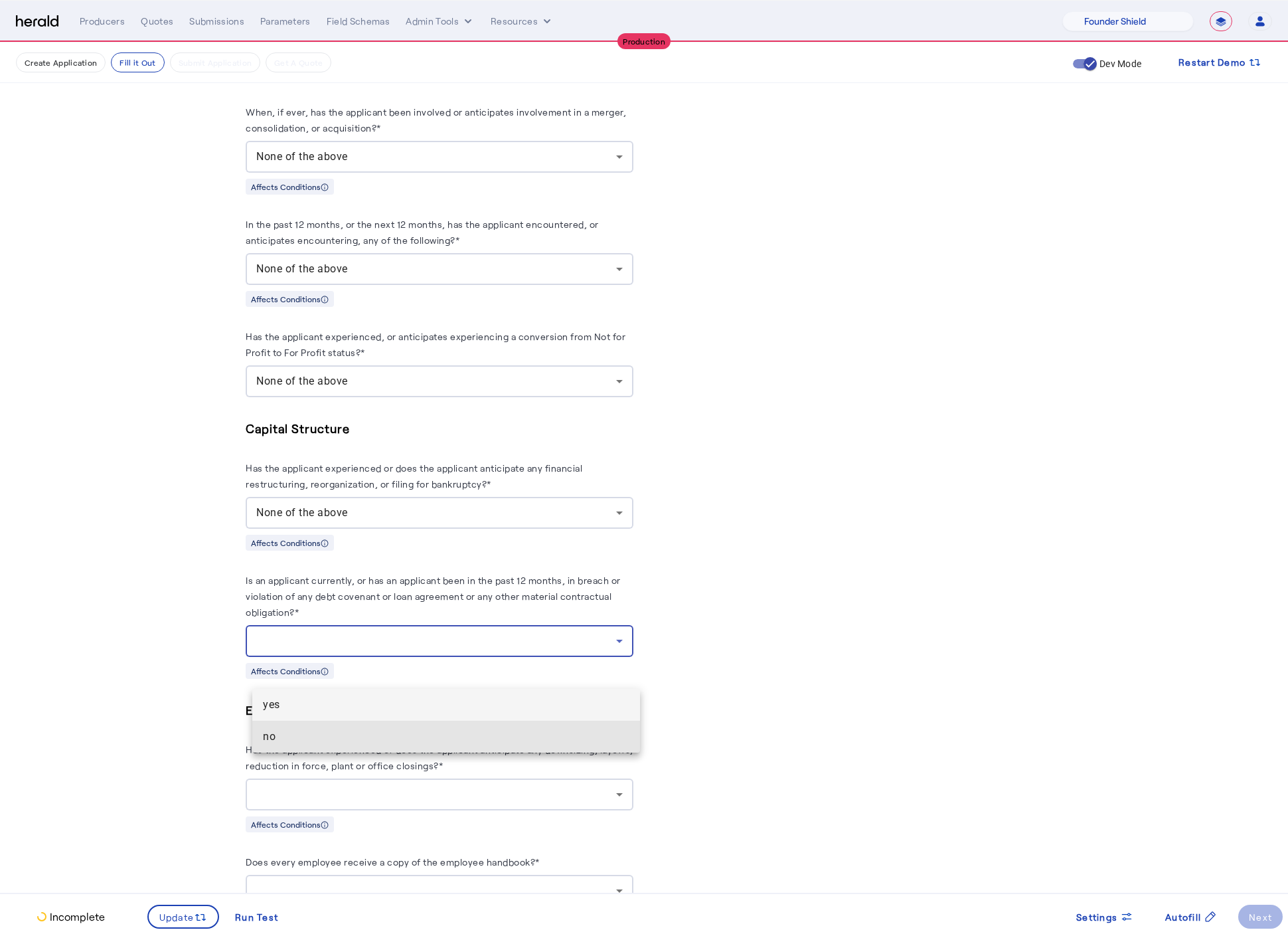
drag, startPoint x: 272, startPoint y: 740, endPoint x: 128, endPoint y: 706, distance: 148.0
click at [272, 740] on span "no" at bounding box center [445, 737] width 366 height 16
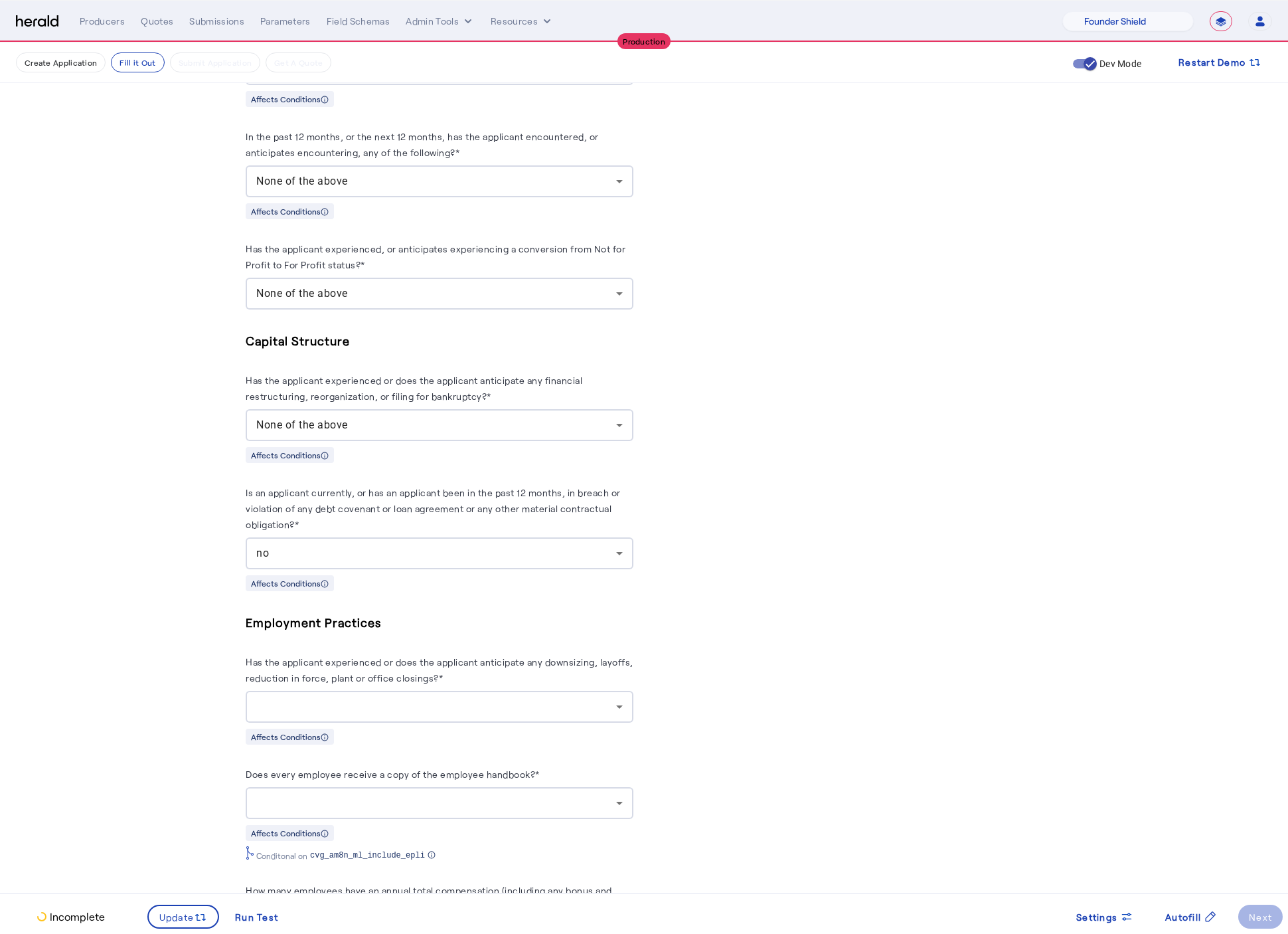
scroll to position [2676, 0]
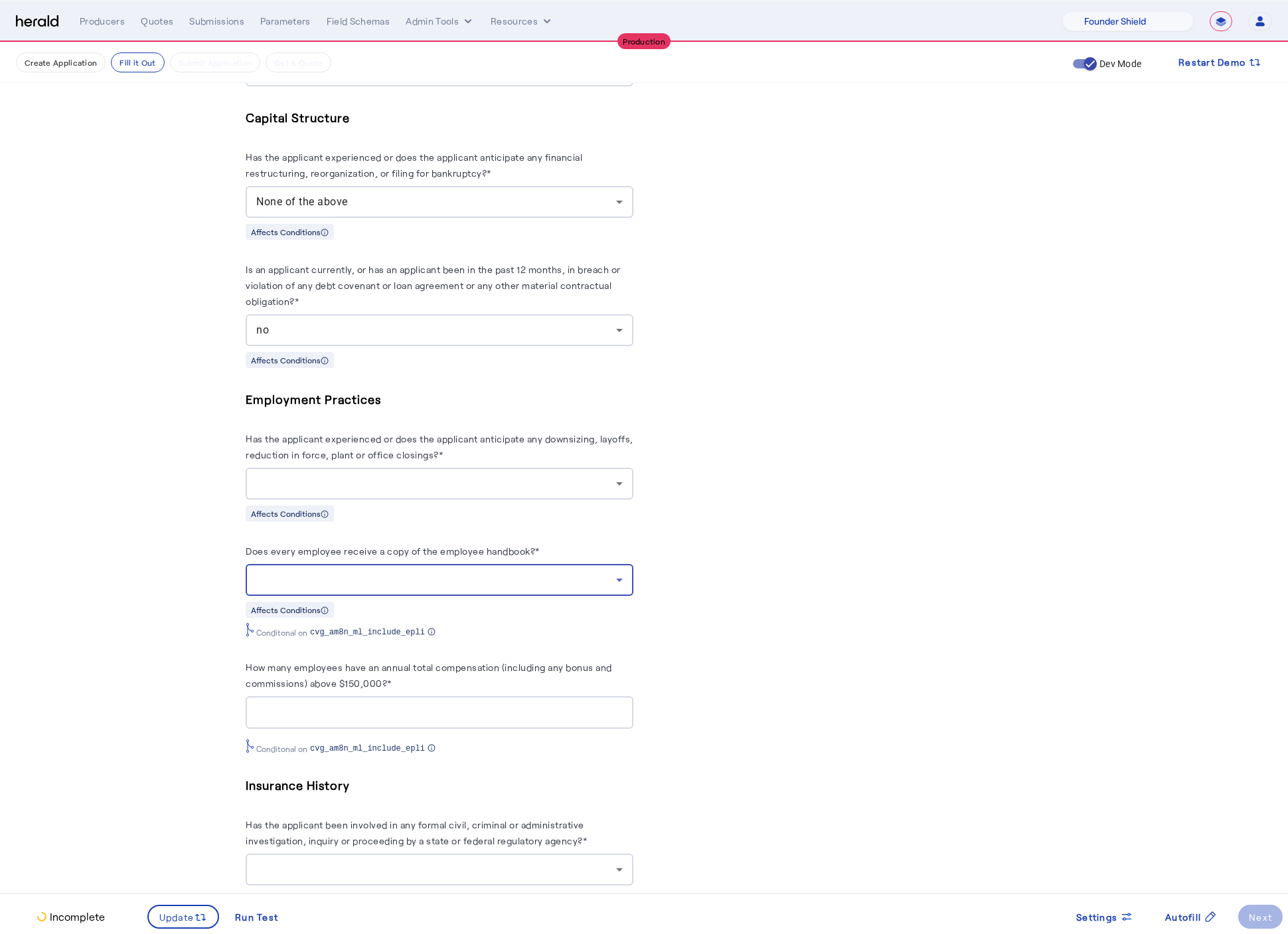
click at [453, 588] on div at bounding box center [436, 580] width 360 height 16
click at [413, 631] on div "yes no" at bounding box center [446, 663] width 388 height 66
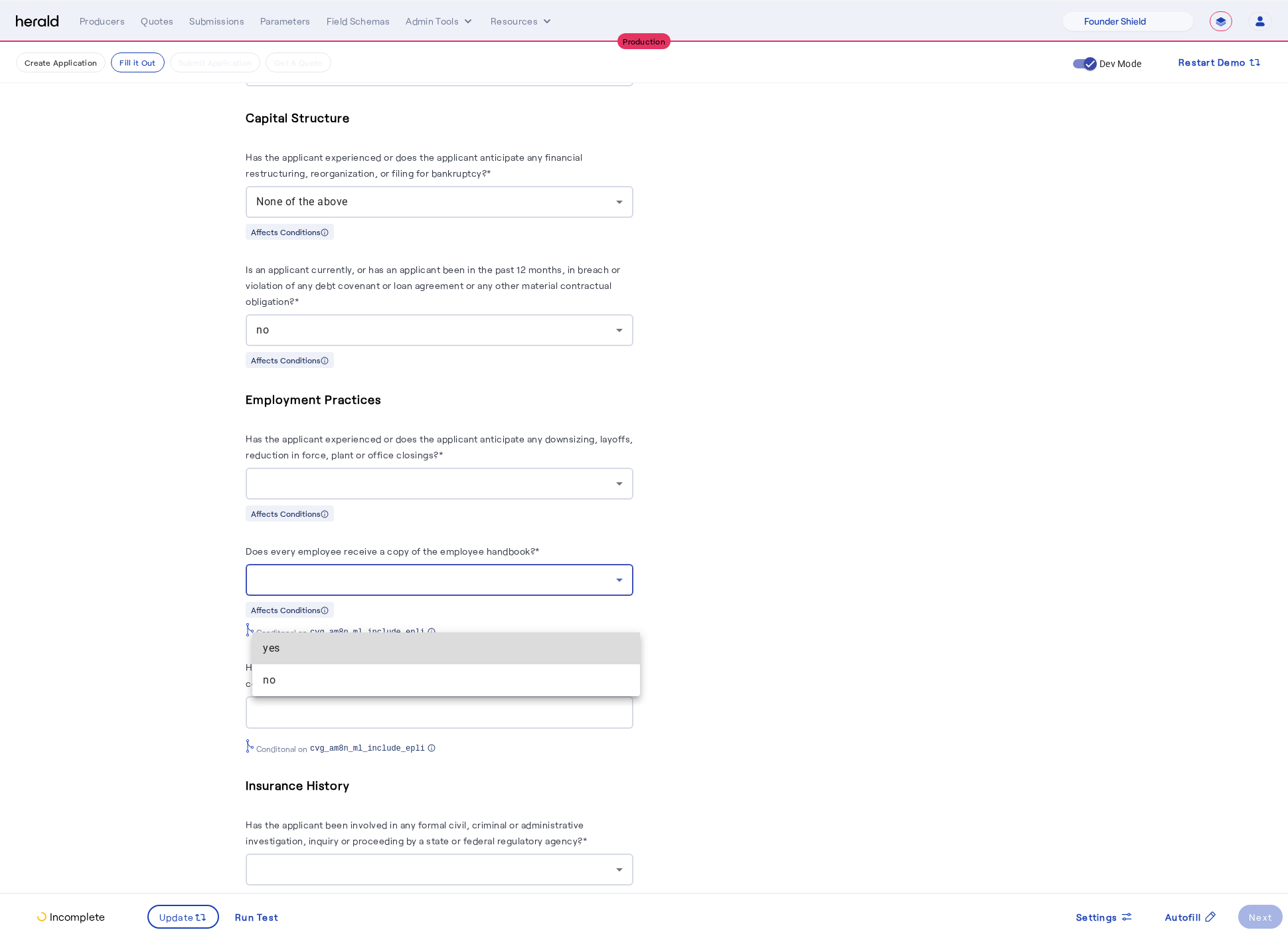
click at [406, 647] on span "yes" at bounding box center [445, 648] width 366 height 16
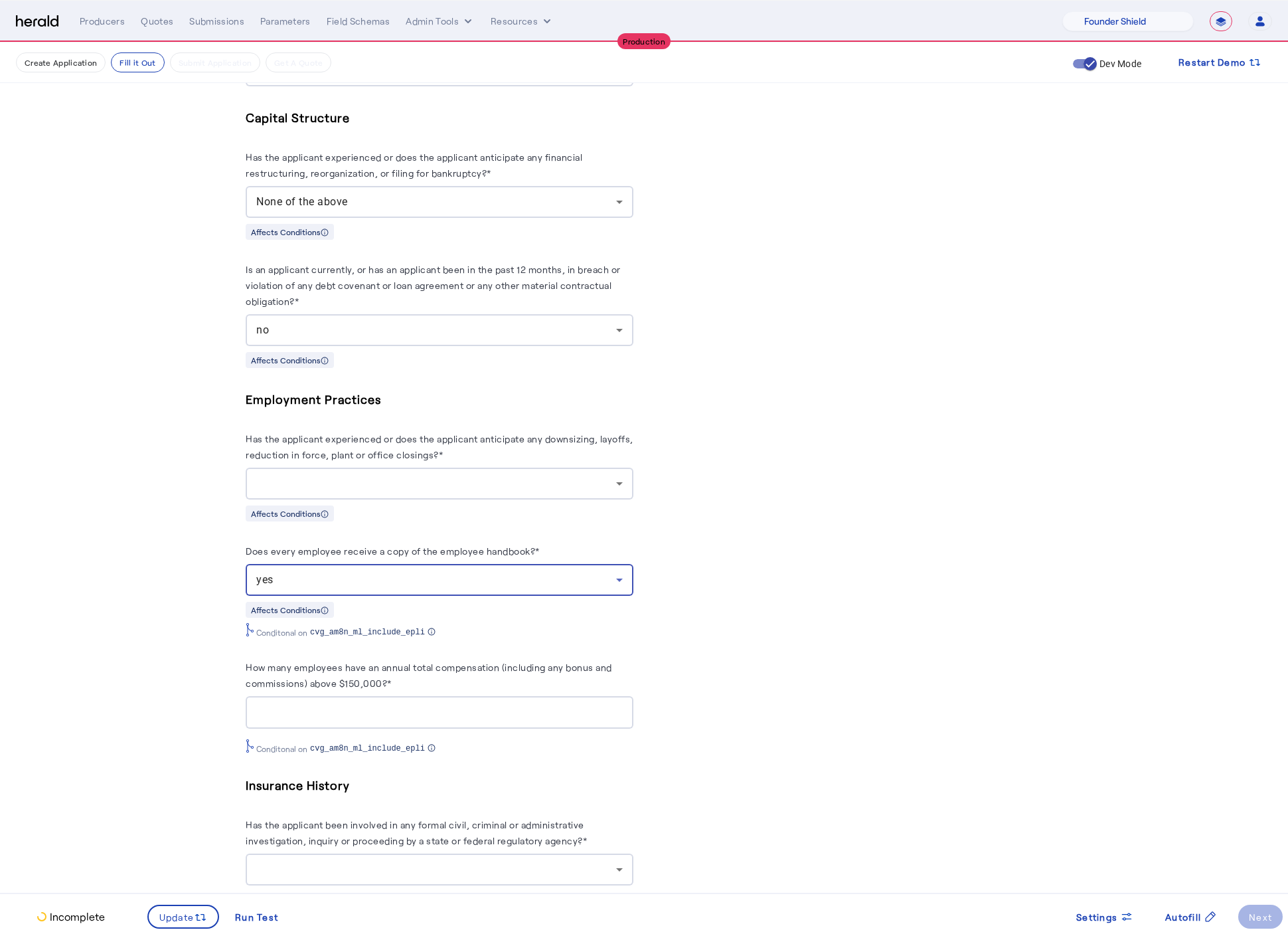
click at [482, 521] on div "Affects Conditions" at bounding box center [440, 513] width 388 height 17
click at [480, 500] on div at bounding box center [439, 484] width 366 height 32
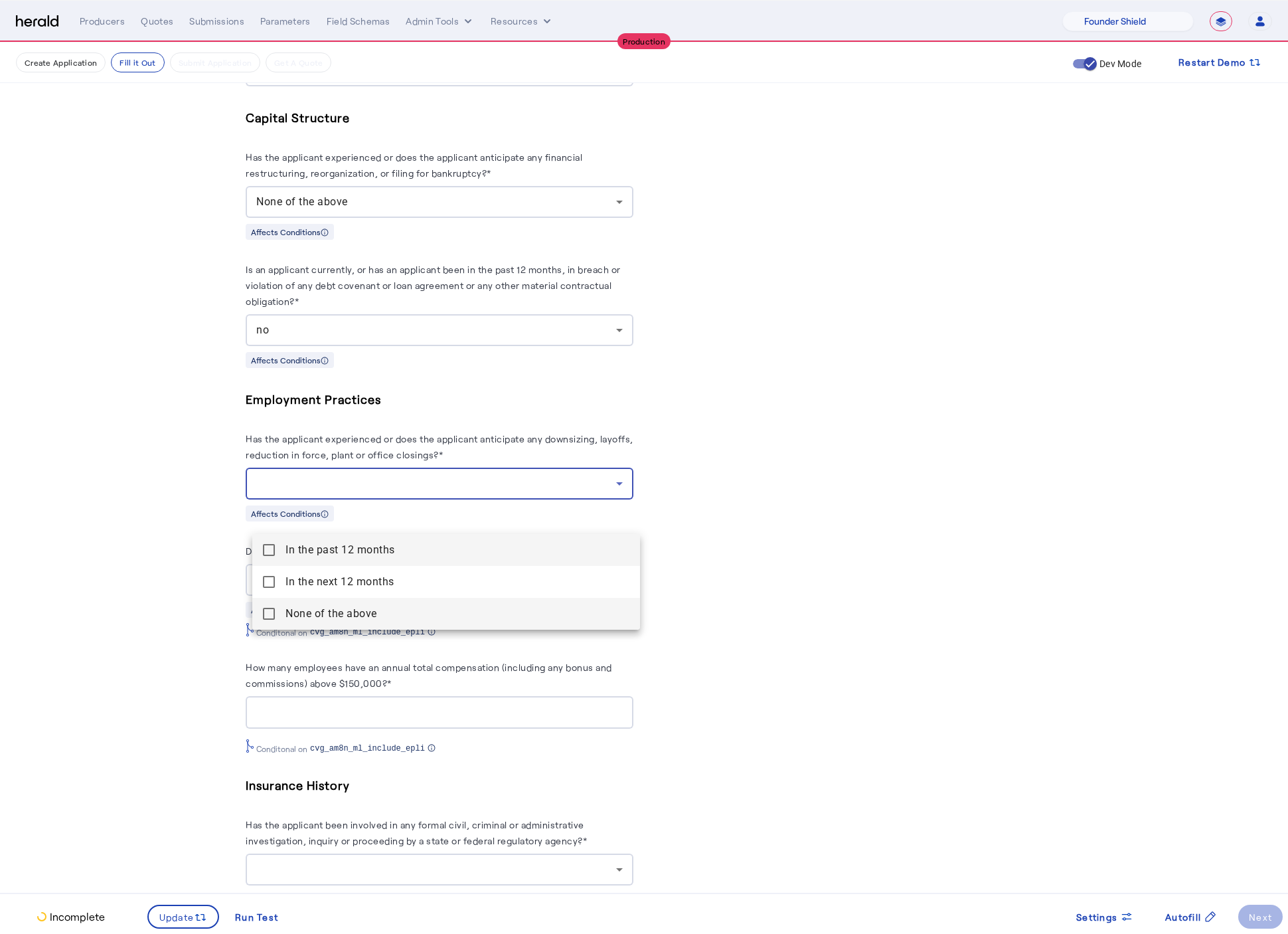
click at [278, 608] on above "None of the above" at bounding box center [446, 614] width 388 height 32
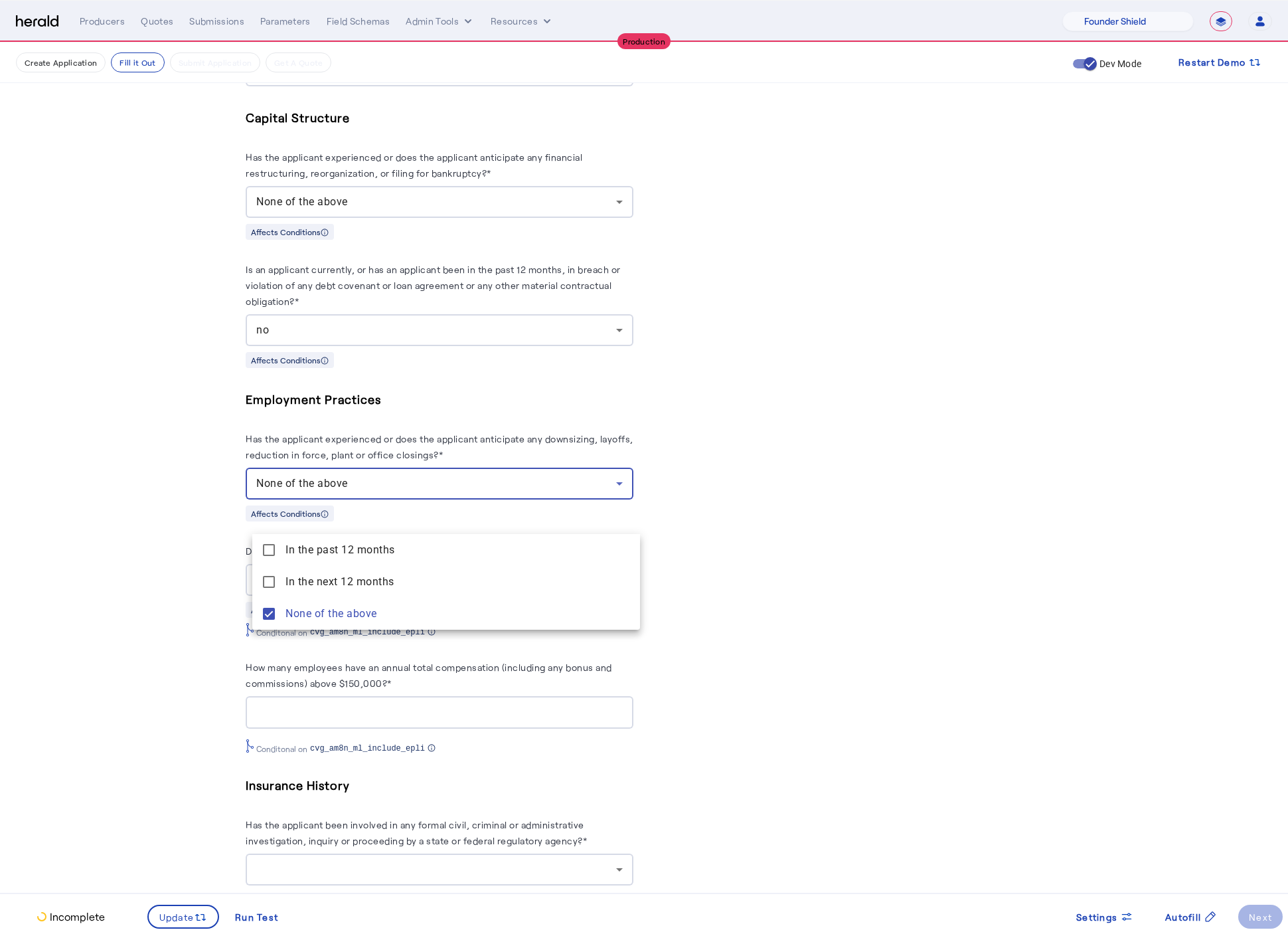
click at [193, 599] on div at bounding box center [644, 467] width 1288 height 934
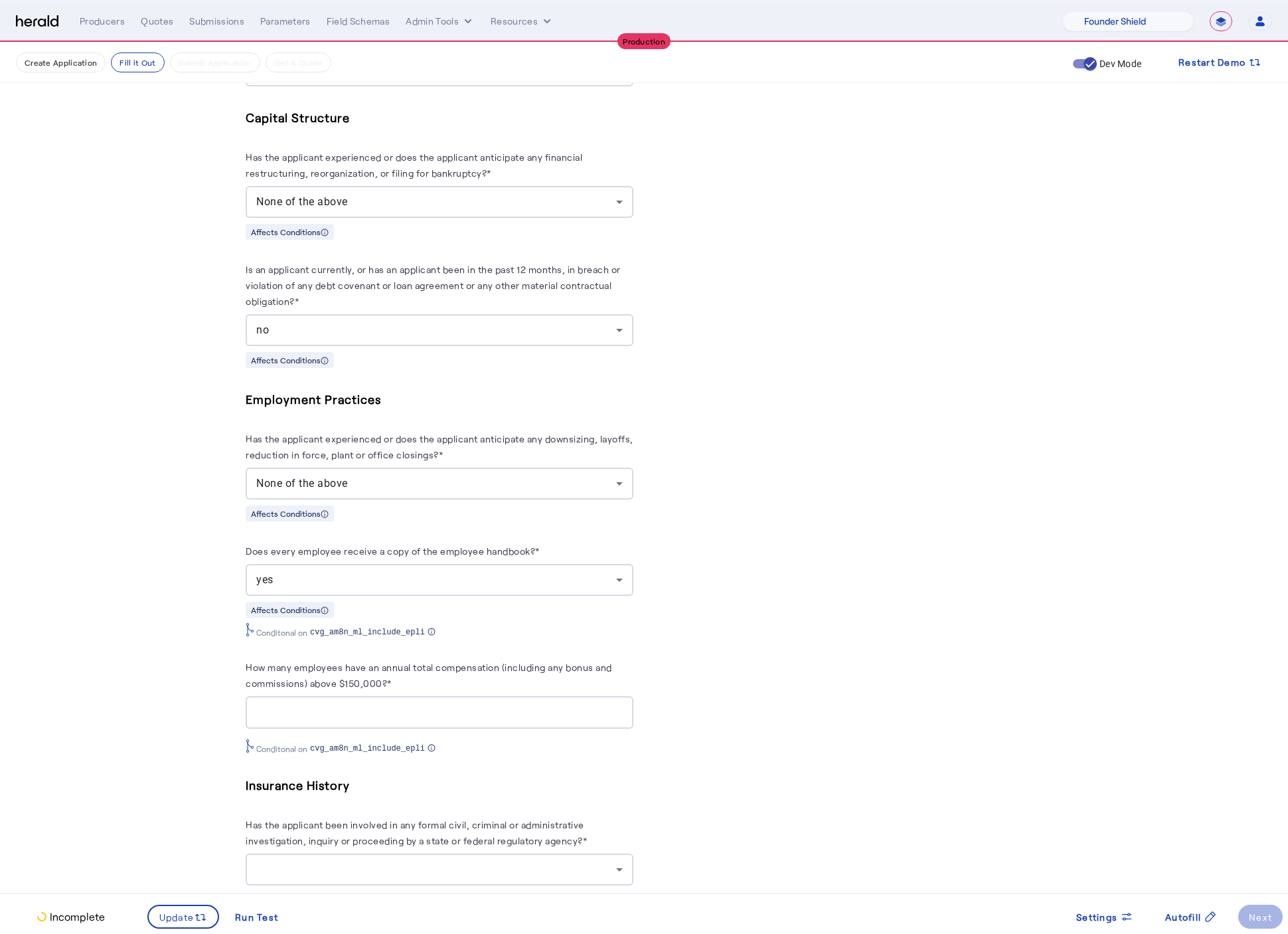
click at [450, 729] on div at bounding box center [439, 712] width 366 height 33
type input "*"
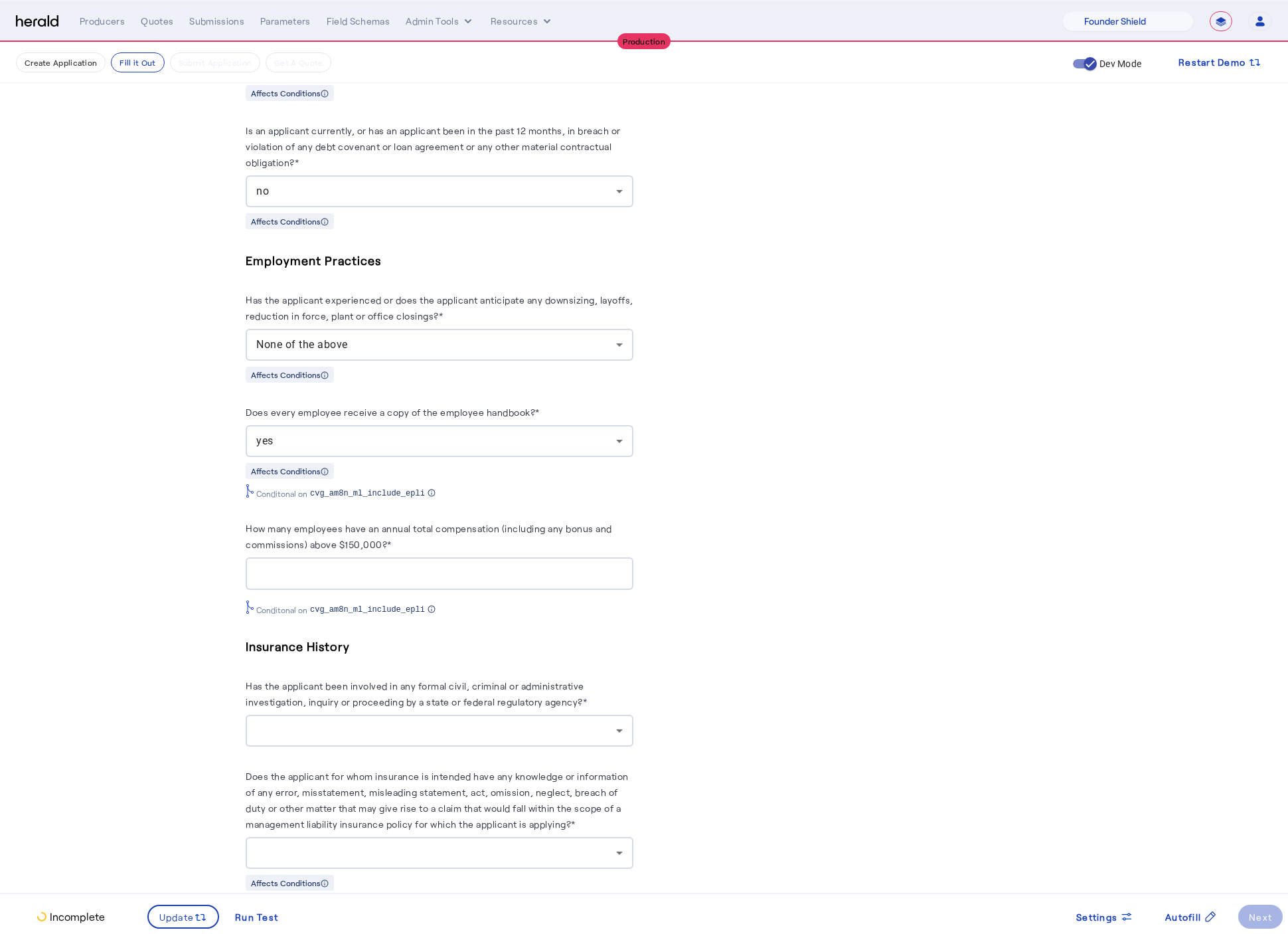
scroll to position [2824, 0]
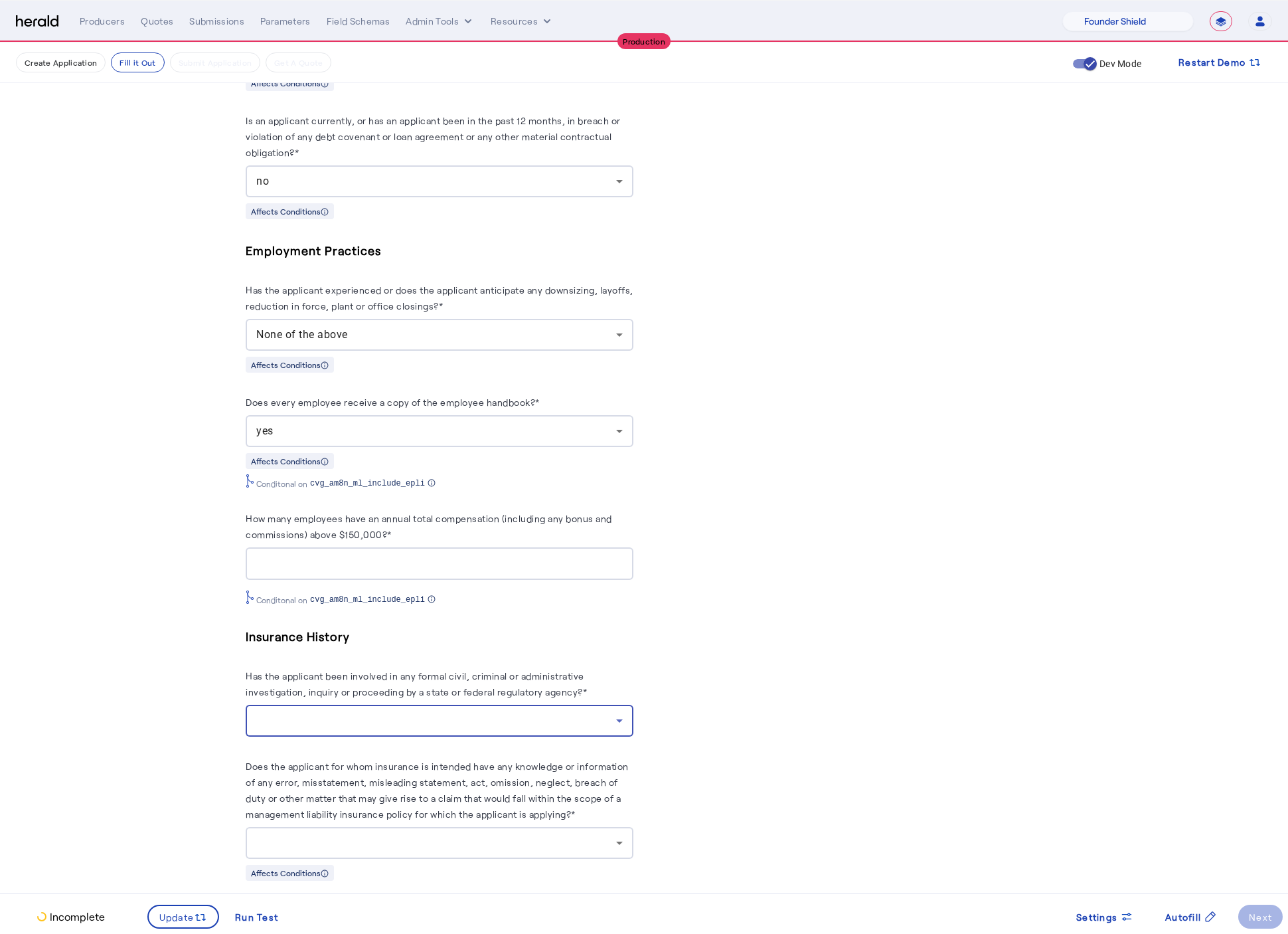
click at [406, 729] on div at bounding box center [436, 721] width 360 height 16
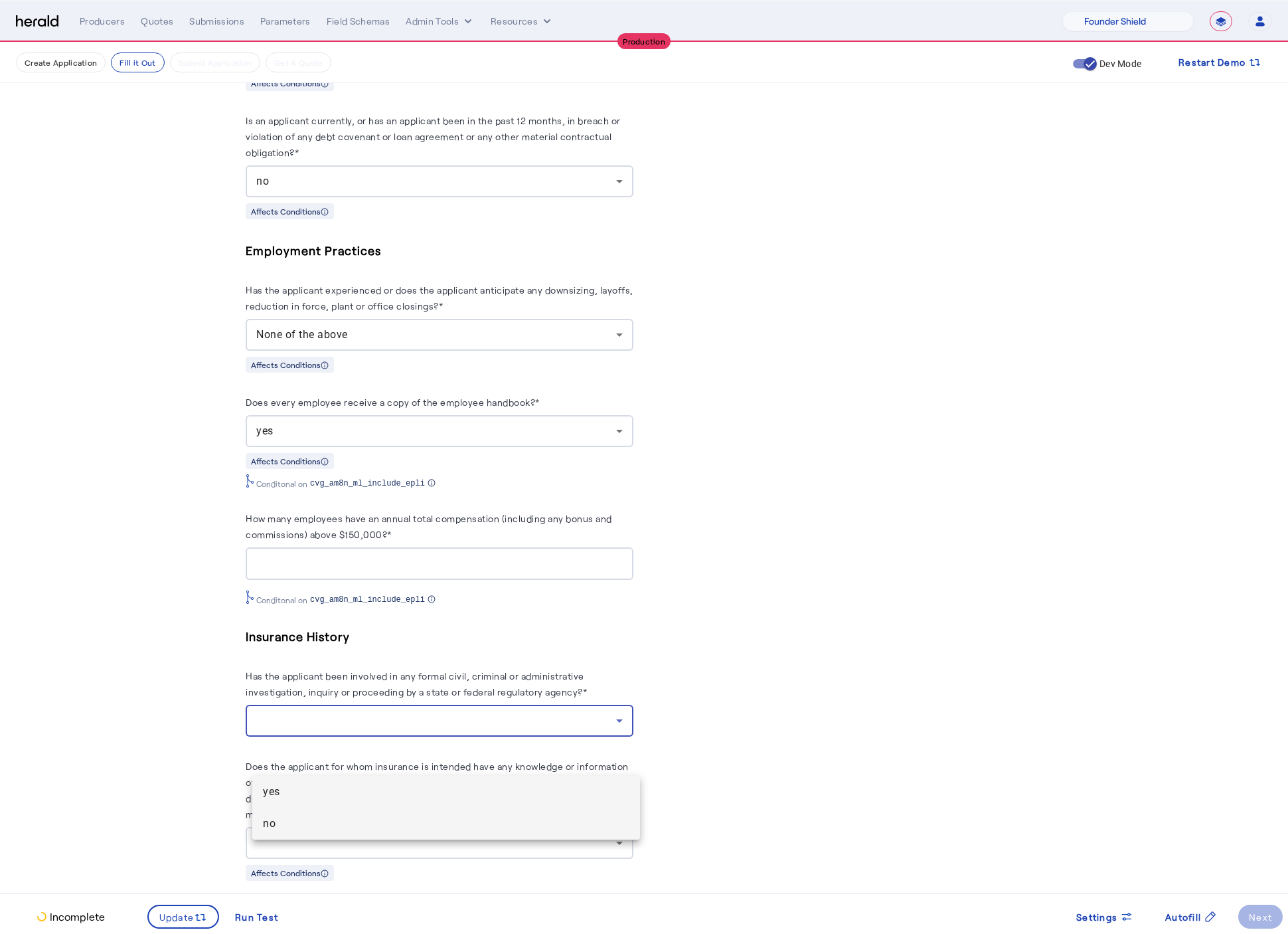
click at [303, 809] on mat-option "no" at bounding box center [446, 824] width 388 height 32
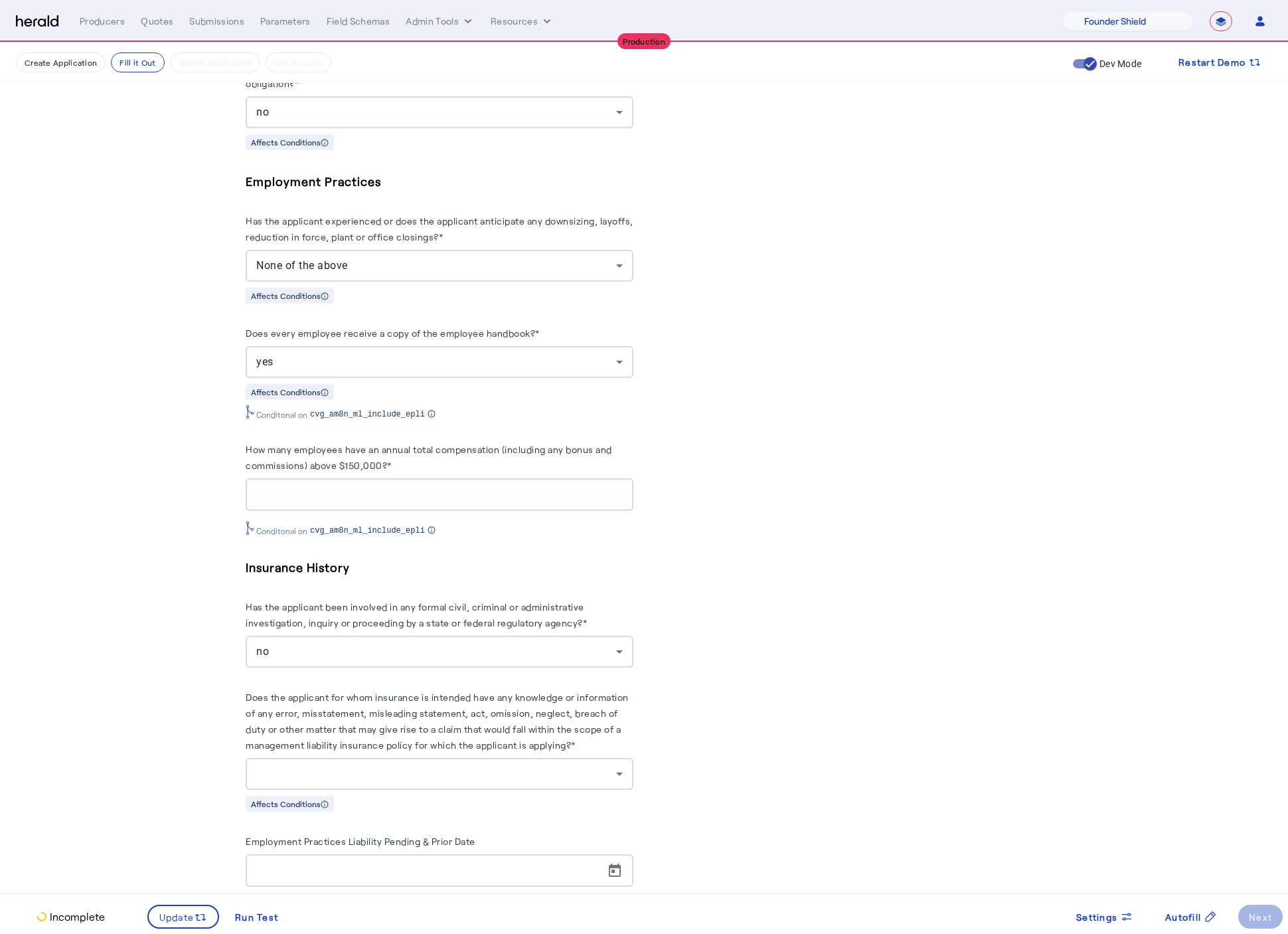
scroll to position [2939, 0]
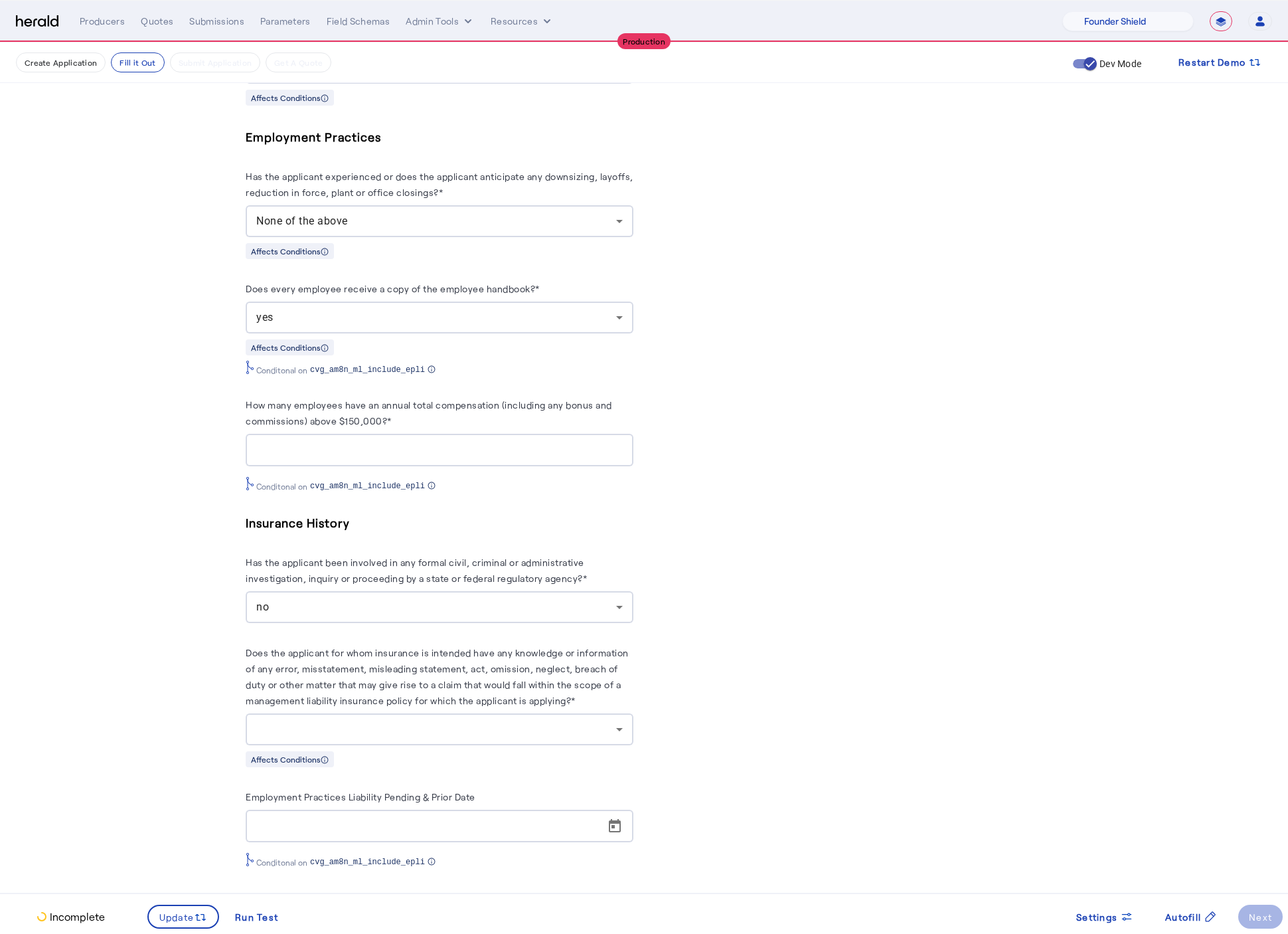
click at [365, 738] on div at bounding box center [436, 730] width 360 height 16
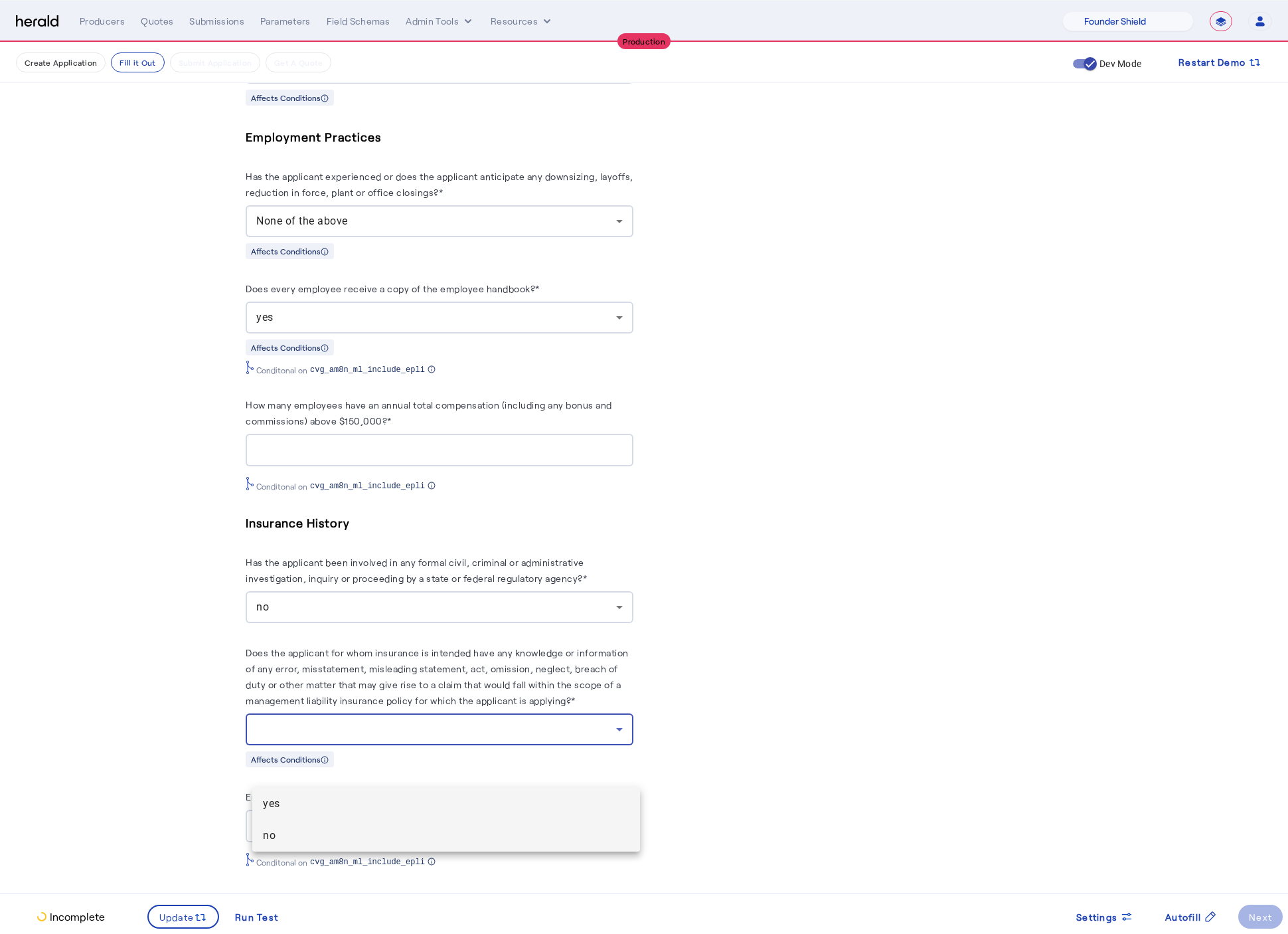
click at [322, 831] on span "no" at bounding box center [445, 836] width 366 height 16
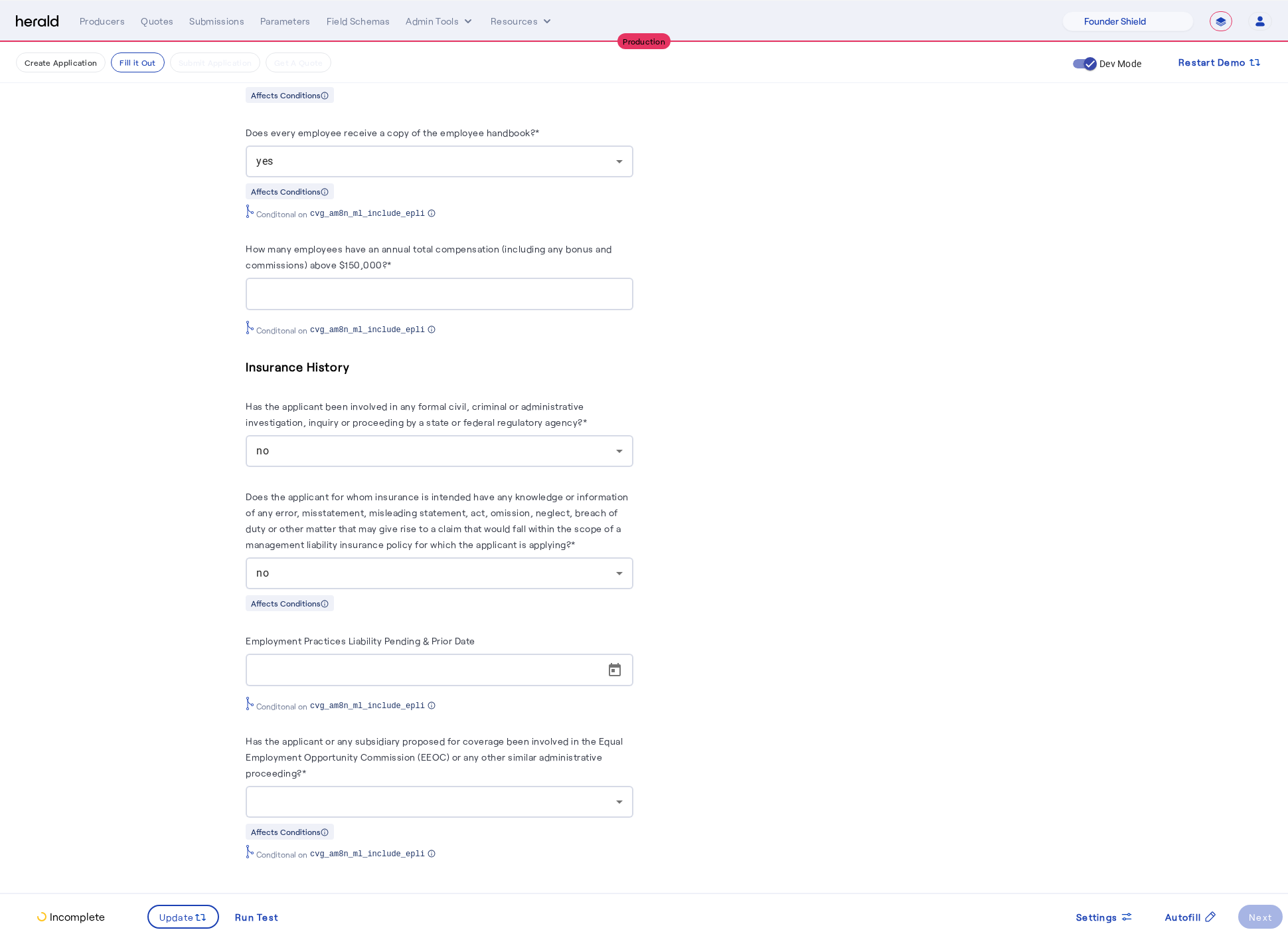
scroll to position [3137, 0]
click at [439, 794] on div at bounding box center [436, 801] width 360 height 16
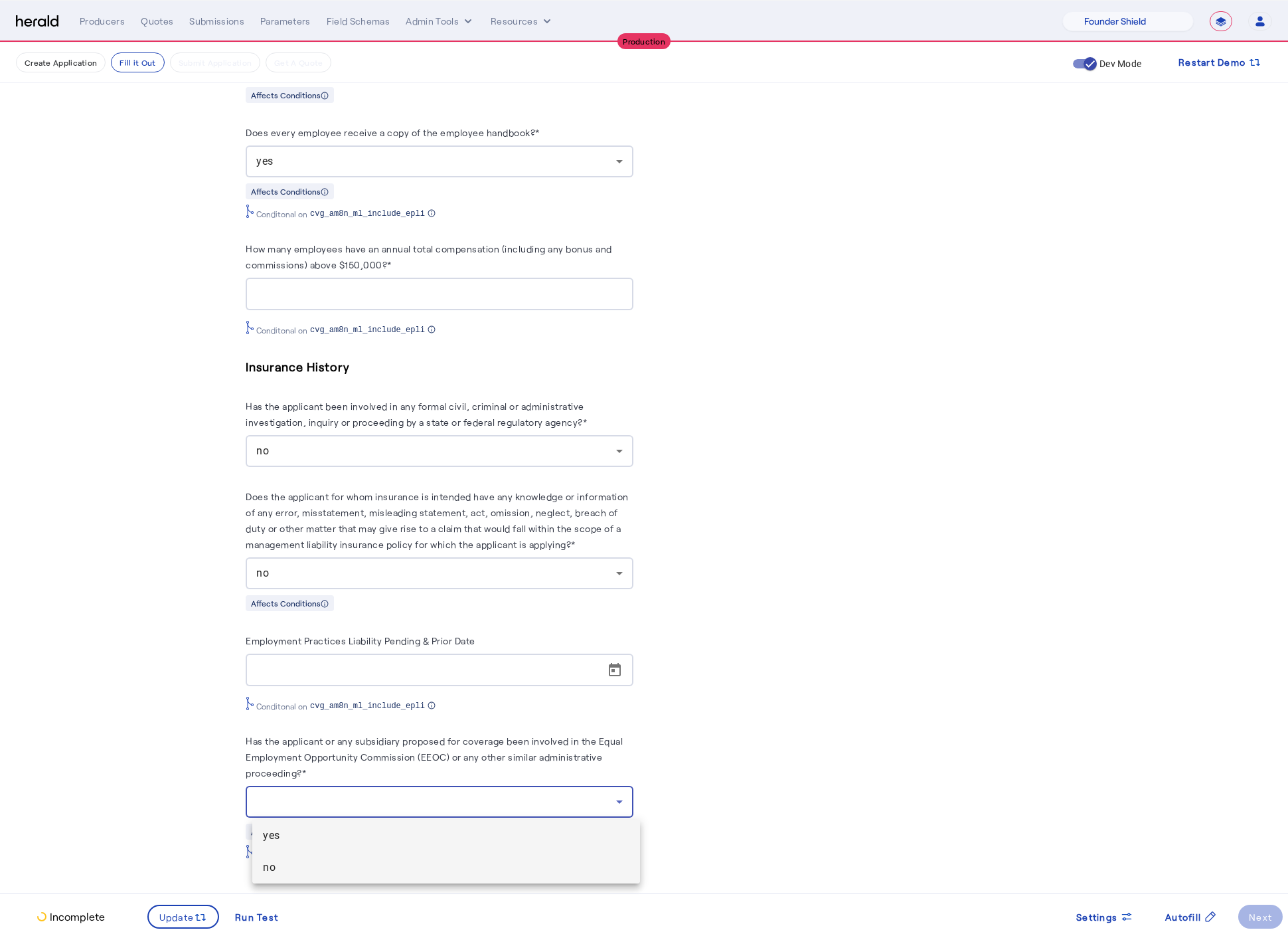
click at [377, 860] on span "no" at bounding box center [445, 868] width 366 height 16
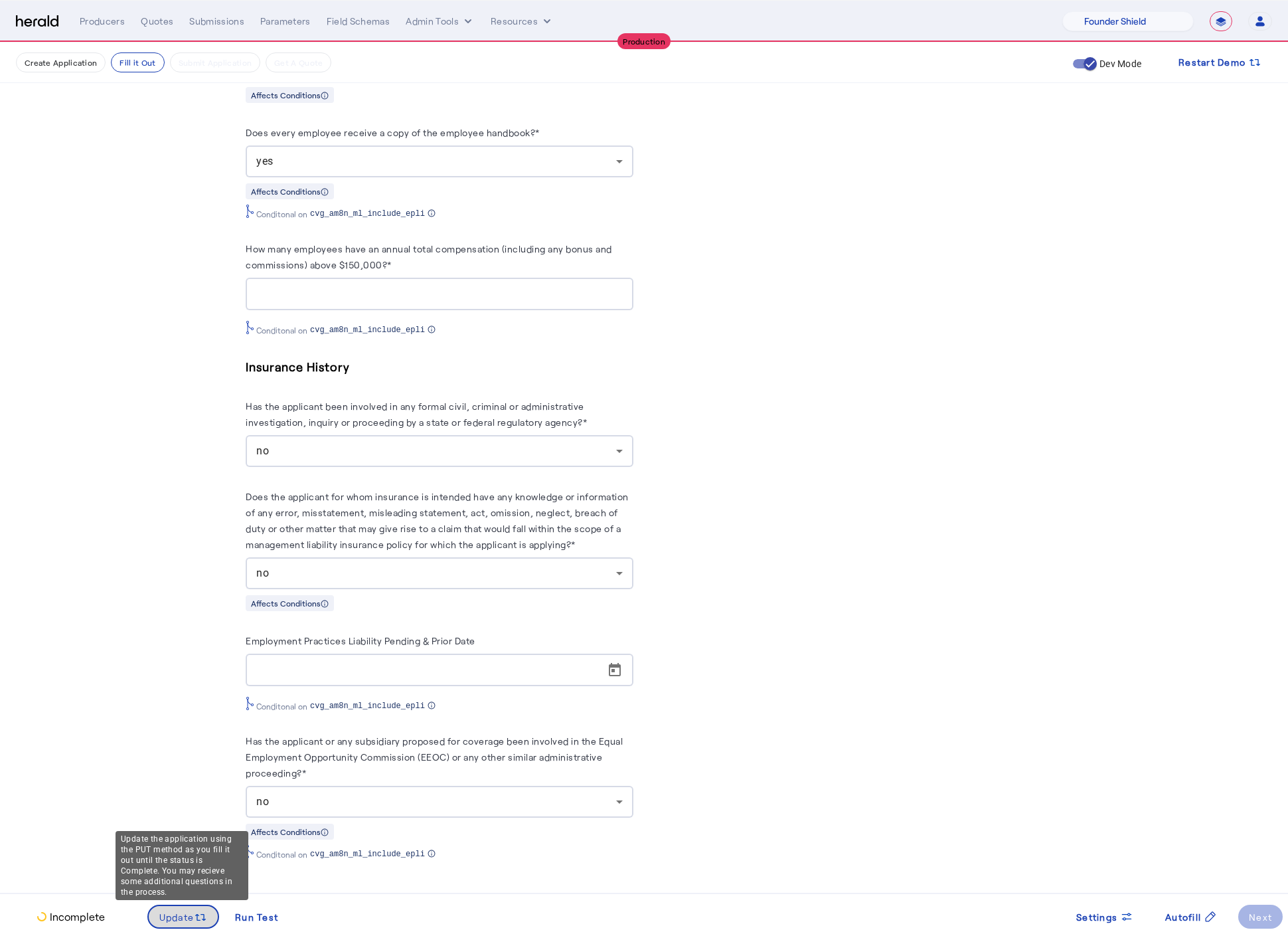
click at [177, 911] on span "Update" at bounding box center [177, 916] width 35 height 14
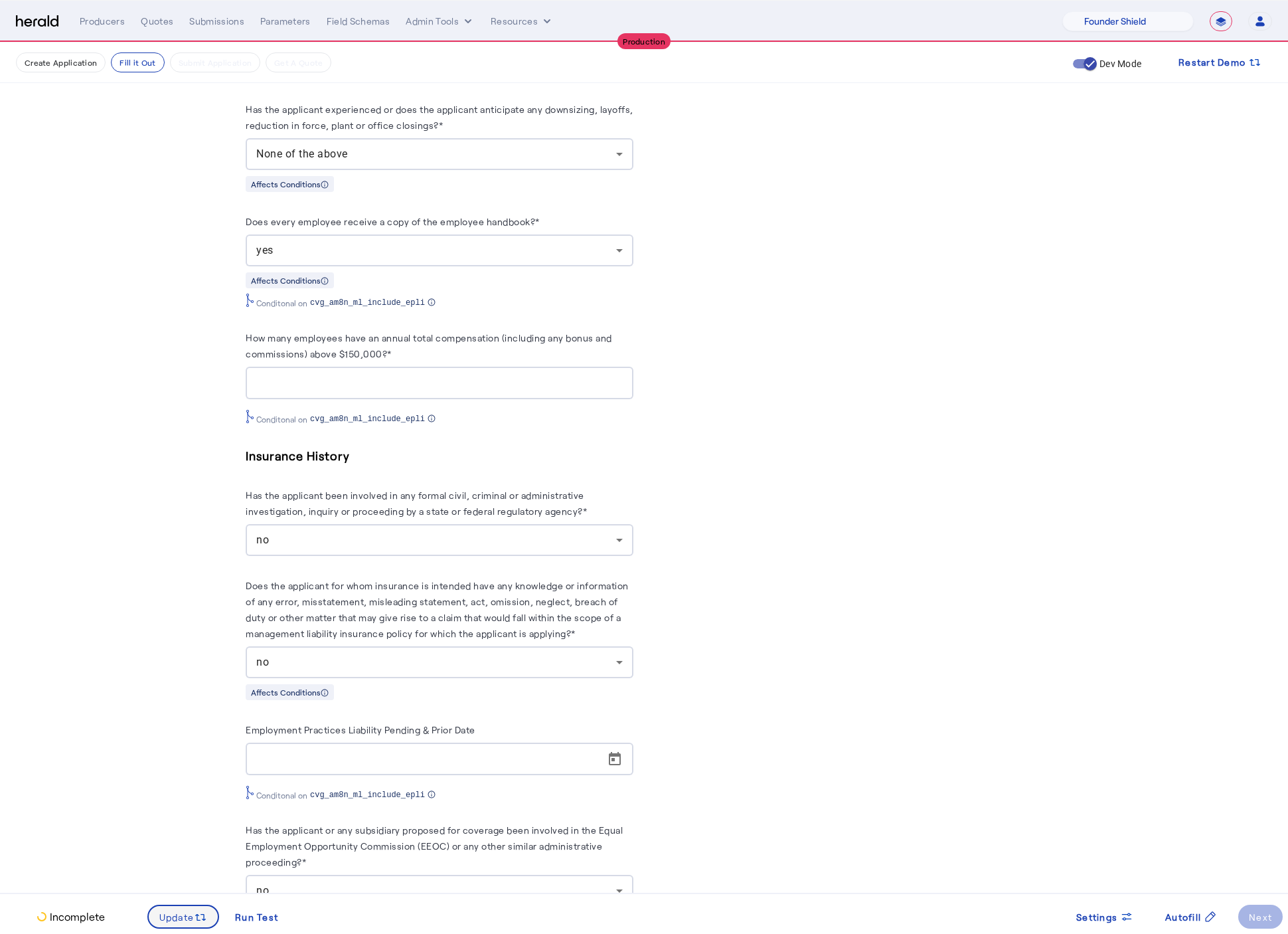
scroll to position [0, 0]
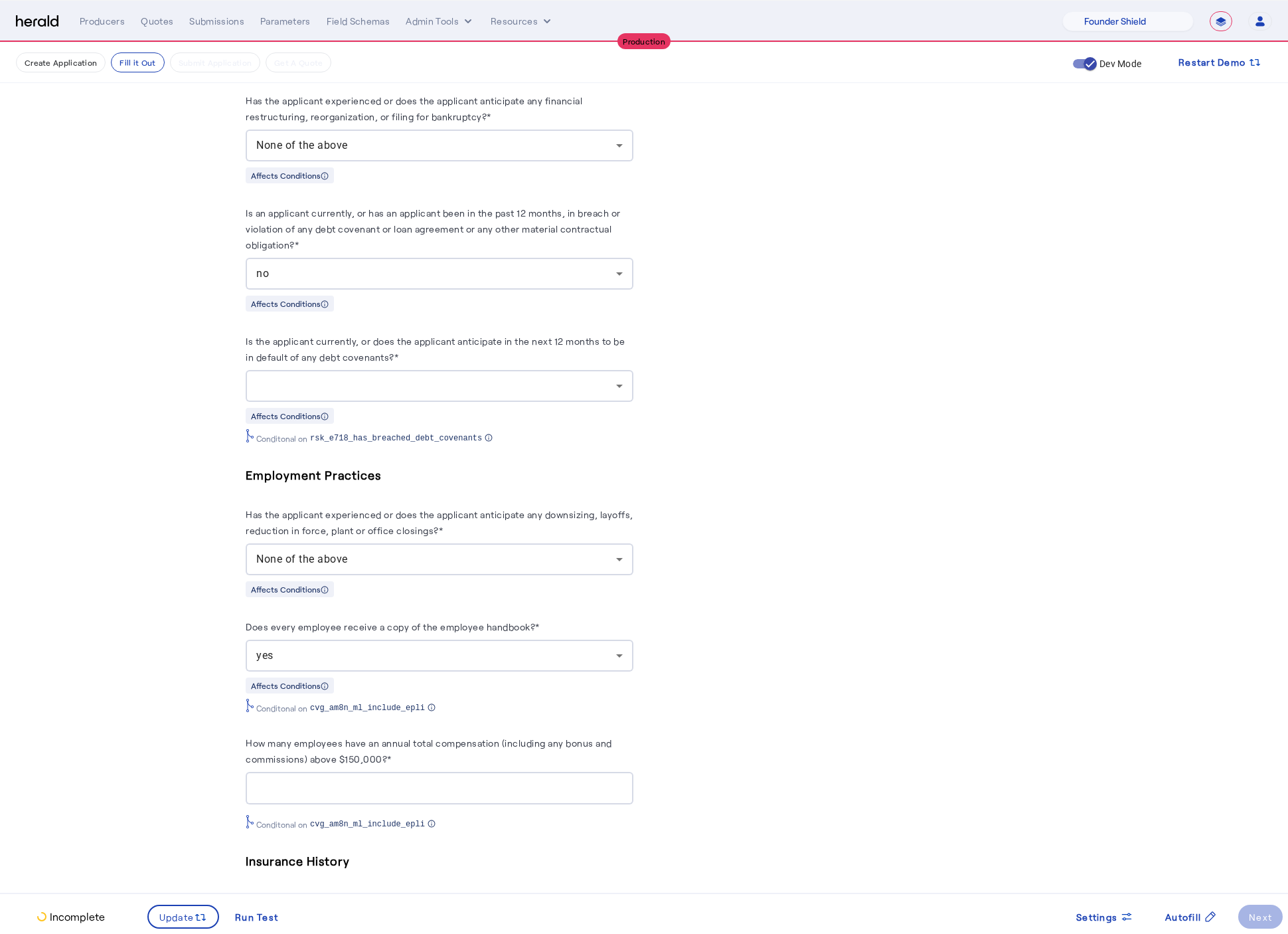
scroll to position [2732, 0]
click at [455, 402] on div at bounding box center [439, 386] width 366 height 32
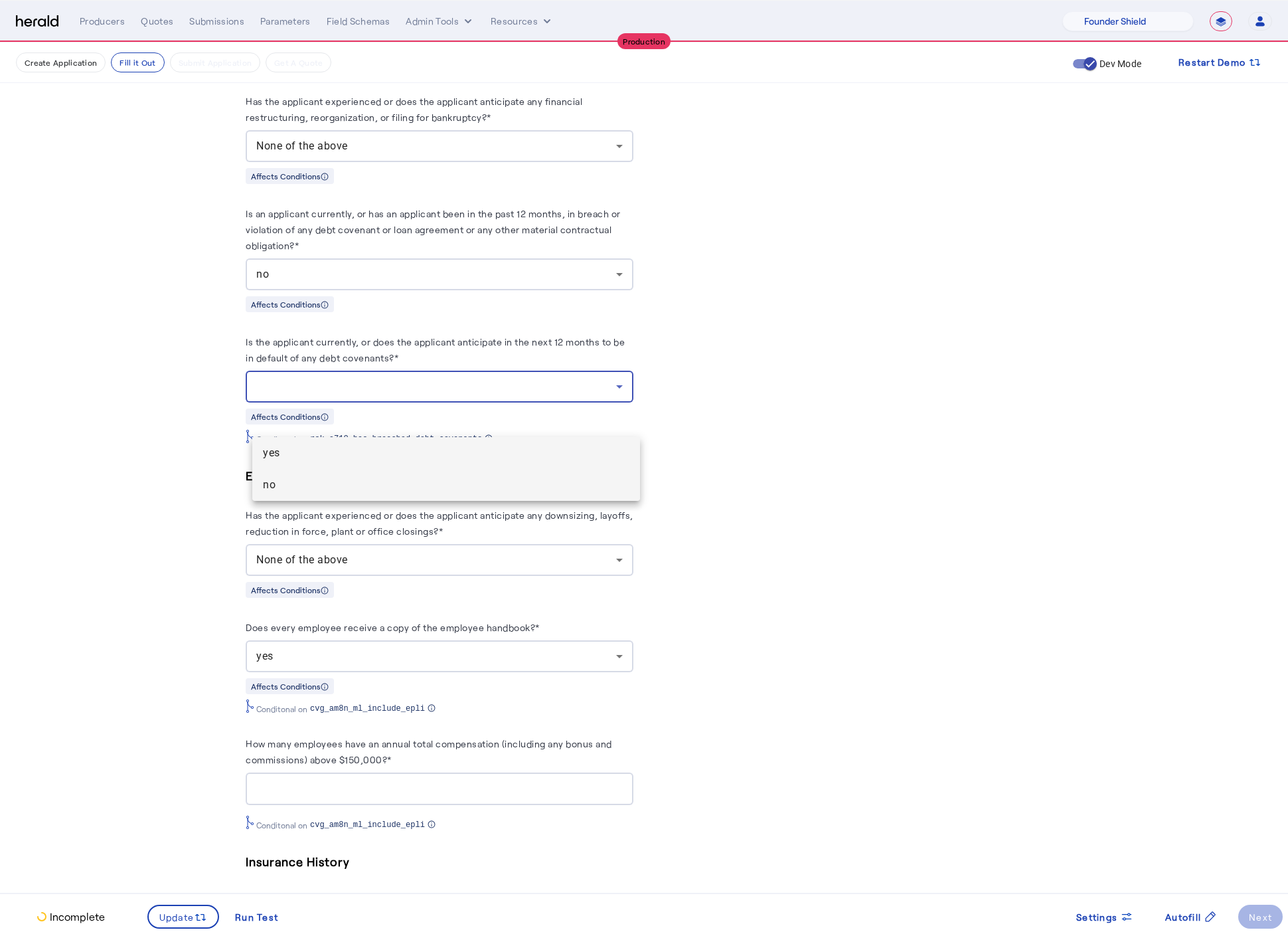
click at [347, 481] on span "no" at bounding box center [445, 485] width 366 height 16
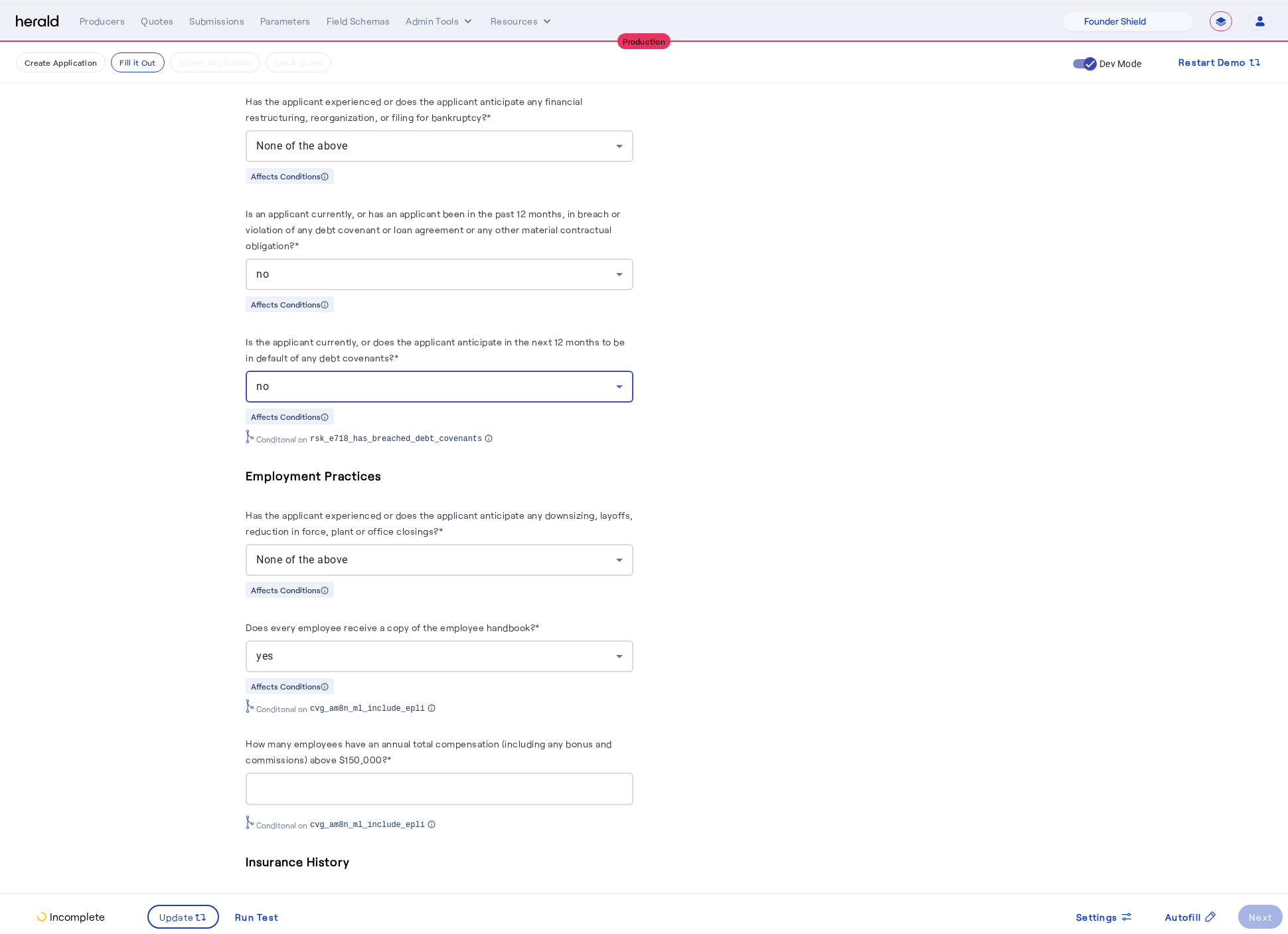
click at [176, 924] on span at bounding box center [183, 916] width 69 height 32
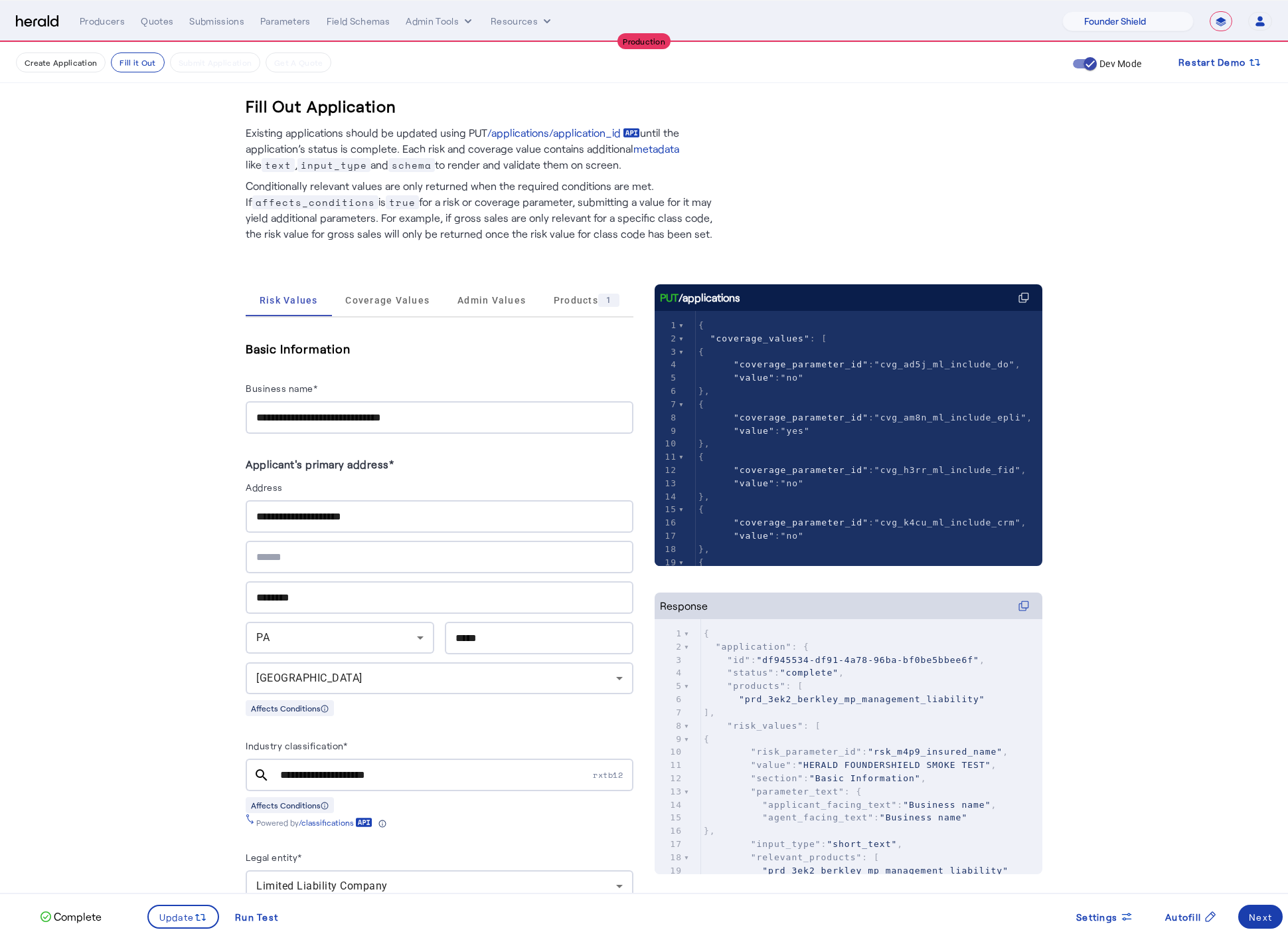
click at [1249, 922] on div "Next" at bounding box center [1260, 916] width 23 height 14
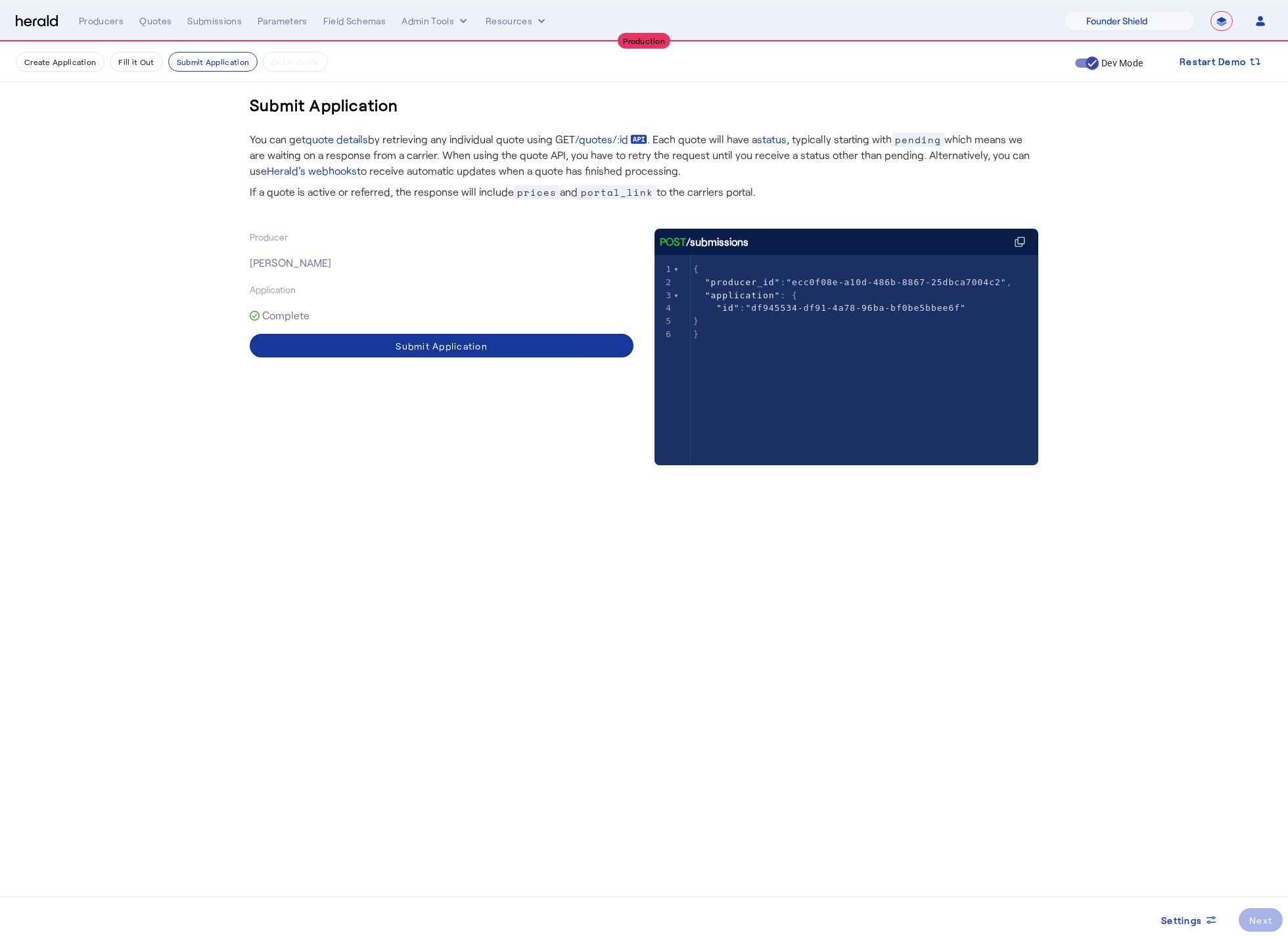
click at [504, 358] on span at bounding box center [441, 346] width 384 height 32
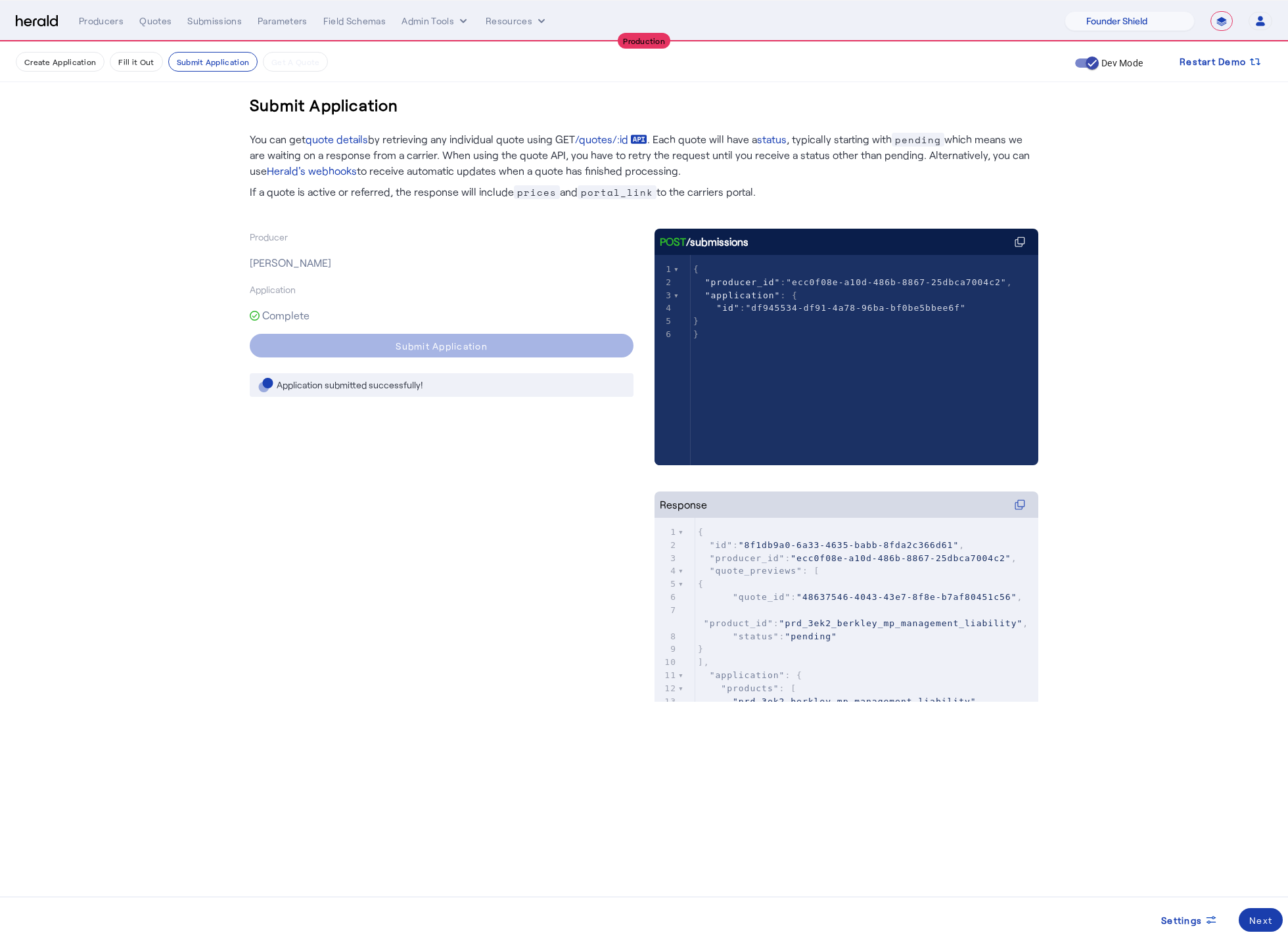
click at [1267, 917] on div "Next" at bounding box center [1260, 920] width 23 height 13
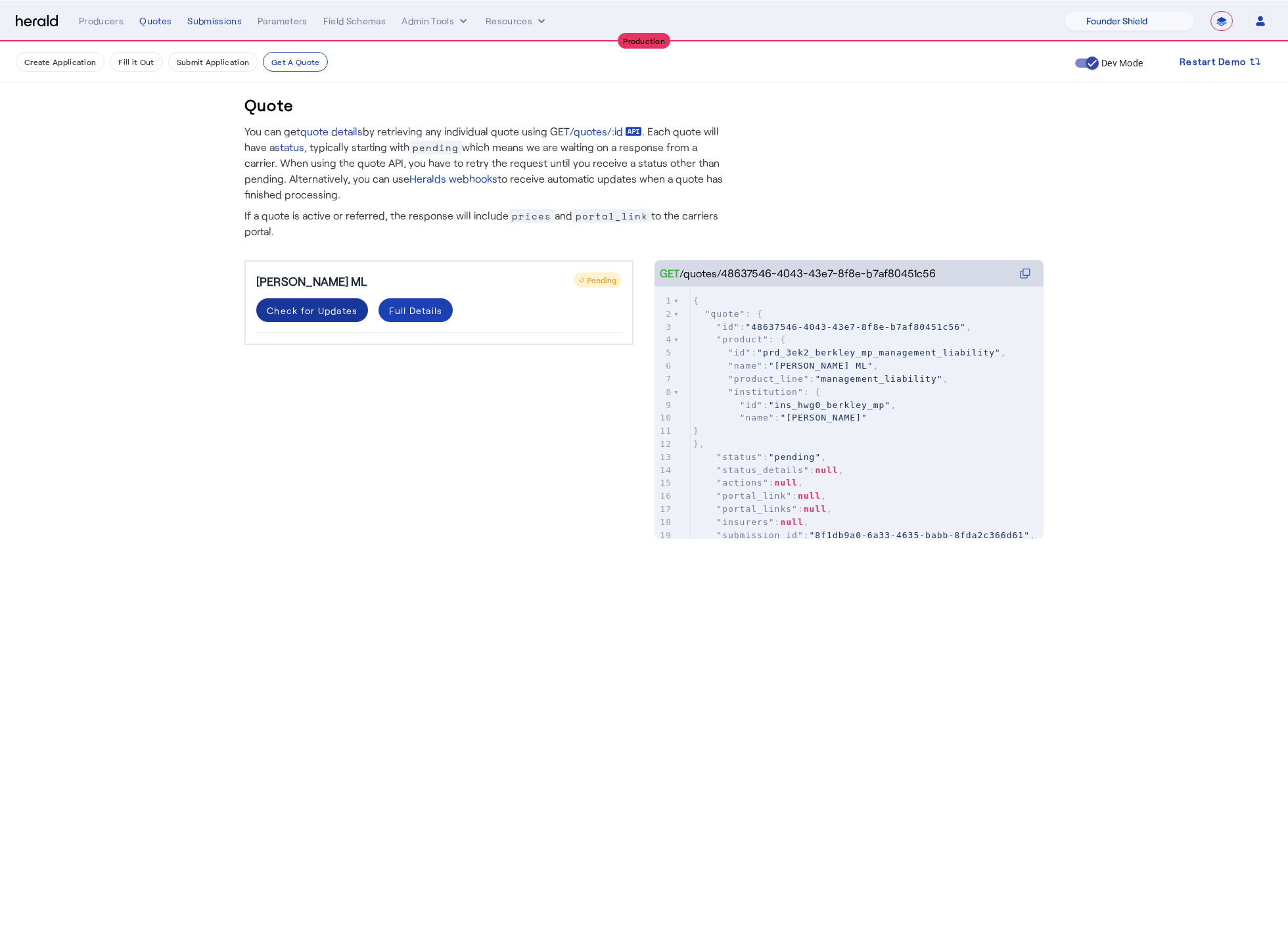
click at [329, 309] on div "Check for Updates" at bounding box center [312, 310] width 91 height 13
click at [526, 363] on mat-panel-title "Coverage Details" at bounding box center [430, 357] width 318 height 16
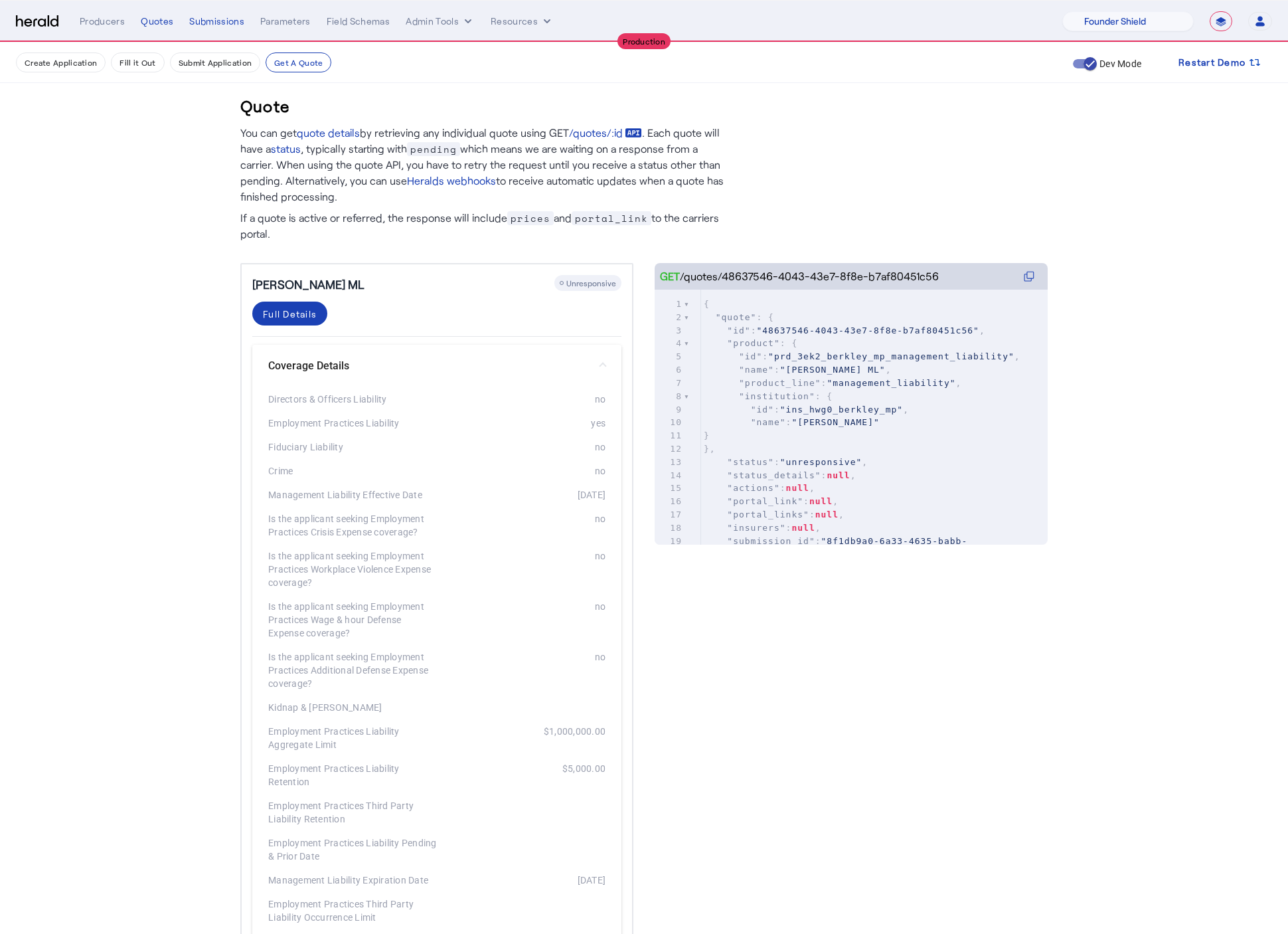
click at [531, 366] on mat-panel-title "Coverage Details" at bounding box center [429, 366] width 322 height 16
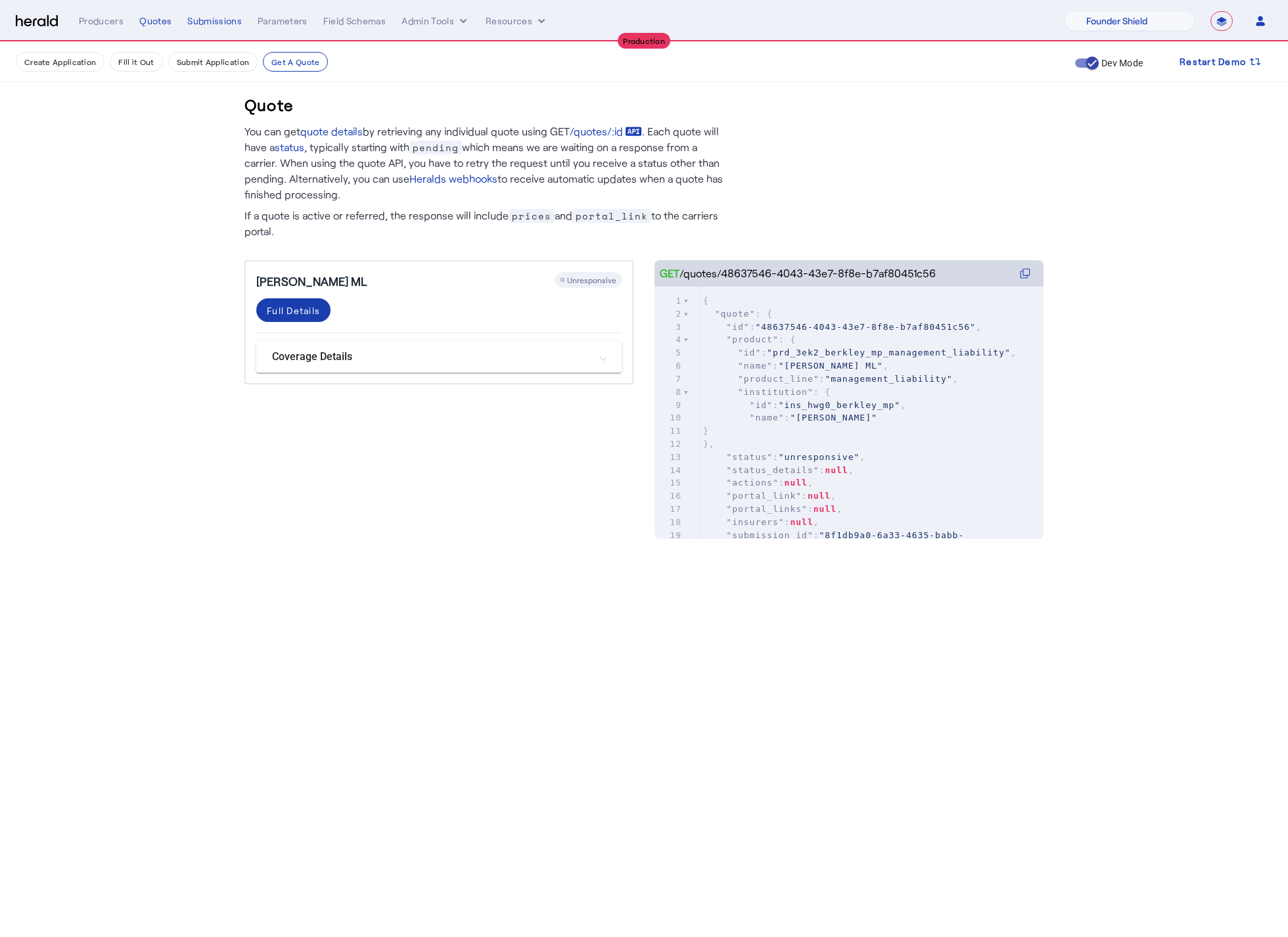
click at [281, 311] on div "Full Details" at bounding box center [293, 310] width 53 height 13
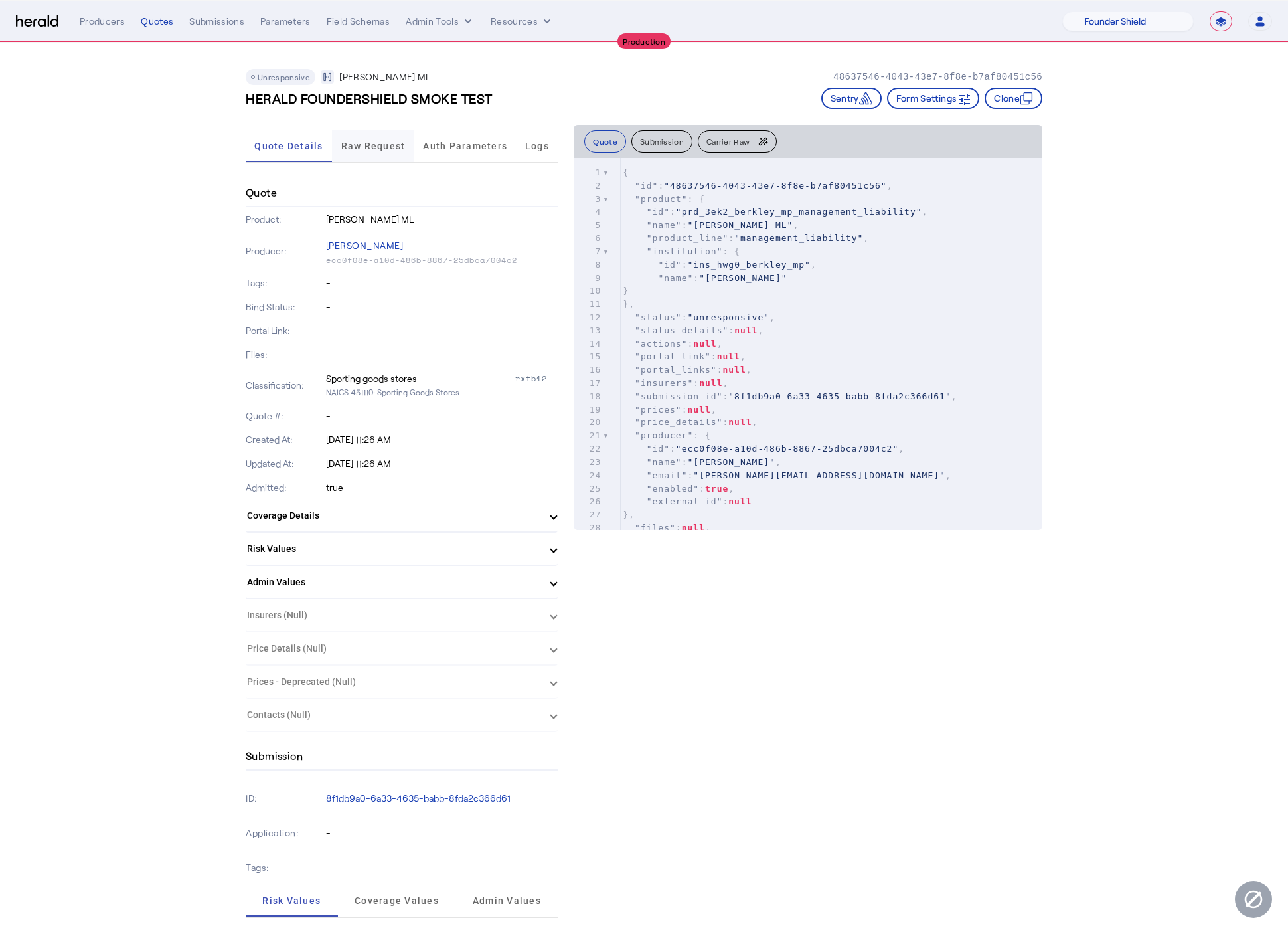
click at [377, 150] on span "Raw Request" at bounding box center [373, 146] width 65 height 10
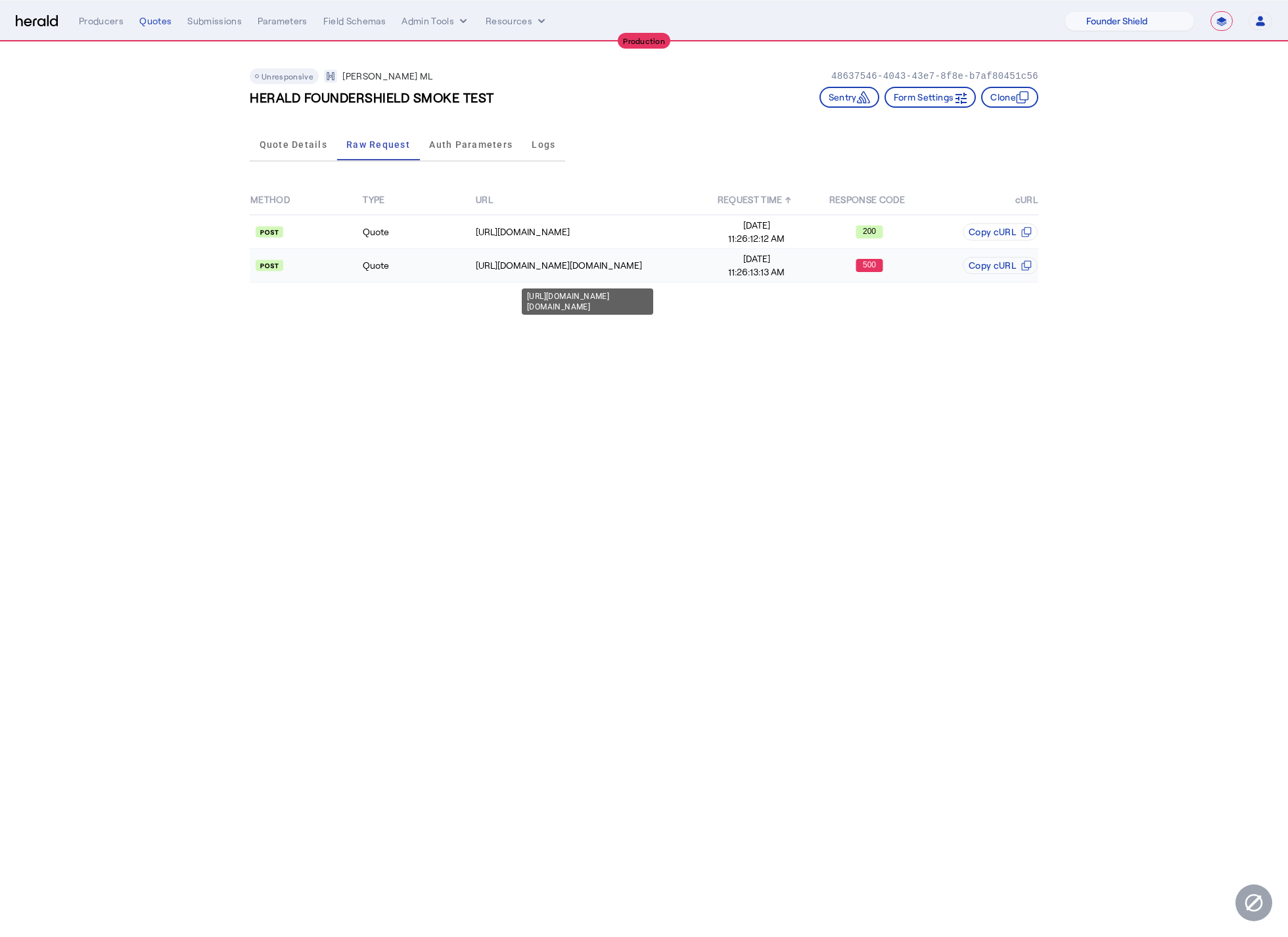
click at [602, 273] on td "https://api.wrberkley.com/t/bmp.wrbc/partner-api/v1.0.0/getQuote" at bounding box center [588, 265] width 225 height 33
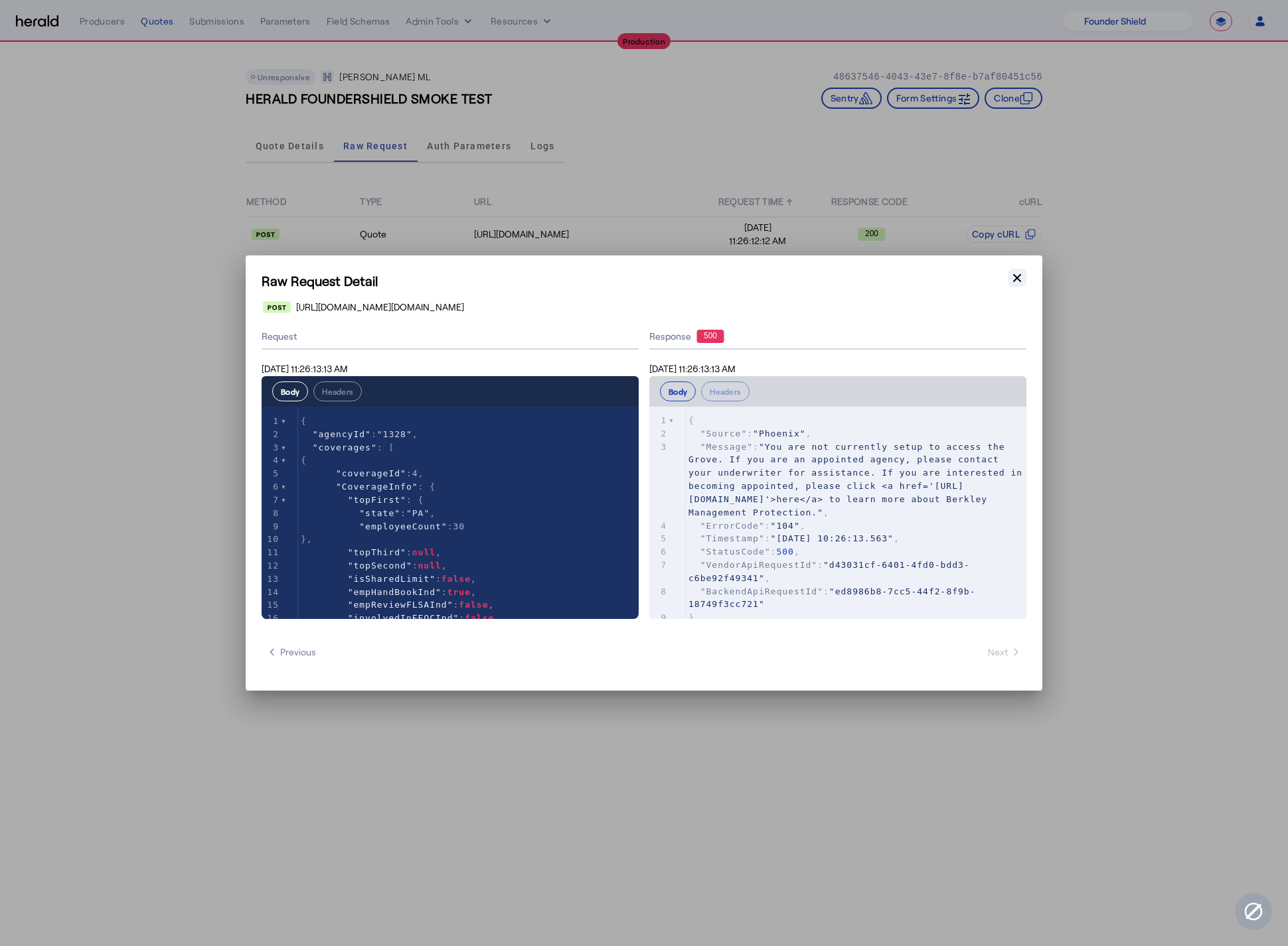
click at [1013, 280] on icon "button" at bounding box center [1017, 278] width 14 height 14
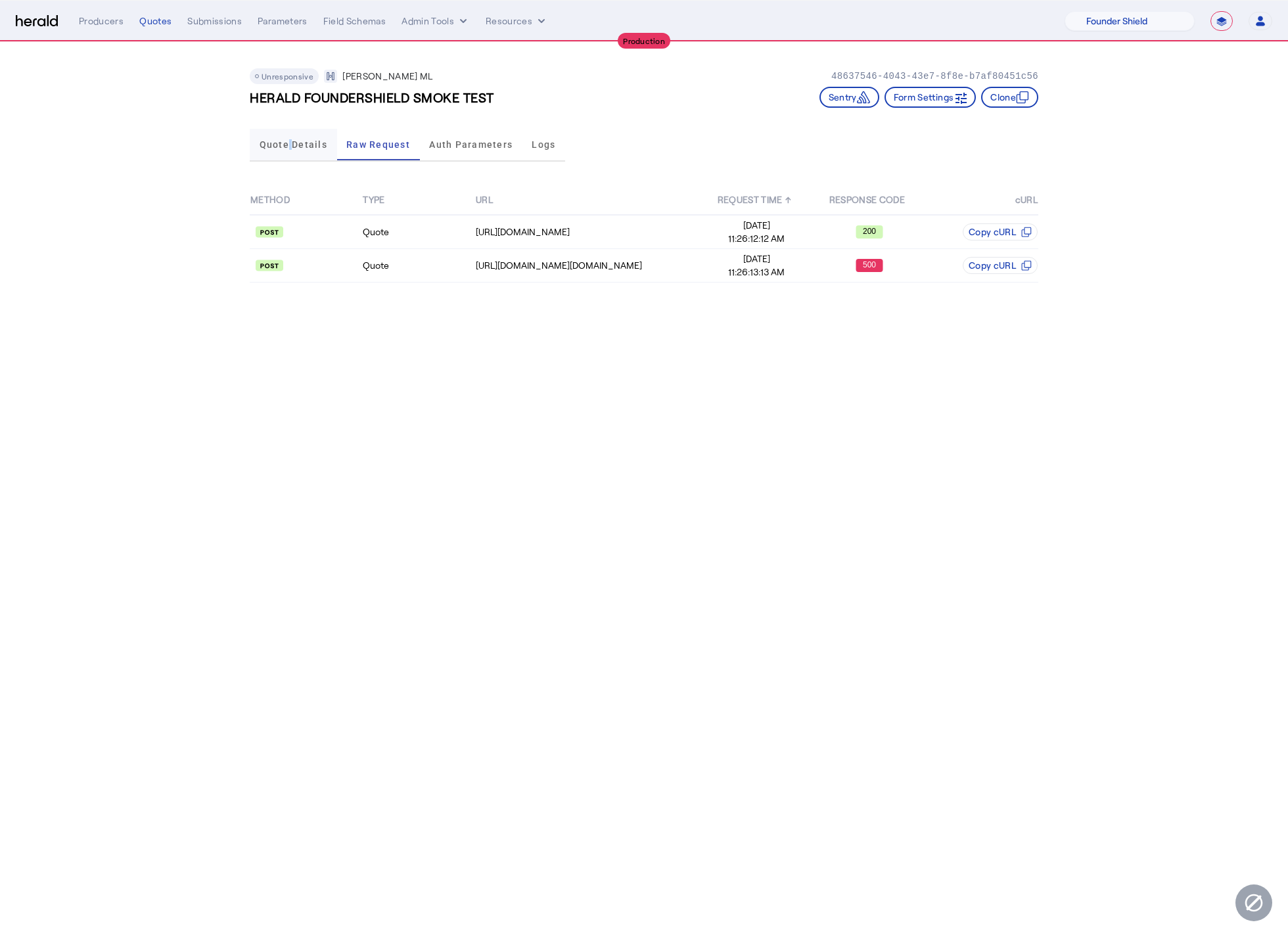
click at [291, 145] on span "Quote Details" at bounding box center [294, 145] width 68 height 9
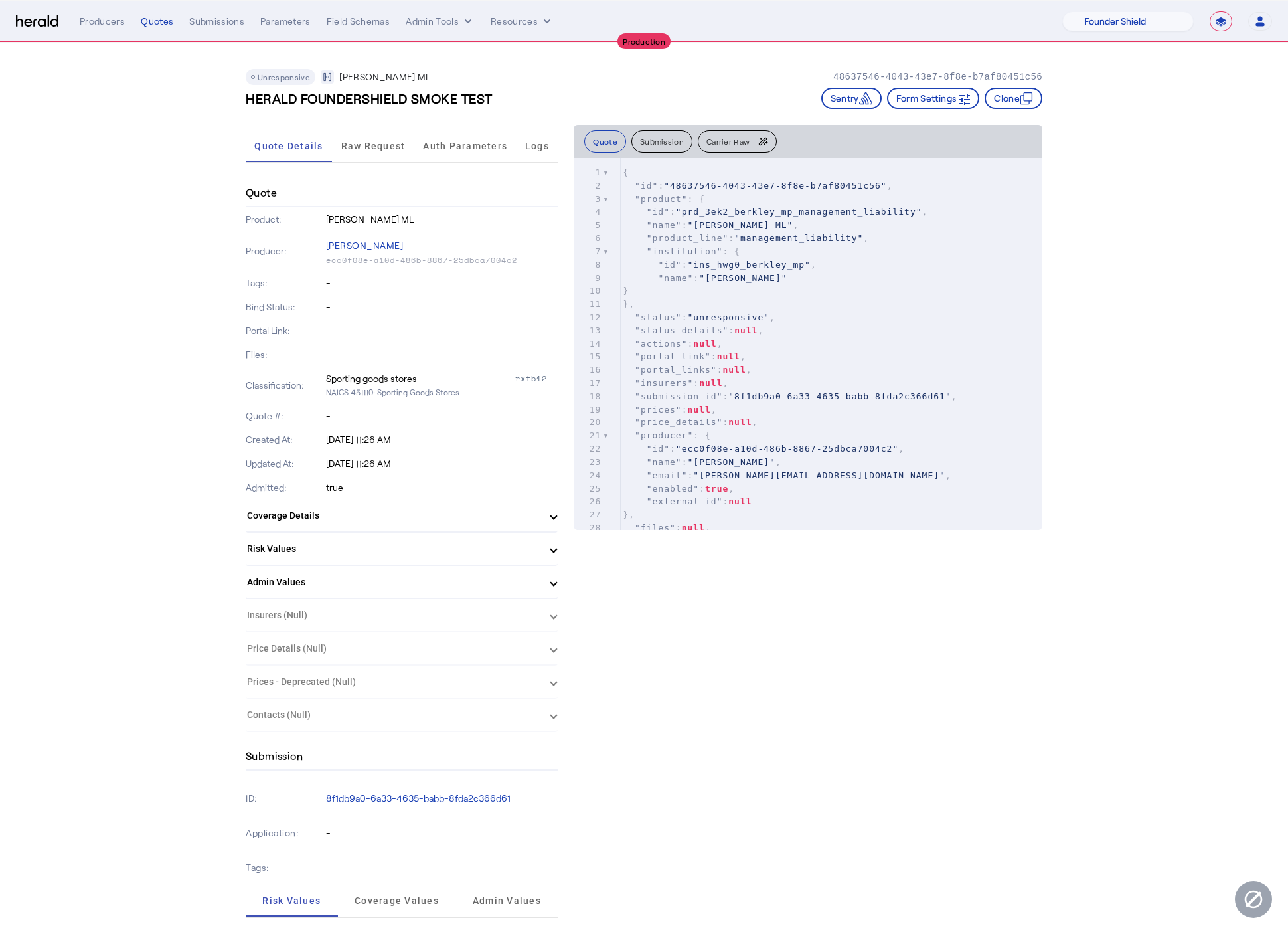
click at [497, 319] on div "Portal Link: -" at bounding box center [401, 330] width 312 height 24
click at [389, 147] on span "Raw Request" at bounding box center [373, 146] width 65 height 10
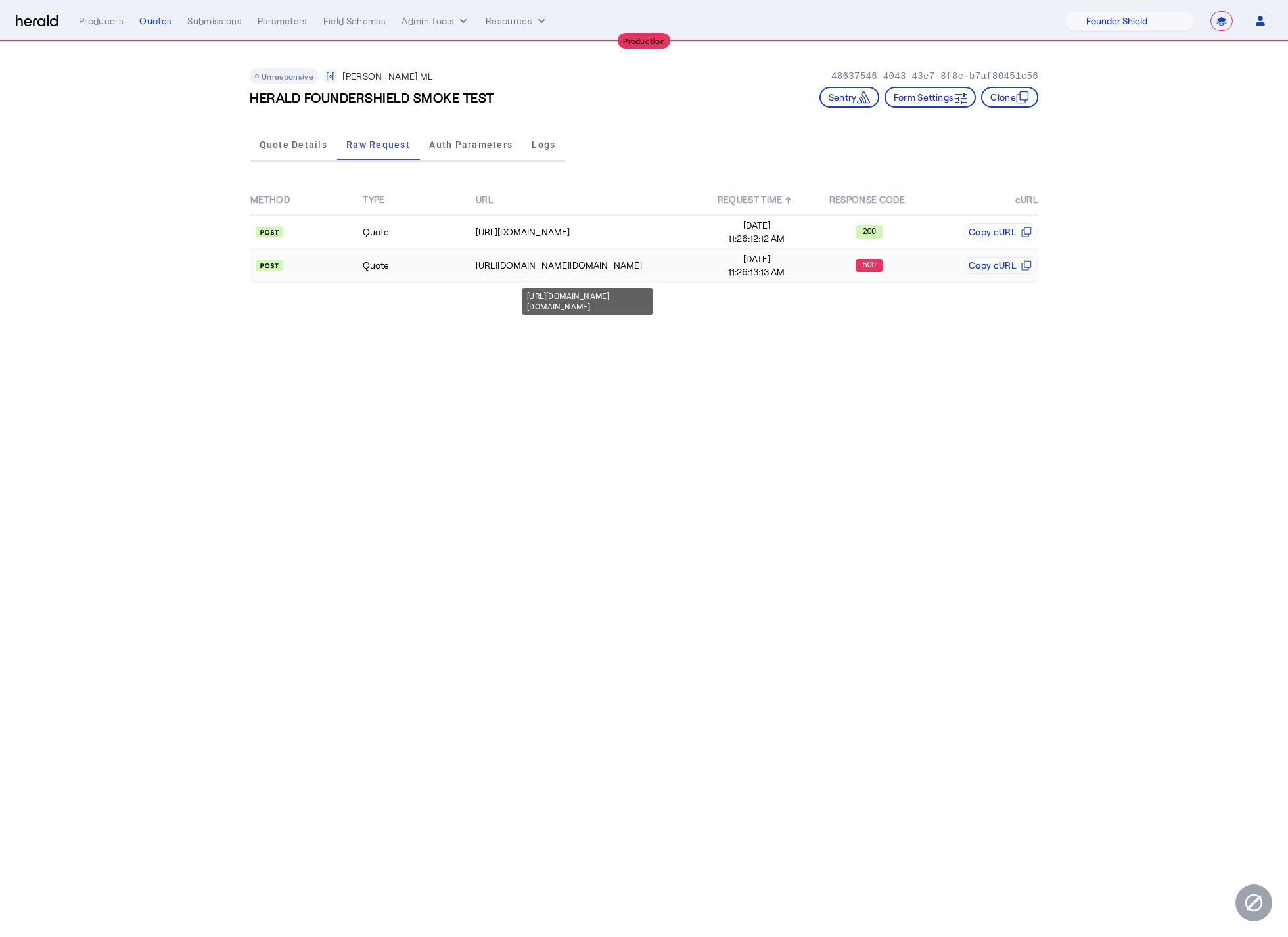
click at [671, 268] on div "https://api.wrberkley.com/t/bmp.wrbc/partner-api/v1.0.0/getQuote" at bounding box center [588, 265] width 224 height 13
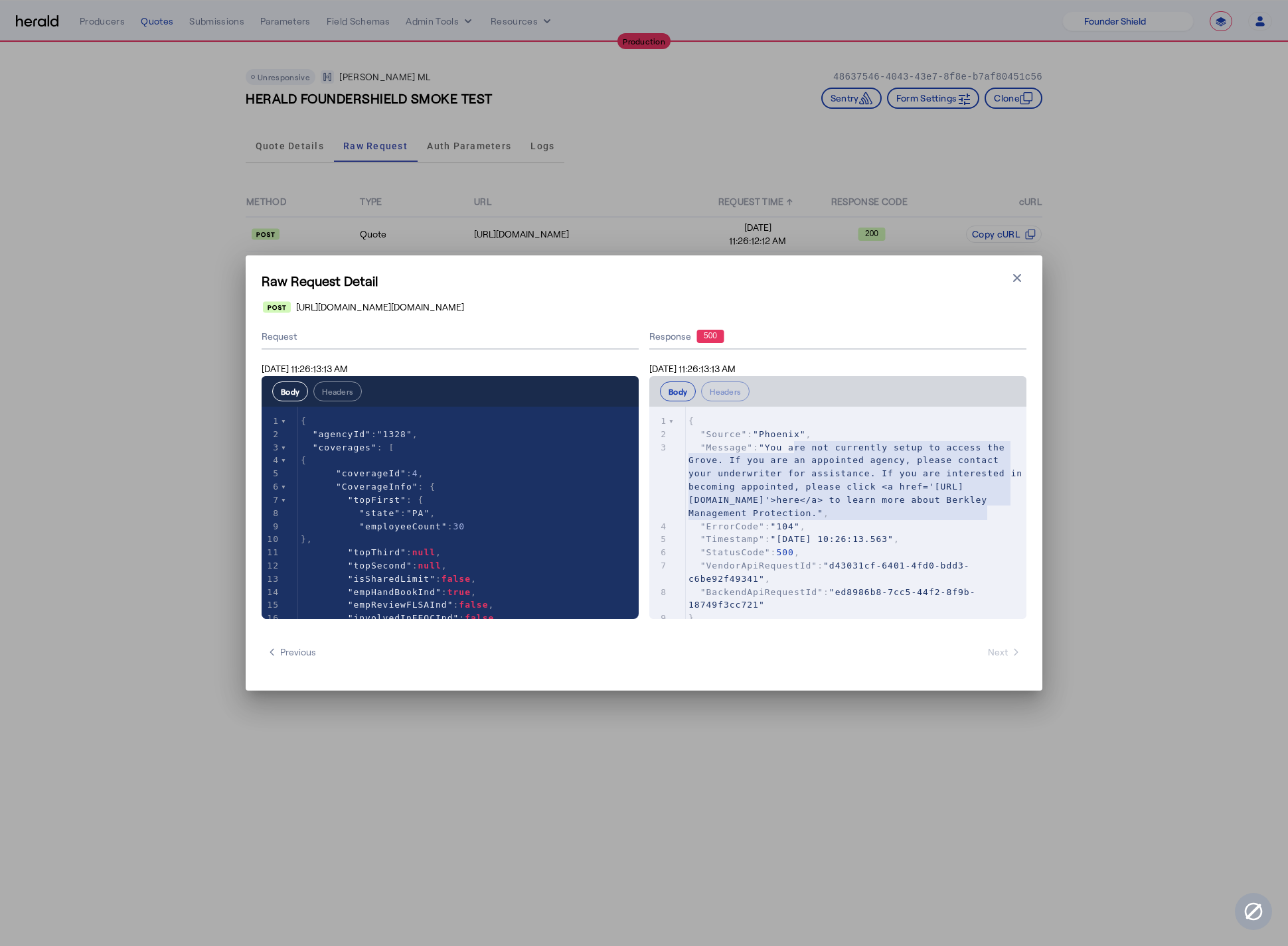
type textarea "**********"
drag, startPoint x: 986, startPoint y: 513, endPoint x: 765, endPoint y: 447, distance: 230.6
click at [765, 447] on span ""Message" : "You are not currently setup to access the Grove. If you are an app…" at bounding box center [859, 480] width 340 height 76
type input "*"
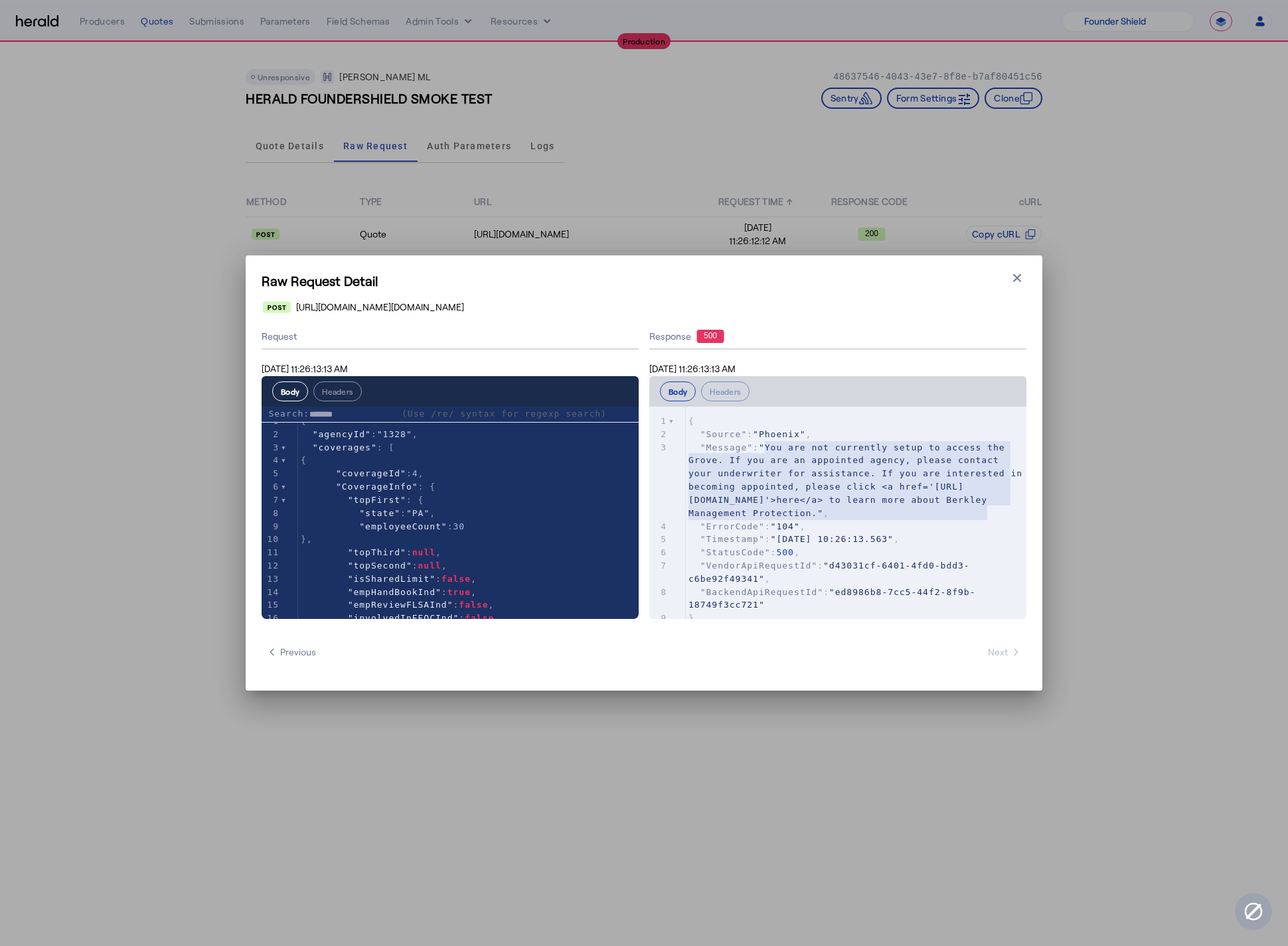
type input "********"
type textarea "********"
click at [1016, 278] on icon "button" at bounding box center [1017, 278] width 8 height 8
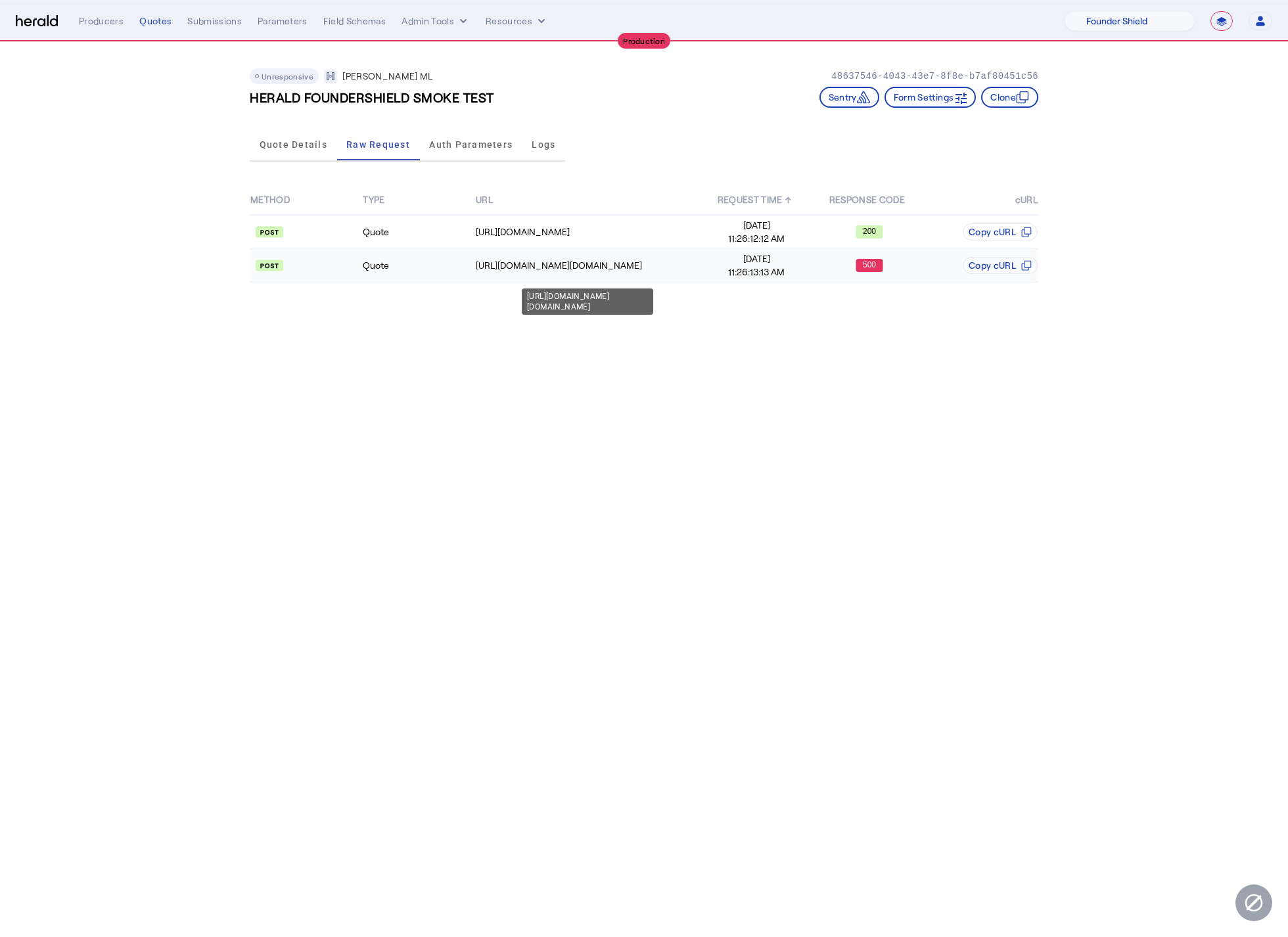
click at [565, 294] on div "https://api.wrberkley.com/t/bmp.wrbc/partner-api/v1.0.0/getQuote" at bounding box center [588, 301] width 131 height 26
click at [565, 273] on td "https://api.wrberkley.com/t/bmp.wrbc/partner-api/v1.0.0/getQuote" at bounding box center [588, 265] width 225 height 33
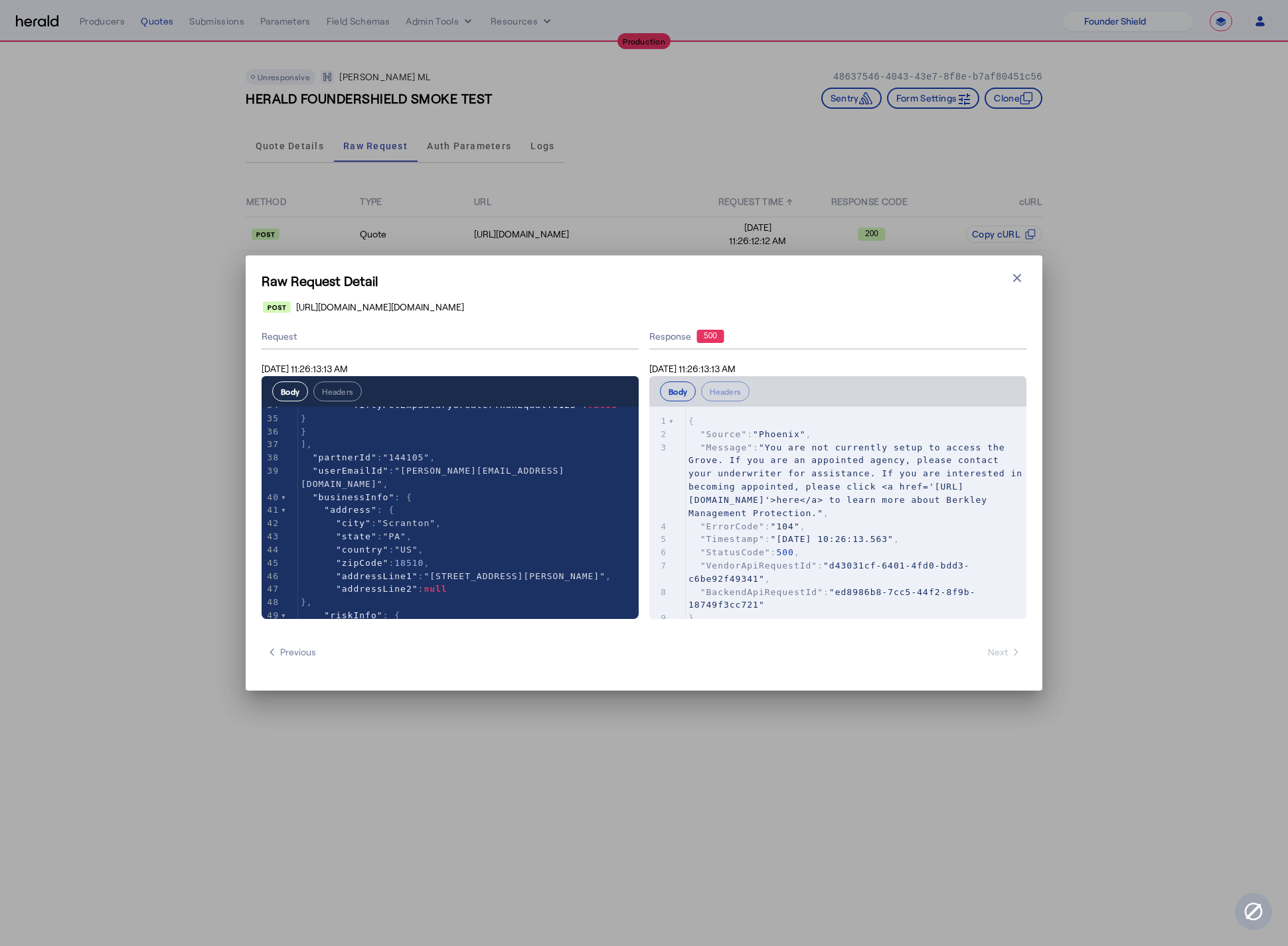
scroll to position [542, 0]
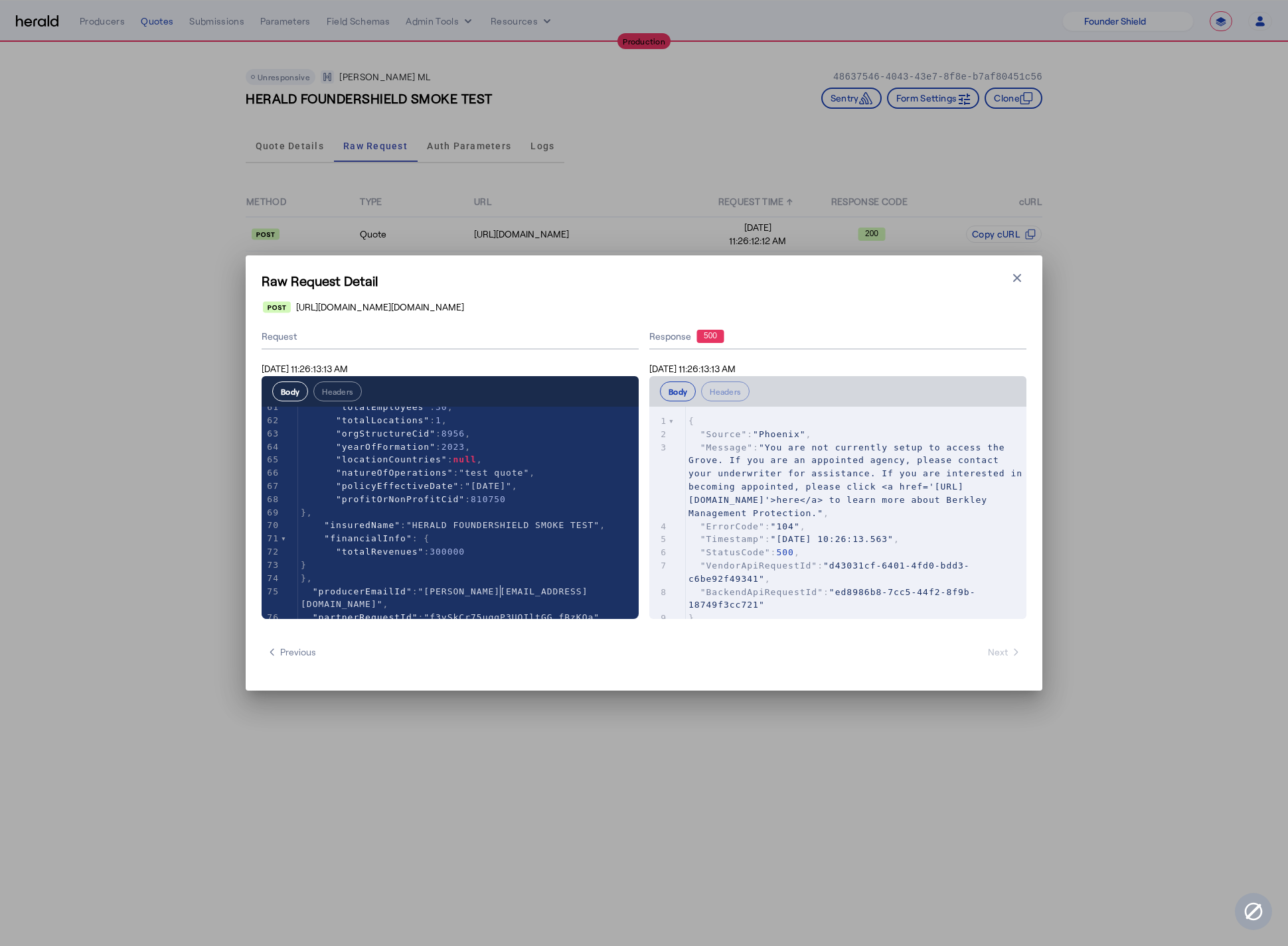
type textarea "**********"
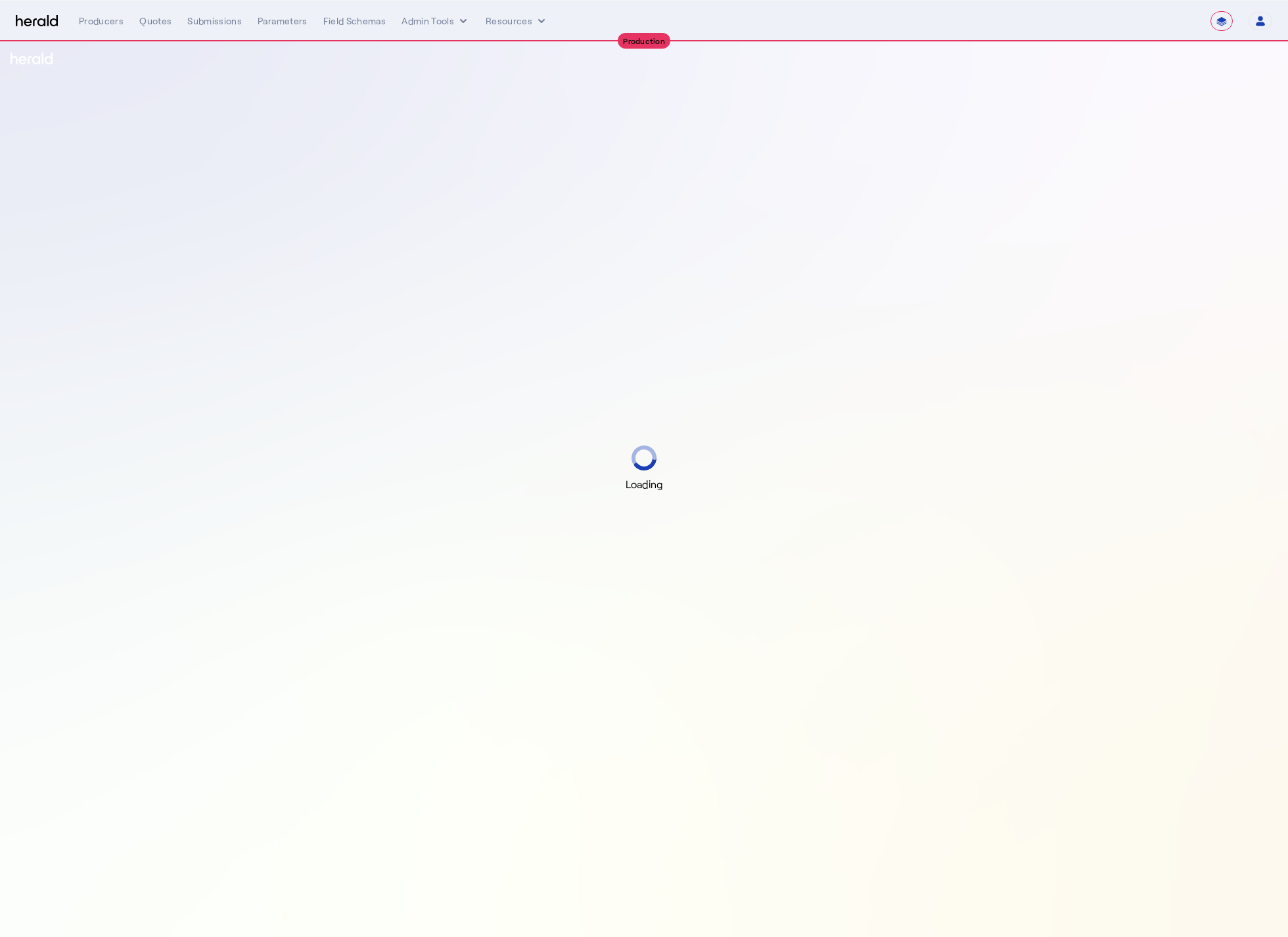
select select "**********"
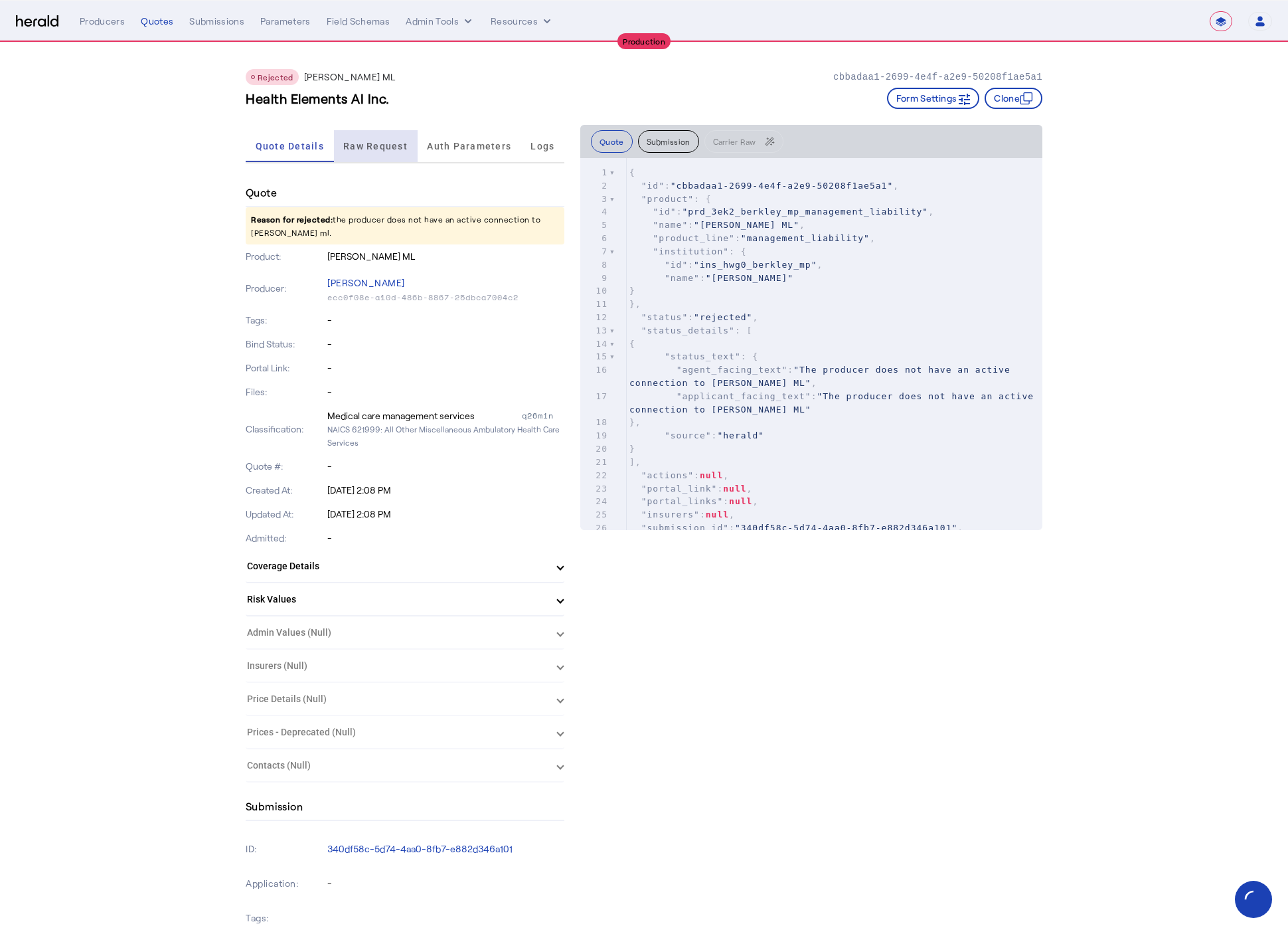
click at [374, 142] on span "Raw Request" at bounding box center [375, 146] width 65 height 10
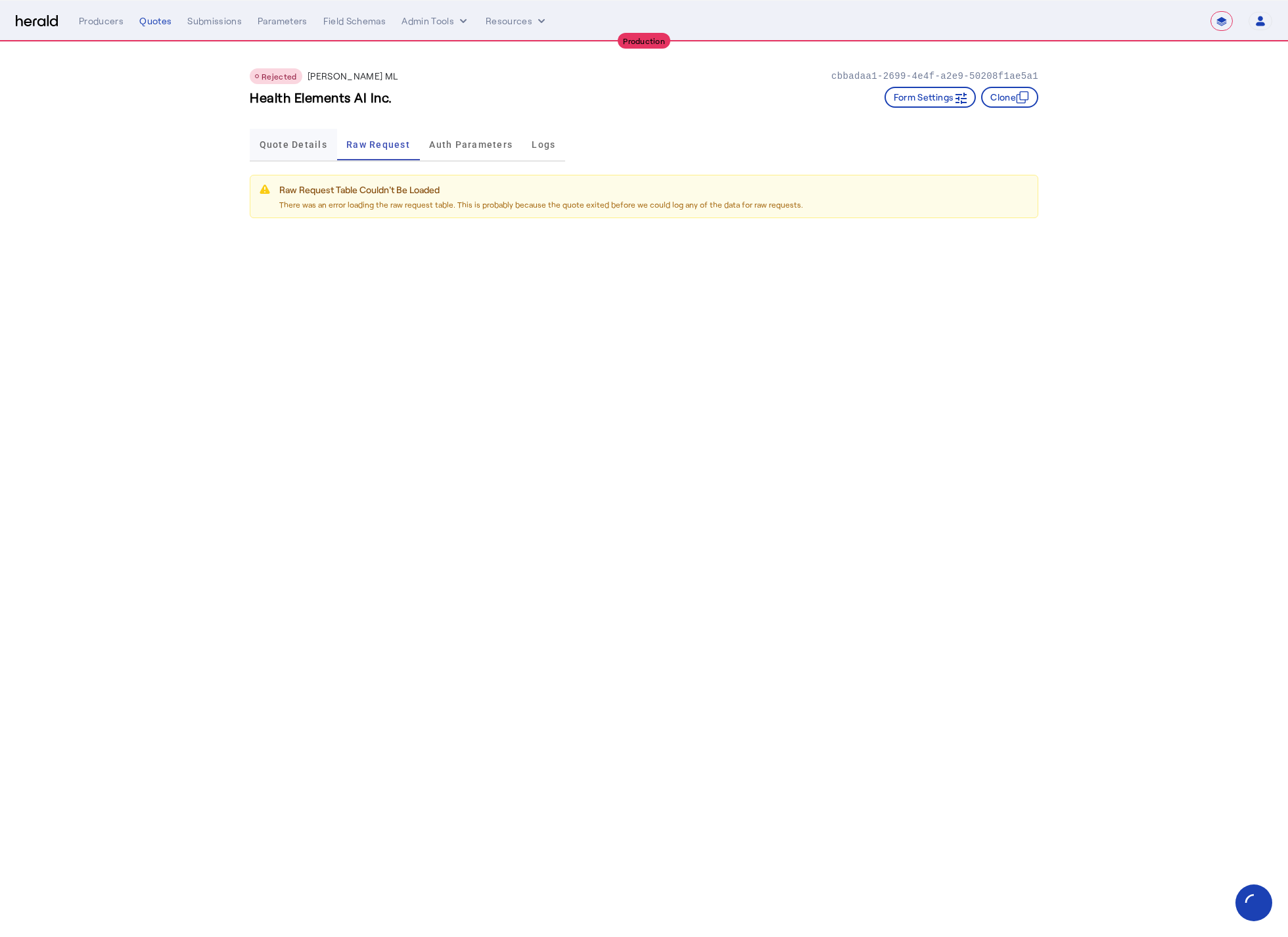
click at [287, 147] on span "Quote Details" at bounding box center [294, 145] width 68 height 9
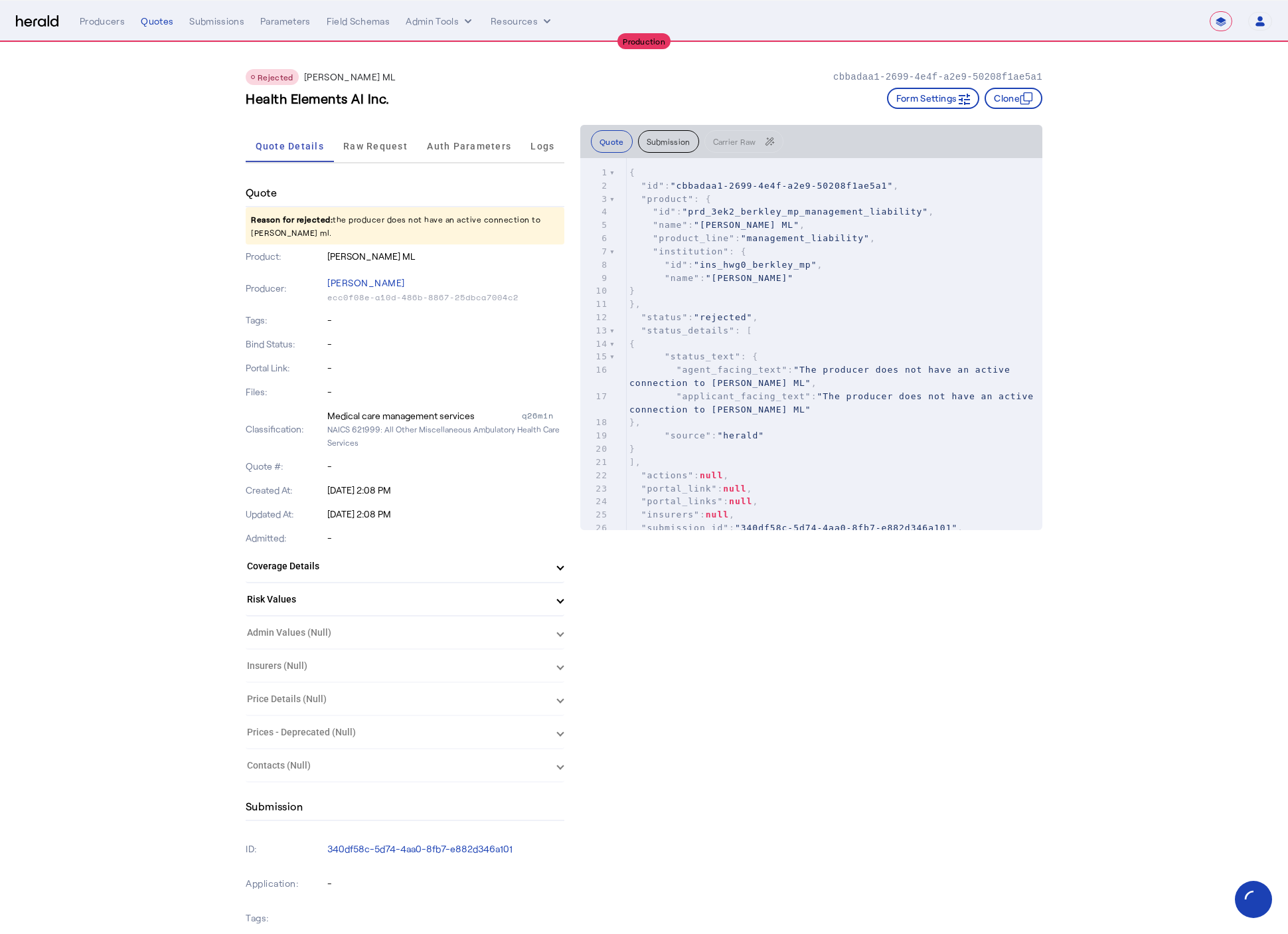
click at [420, 12] on div "**********" at bounding box center [676, 21] width 1192 height 20
click at [425, 17] on button "Admin Tools" at bounding box center [440, 21] width 69 height 14
click at [456, 72] on div "Products Manager" at bounding box center [464, 81] width 118 height 32
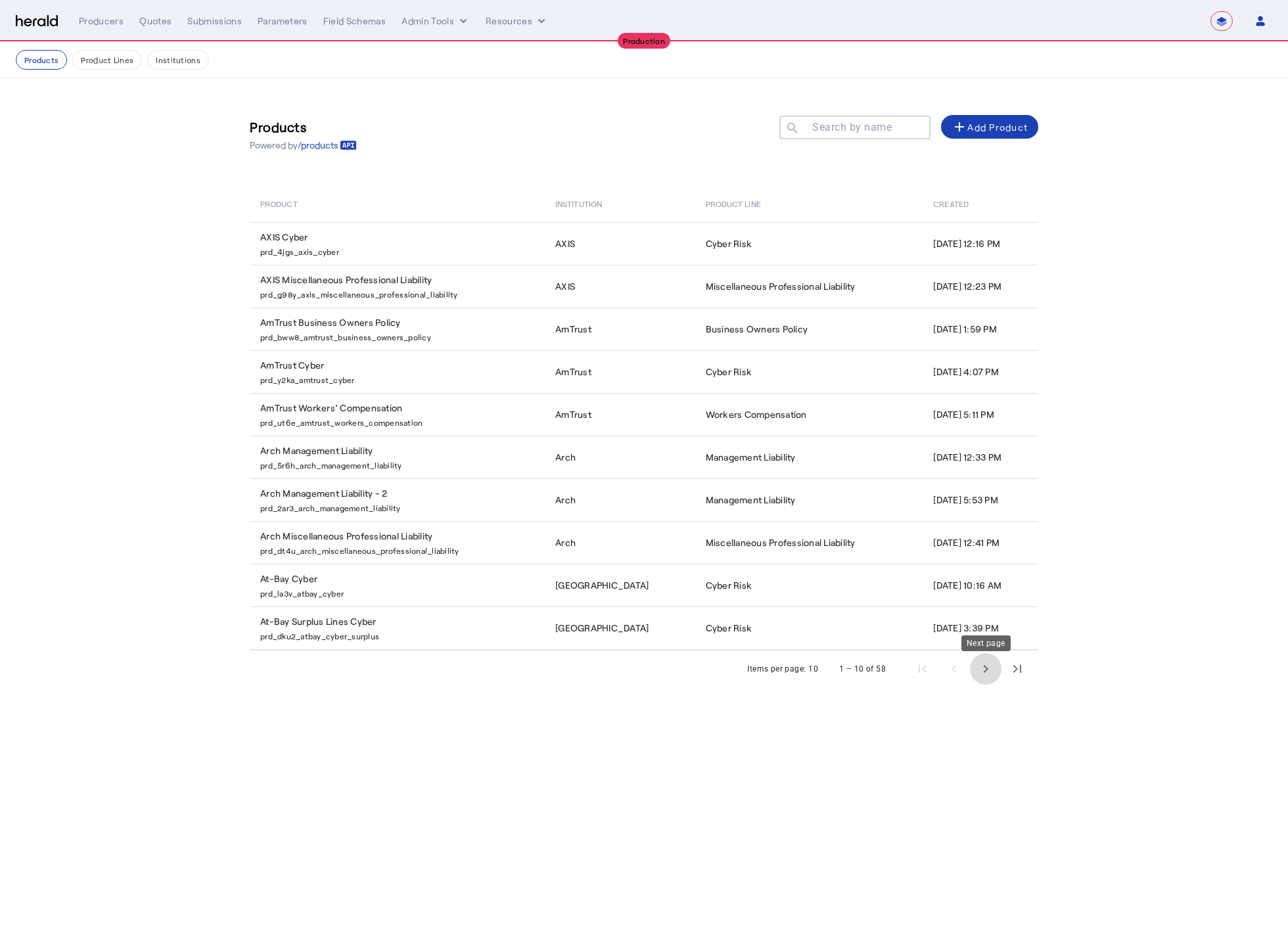
click at [986, 669] on span "Next page" at bounding box center [986, 669] width 32 height 32
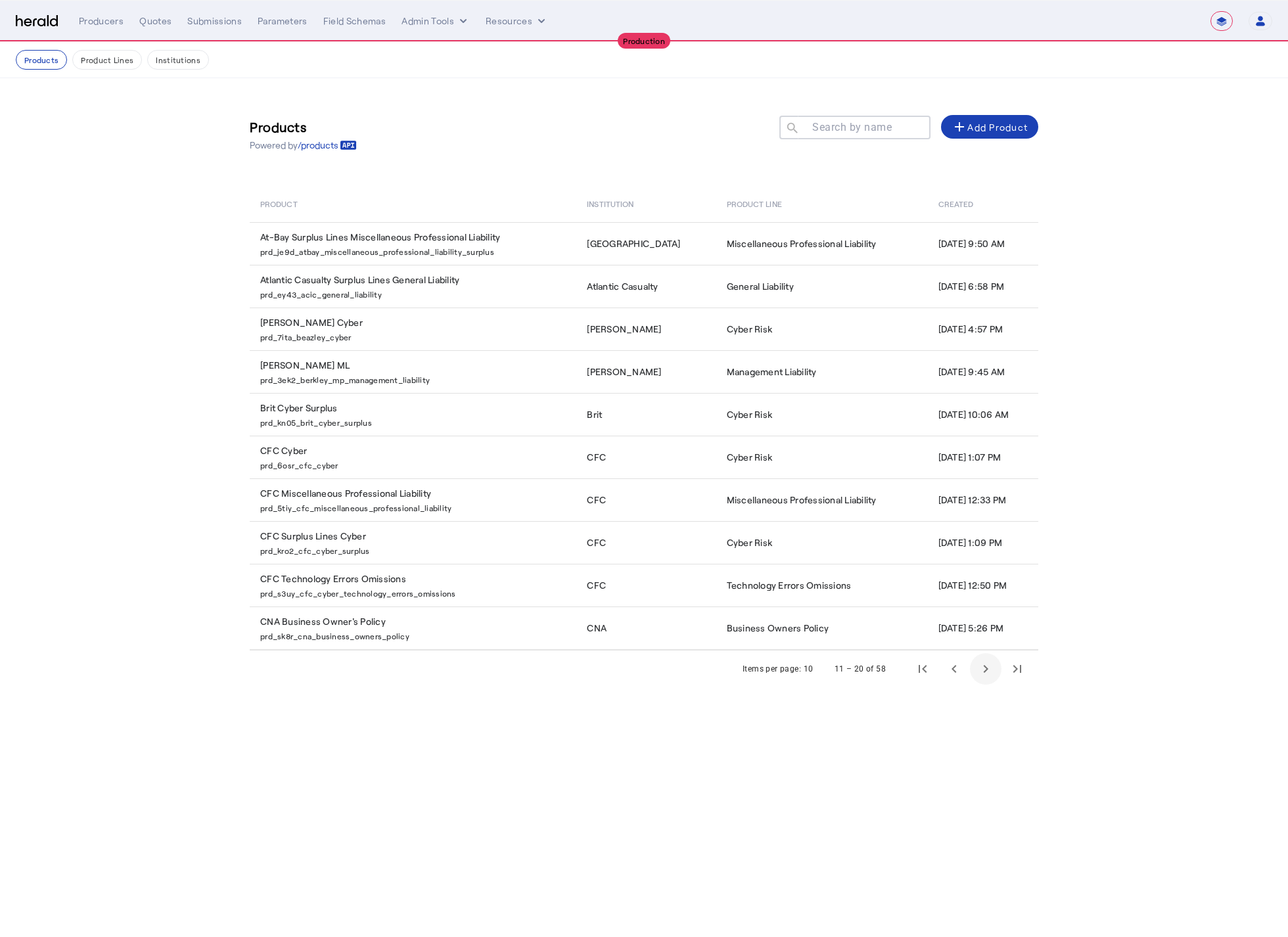
click at [987, 672] on span "Next page" at bounding box center [986, 669] width 32 height 32
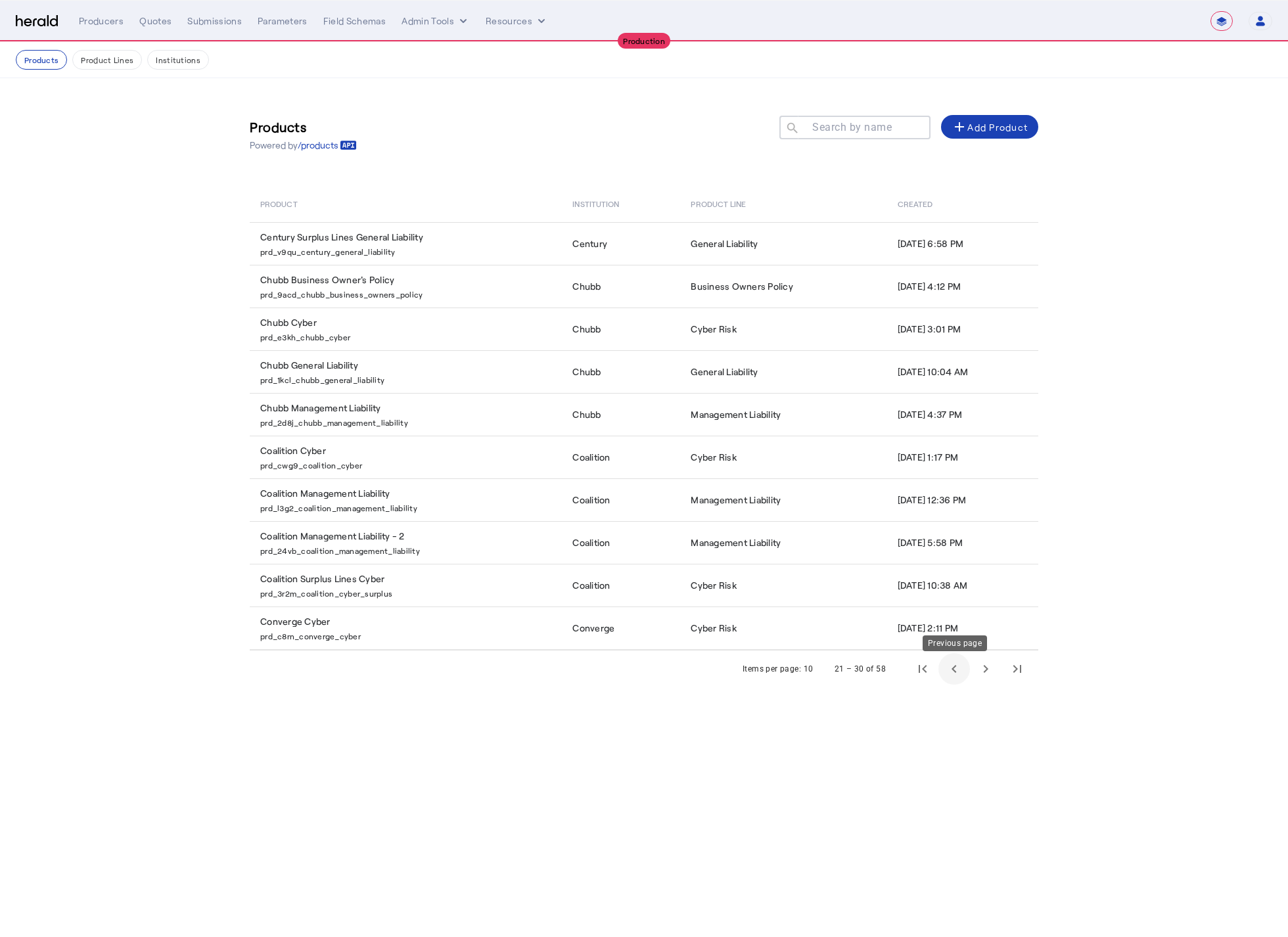
click at [950, 674] on span "Previous page" at bounding box center [954, 669] width 32 height 32
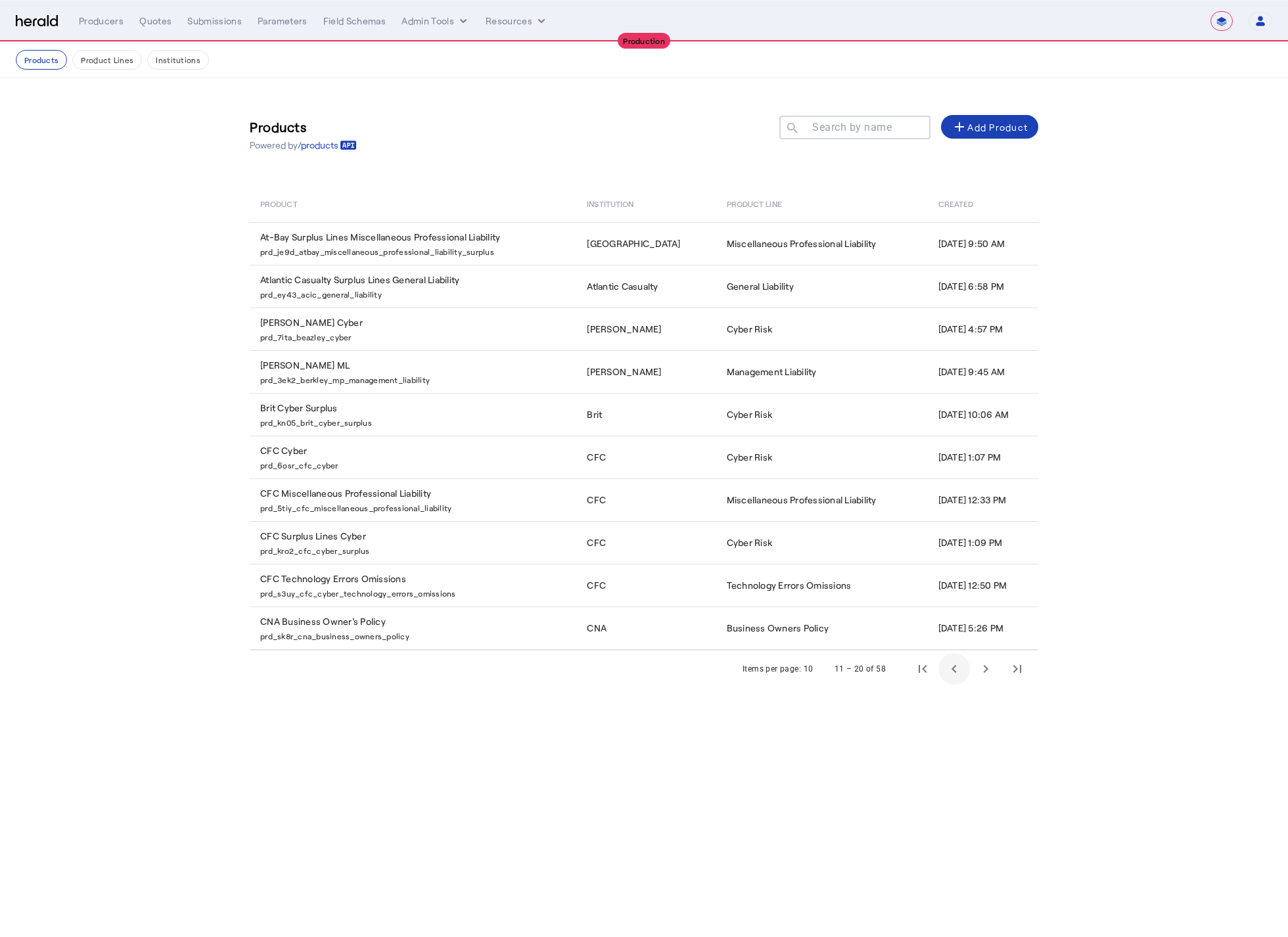
click at [950, 674] on span "Previous page" at bounding box center [954, 669] width 32 height 32
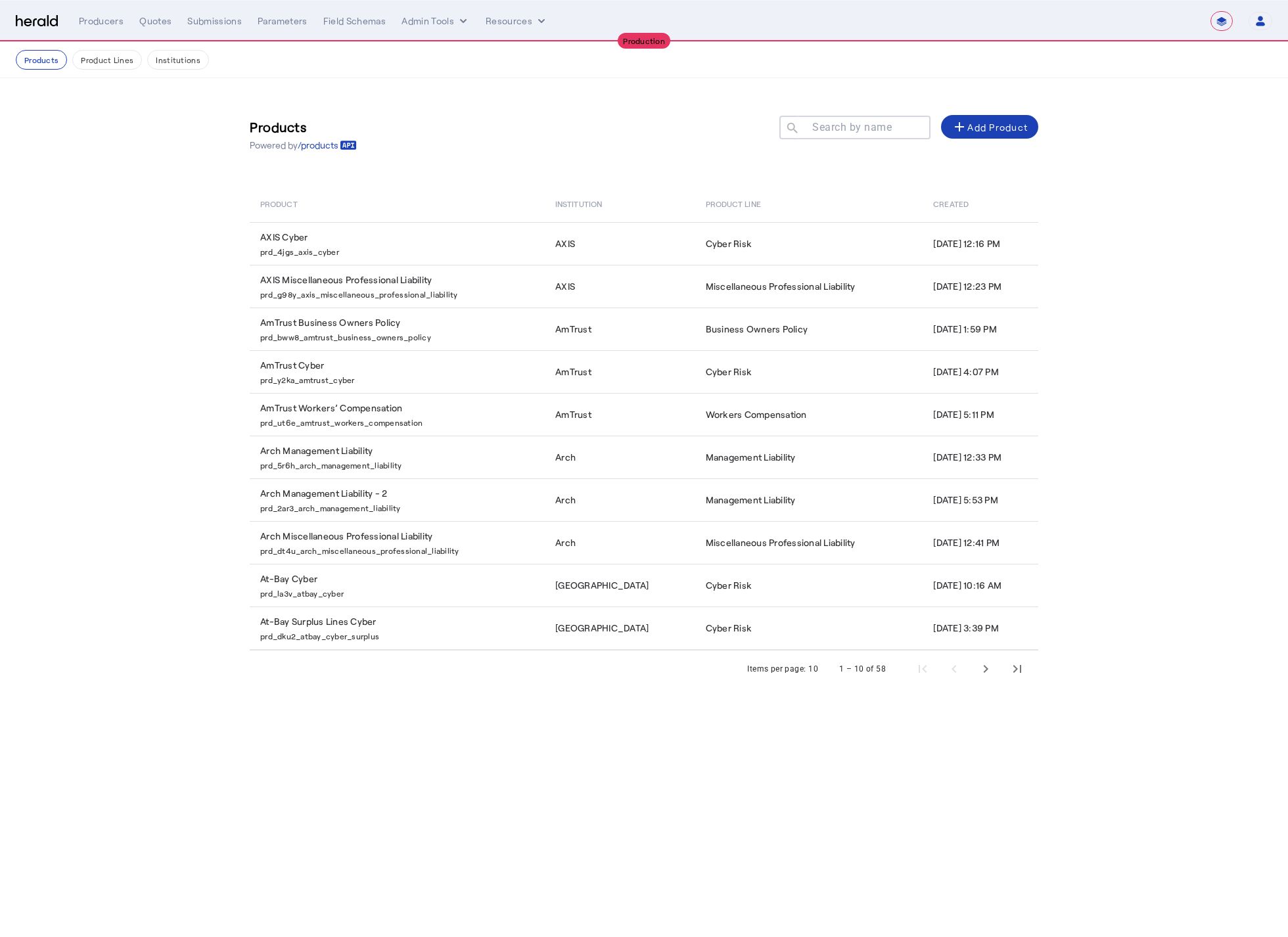
click at [951, 673] on div "1 – 10 of 58" at bounding box center [927, 669] width 209 height 32
click at [975, 678] on span "Next page" at bounding box center [986, 669] width 32 height 32
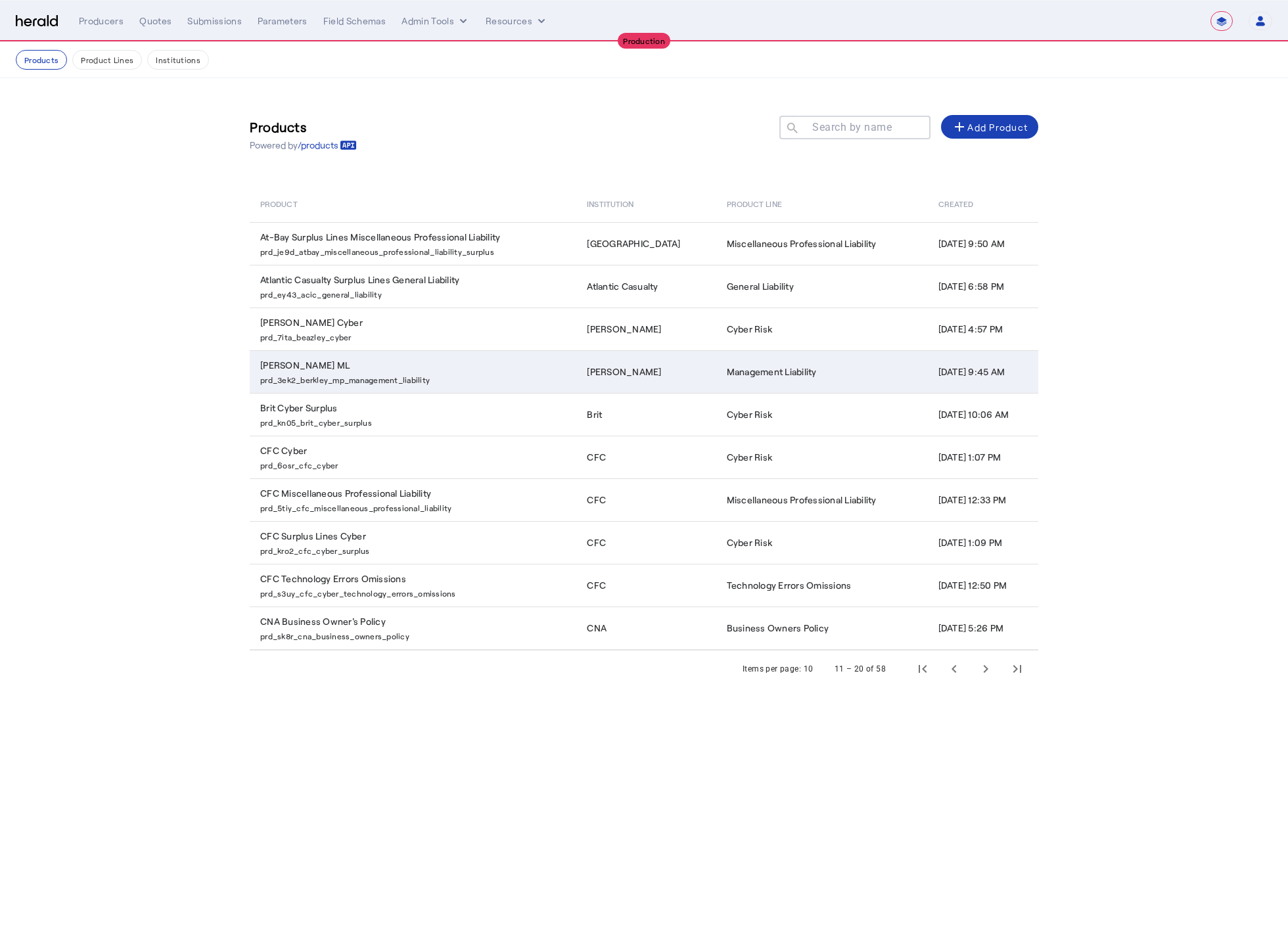
click at [287, 384] on p "prd_3ek2_berkley_mp_management_liability" at bounding box center [415, 378] width 311 height 13
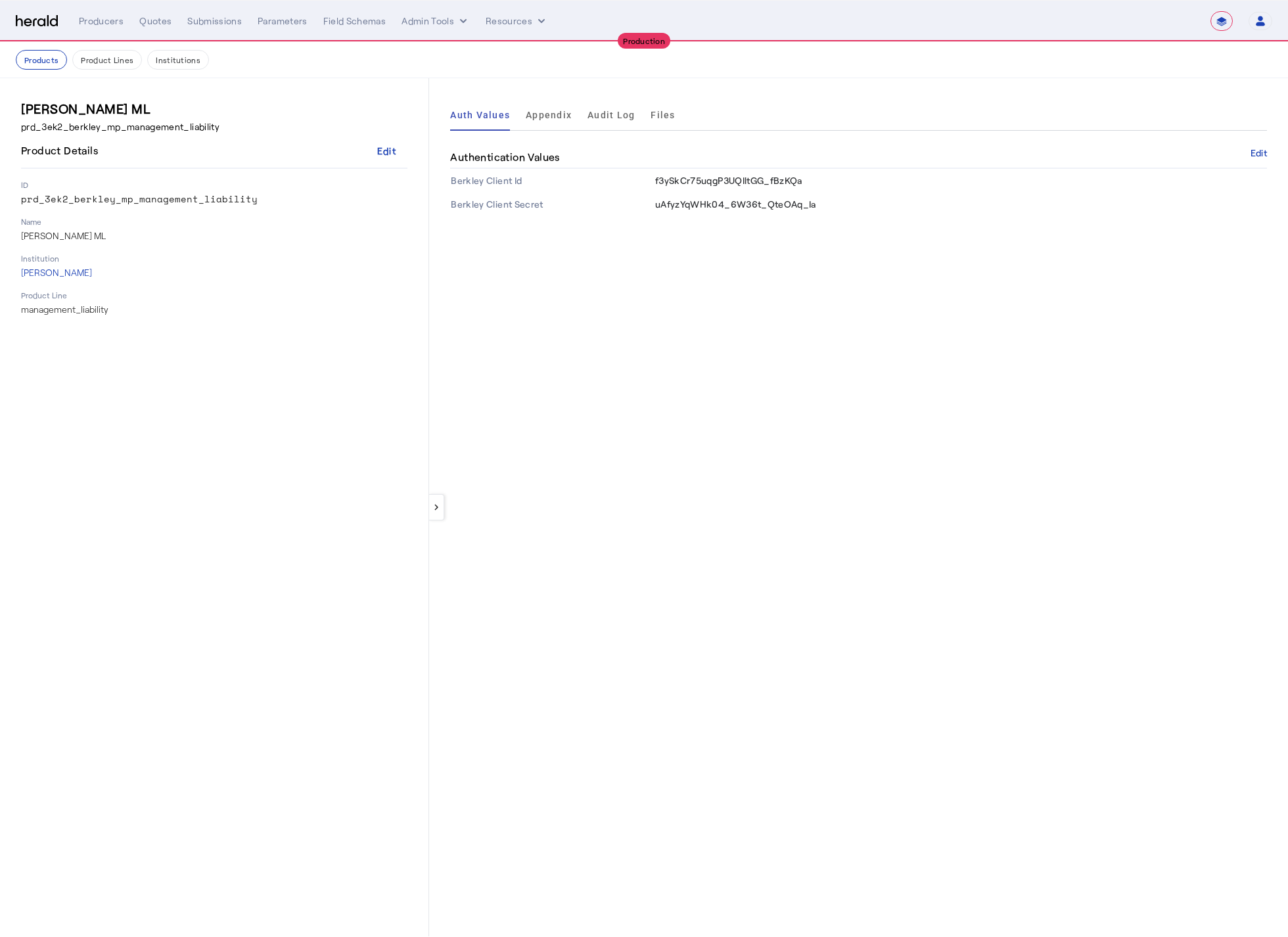
click at [663, 295] on div "keyboard_arrow_left Auth Values Appendix Audit Log Files Authentication Values …" at bounding box center [858, 507] width 858 height 859
click at [544, 118] on span "Appendix" at bounding box center [549, 115] width 46 height 9
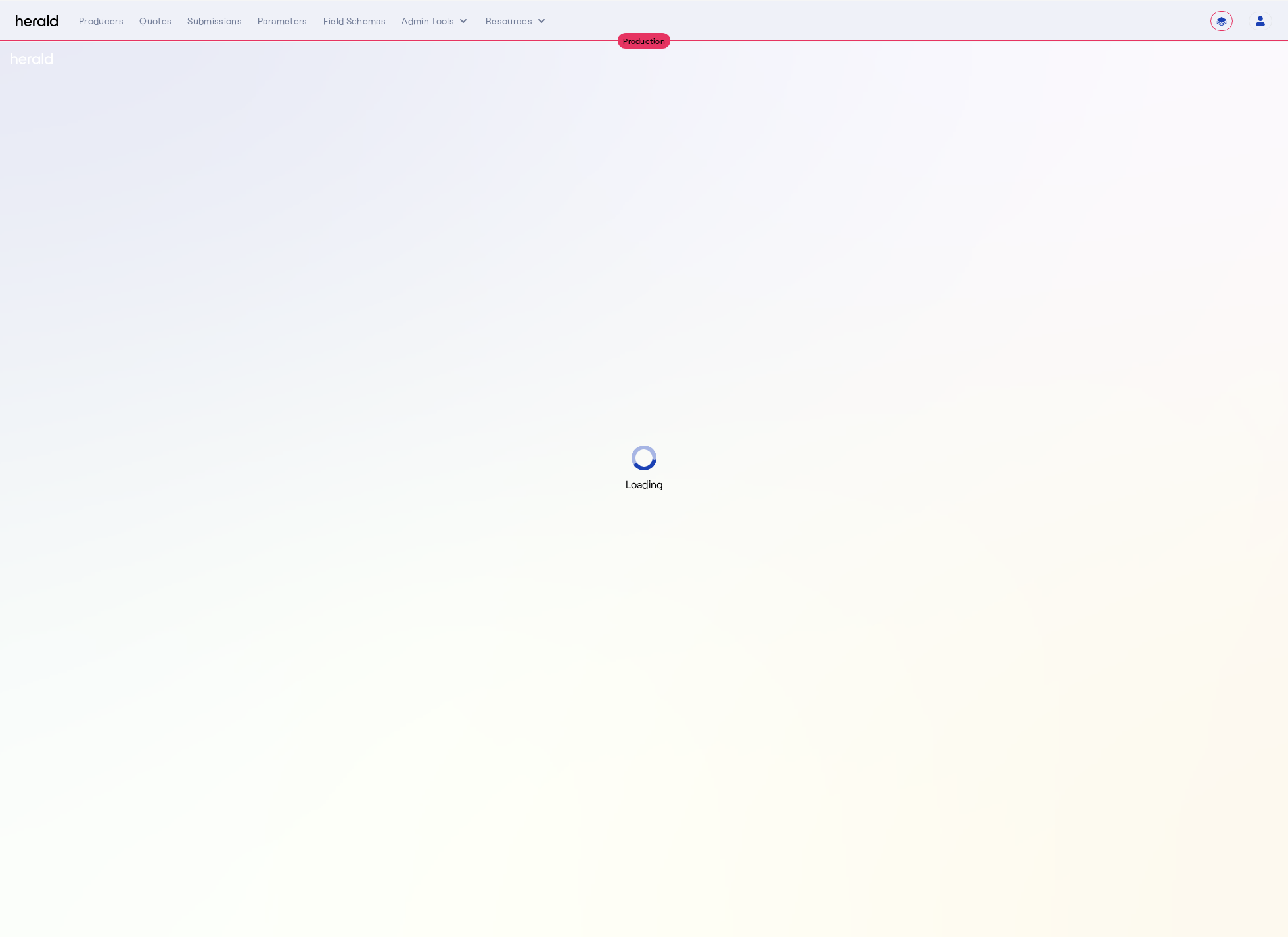
select select "**********"
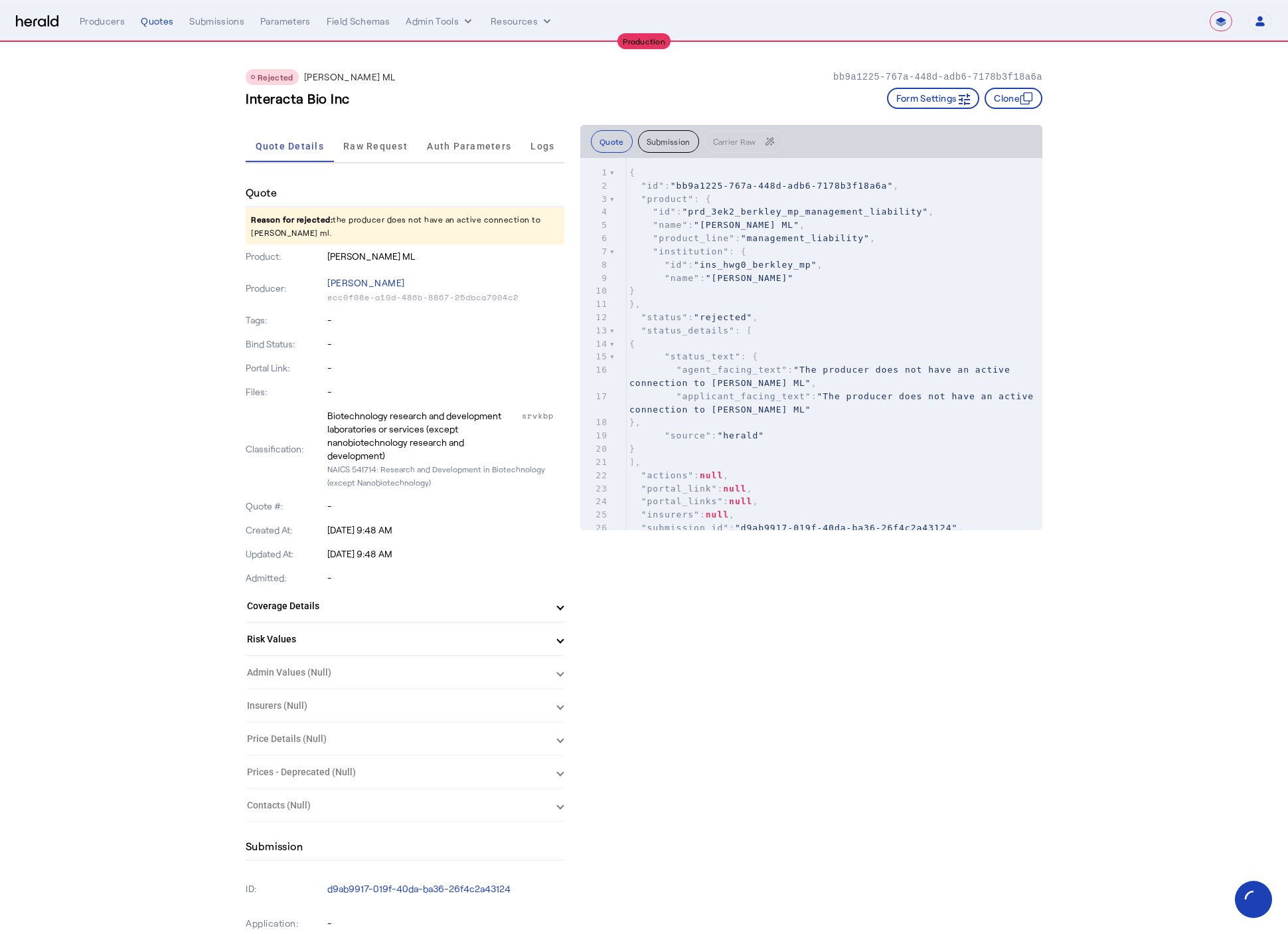
drag, startPoint x: 394, startPoint y: 168, endPoint x: 379, endPoint y: 164, distance: 15.5
click at [370, 151] on span "Raw Request" at bounding box center [375, 146] width 65 height 32
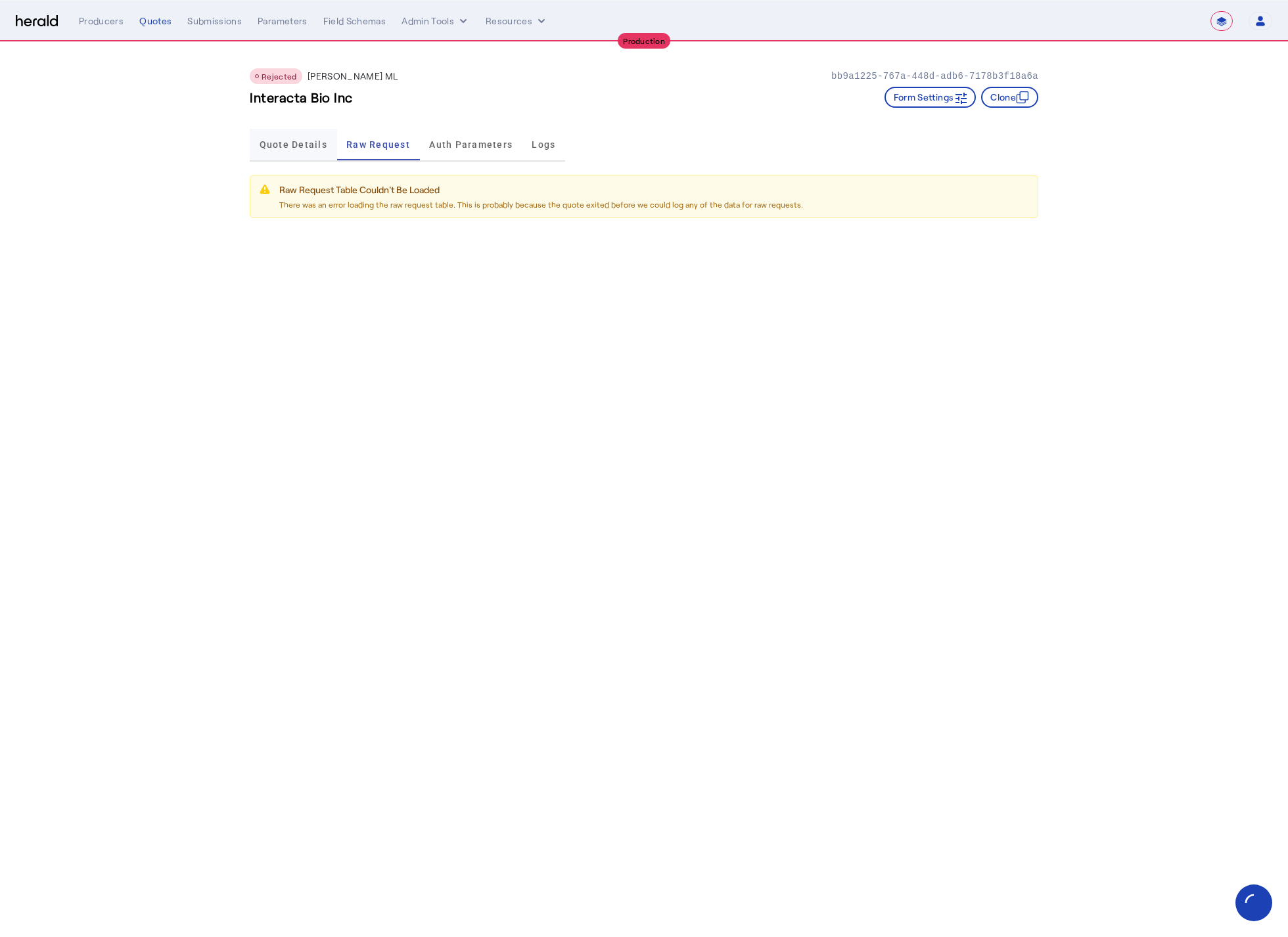
click at [284, 145] on span "Quote Details" at bounding box center [294, 145] width 68 height 9
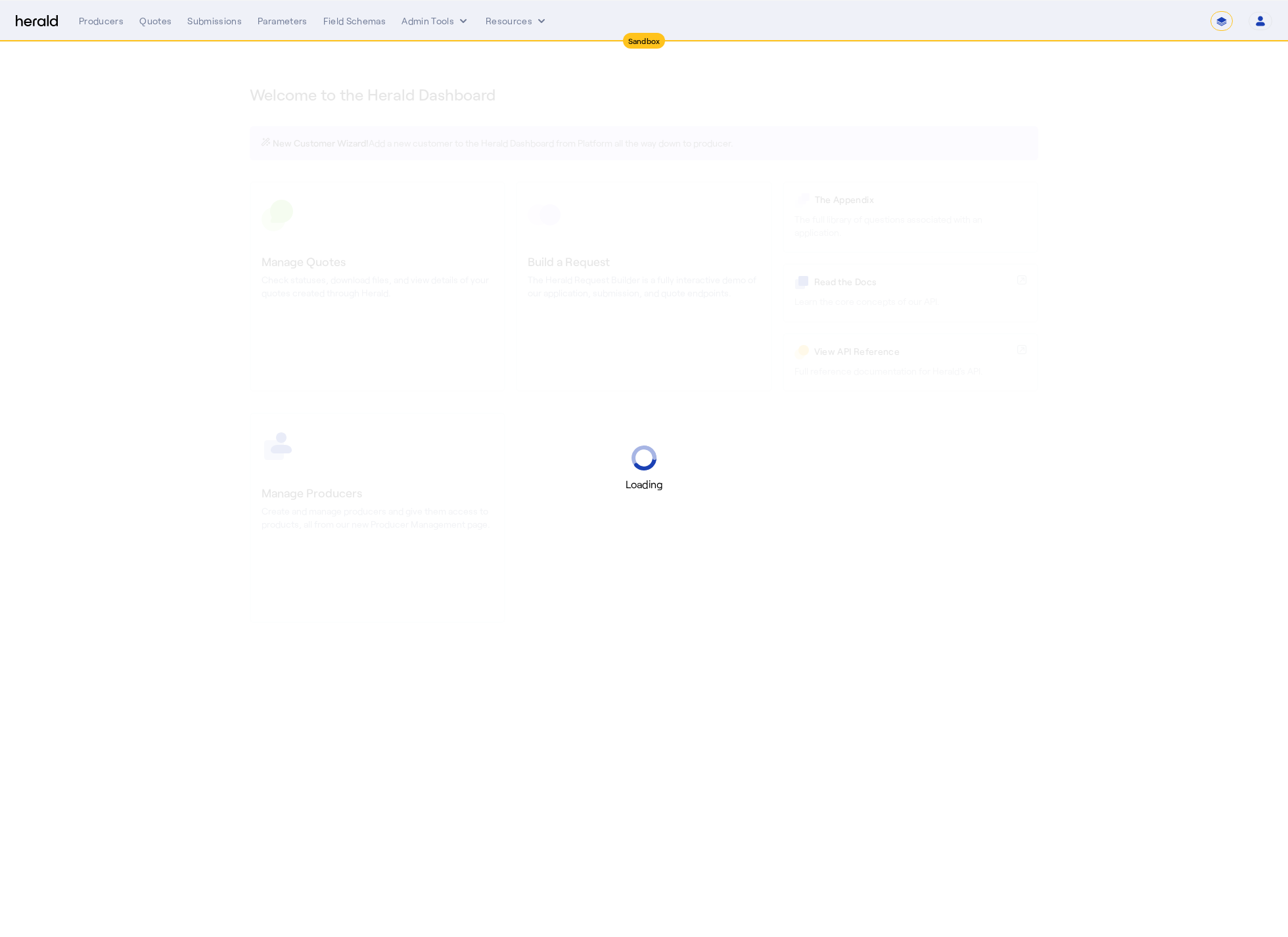
select select "*******"
select select "pfm_2v8p_herald_api"
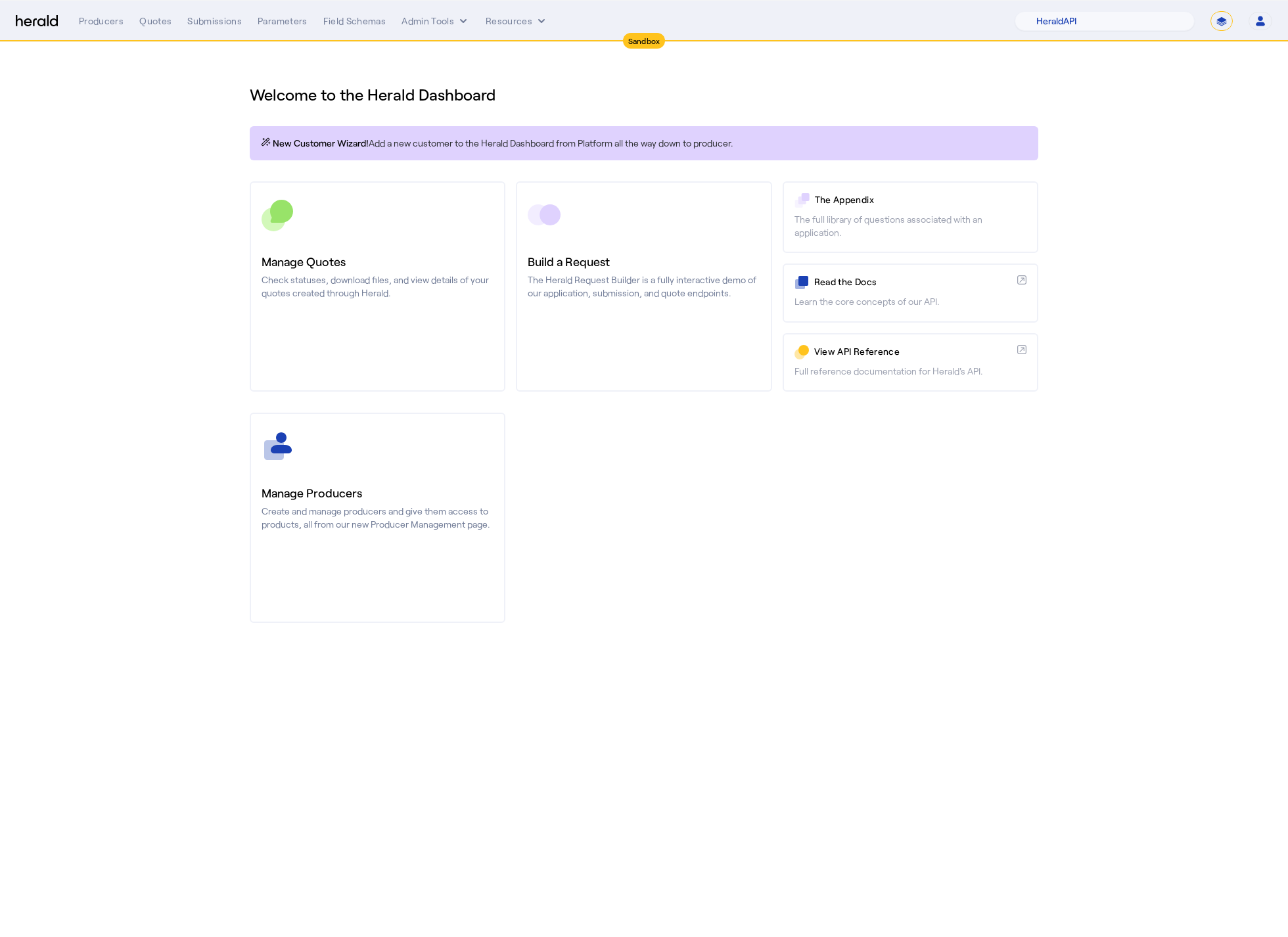
click at [1219, 26] on select "**********" at bounding box center [1222, 21] width 22 height 20
click at [1230, 27] on select "**********" at bounding box center [1222, 21] width 22 height 20
select select "**********"
click at [1211, 11] on select "**********" at bounding box center [1222, 21] width 22 height 20
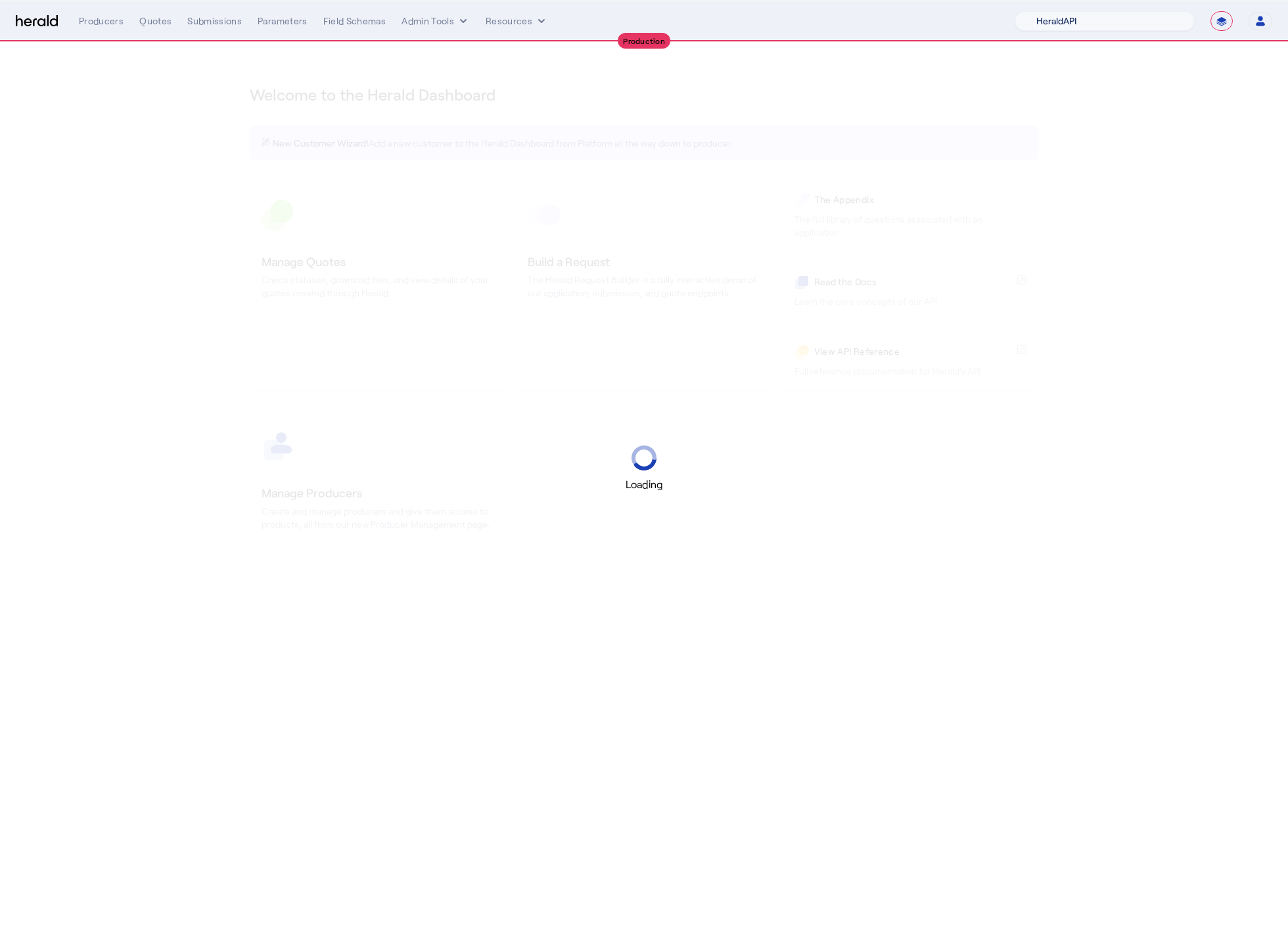
click at [1111, 25] on select "1Fort Acrisure Acturis Affinity Advisors Affinity Risk Agentero AmWins Anzen Ao…" at bounding box center [1105, 21] width 180 height 20
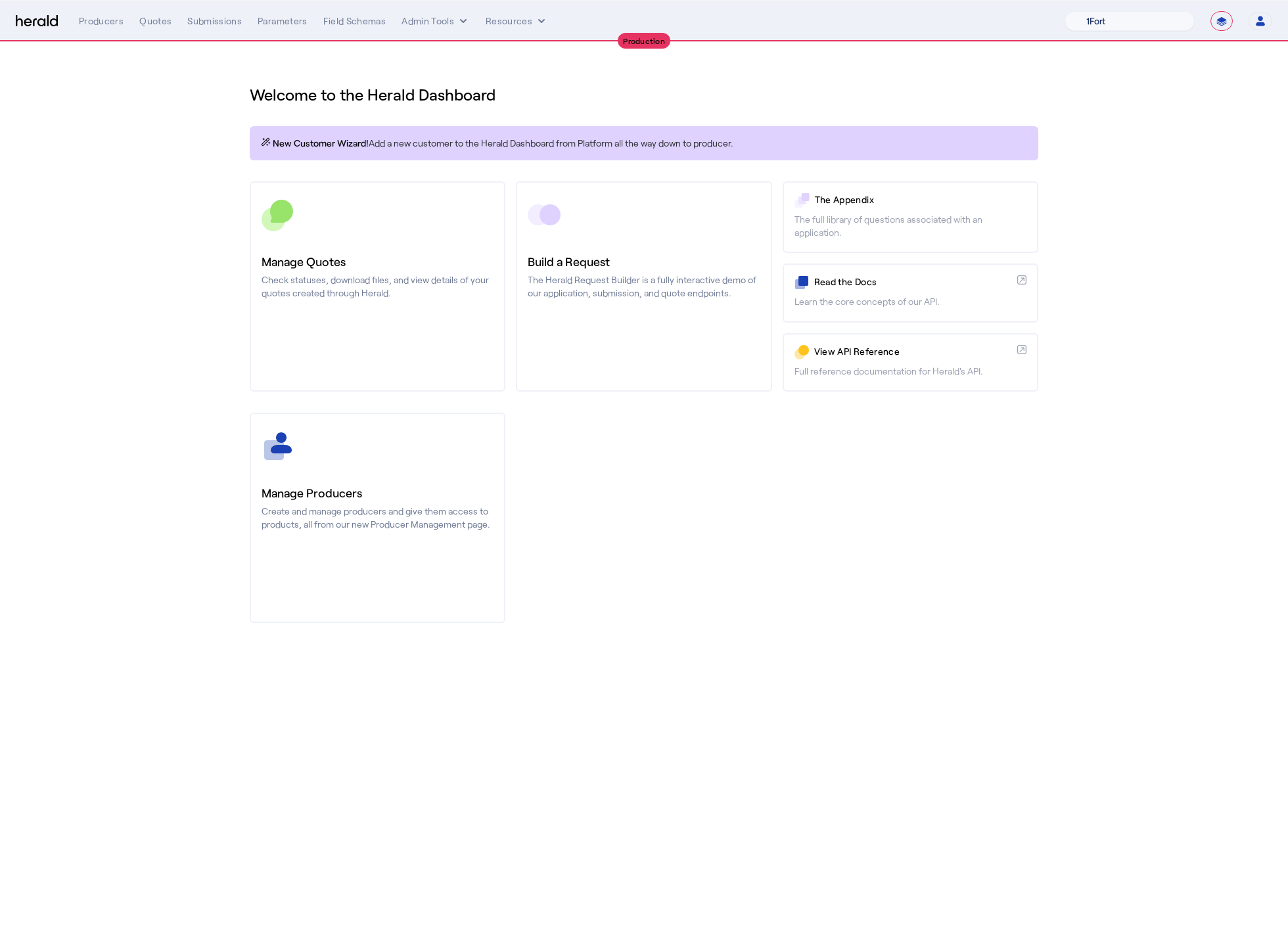
select select "pfm_z9k1_growthmill"
click at [1065, 11] on select "1Fort Affinity Risk Billy BindHQ Bunker CRC Campus Coverage Citadel Fifthwall F…" at bounding box center [1129, 21] width 130 height 20
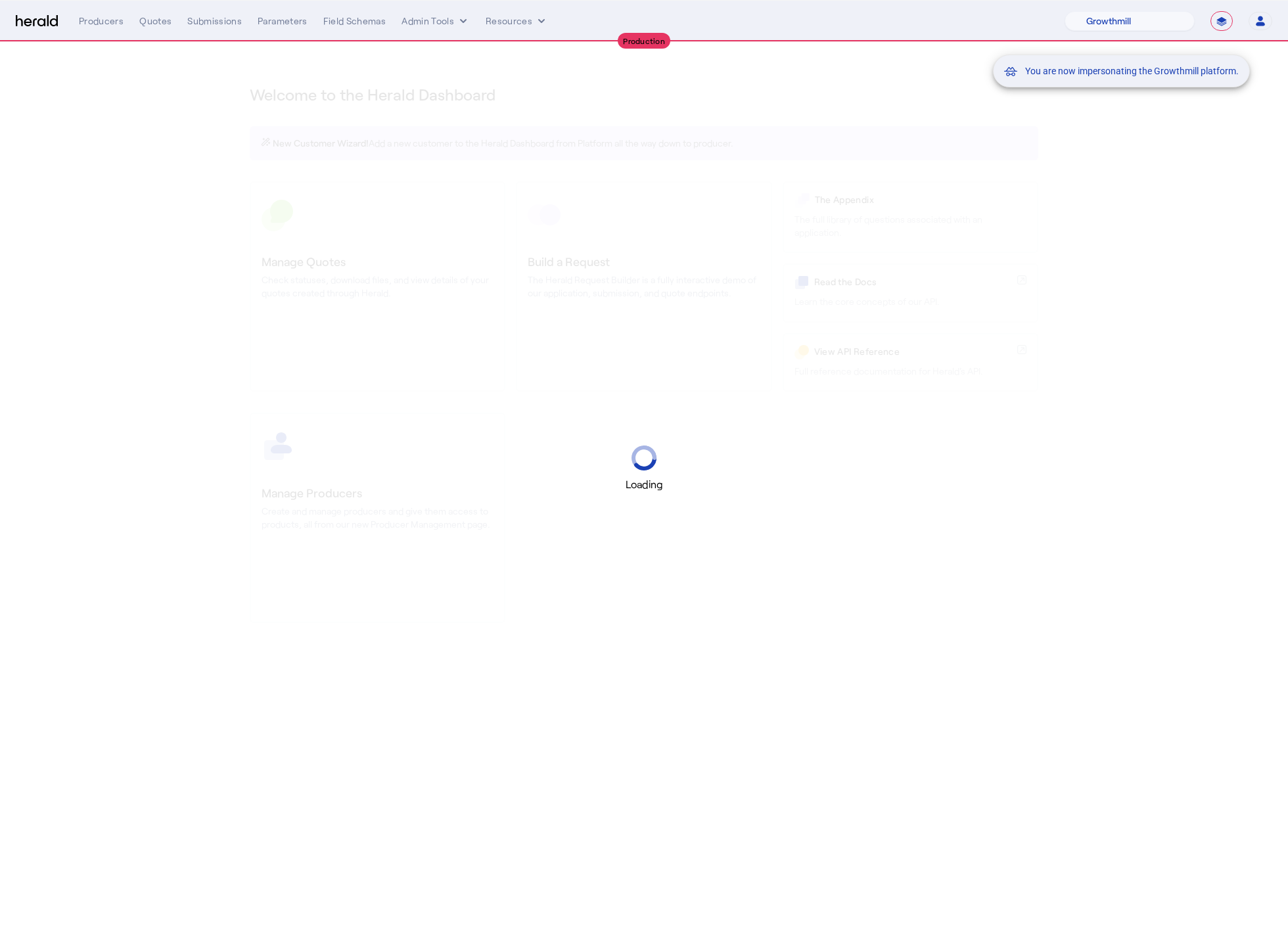
click at [151, 116] on div "You are now impersonating the Growthmill platform." at bounding box center [644, 468] width 1288 height 937
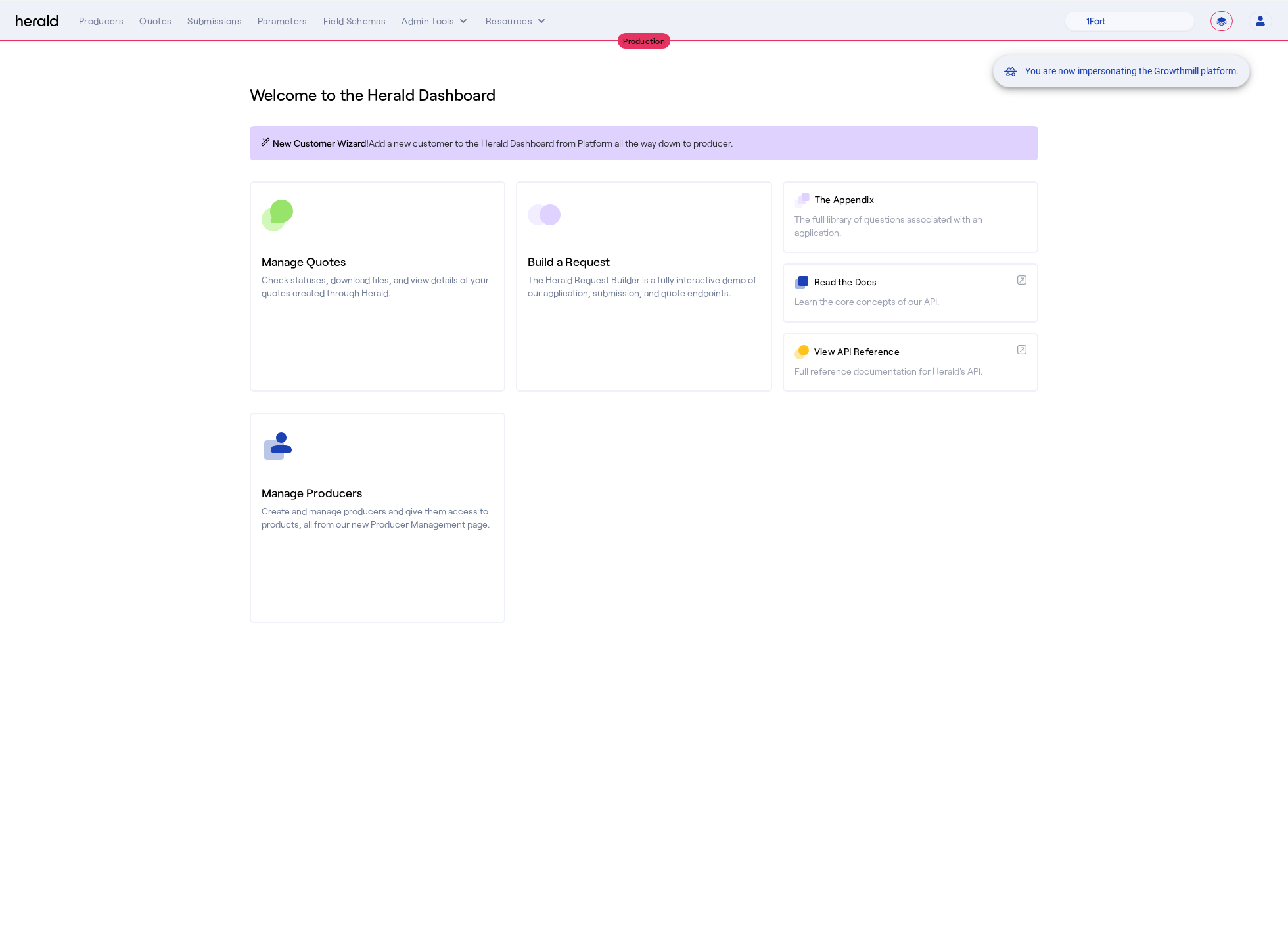
click at [160, 18] on div "You are now impersonating the Growthmill platform." at bounding box center [644, 468] width 1288 height 937
click at [159, 22] on div "You are now impersonating the Growthmill platform." at bounding box center [644, 468] width 1288 height 937
click at [153, 22] on div "You are now impersonating the Growthmill platform." at bounding box center [644, 468] width 1288 height 937
click at [153, 22] on div "Quotes" at bounding box center [155, 21] width 32 height 13
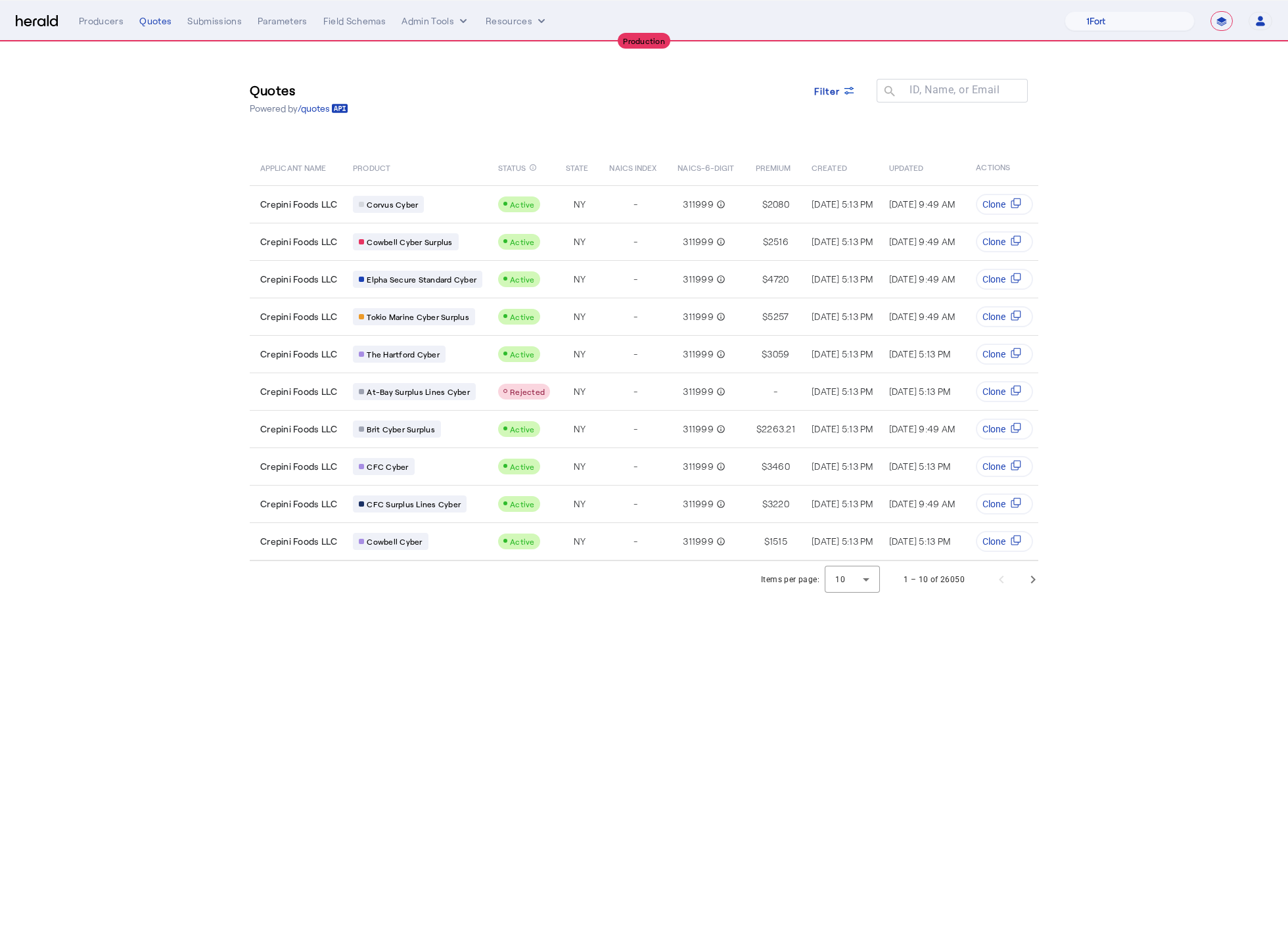
click at [150, 179] on section "Quotes Powered by /quotes Filter ID, Name, or Email search APPLICANT NAME PRODU…" at bounding box center [644, 320] width 1288 height 556
click at [1032, 587] on span "Next page" at bounding box center [1033, 580] width 32 height 32
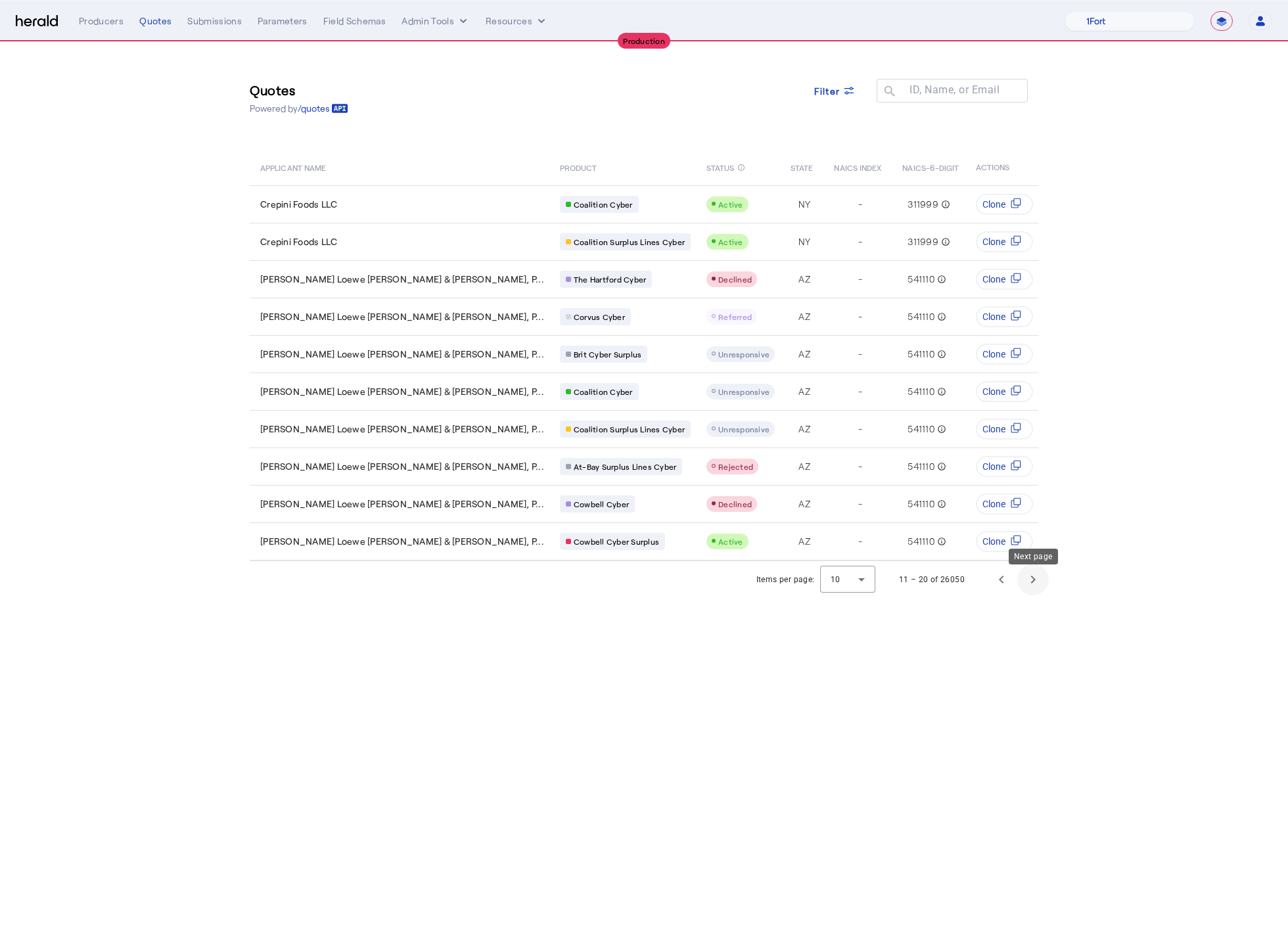
click at [1032, 587] on span "Next page" at bounding box center [1033, 580] width 32 height 32
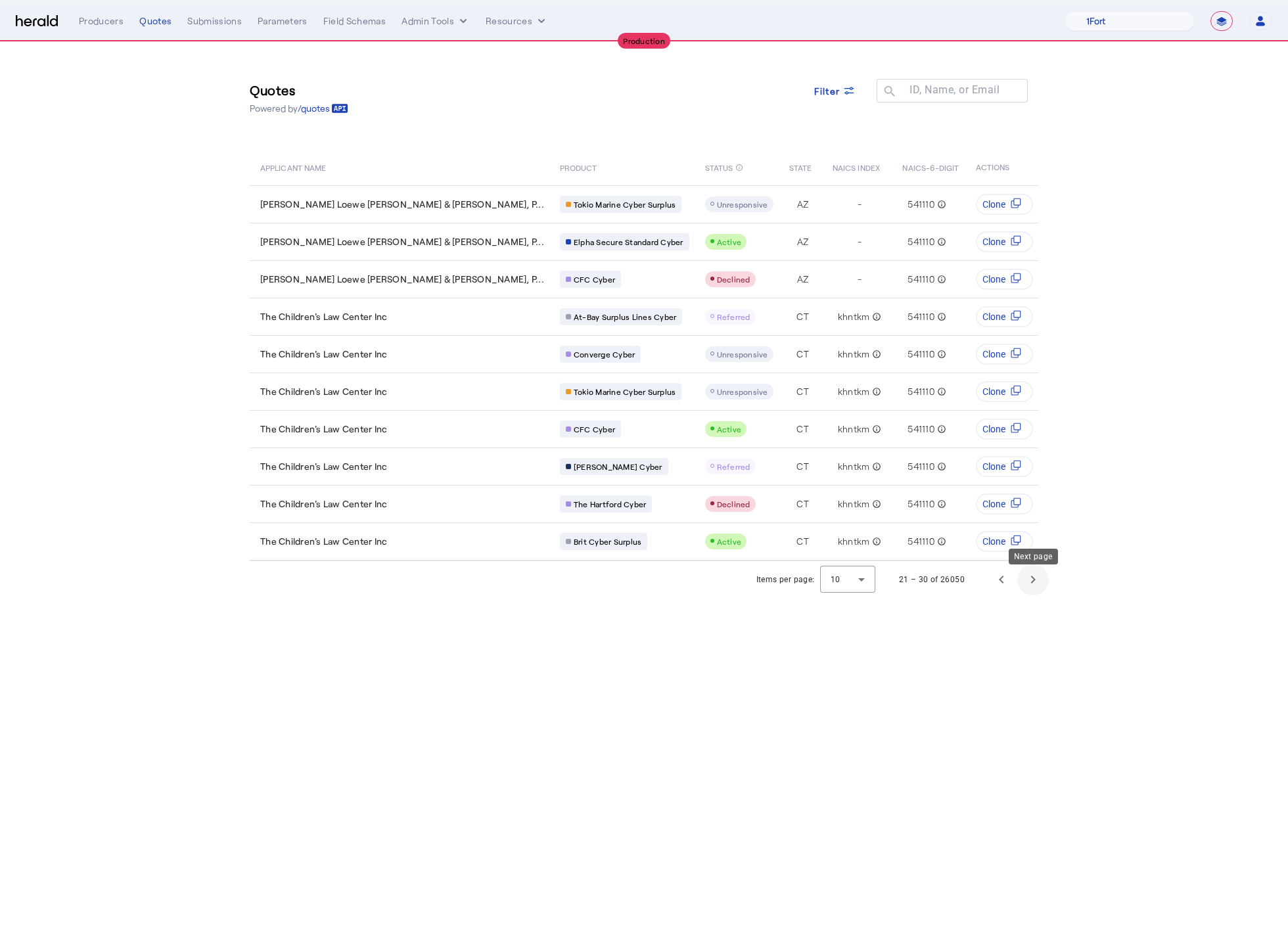
click at [1032, 587] on span "Next page" at bounding box center [1033, 580] width 32 height 32
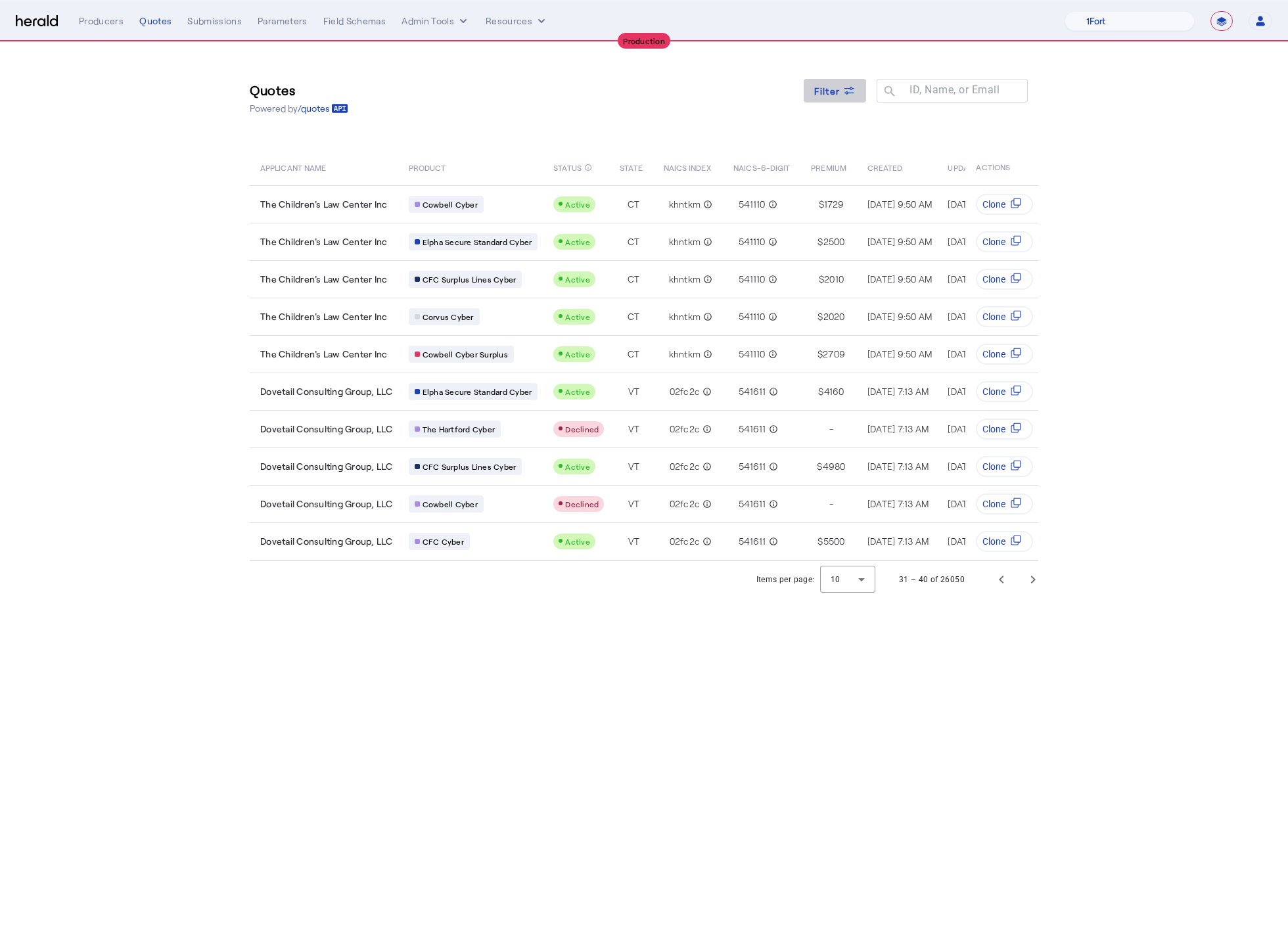
click at [843, 93] on icon at bounding box center [849, 90] width 13 height 13
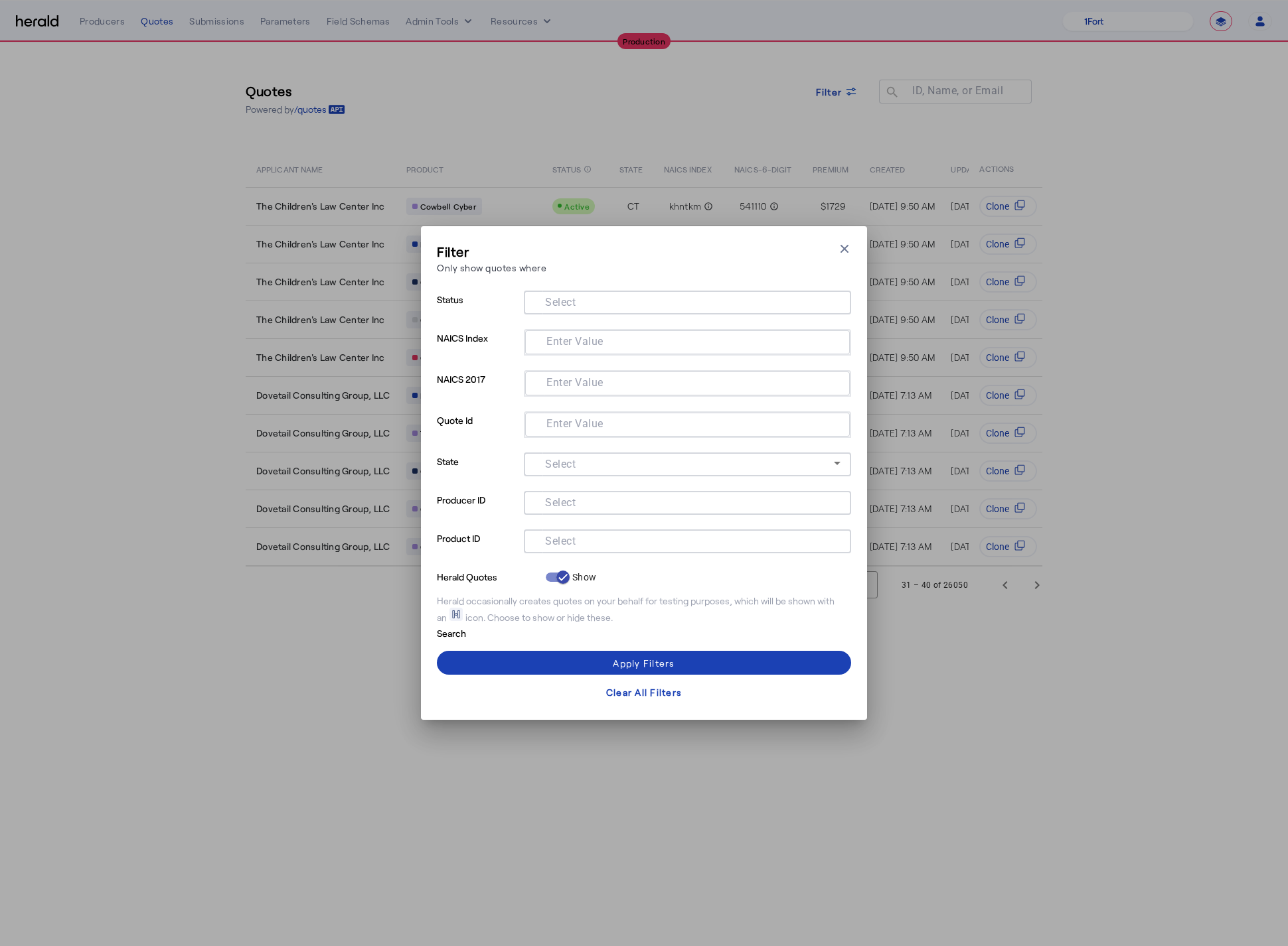
click at [590, 547] on div at bounding box center [688, 542] width 306 height 24
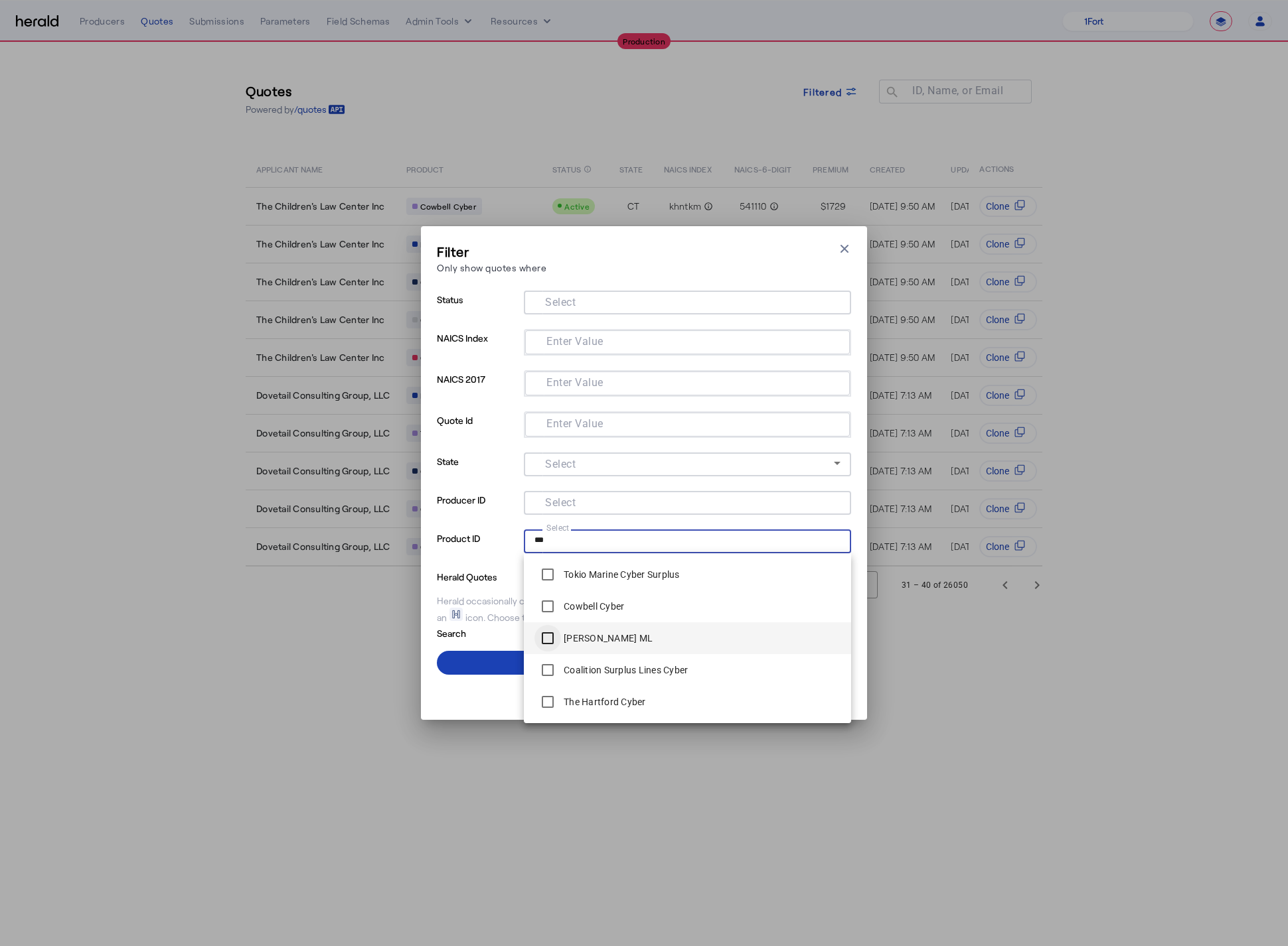
type input "***"
click at [492, 657] on span at bounding box center [643, 663] width 414 height 32
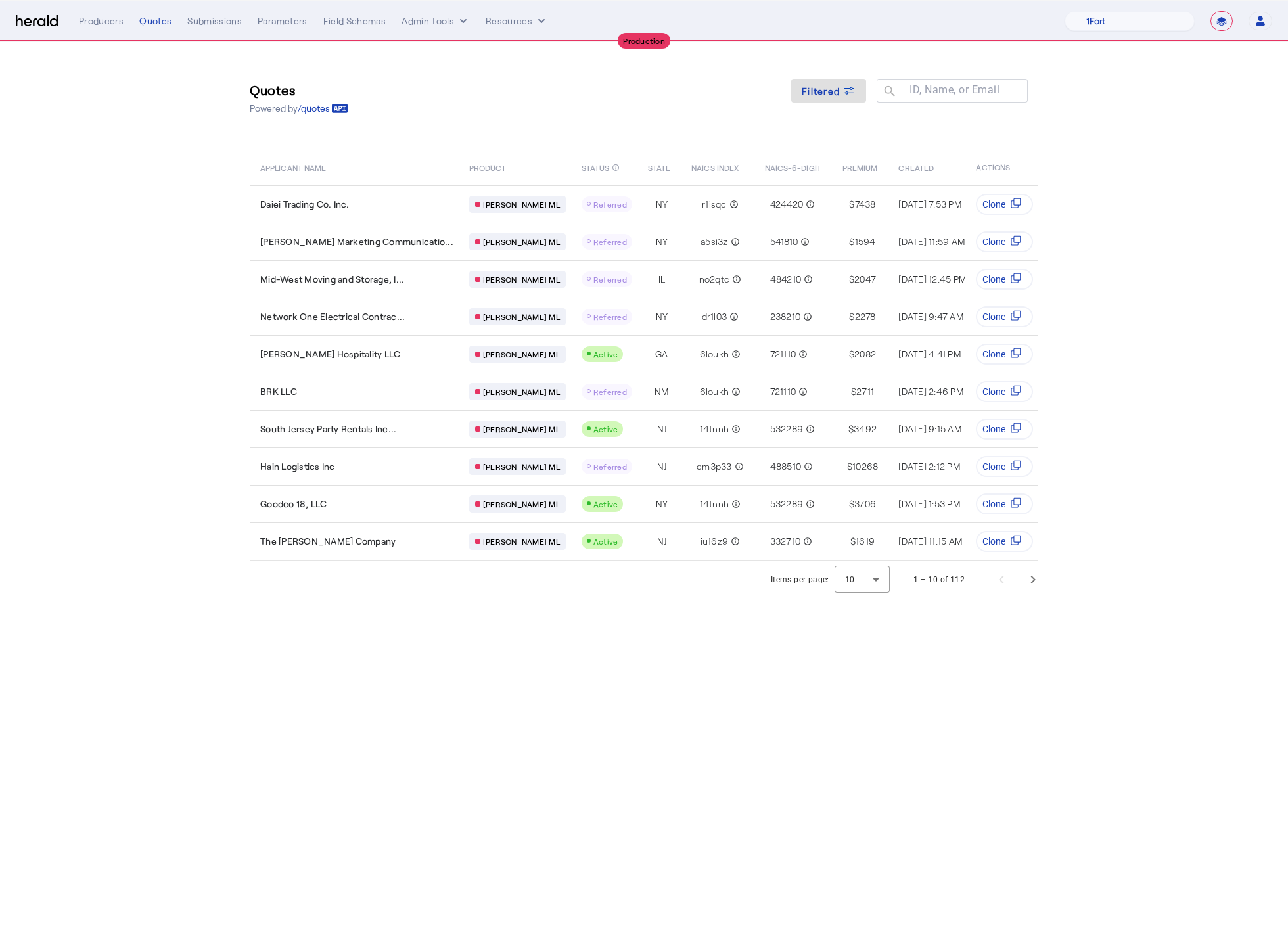
click at [494, 639] on body "**********" at bounding box center [644, 468] width 1288 height 937
click at [1031, 593] on span "Next page" at bounding box center [1033, 580] width 32 height 32
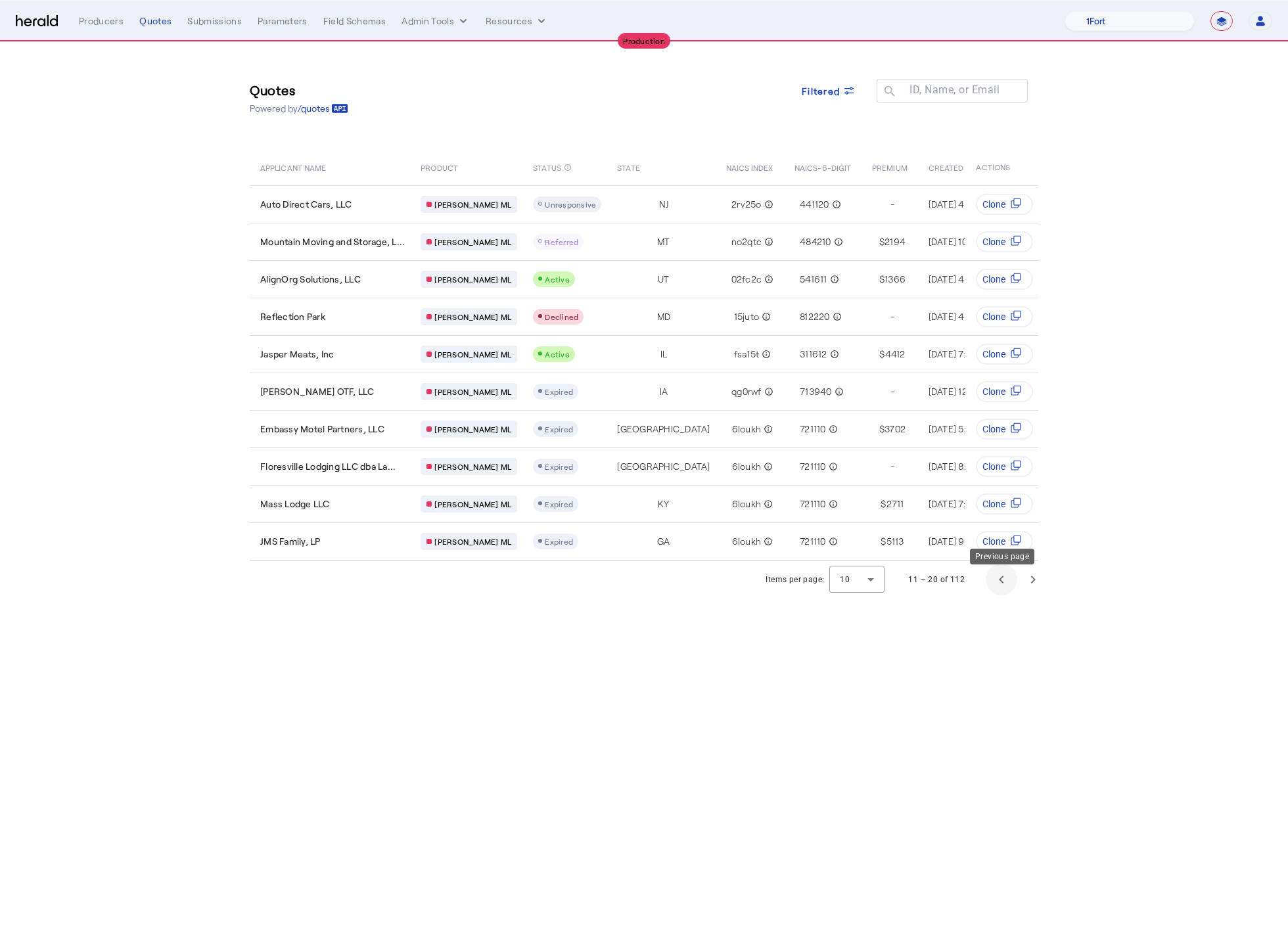
click at [1009, 595] on span "Previous page" at bounding box center [1001, 580] width 32 height 32
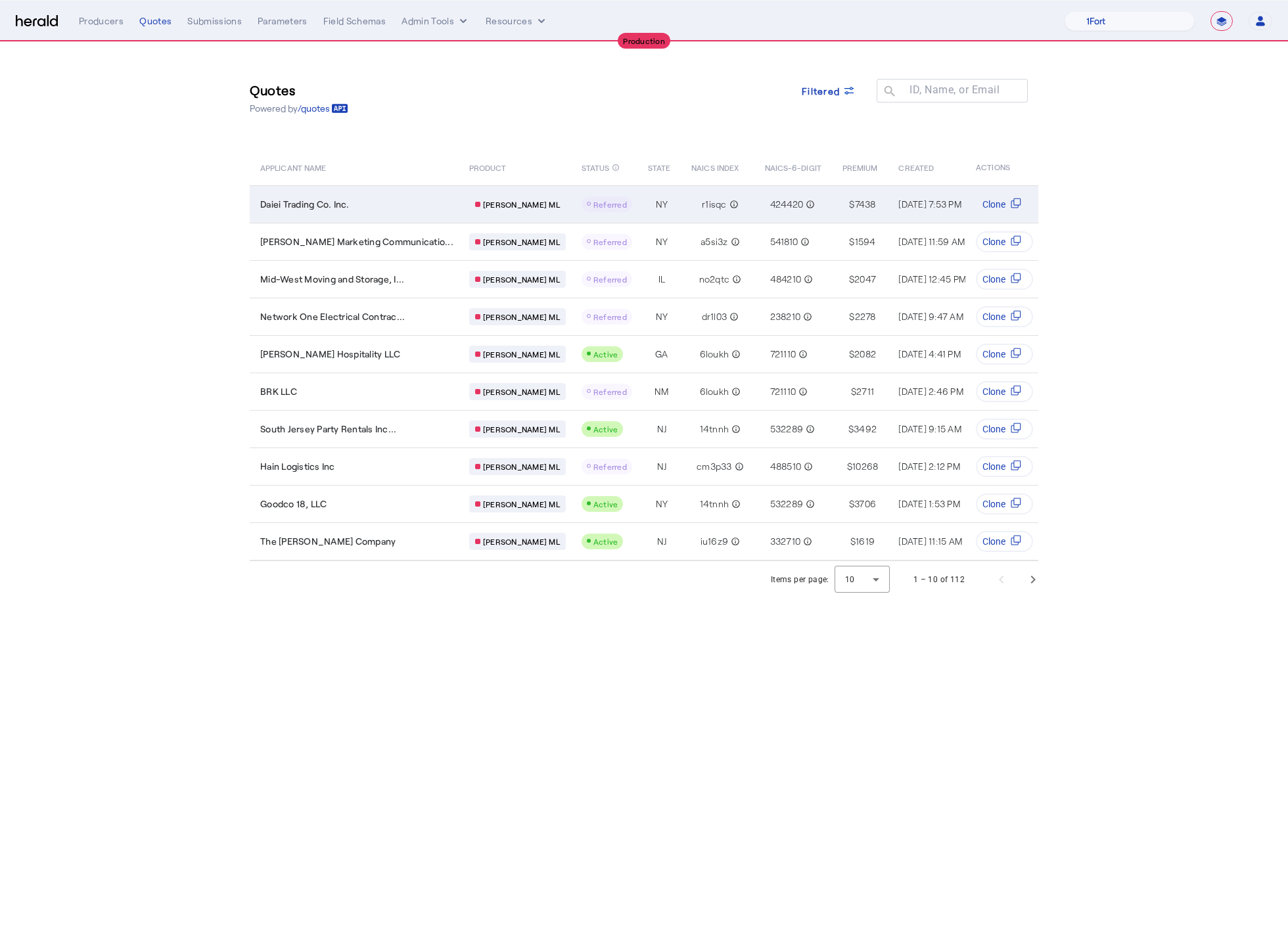
click at [284, 206] on span "Daiei Trading Co. Inc." at bounding box center [304, 204] width 89 height 13
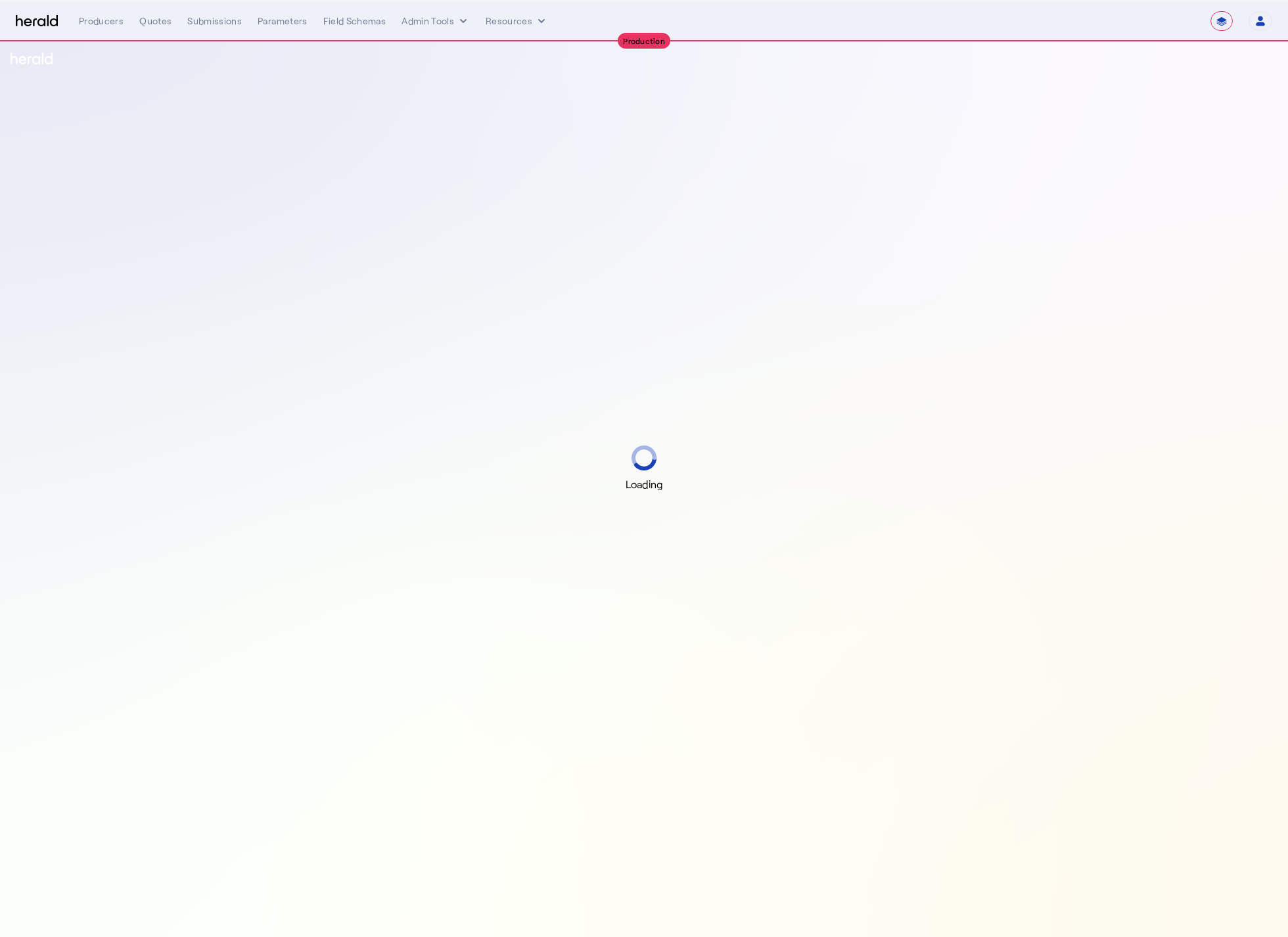
select select "**********"
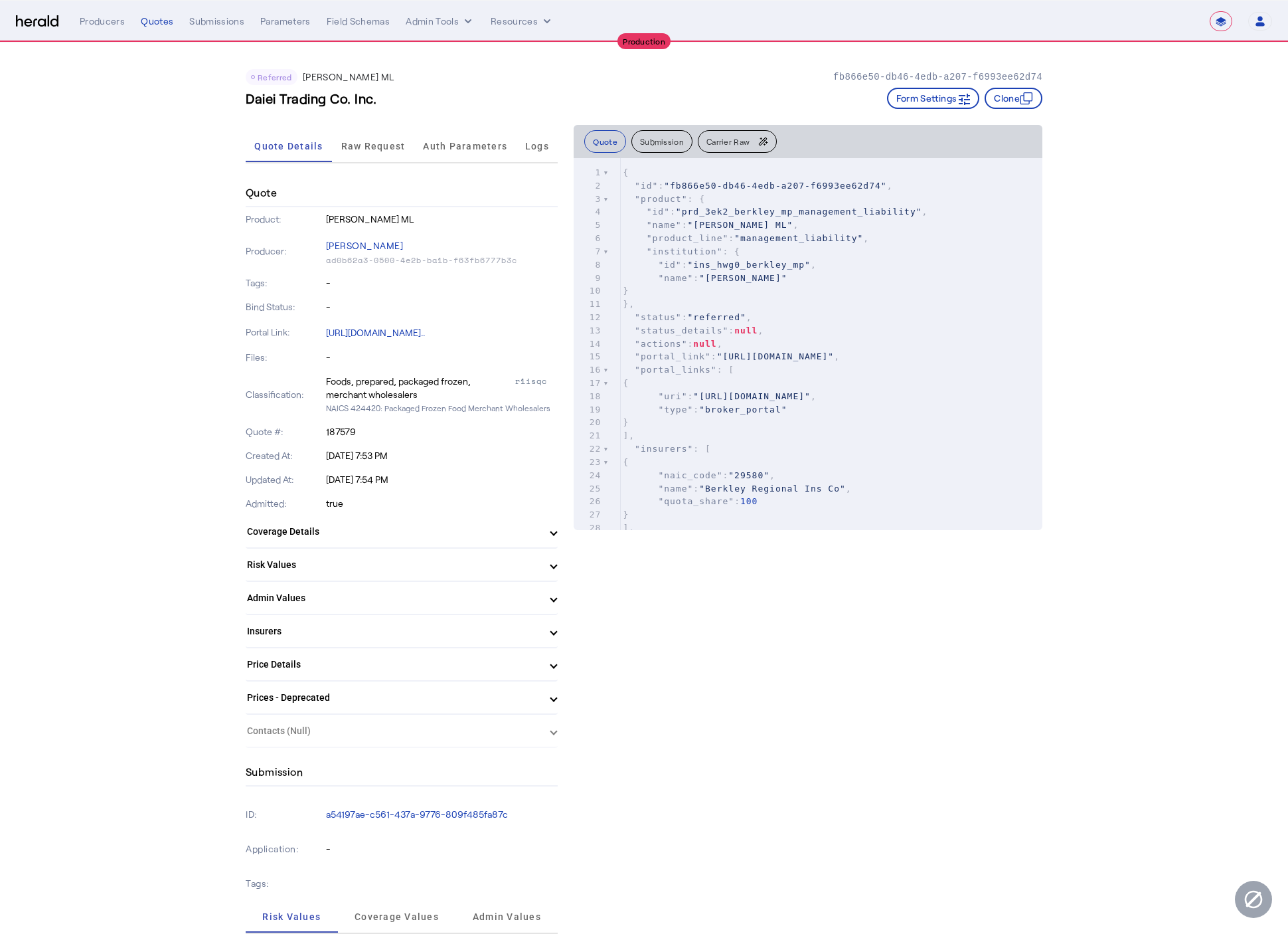
click at [386, 161] on div "Quote Details Raw Request Auth Parameters Logs" at bounding box center [401, 147] width 312 height 34
click at [383, 156] on span "Raw Request" at bounding box center [373, 146] width 65 height 32
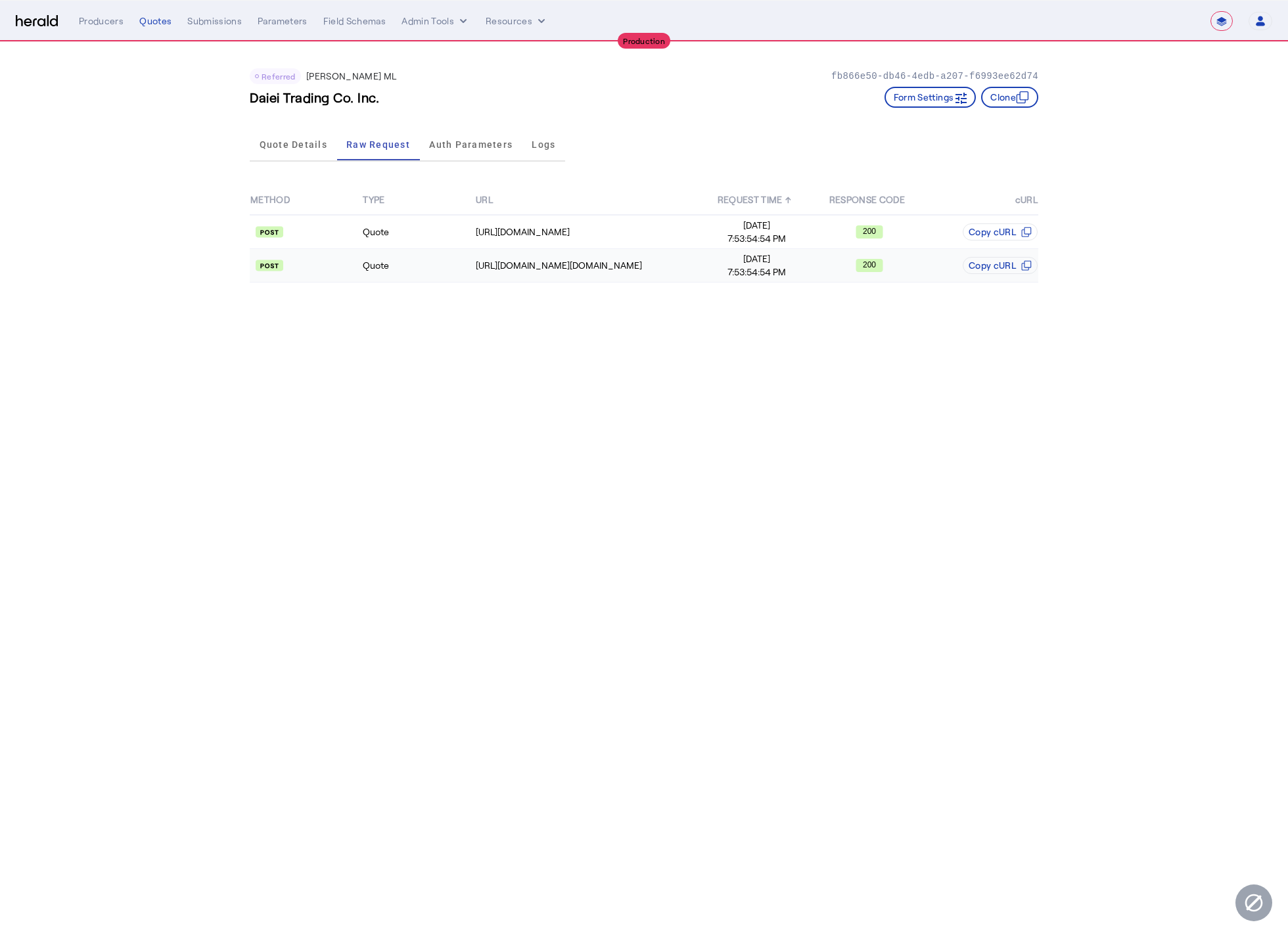
click at [435, 277] on td "Quote" at bounding box center [418, 265] width 112 height 33
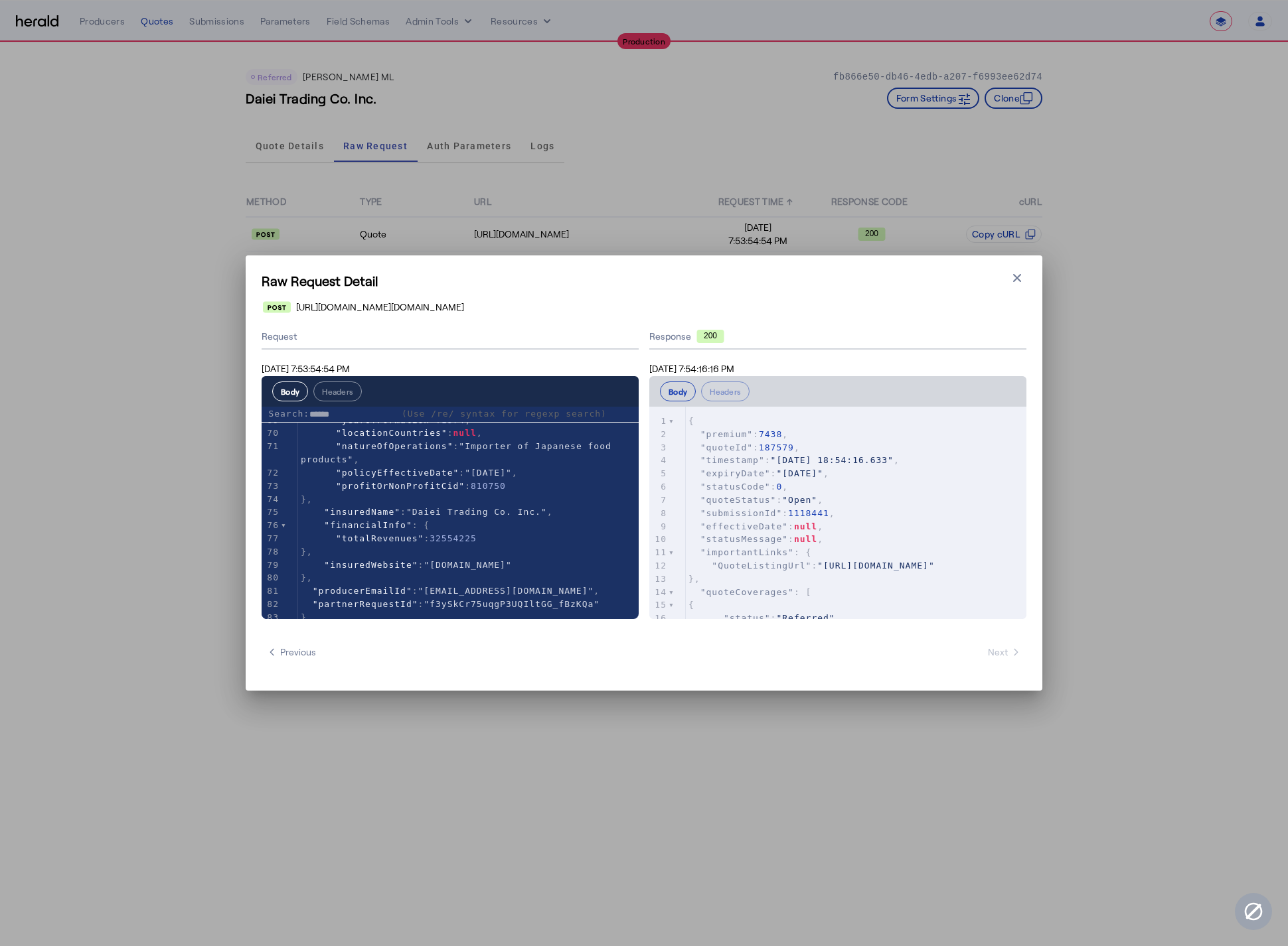
scroll to position [906, 0]
type input "******"
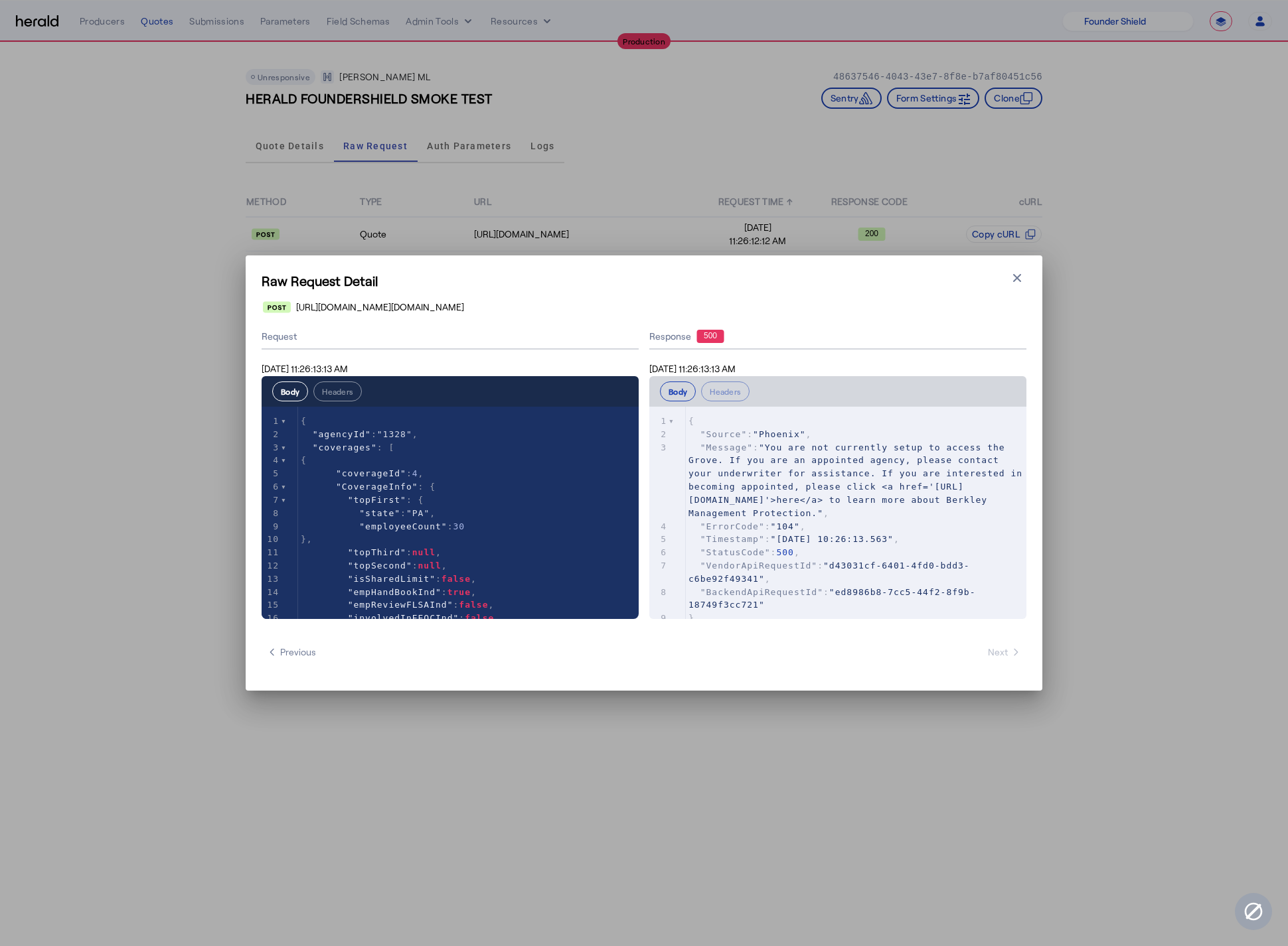
select select "pfm_lx2v_founder_shield"
select select "**********"
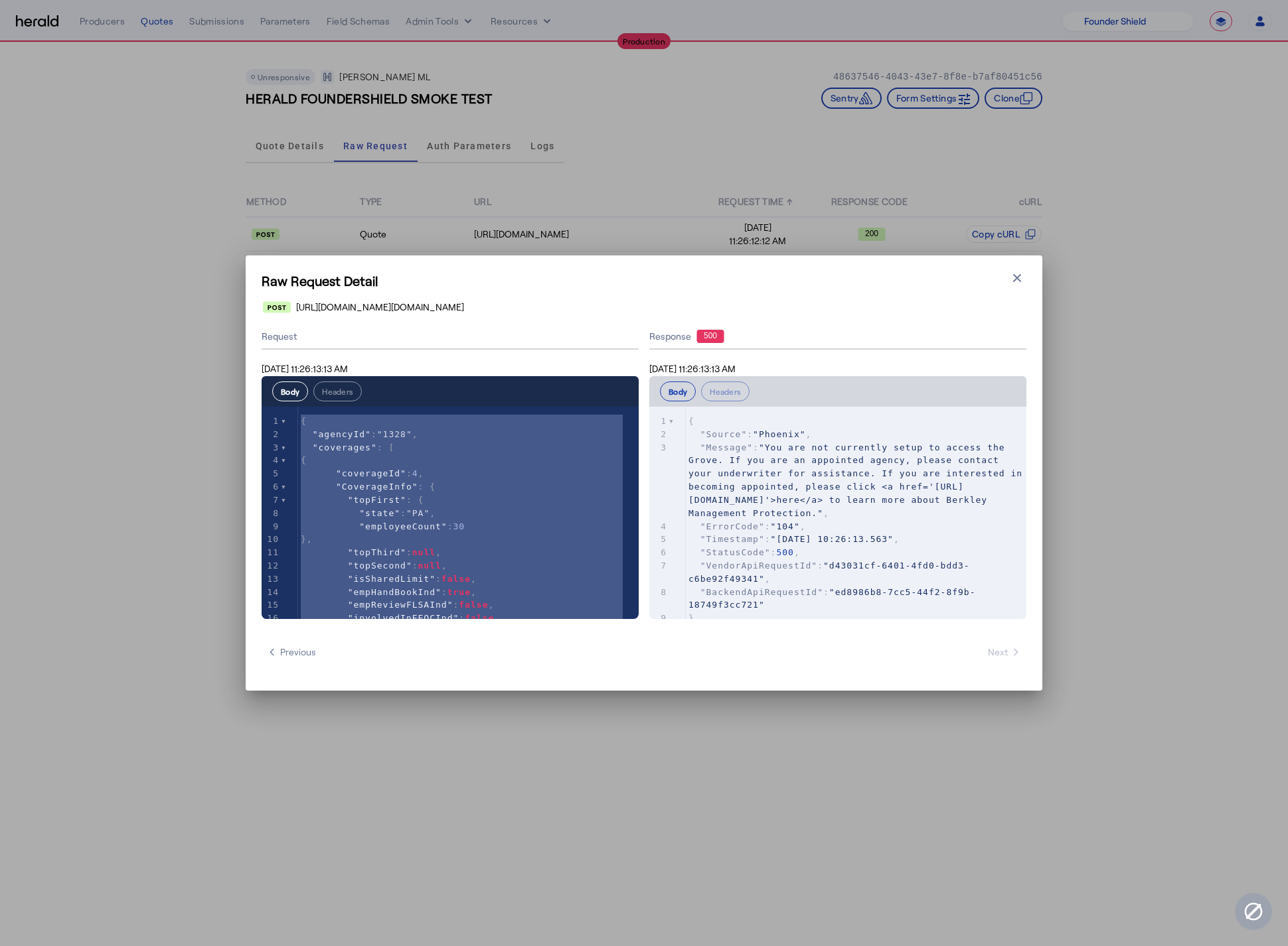
drag, startPoint x: 301, startPoint y: 421, endPoint x: 496, endPoint y: 643, distance: 295.5
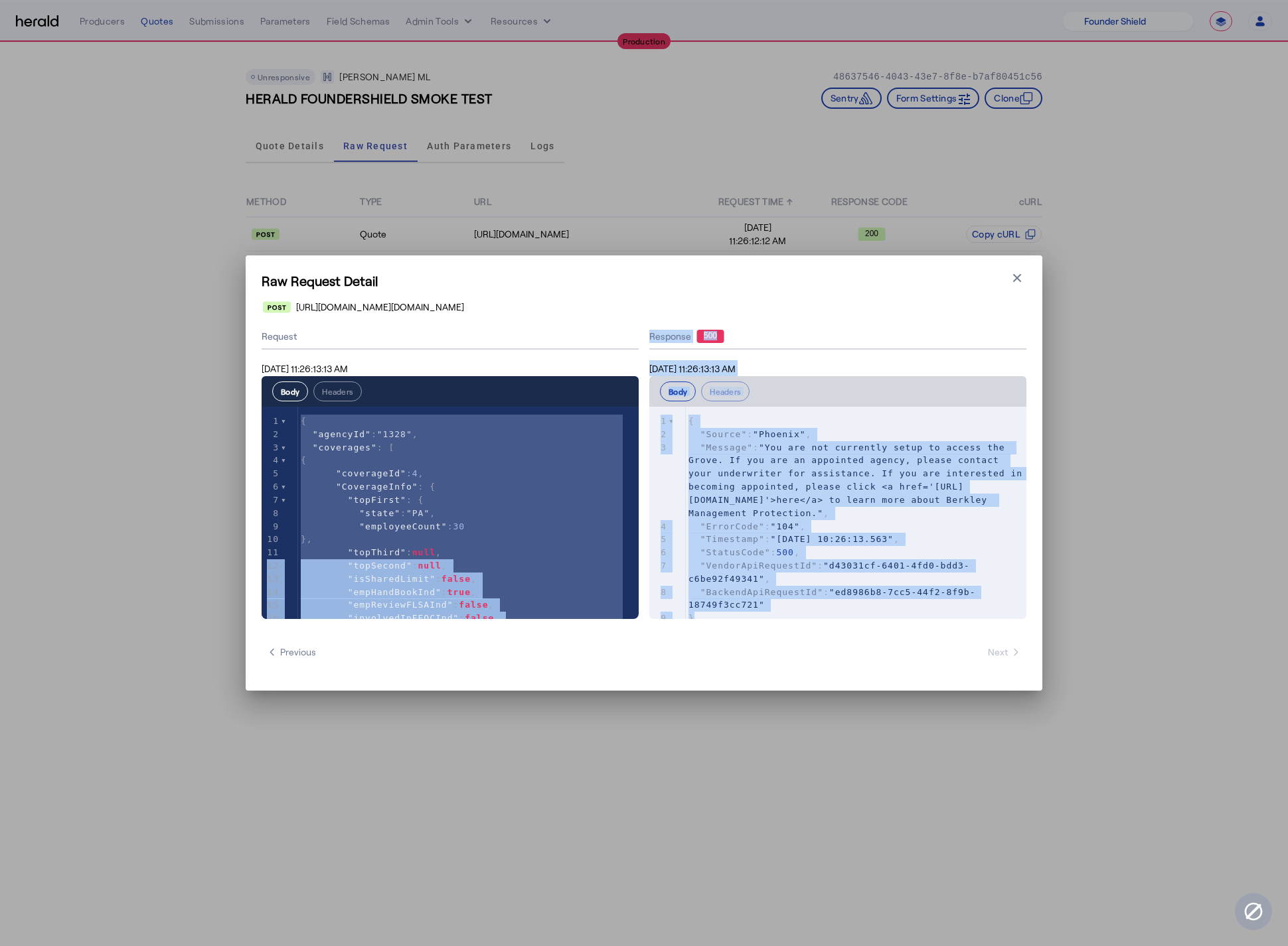
drag, startPoint x: 496, startPoint y: 643, endPoint x: 457, endPoint y: 559, distance: 92.6
click at [0, 0] on carrier-raw-request-dialog "**********" at bounding box center [0, 0] width 0 height 0
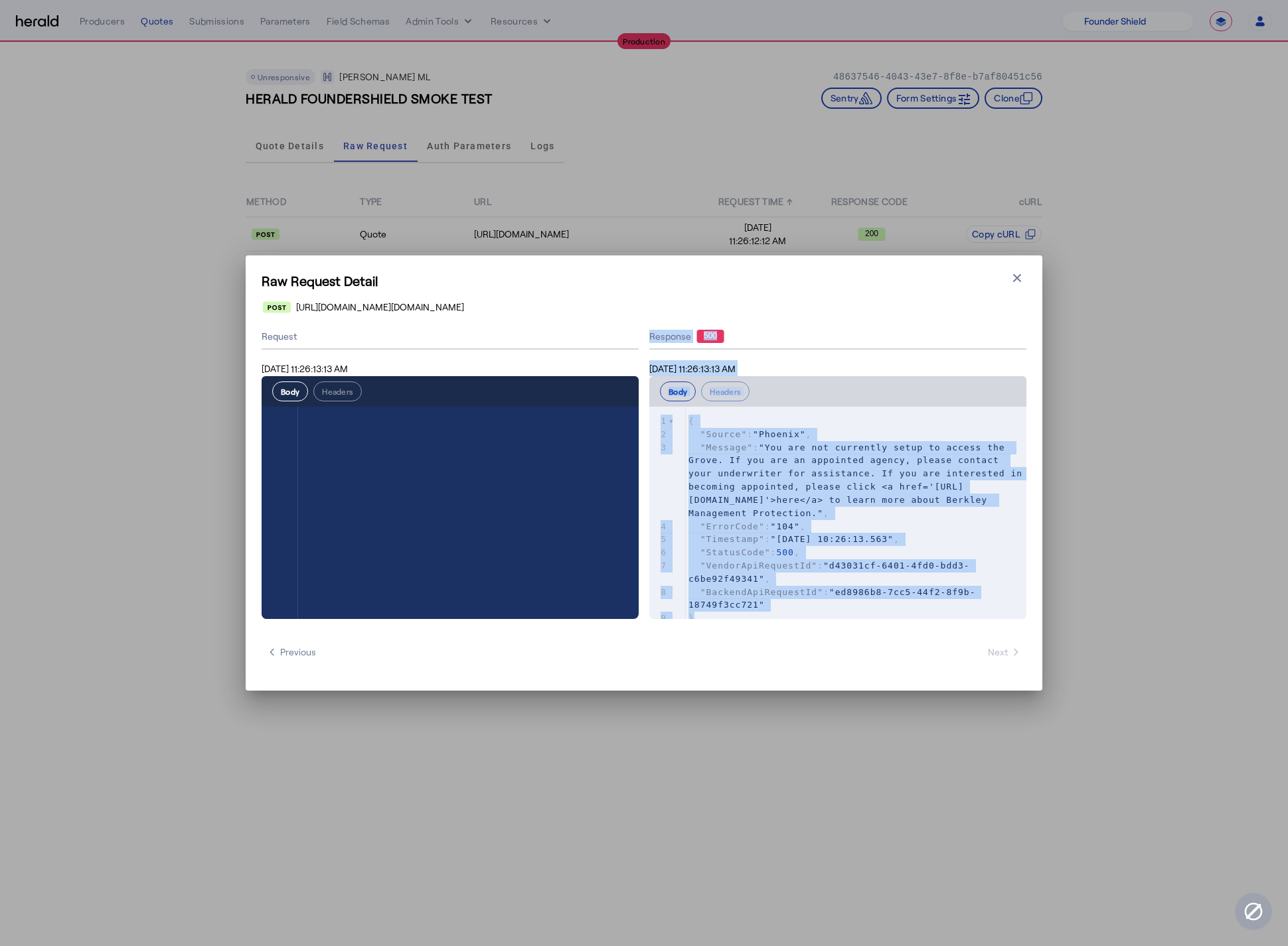
type textarea "*"
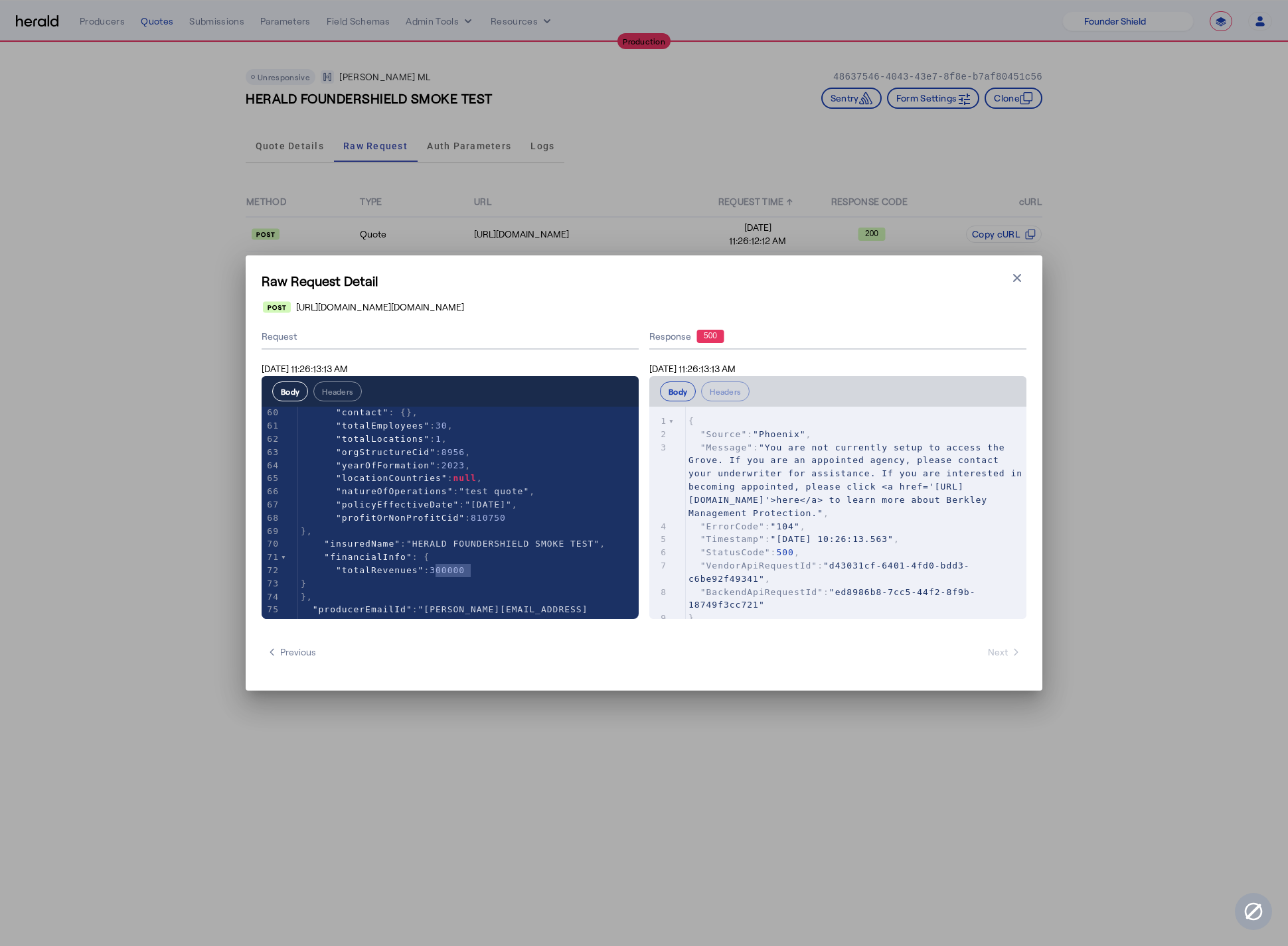
scroll to position [796, 0]
type textarea "**********"
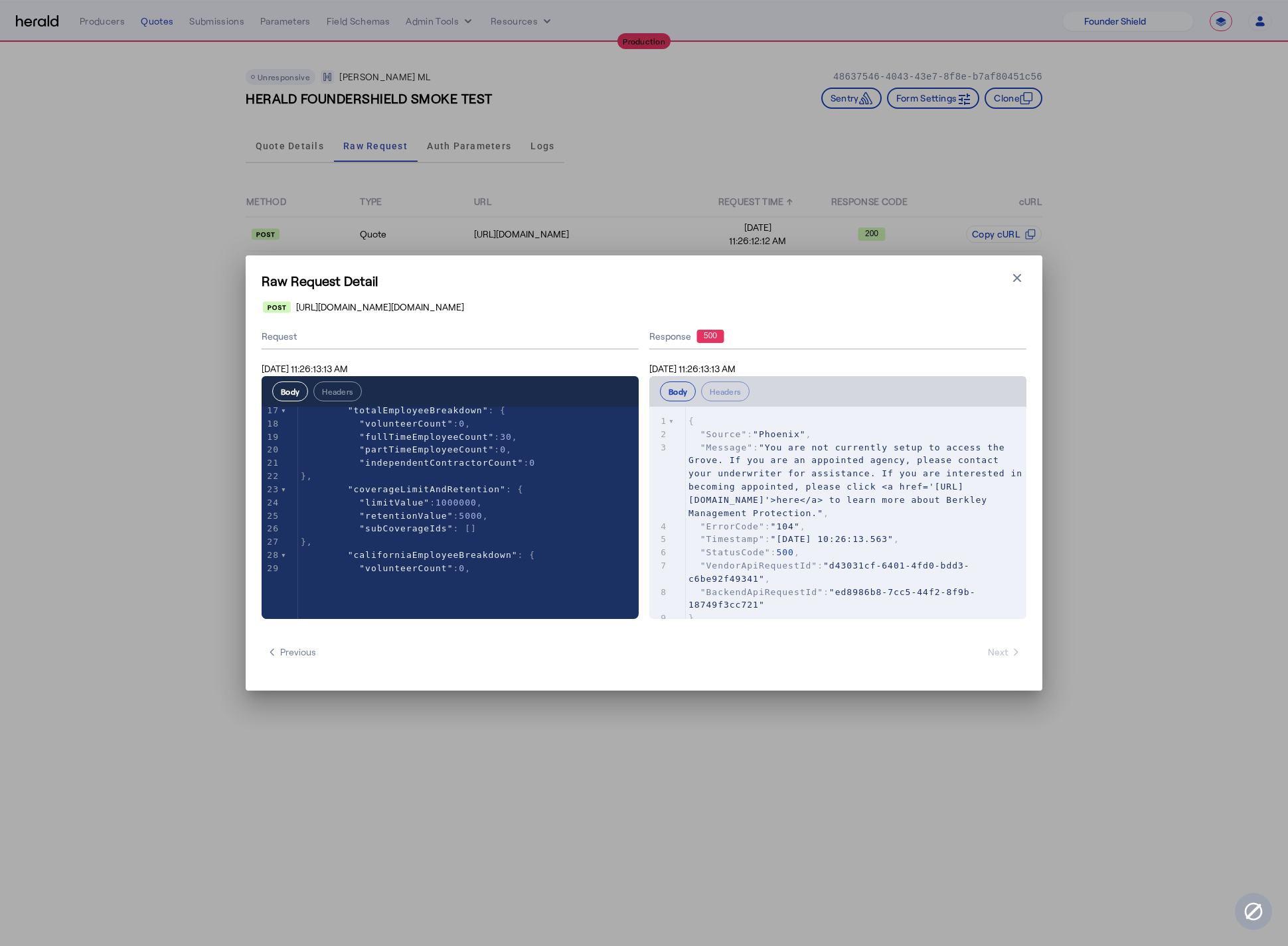
scroll to position [0, 0]
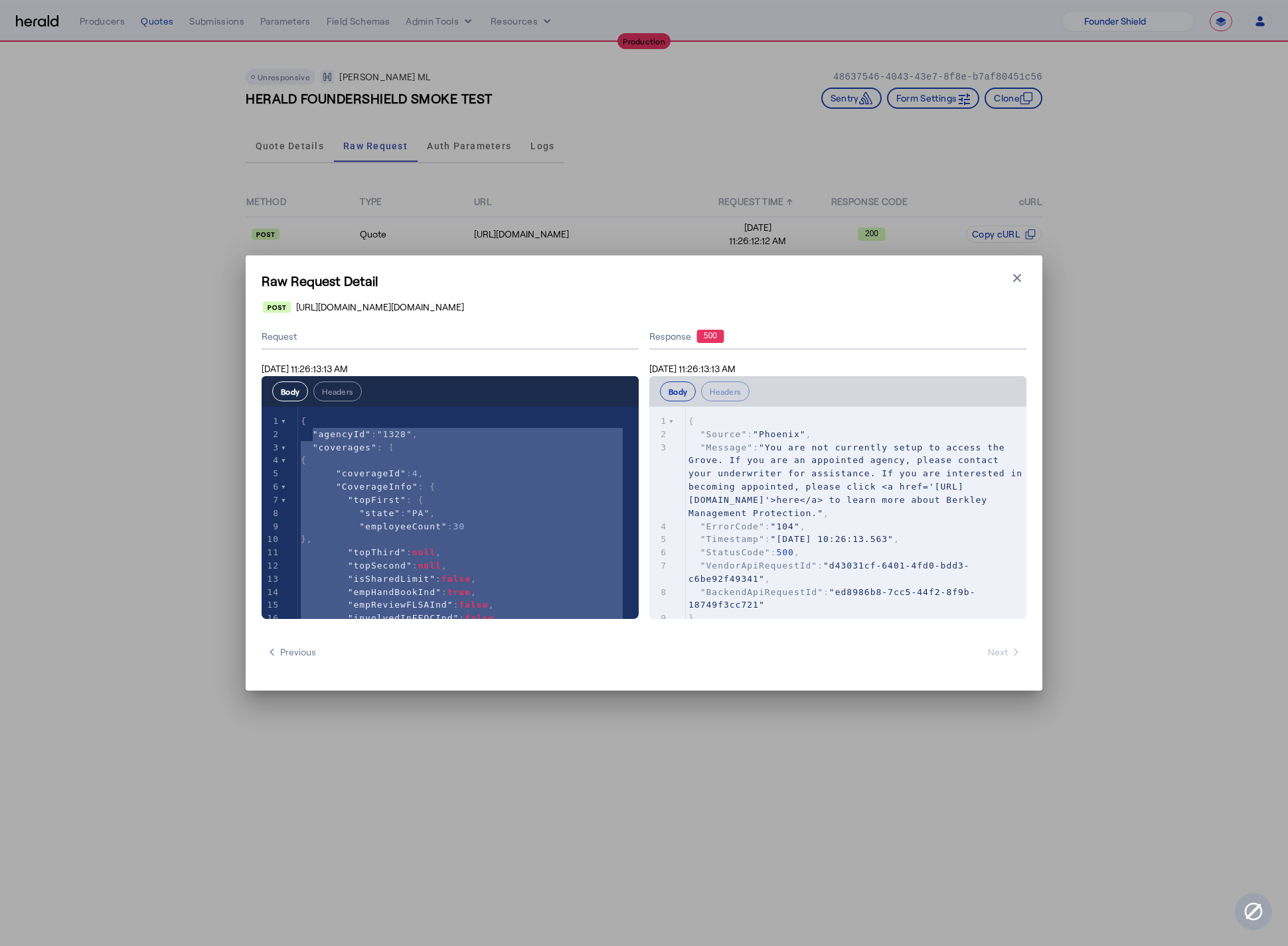
type textarea "**********"
drag, startPoint x: 312, startPoint y: 605, endPoint x: 302, endPoint y: 428, distance: 177.3
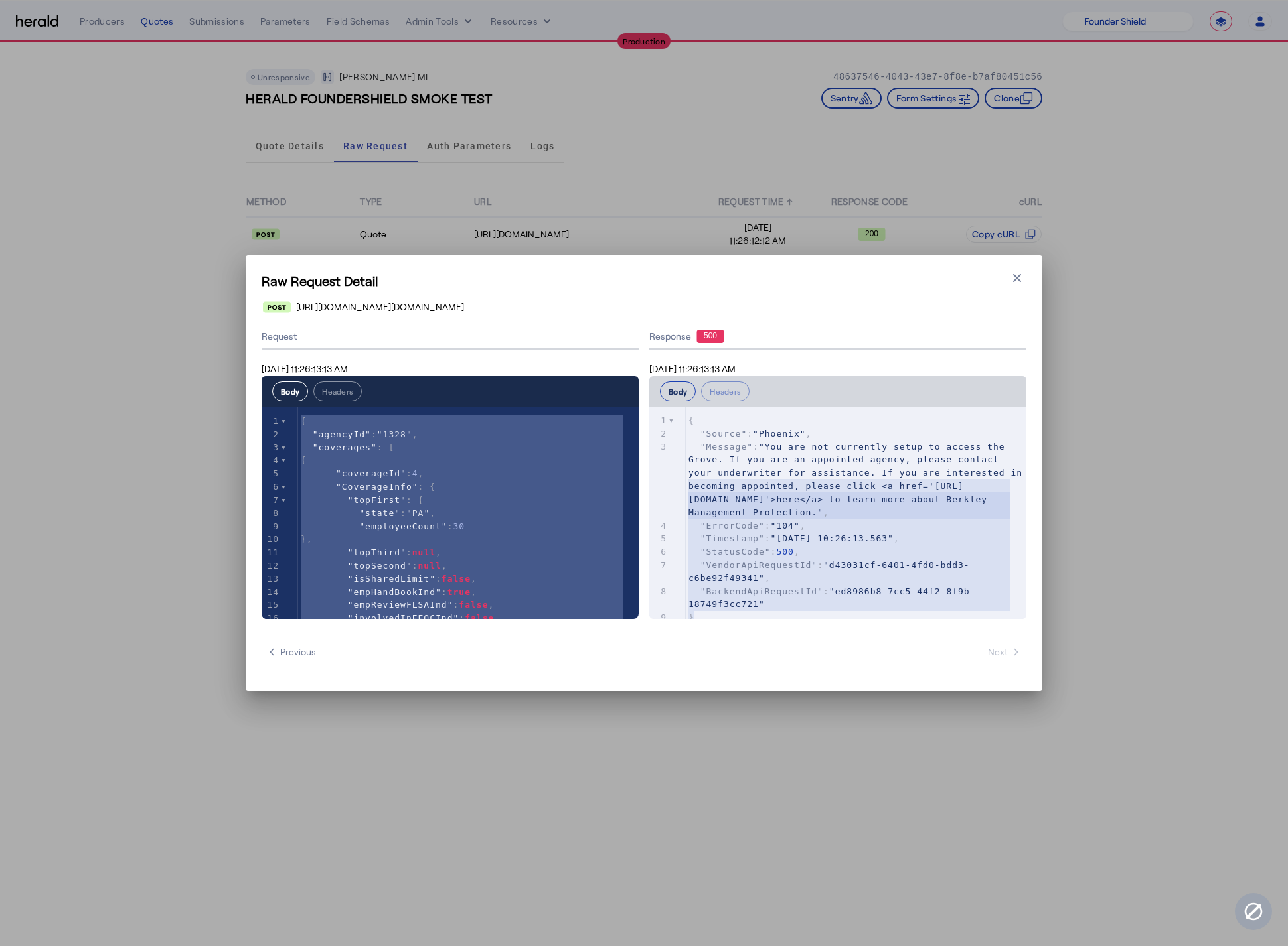
type textarea "**********"
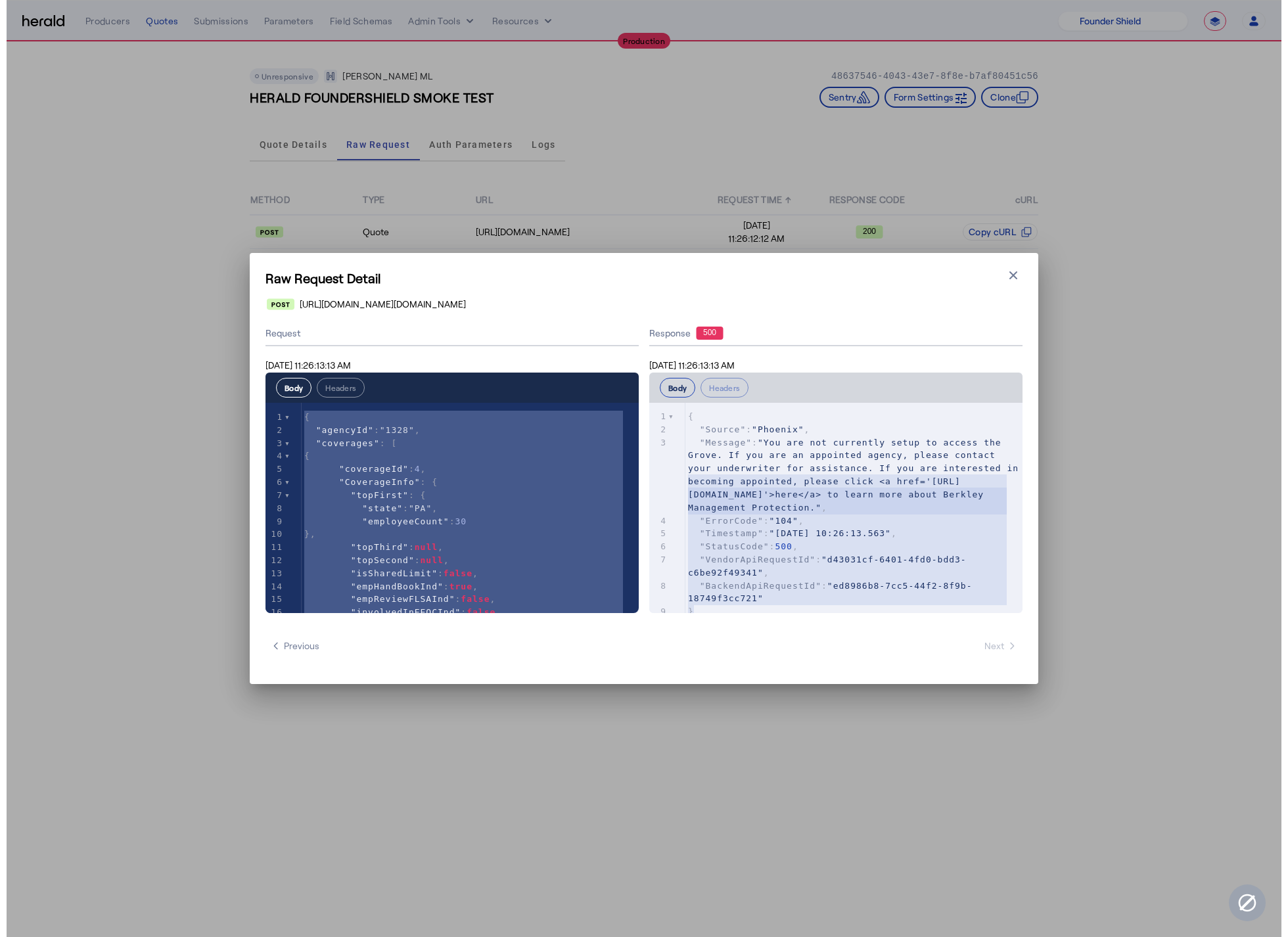
scroll to position [0, 0]
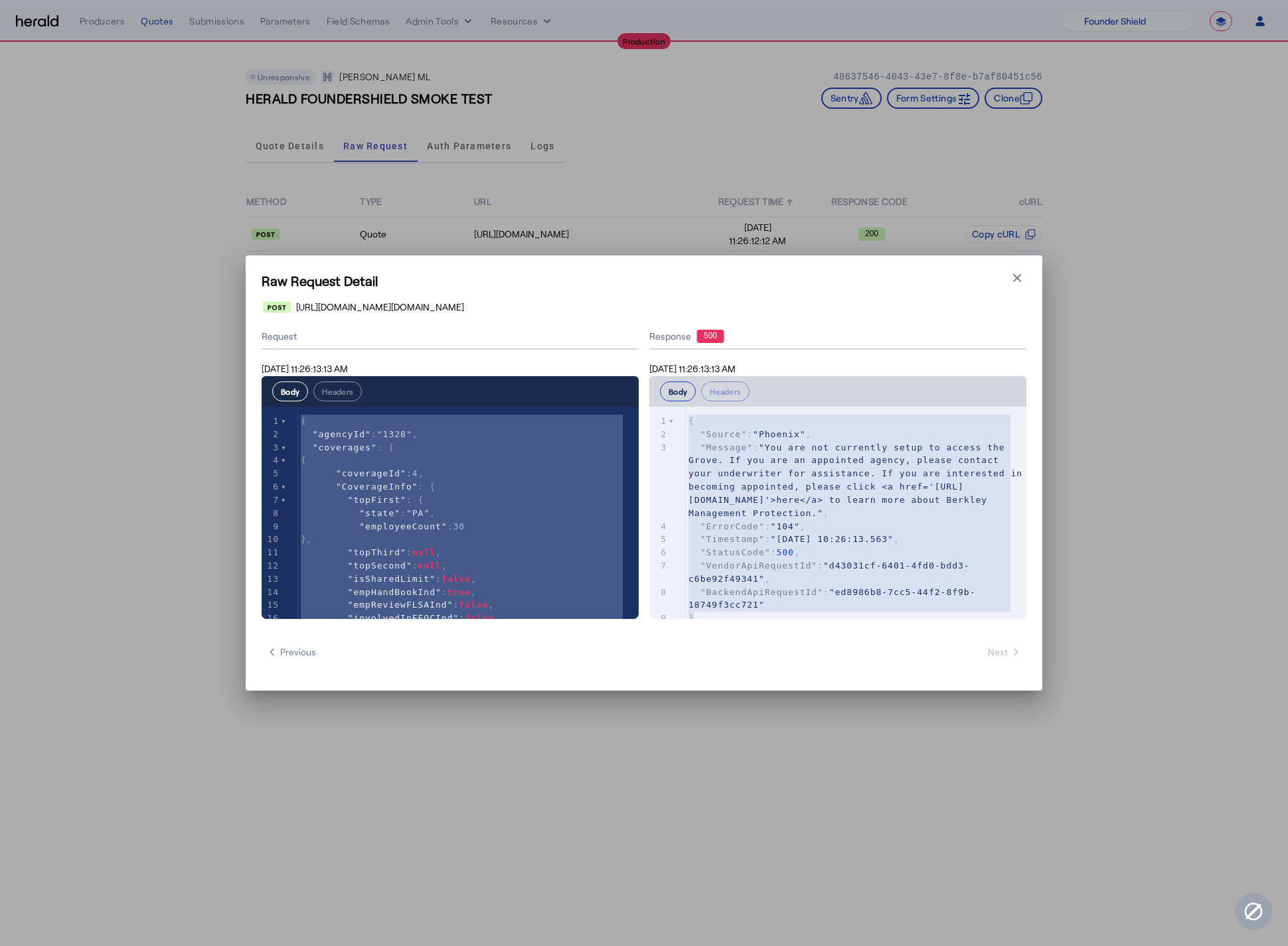
drag, startPoint x: 704, startPoint y: 610, endPoint x: 671, endPoint y: 391, distance: 221.5
click at [671, 391] on div "**********" at bounding box center [838, 498] width 377 height 243
click at [1021, 277] on icon "button" at bounding box center [1017, 278] width 14 height 14
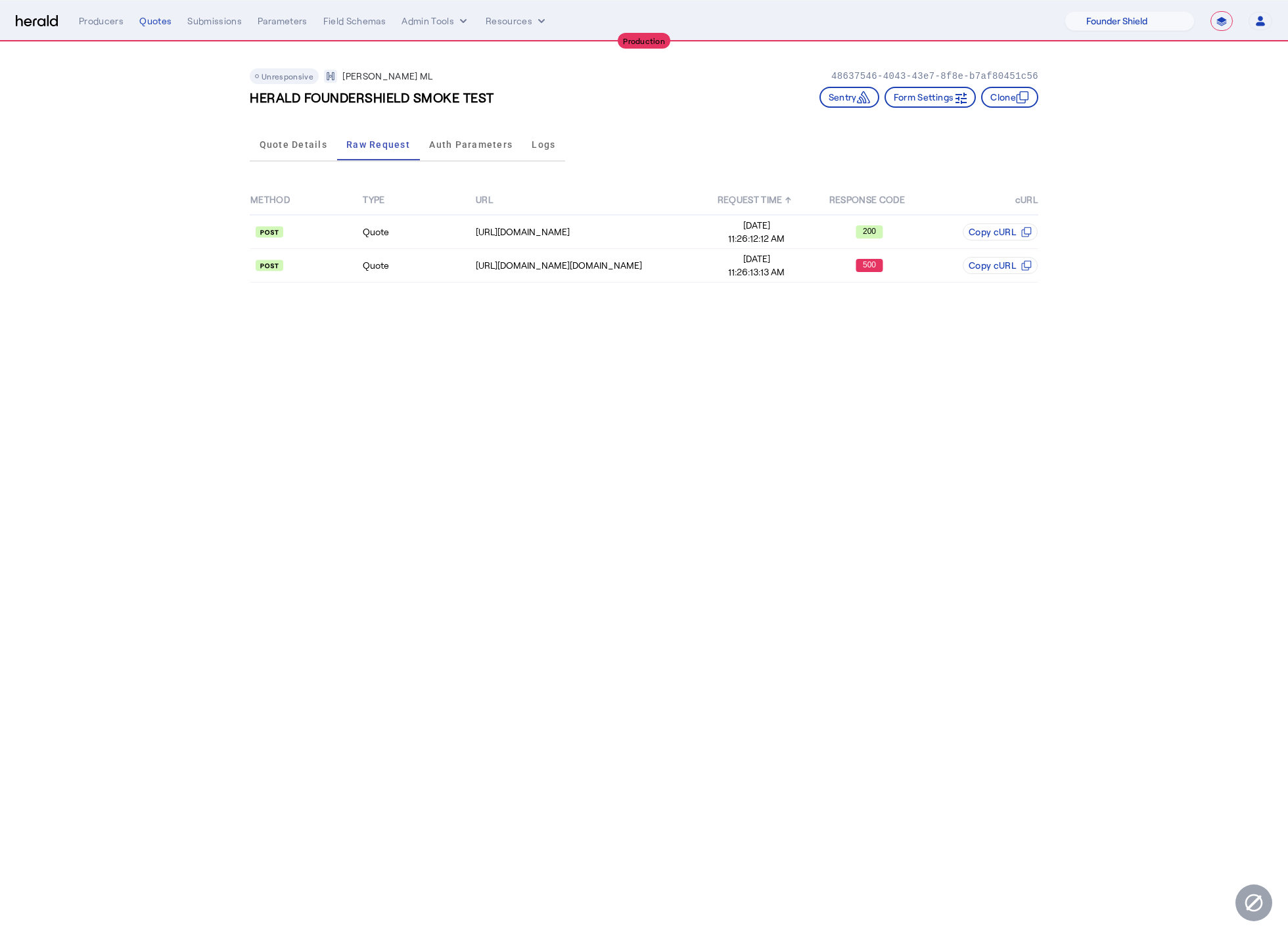
click at [31, 17] on img at bounding box center [36, 21] width 42 height 13
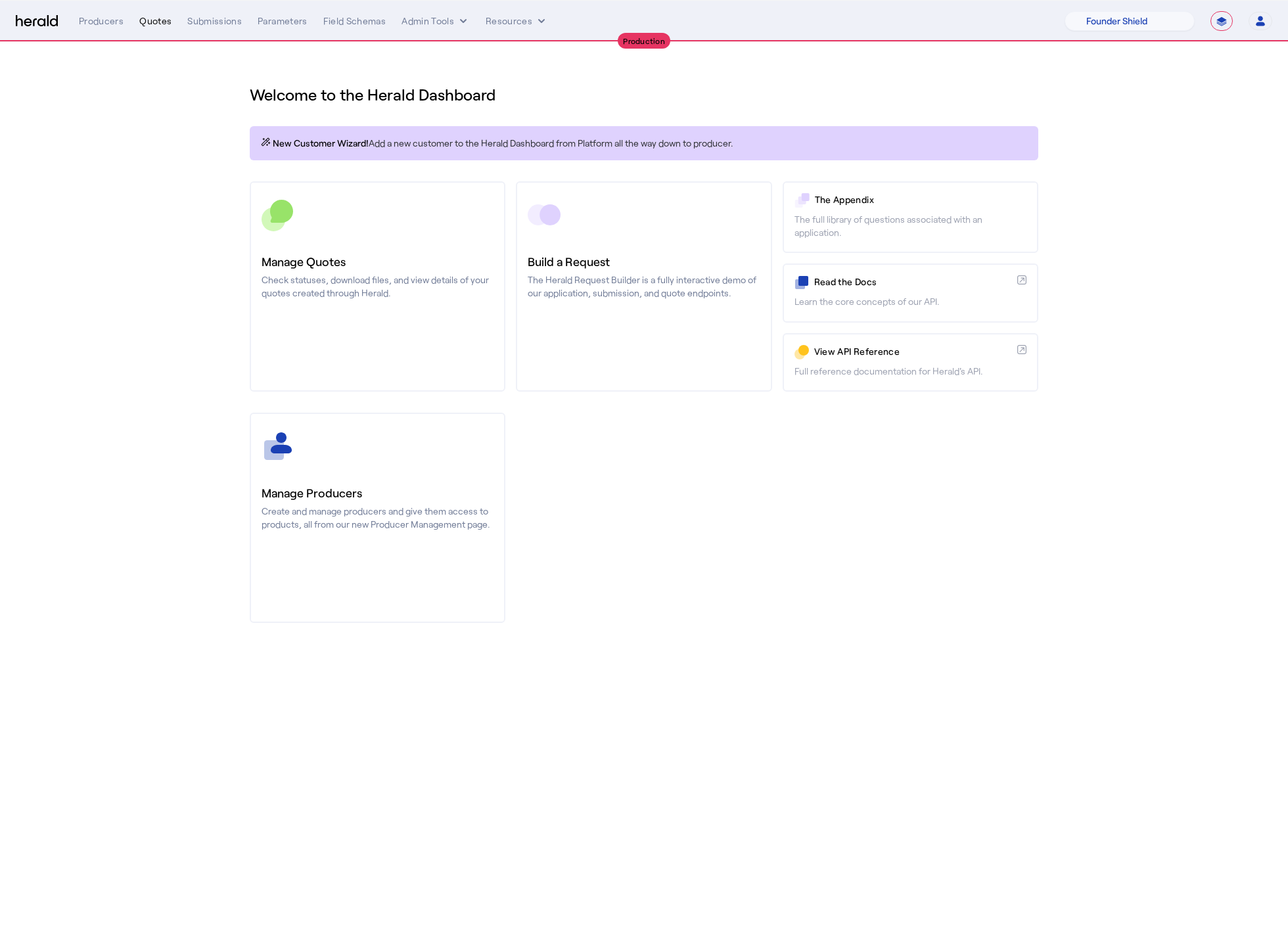
click at [152, 21] on div "Quotes" at bounding box center [155, 21] width 32 height 13
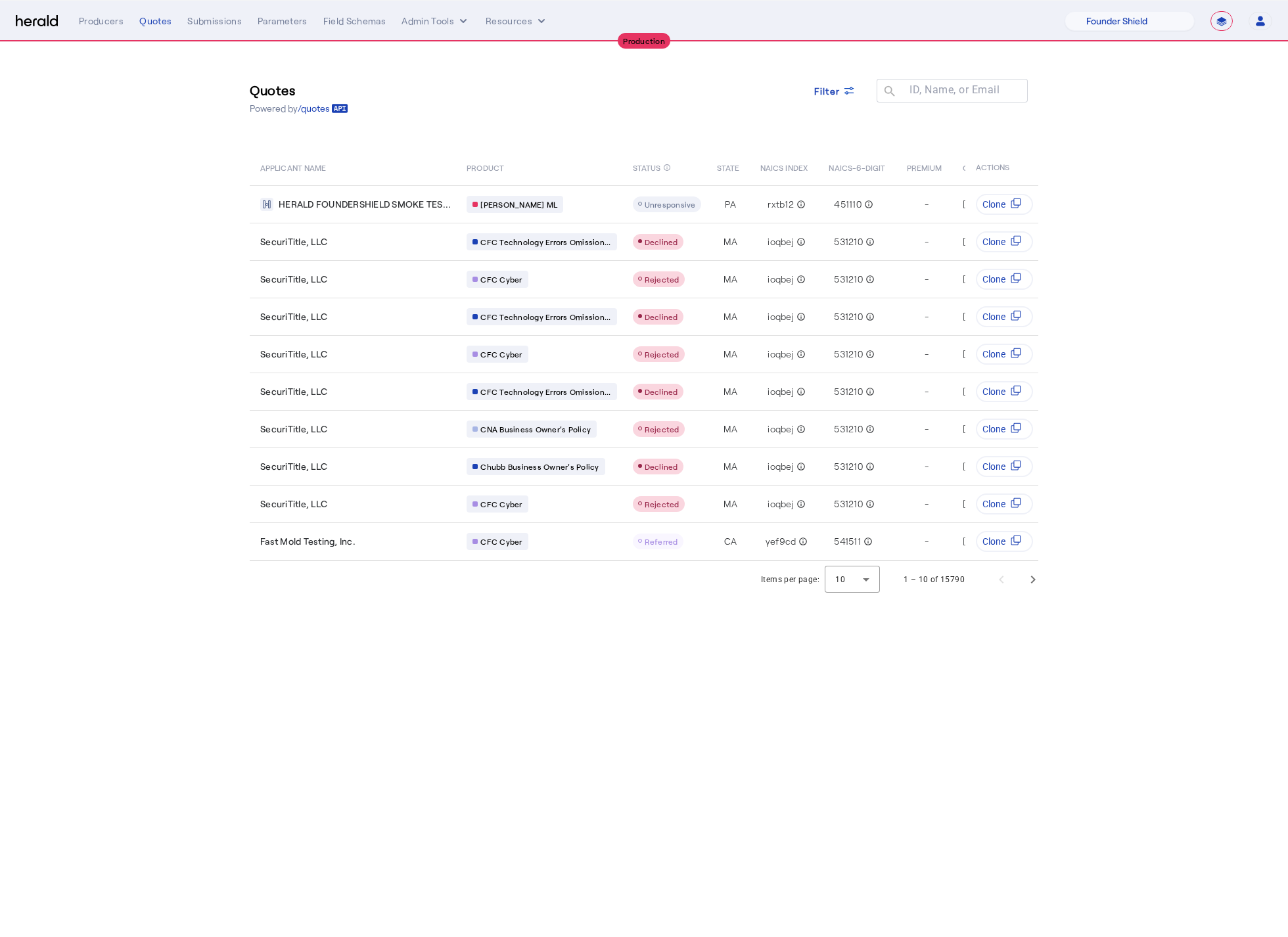
click at [573, 96] on div "Quotes Powered by /quotes Filter ID, Name, or Email search" at bounding box center [644, 98] width 788 height 59
click at [1028, 591] on span "Next page" at bounding box center [1033, 580] width 32 height 32
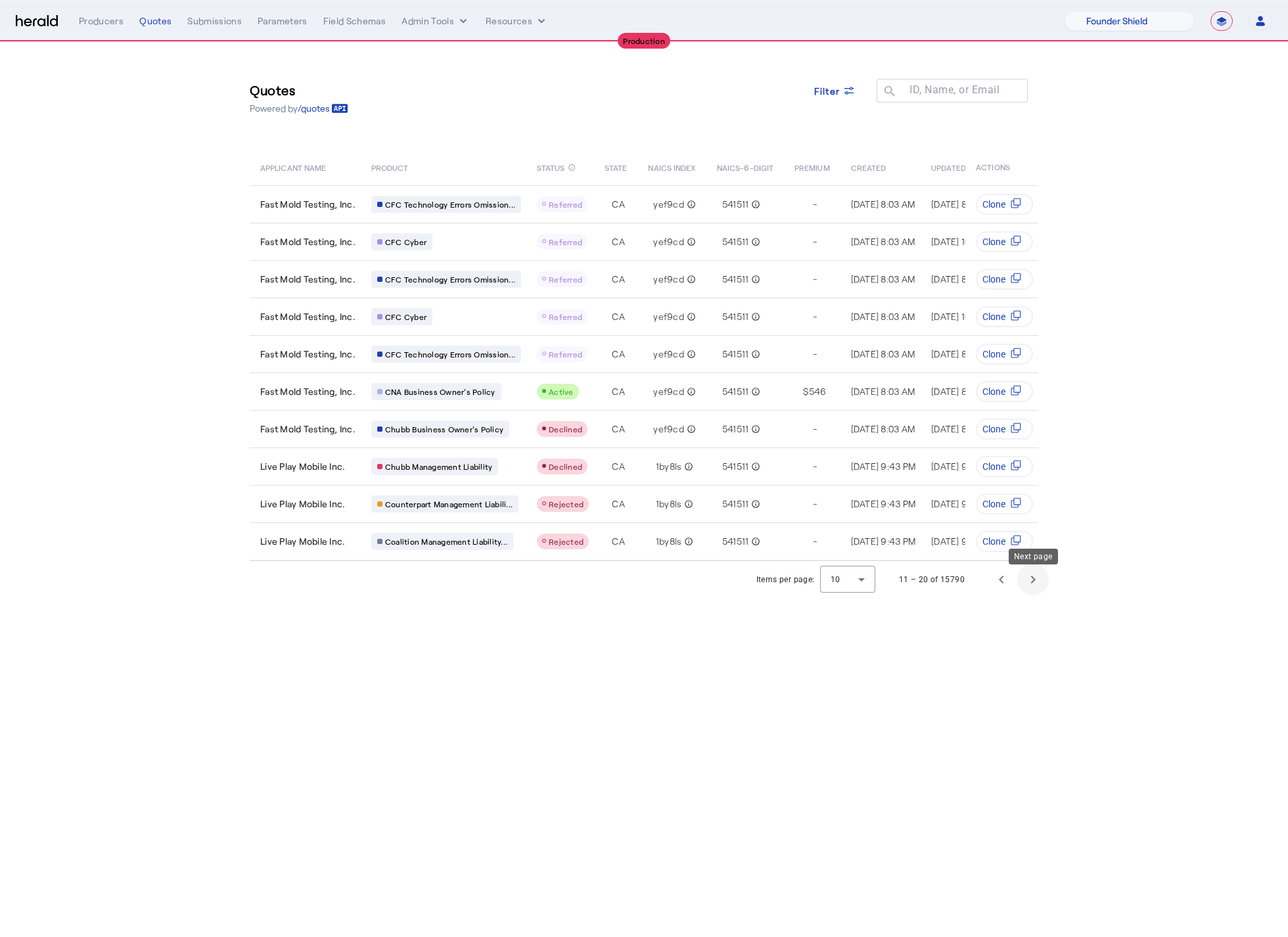
click at [1036, 589] on span "Next page" at bounding box center [1033, 580] width 32 height 32
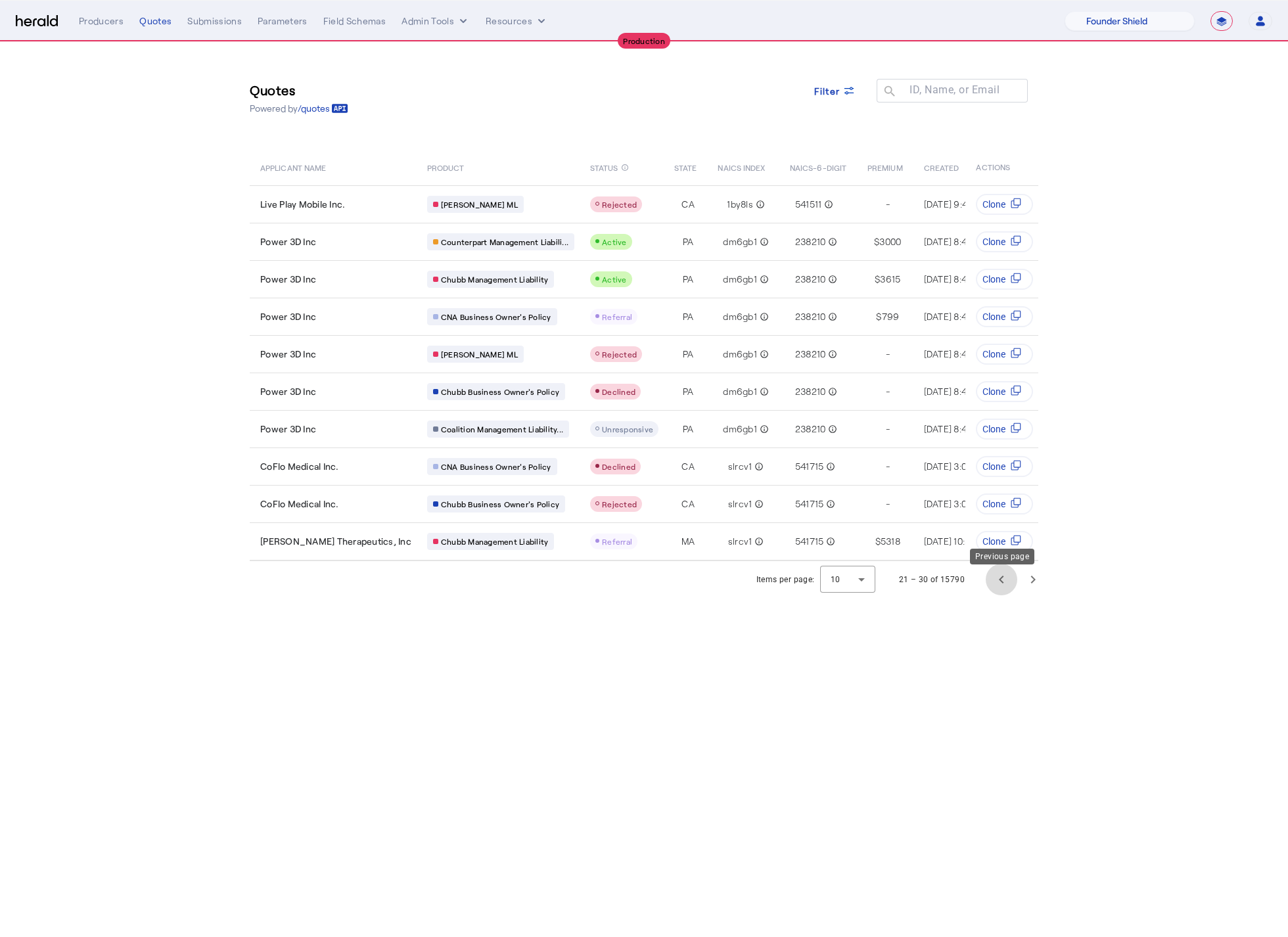
click at [1005, 595] on span "Previous page" at bounding box center [1001, 580] width 32 height 32
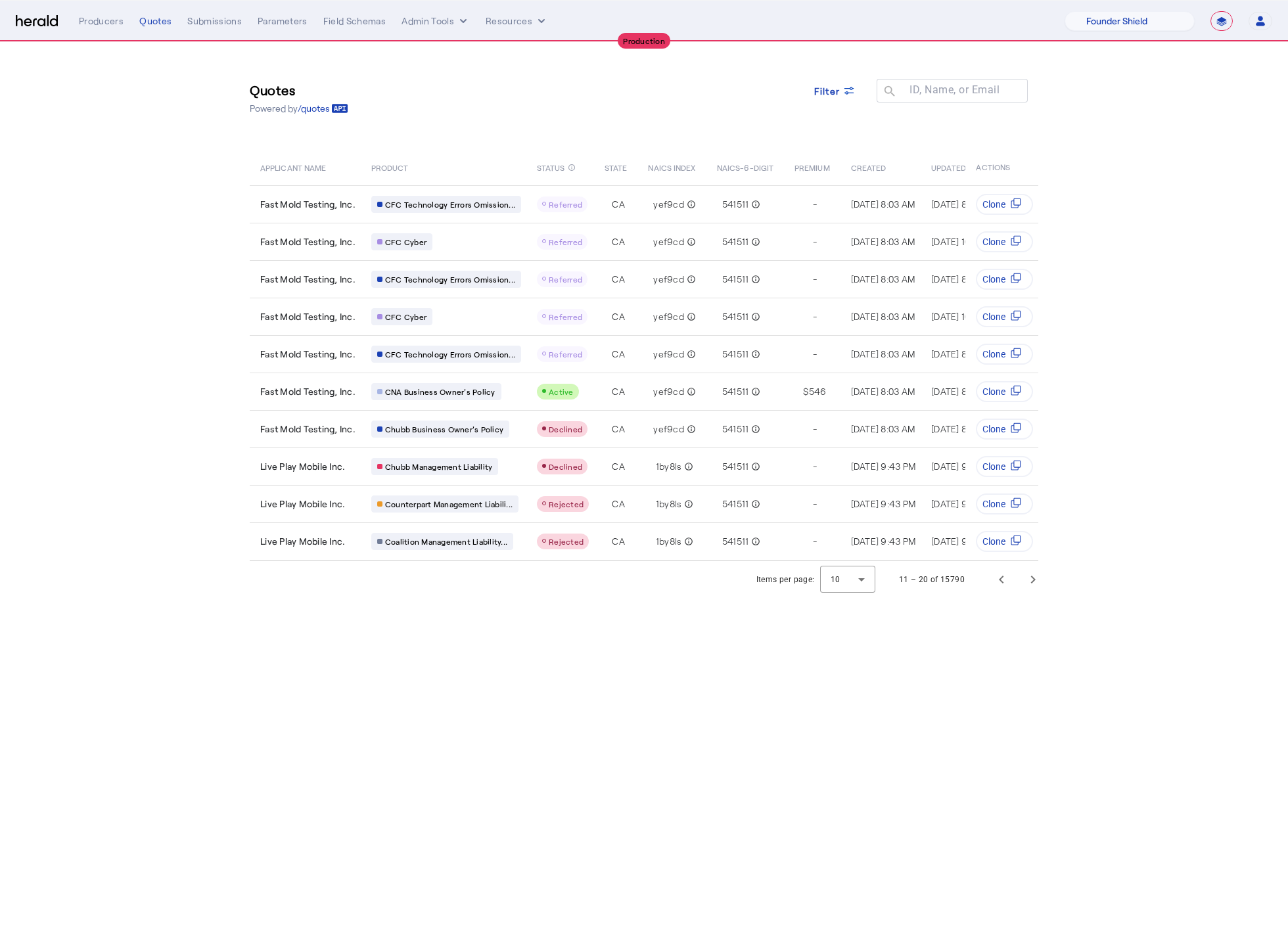
click at [604, 662] on body "**********" at bounding box center [644, 468] width 1288 height 937
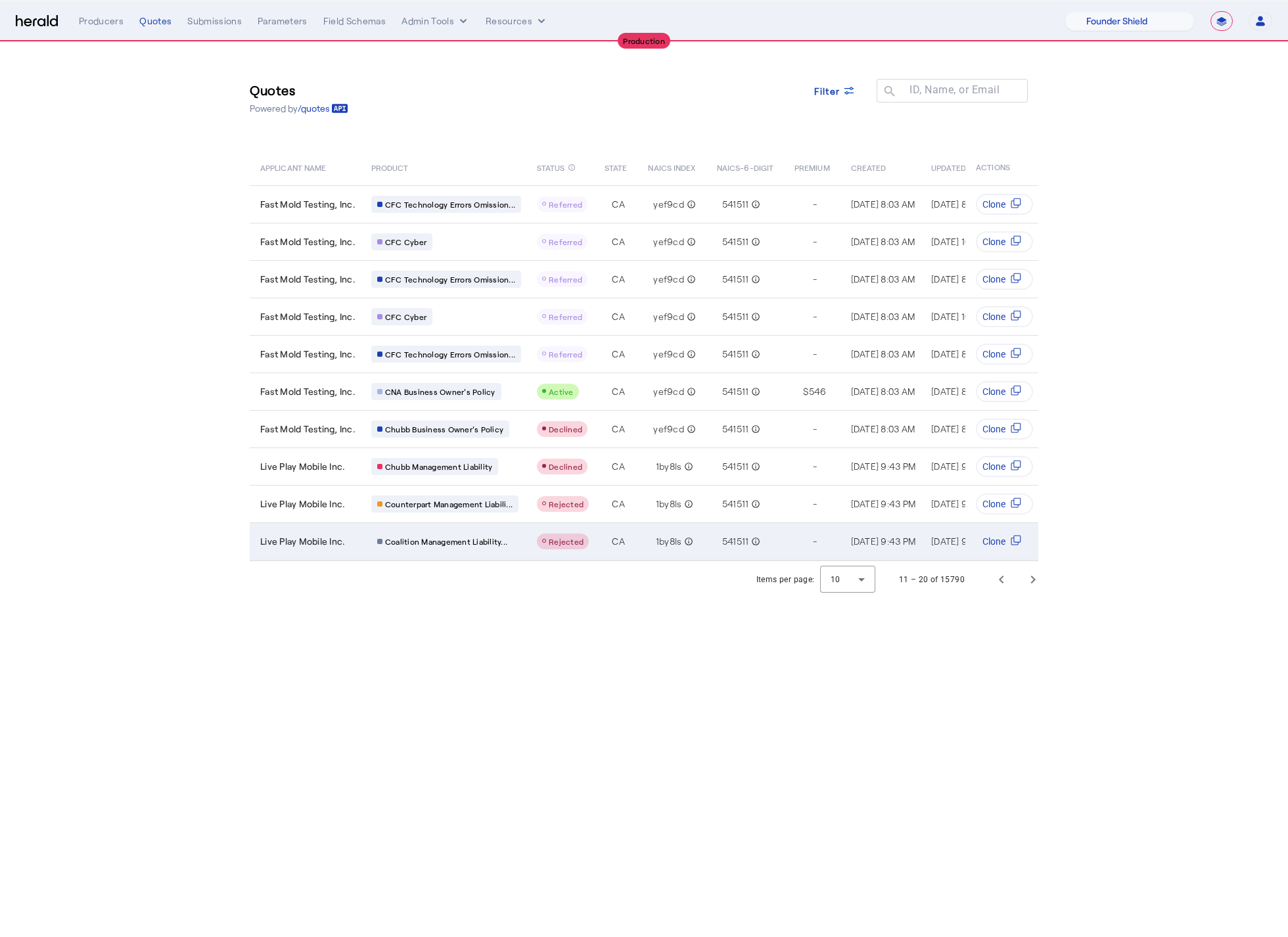
click at [323, 525] on td "Live Play Mobile Inc." at bounding box center [305, 541] width 111 height 38
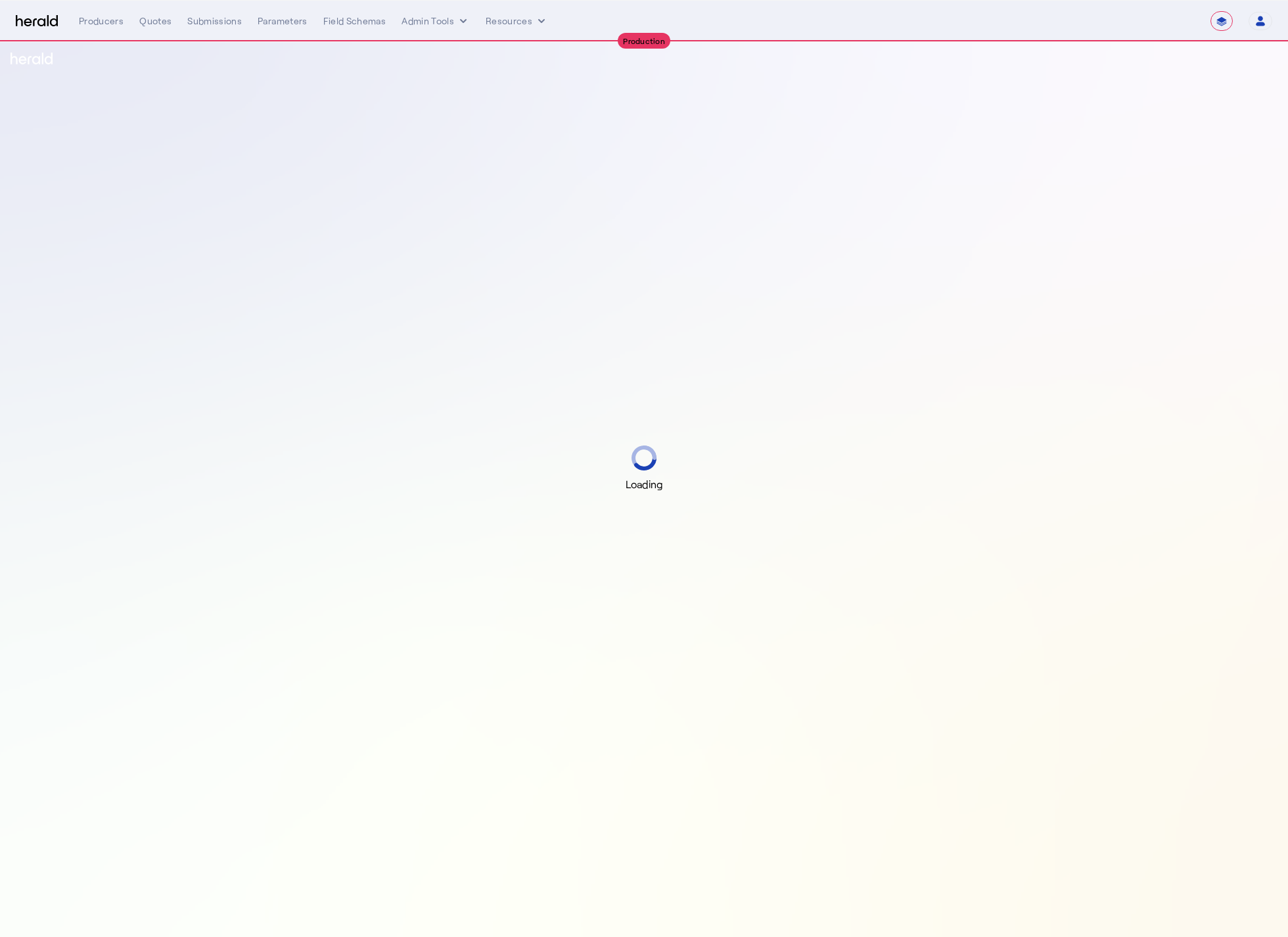
select select "**********"
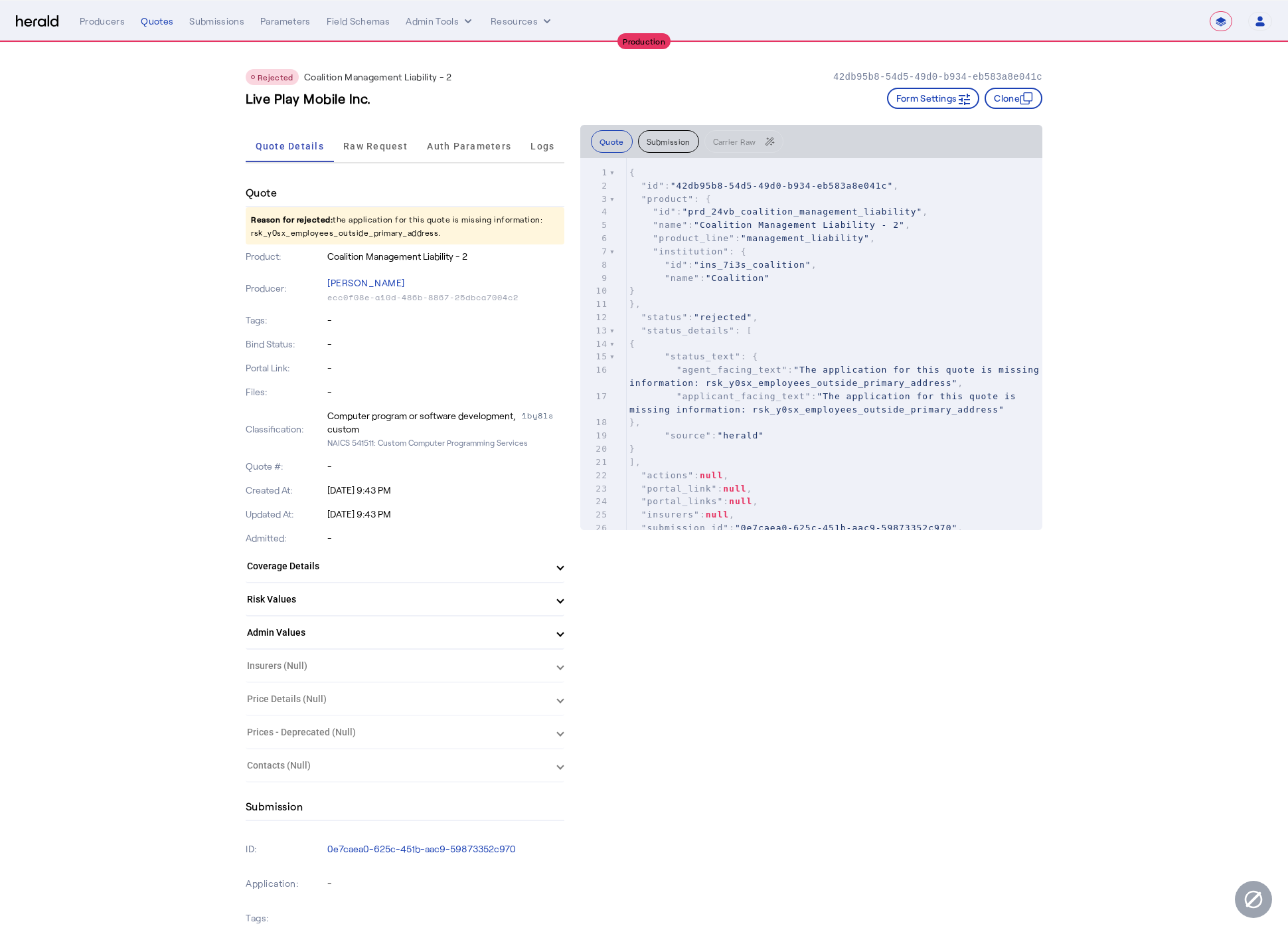
click at [374, 228] on p "Reason for rejected: the application for this quote is missing information: rsk…" at bounding box center [405, 226] width 318 height 38
copy p "rsk_y0sx_employees_outside_primary_address"
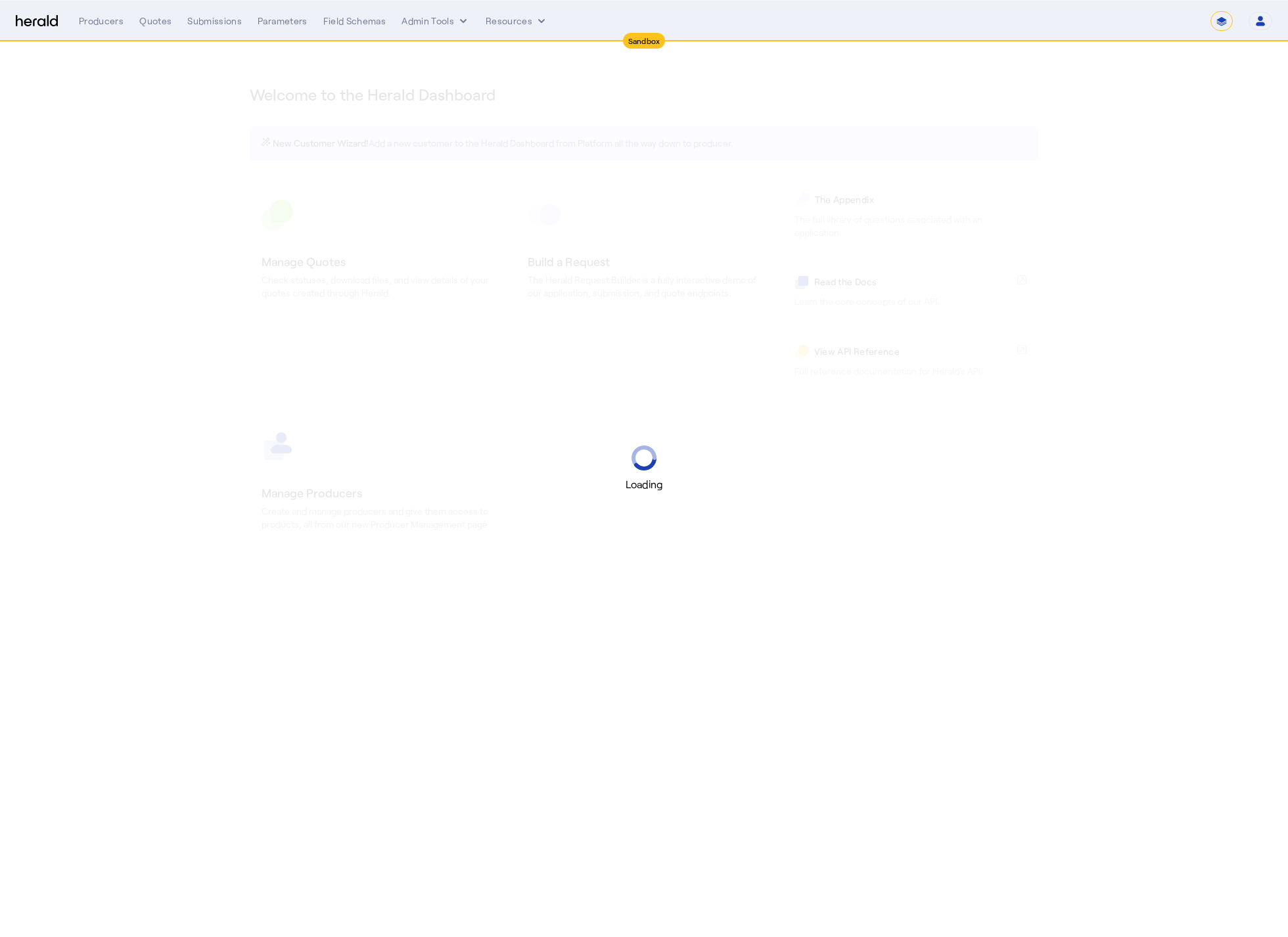
select select "*******"
select select "pfm_2v8p_herald_api"
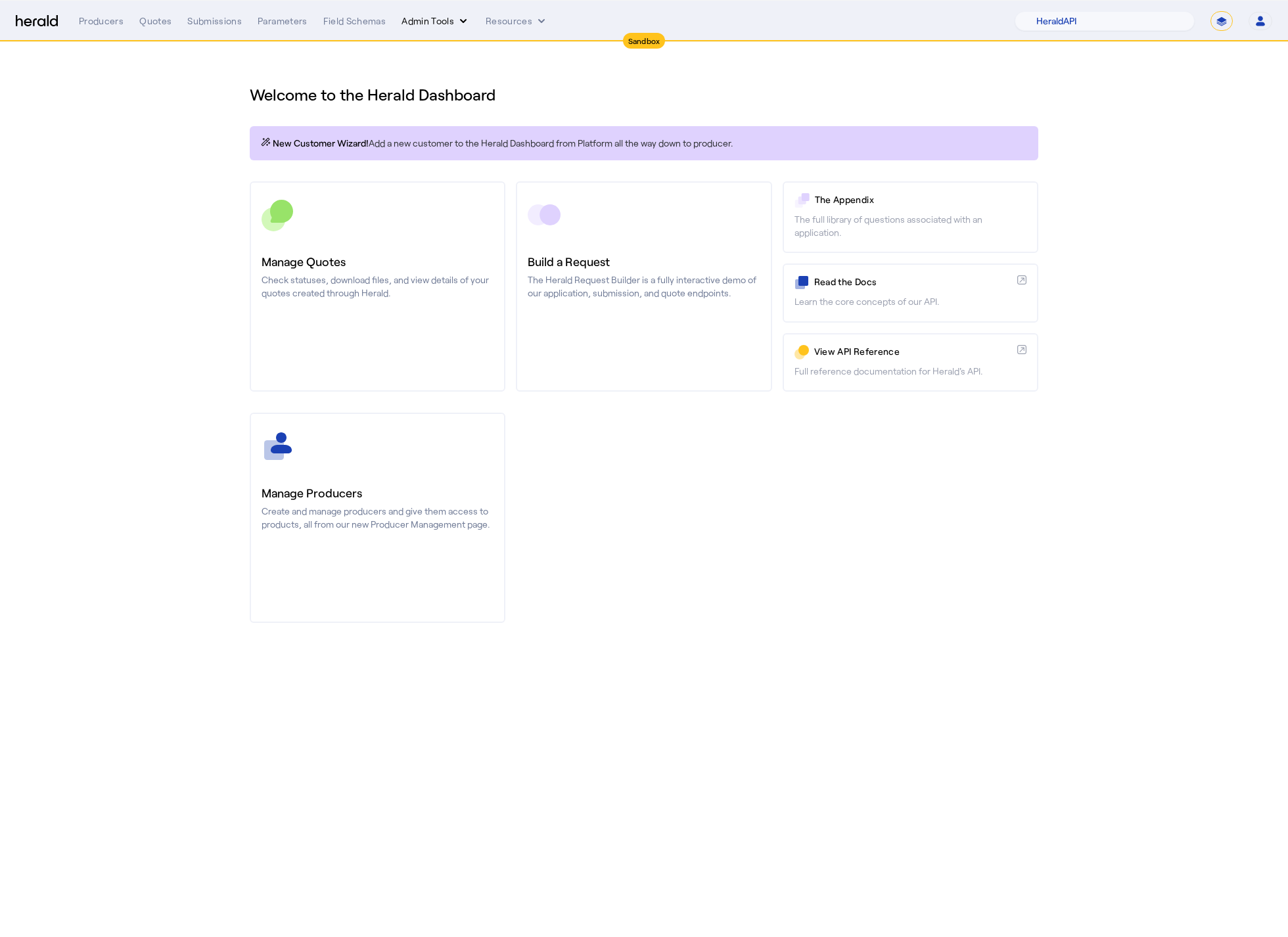
click at [456, 22] on icon "internal dropdown menu" at bounding box center [463, 21] width 13 height 13
click at [489, 52] on span "Platforms Manager" at bounding box center [458, 49] width 96 height 16
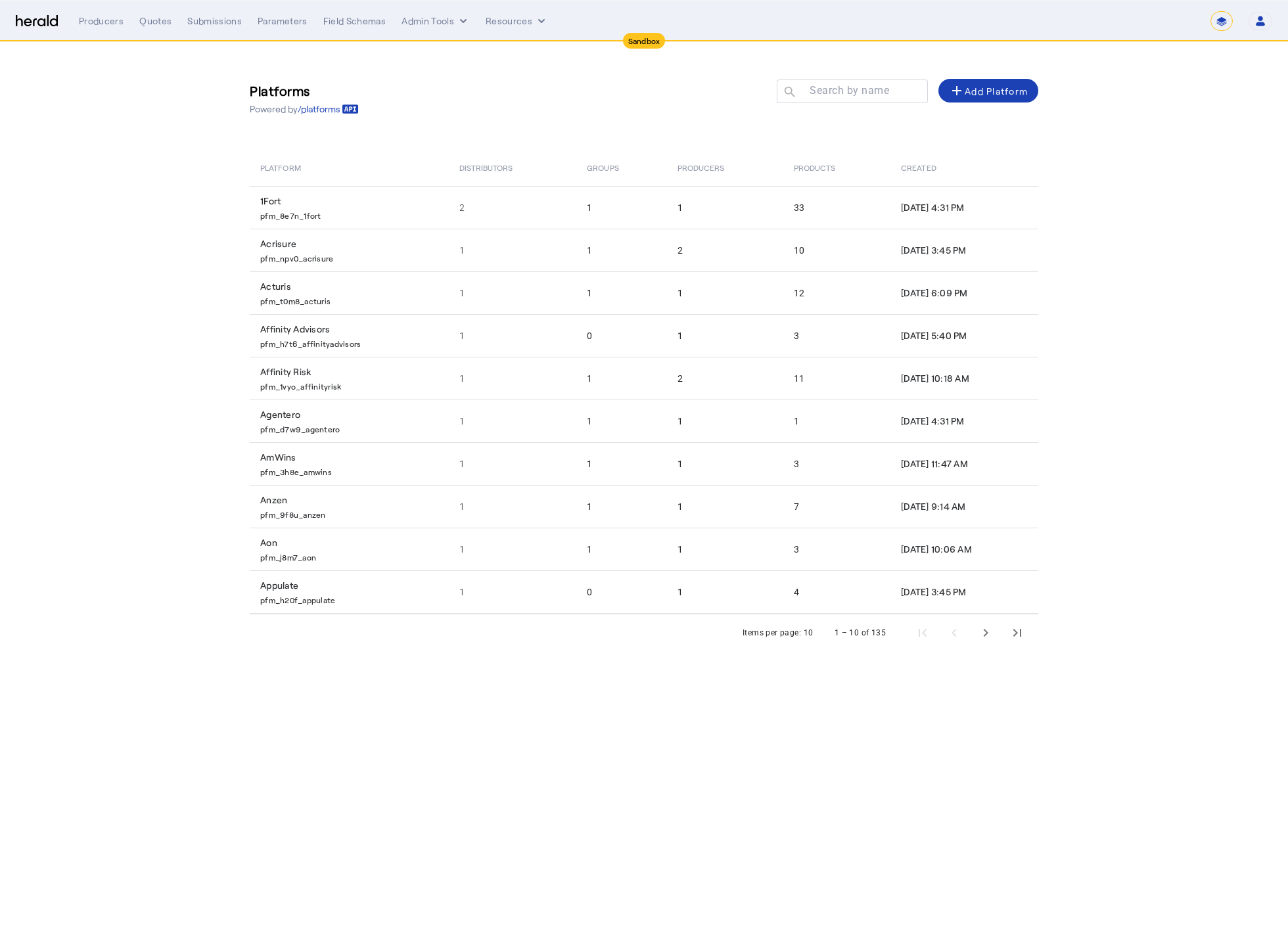
click at [29, 21] on img at bounding box center [36, 21] width 42 height 13
select select "pfm_2v8p_herald_api"
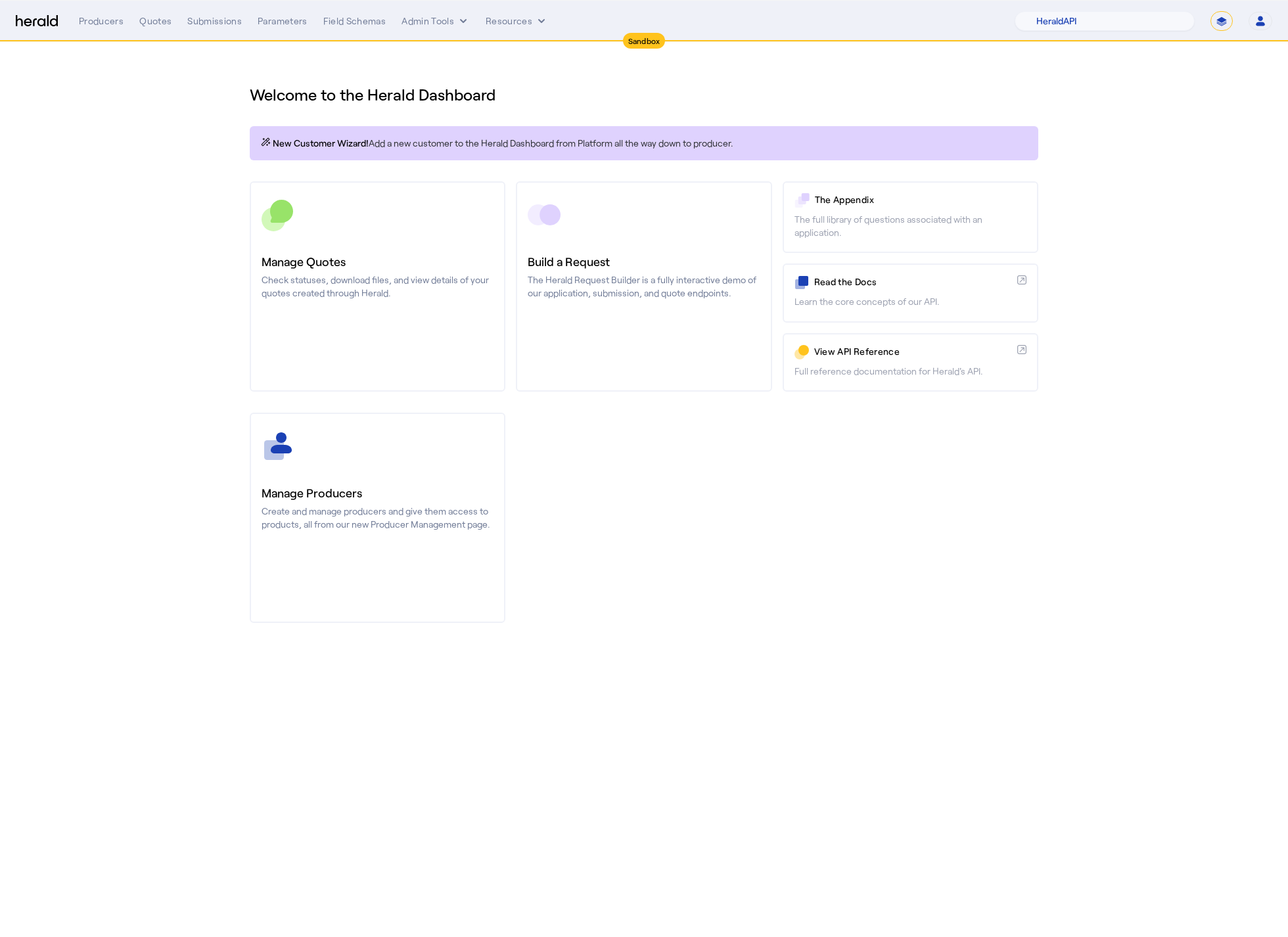
click at [1211, 24] on form "**********" at bounding box center [1222, 21] width 22 height 20
click at [1211, 24] on select "**********" at bounding box center [1222, 21] width 22 height 20
select select "**********"
click at [1211, 11] on select "**********" at bounding box center [1222, 21] width 22 height 20
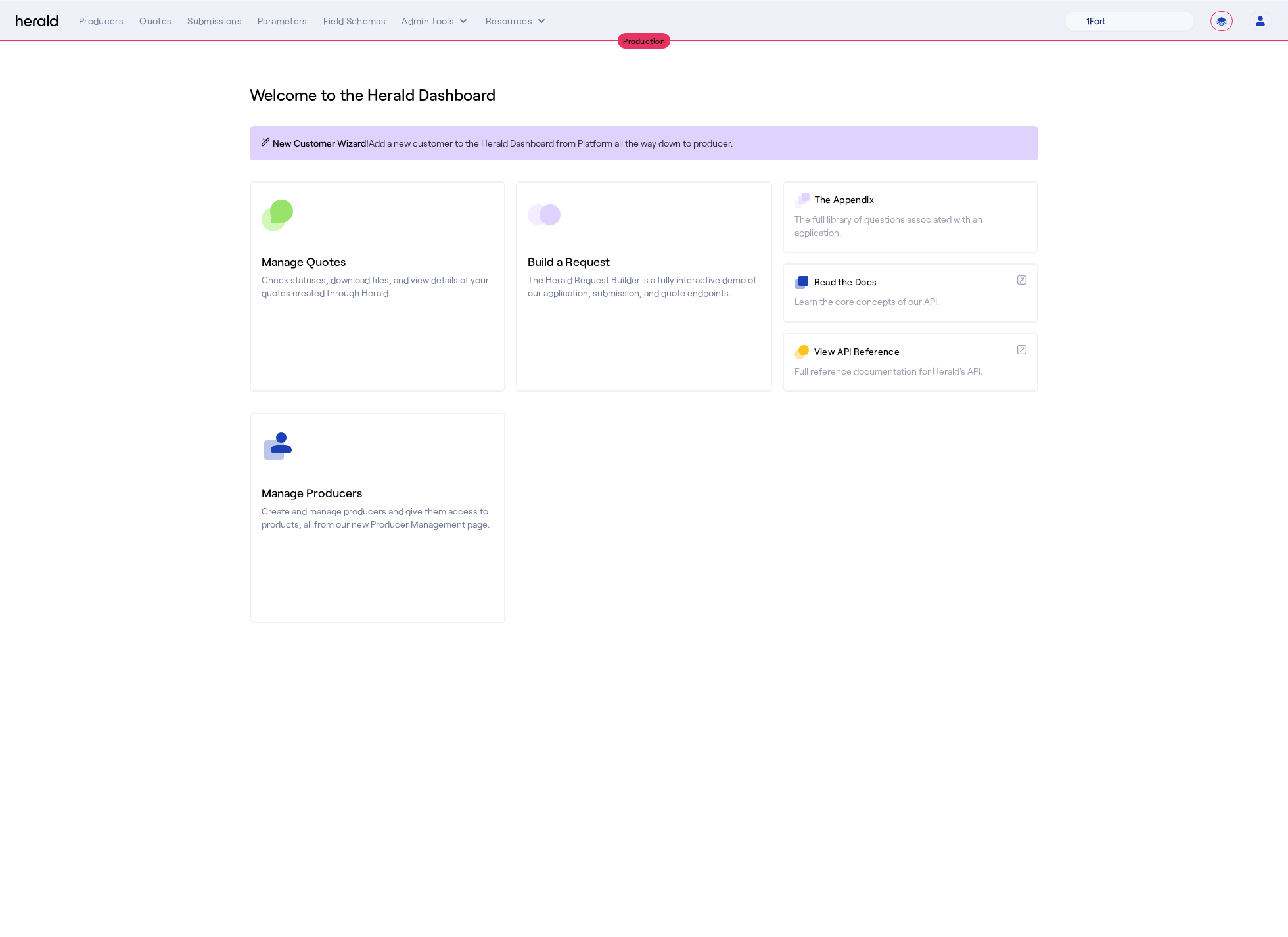
click at [1087, 23] on select "1Fort Affinity Risk Billy BindHQ Bunker CRC Campus Coverage Citadel Fifthwall F…" at bounding box center [1129, 21] width 130 height 20
select select "pfm_lx2v_founder_shield"
click at [1065, 11] on select "1Fort Affinity Risk Billy BindHQ Bunker CRC Campus Coverage Citadel Fifthwall F…" at bounding box center [1129, 21] width 130 height 20
click at [452, 16] on div "You are now impersonating the Founder Shield platform." at bounding box center [644, 468] width 1288 height 937
click at [452, 21] on div "You are now impersonating the Founder Shield platform." at bounding box center [644, 468] width 1288 height 937
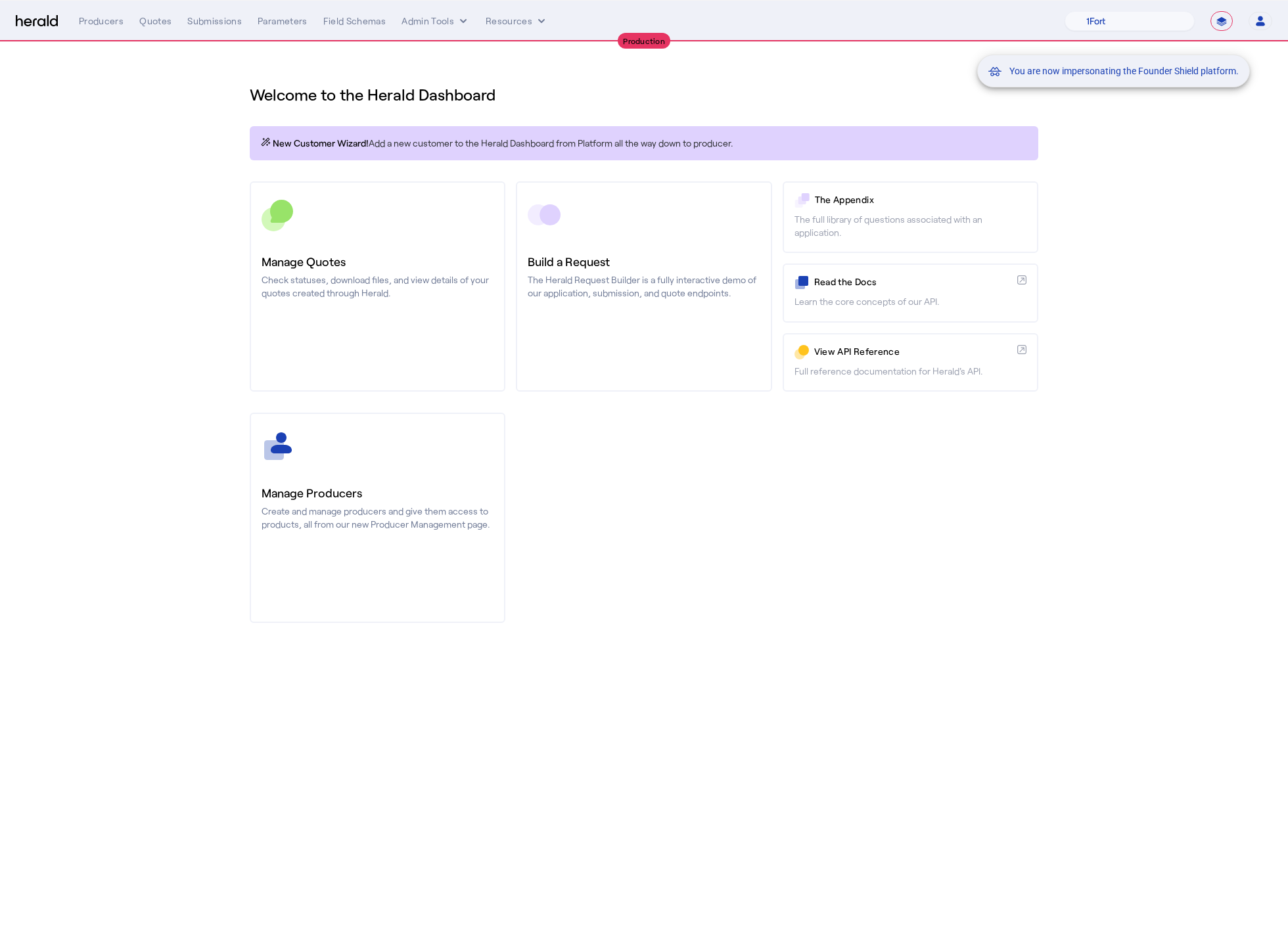
click at [458, 24] on div "You are now impersonating the Founder Shield platform." at bounding box center [644, 468] width 1288 height 937
click at [460, 23] on div "You are now impersonating the Founder Shield platform." at bounding box center [644, 468] width 1288 height 937
click at [464, 21] on icon "internal dropdown menu" at bounding box center [463, 21] width 13 height 13
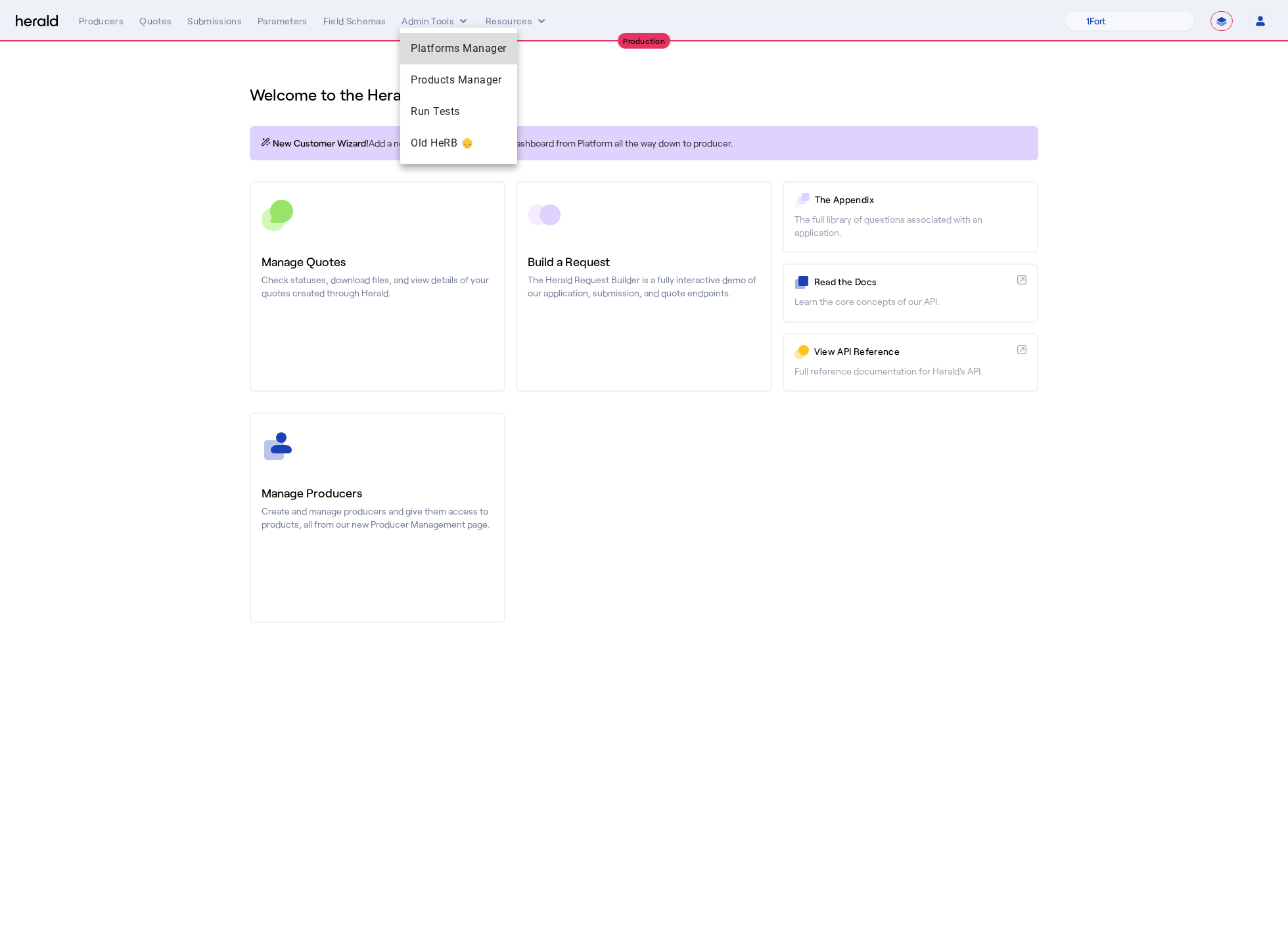
click at [479, 50] on span "Platforms Manager" at bounding box center [458, 49] width 96 height 16
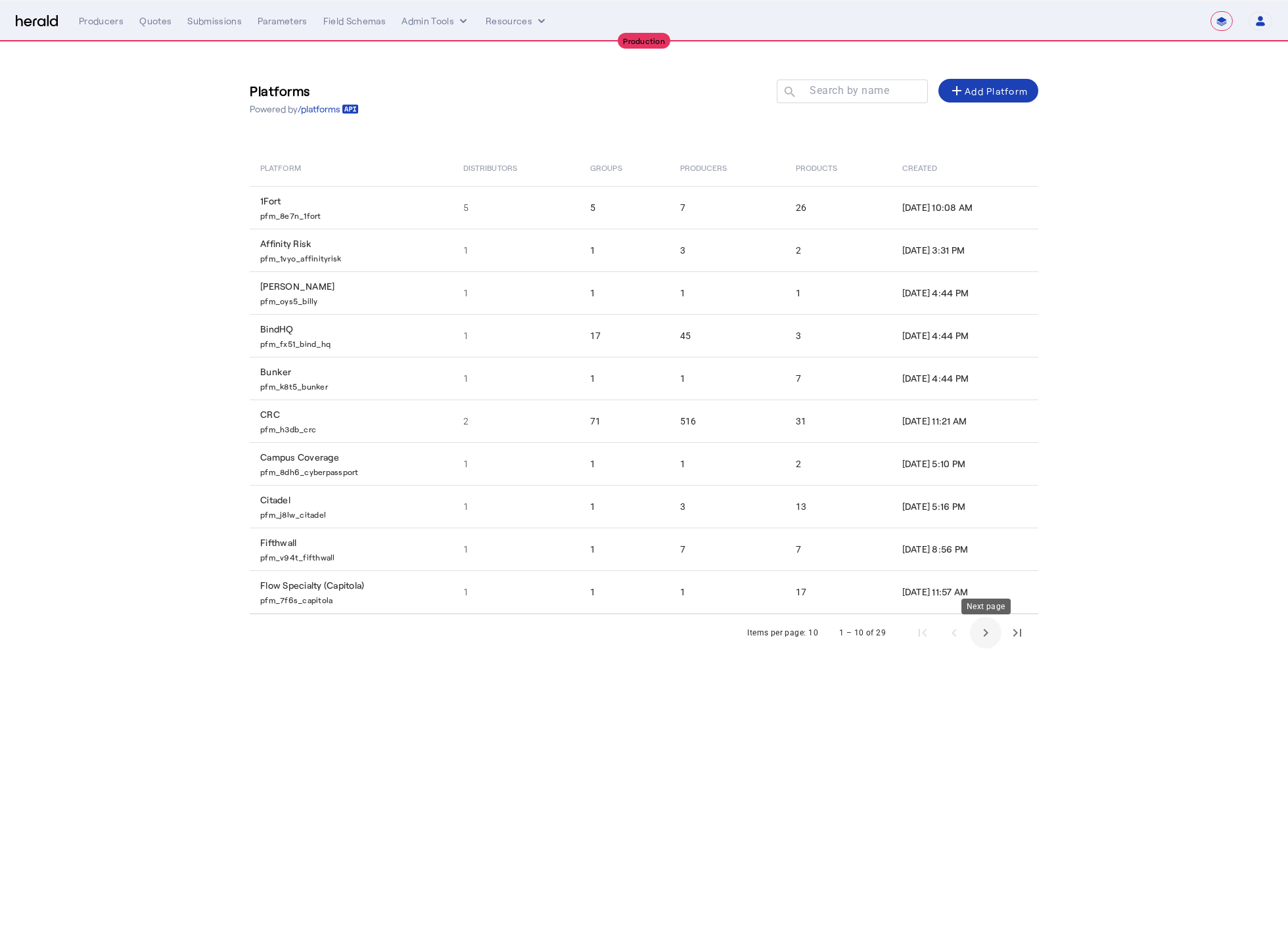
click at [989, 639] on span "Next page" at bounding box center [986, 633] width 32 height 32
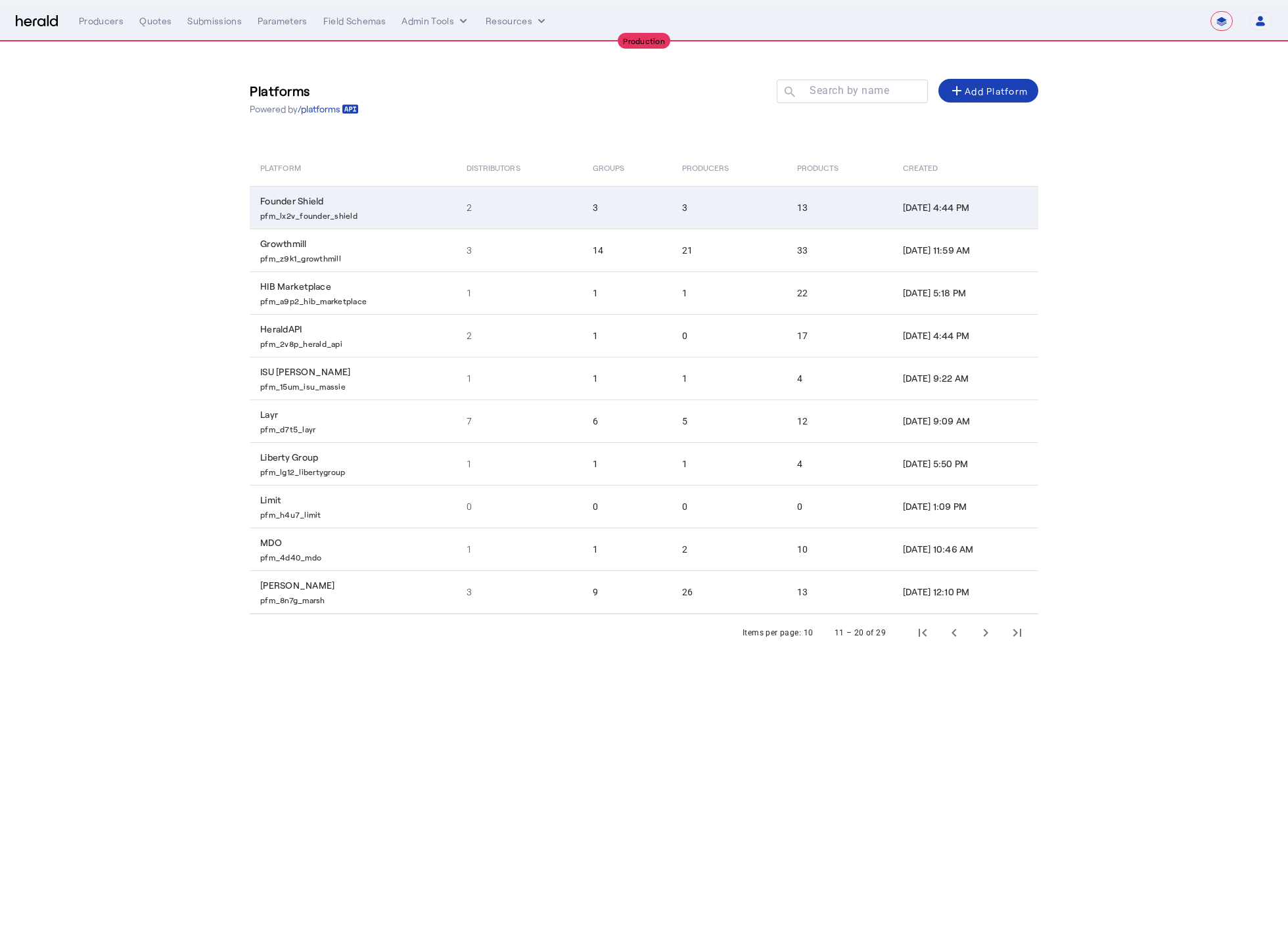
click at [366, 218] on p "pfm_lx2v_founder_shield" at bounding box center [355, 214] width 190 height 13
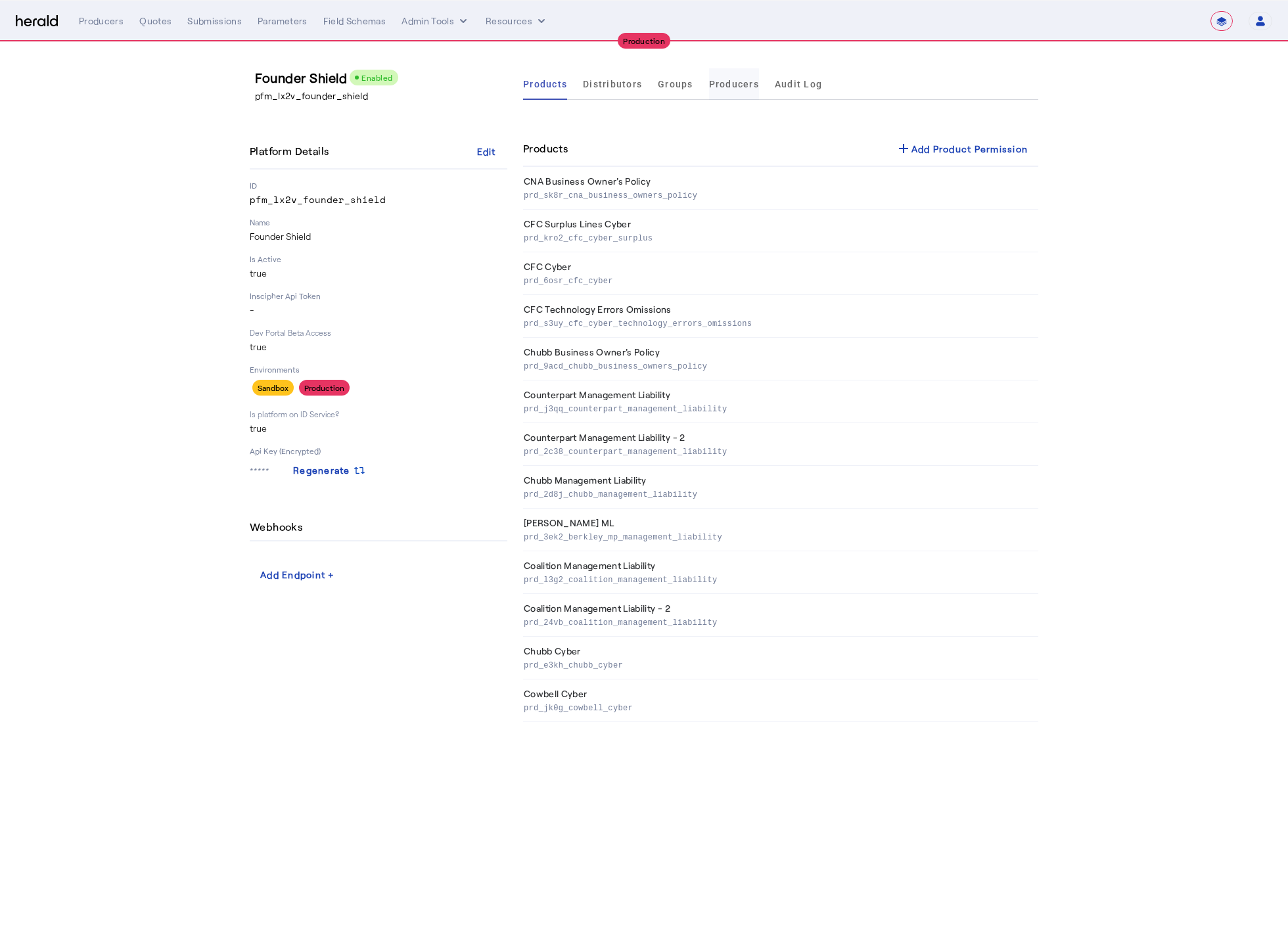
click at [719, 81] on span "Producers" at bounding box center [734, 85] width 50 height 9
